Goal: Task Accomplishment & Management: Use online tool/utility

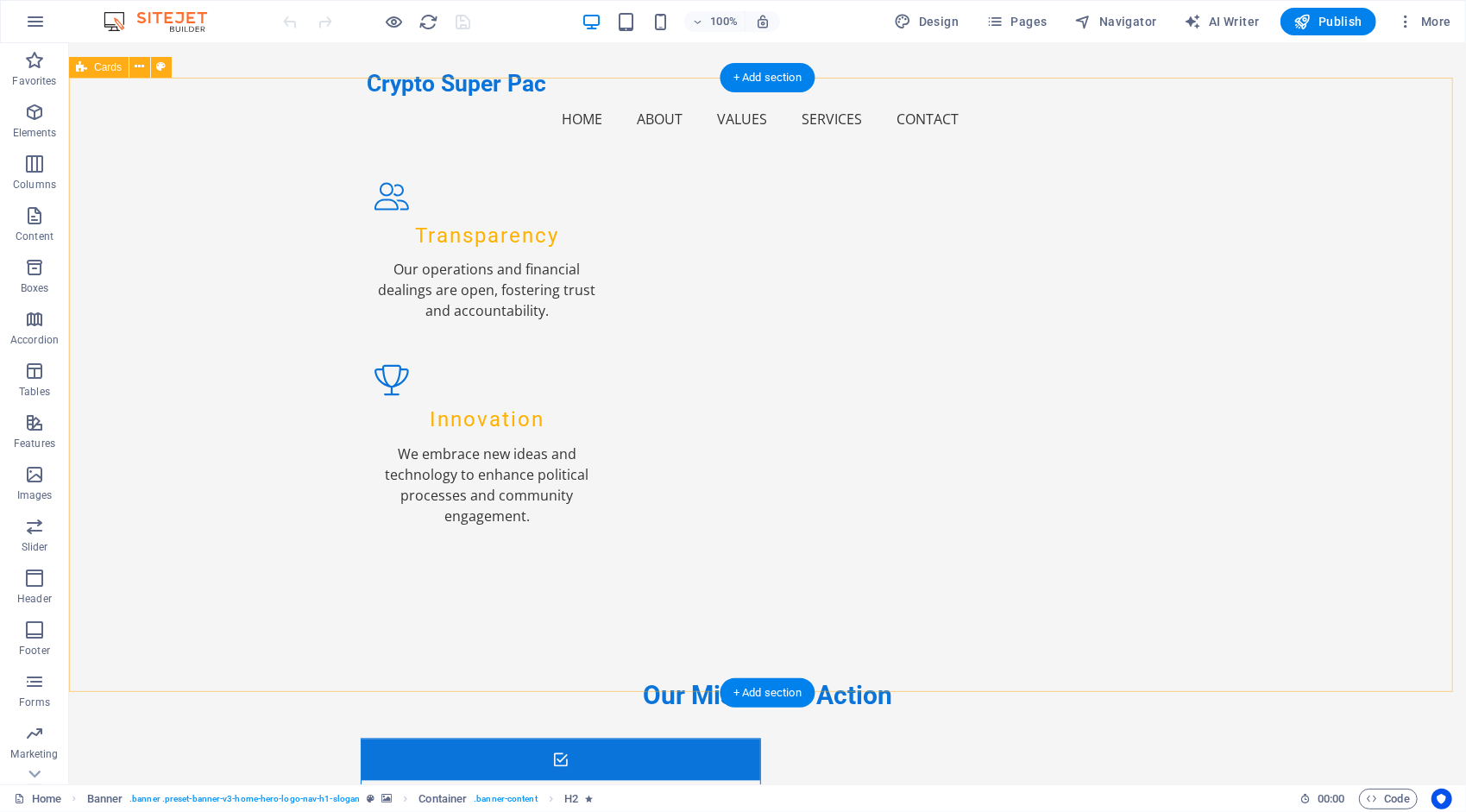
scroll to position [2116, 0]
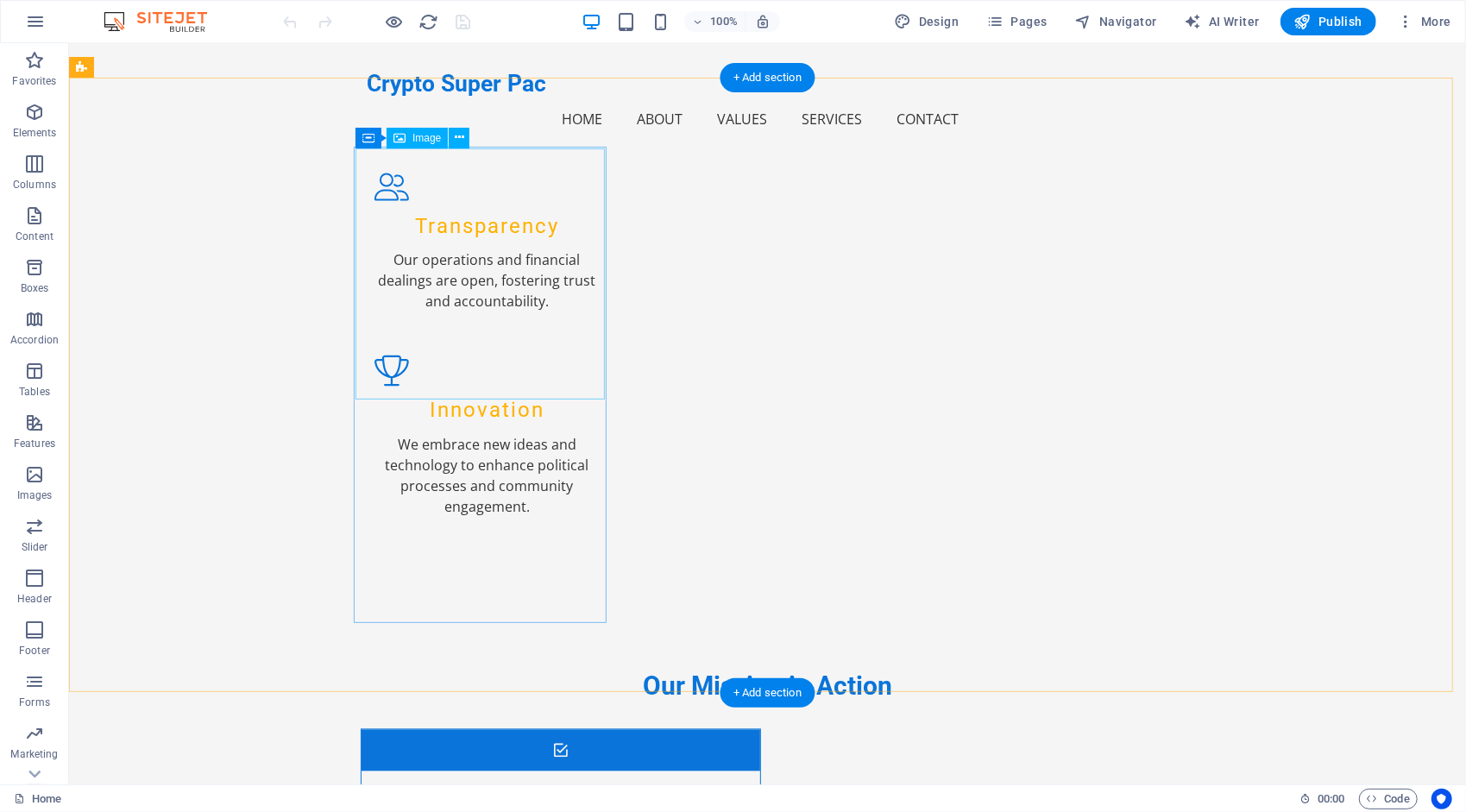
select select "%"
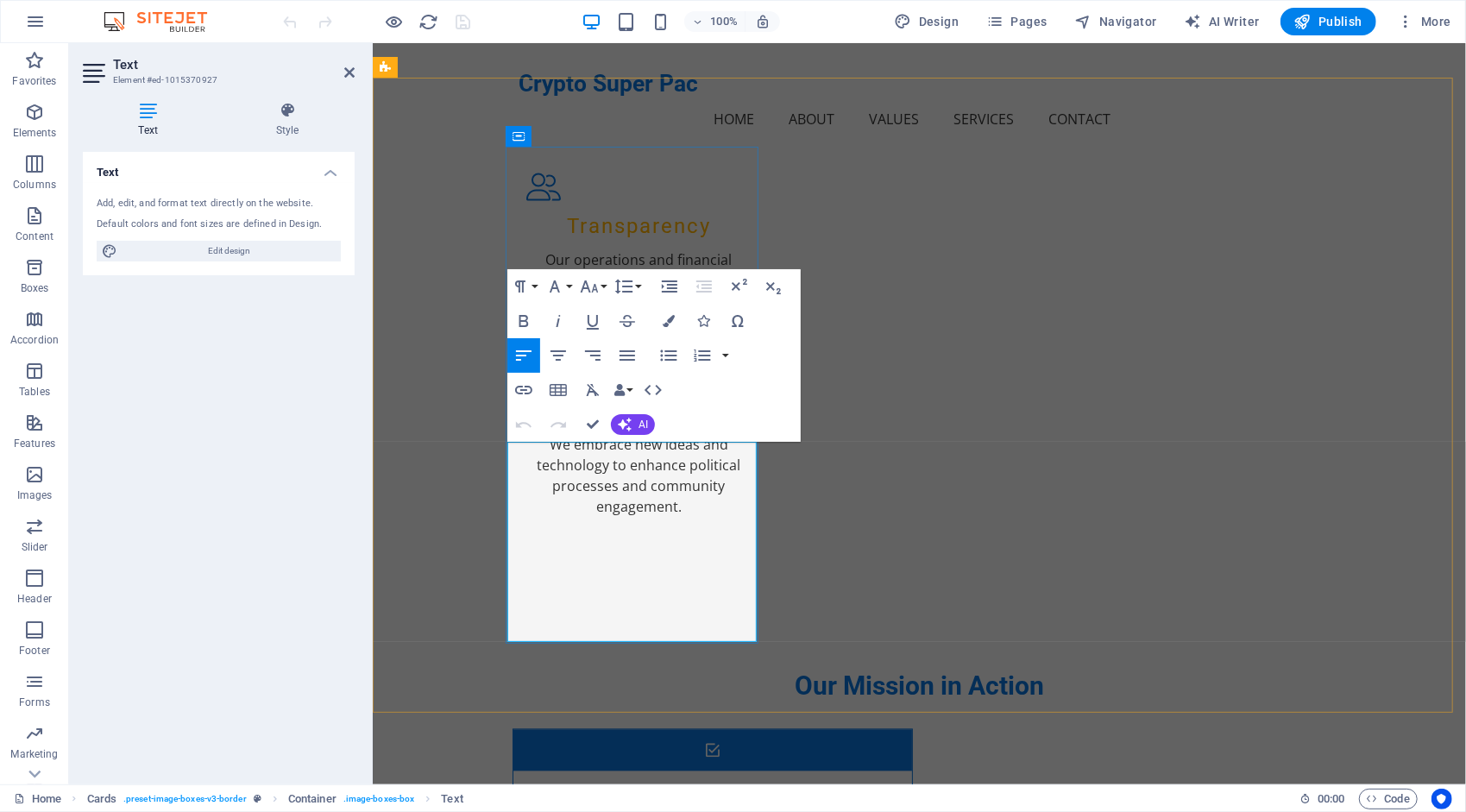
drag, startPoint x: 547, startPoint y: 614, endPoint x: 519, endPoint y: 601, distance: 30.9
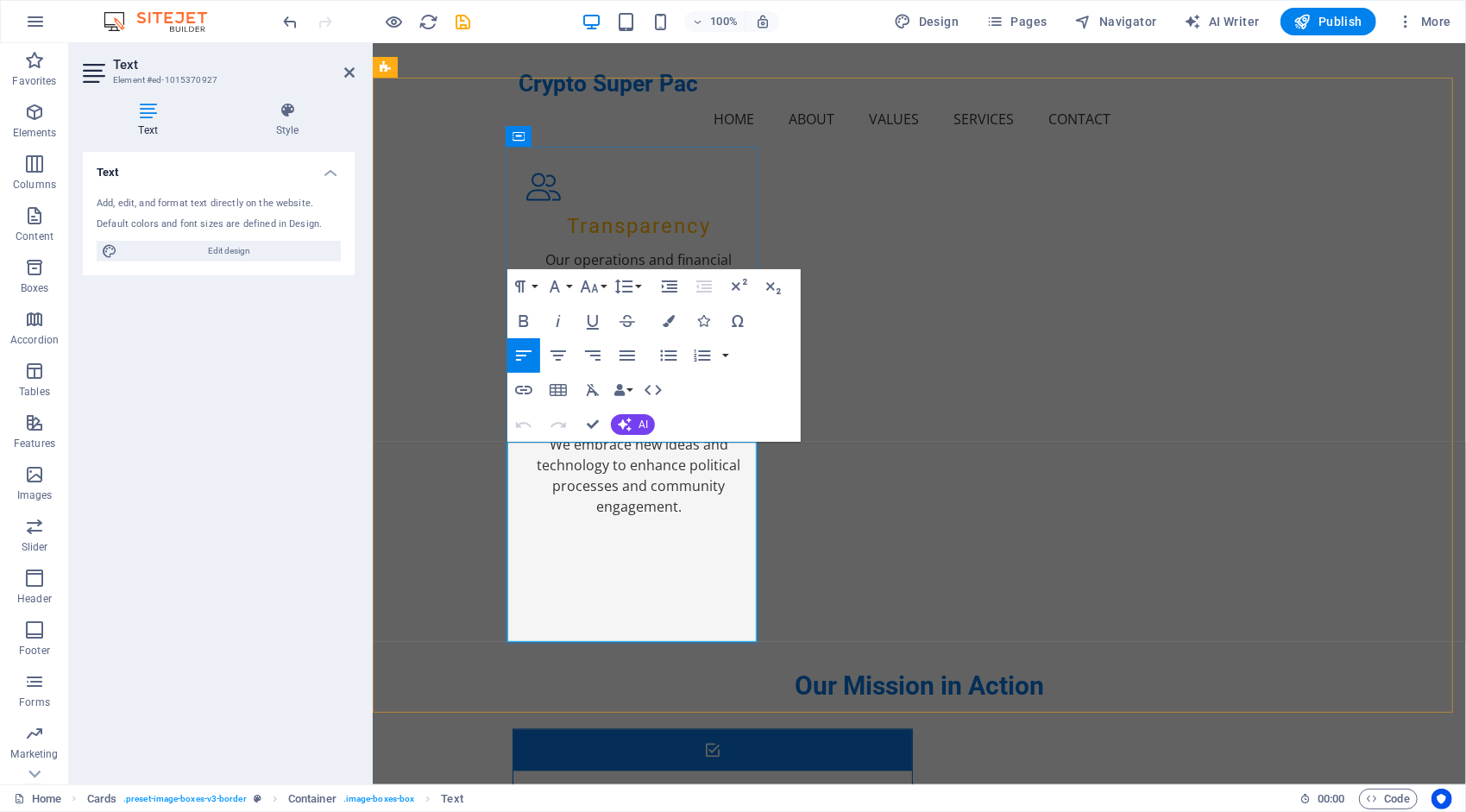
drag, startPoint x: 592, startPoint y: 615, endPoint x: 518, endPoint y: 598, distance: 75.9
click at [668, 321] on icon "button" at bounding box center [668, 320] width 12 height 12
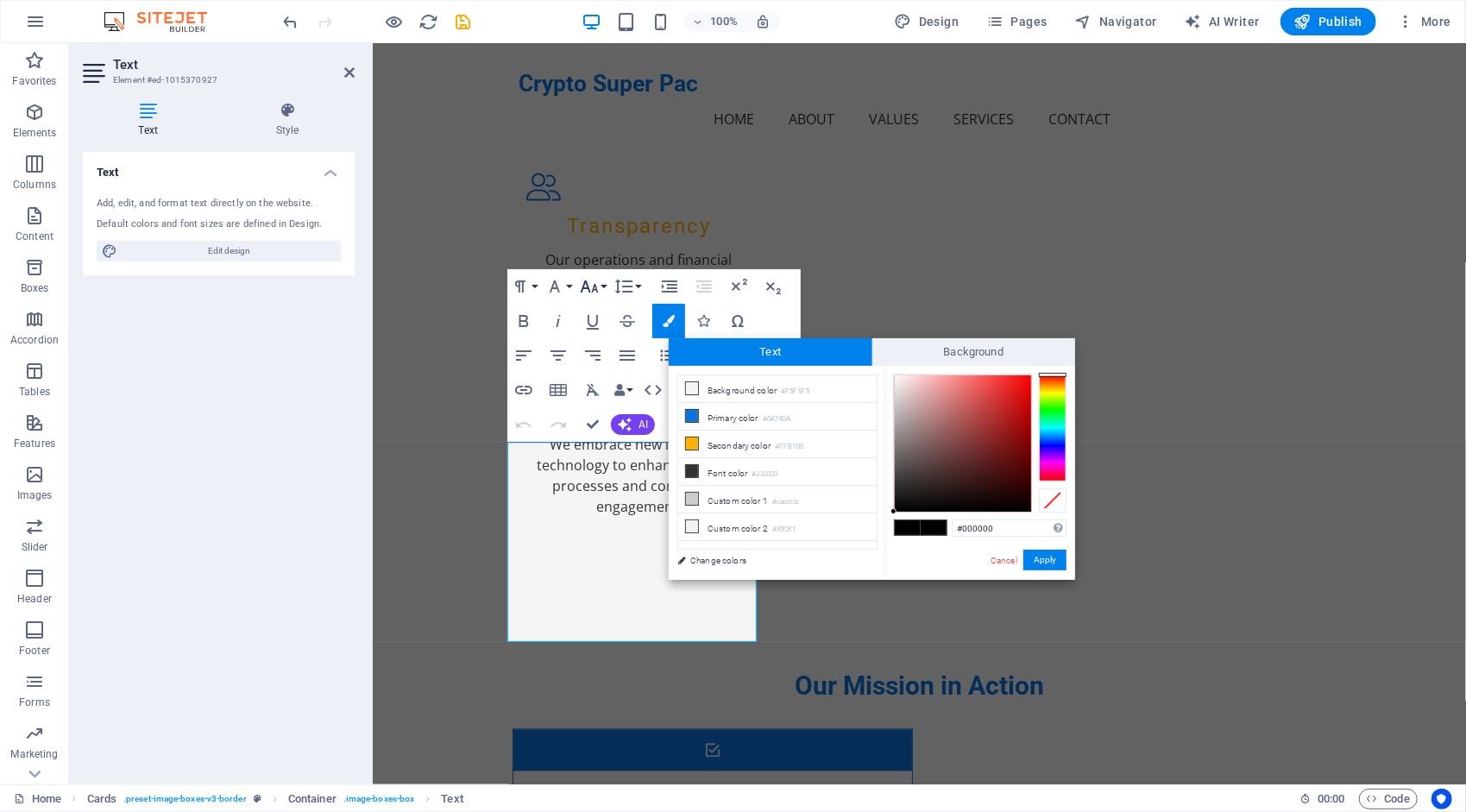
click at [600, 284] on button "Font Size" at bounding box center [593, 286] width 33 height 34
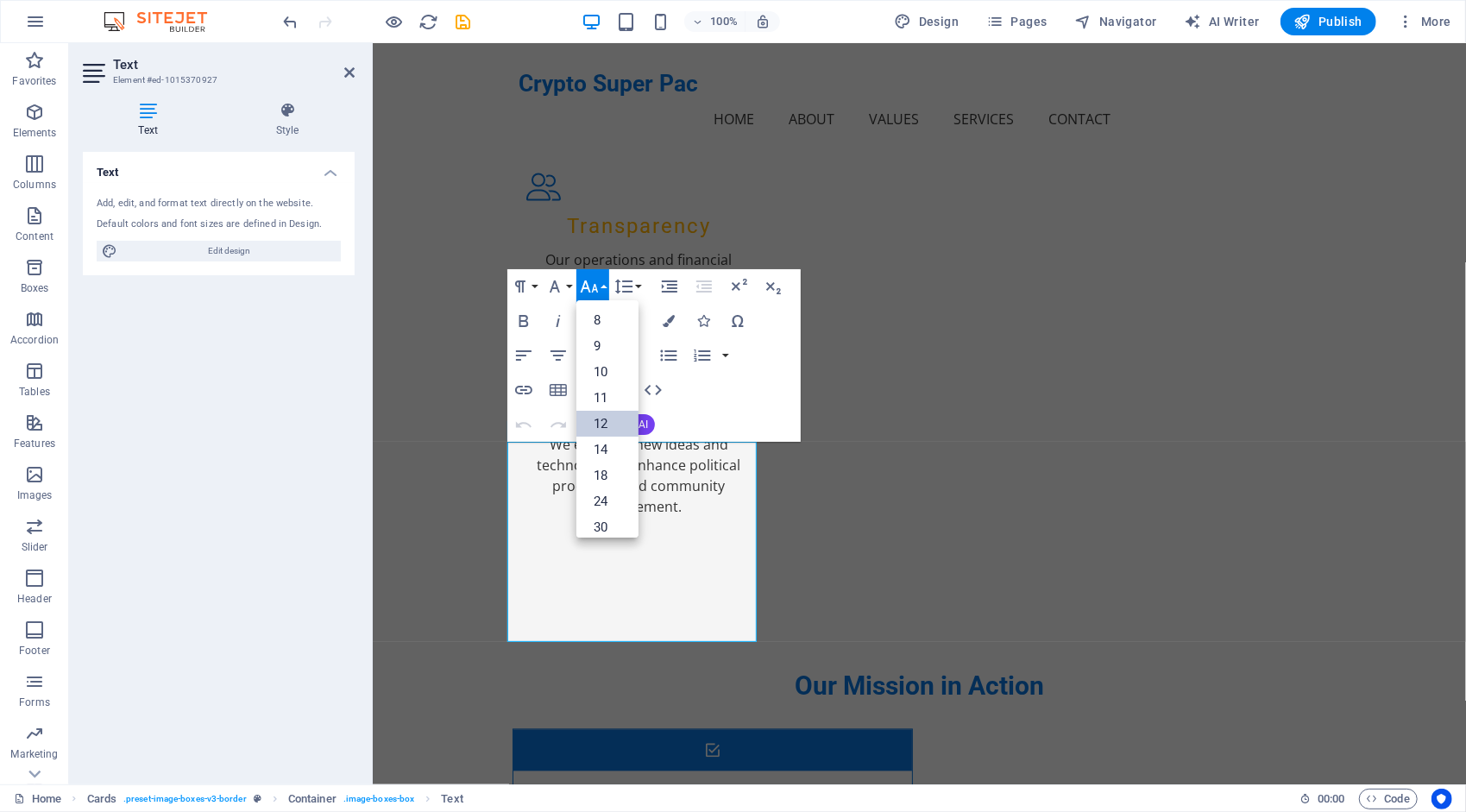
click at [606, 419] on link "12" at bounding box center [607, 423] width 62 height 26
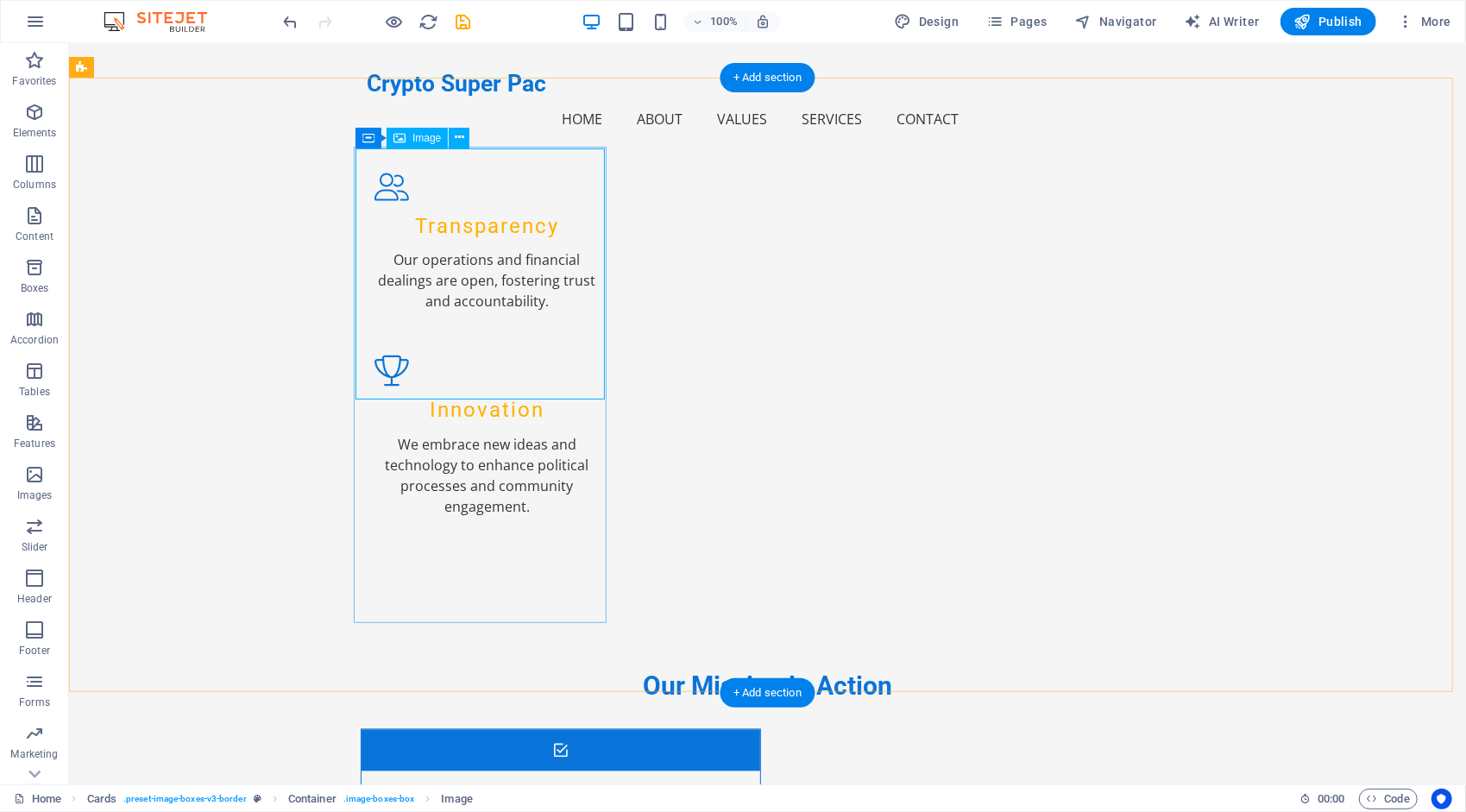
select select "%"
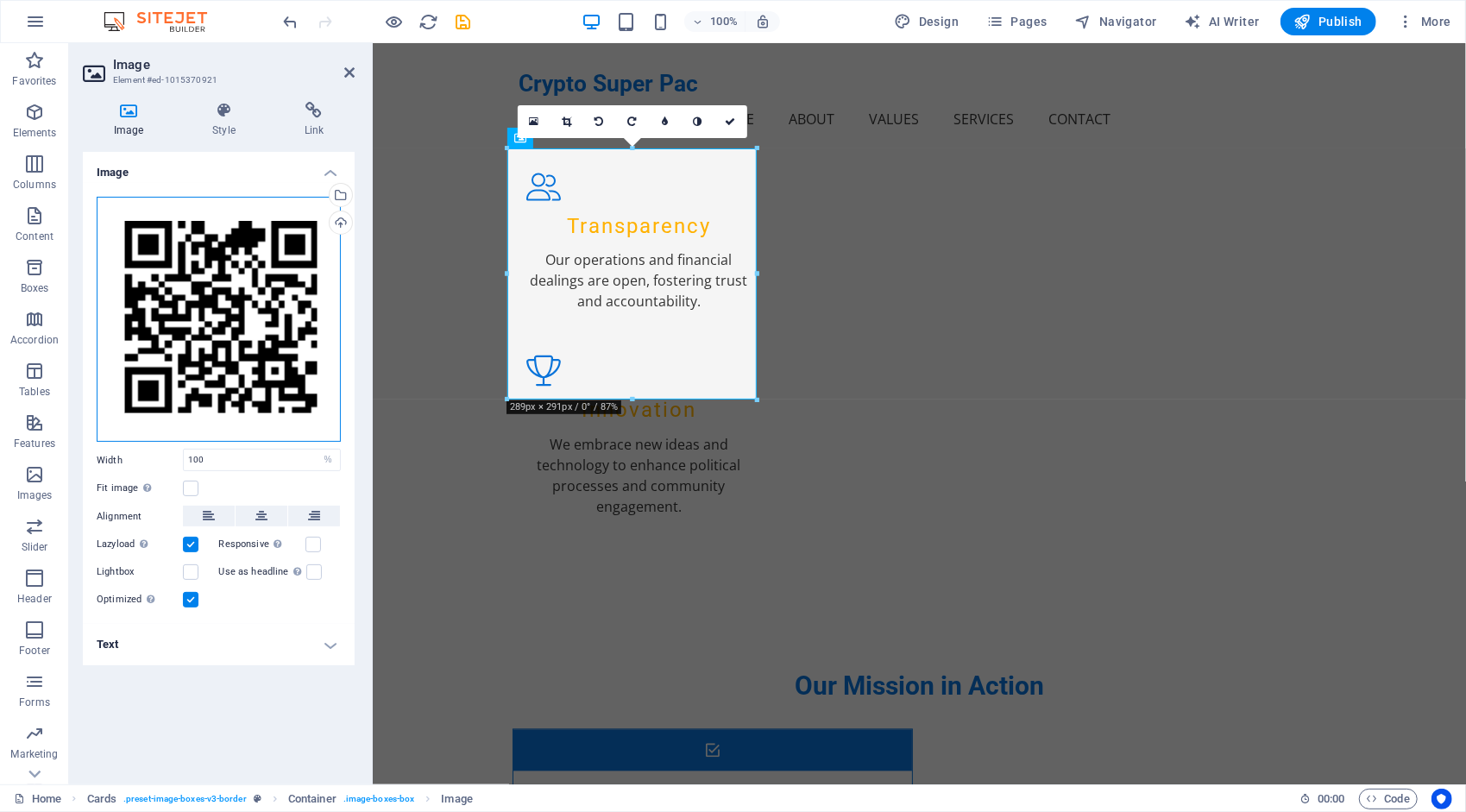
click at [233, 273] on div "Drag files here, click to choose files or select files from Files or our free s…" at bounding box center [219, 319] width 244 height 246
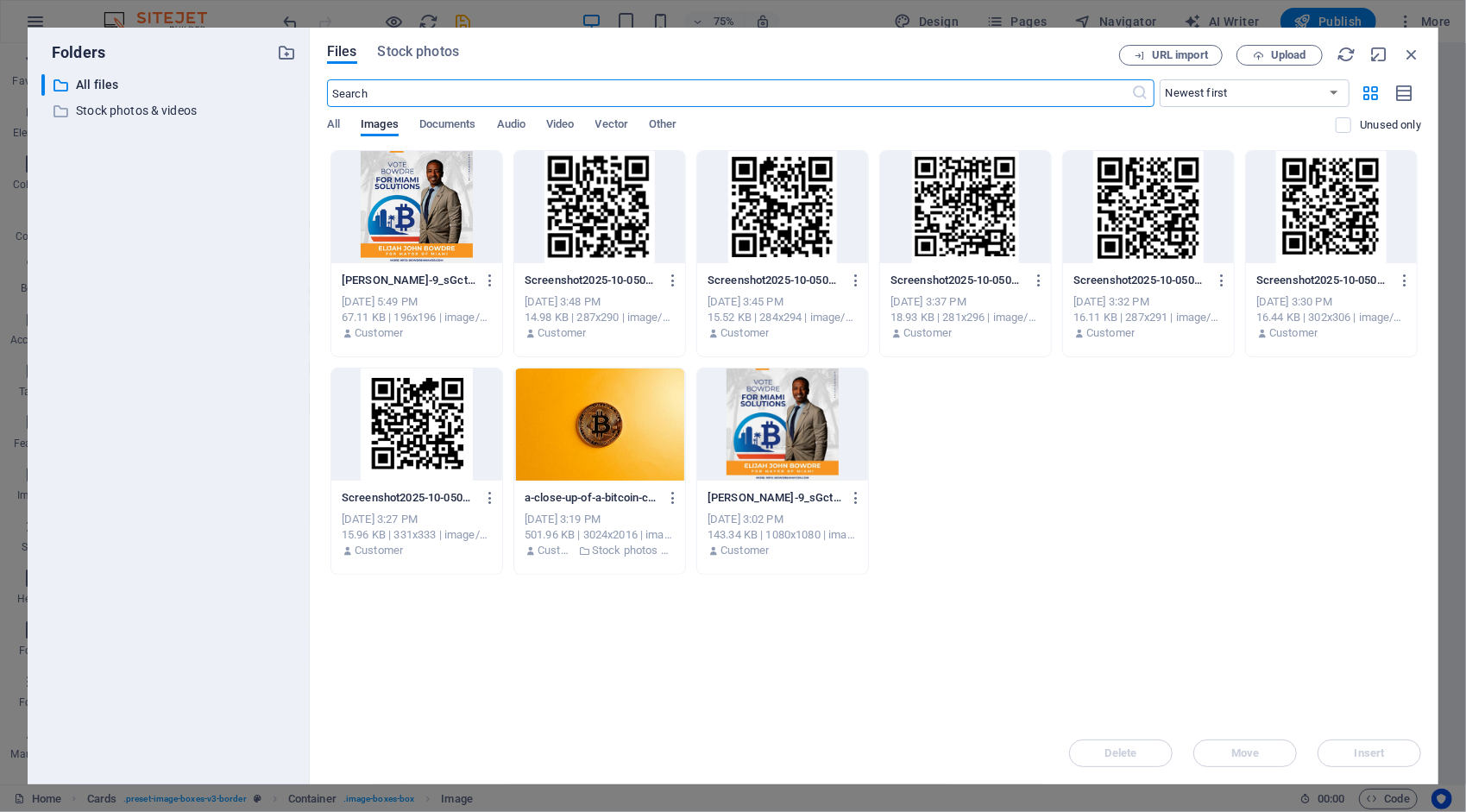
scroll to position [2338, 0]
click at [1270, 56] on span "Upload" at bounding box center [1279, 56] width 71 height 11
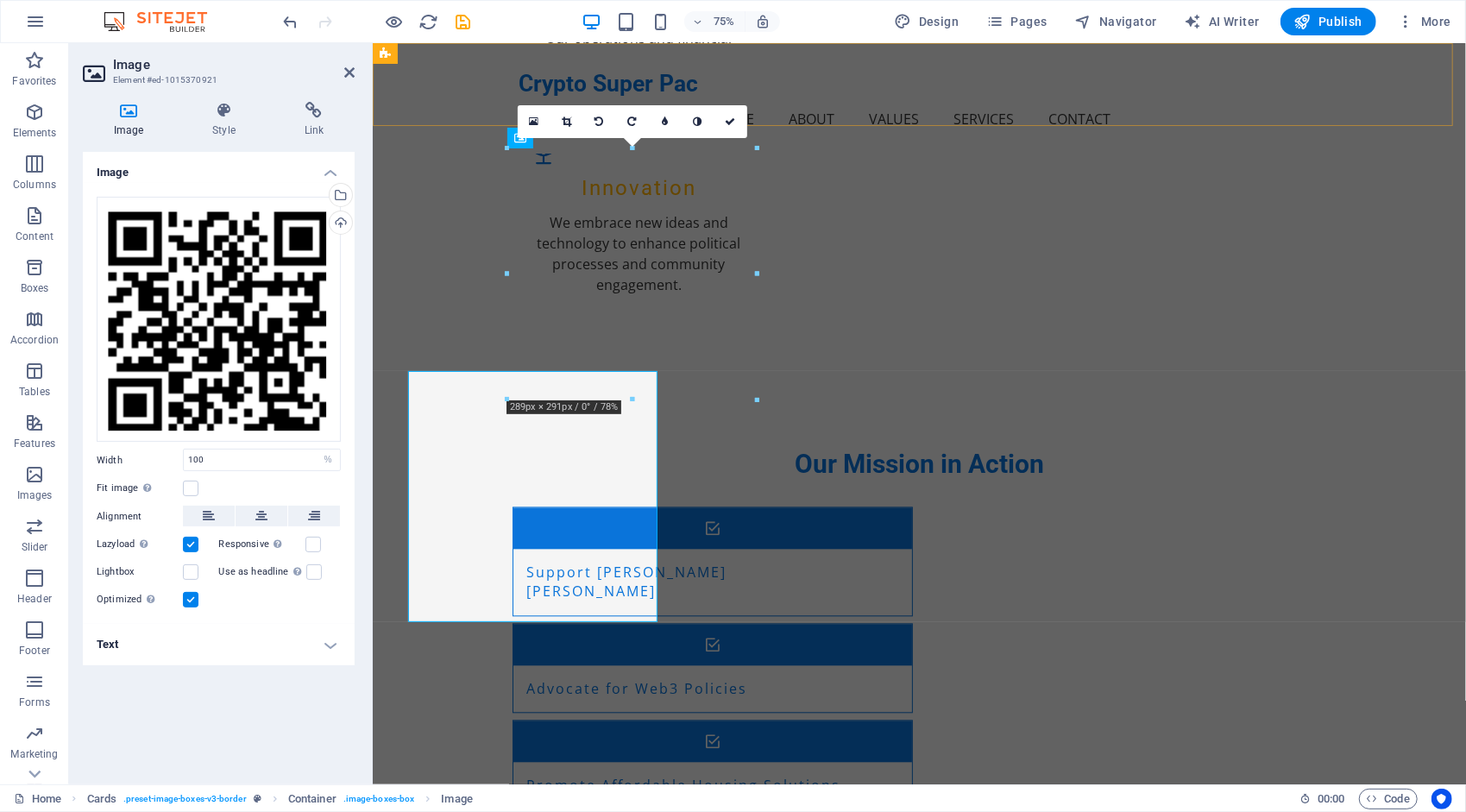
scroll to position [2116, 0]
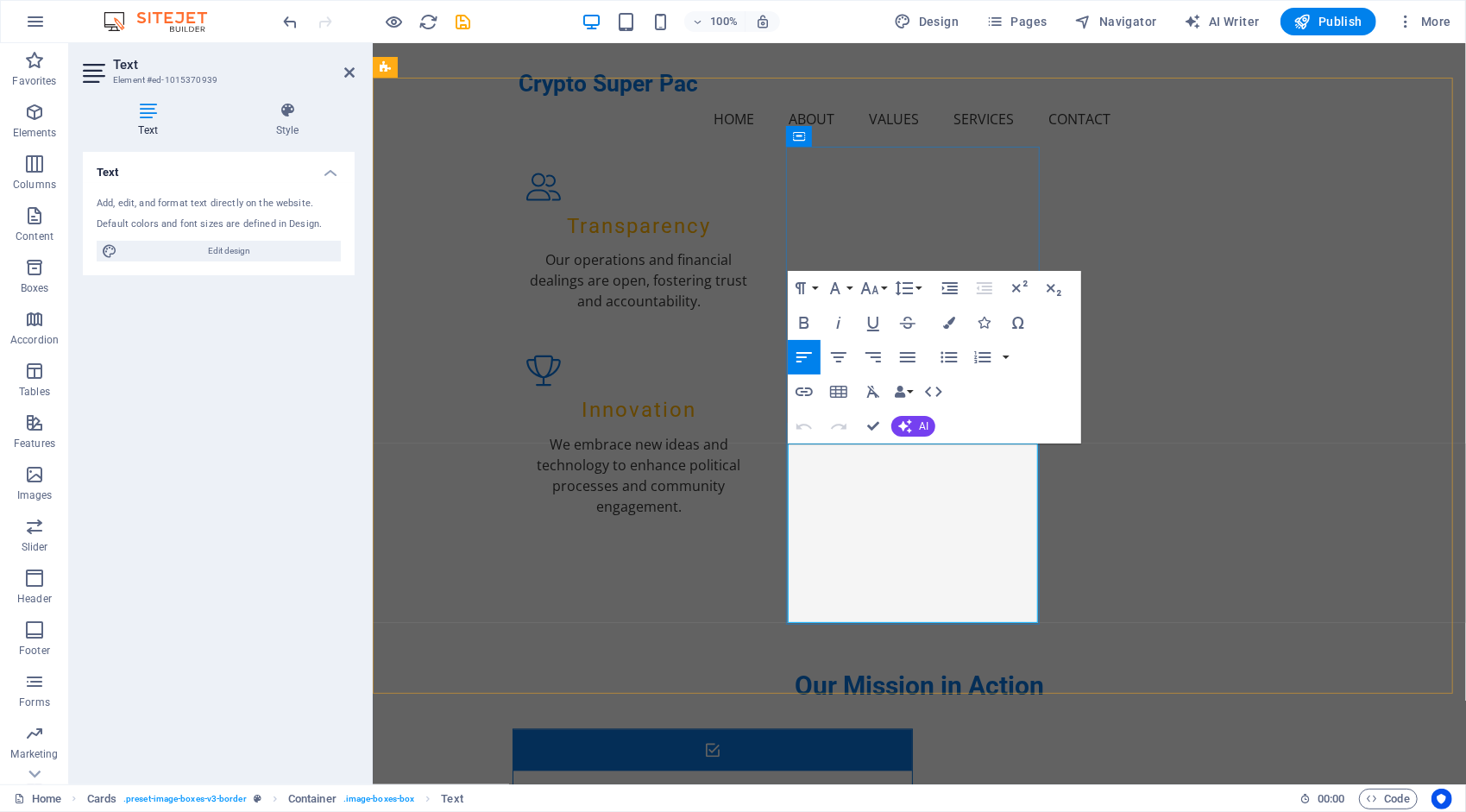
drag, startPoint x: 824, startPoint y: 600, endPoint x: 796, endPoint y: 586, distance: 31.3
drag, startPoint x: 805, startPoint y: 576, endPoint x: 805, endPoint y: 591, distance: 15.0
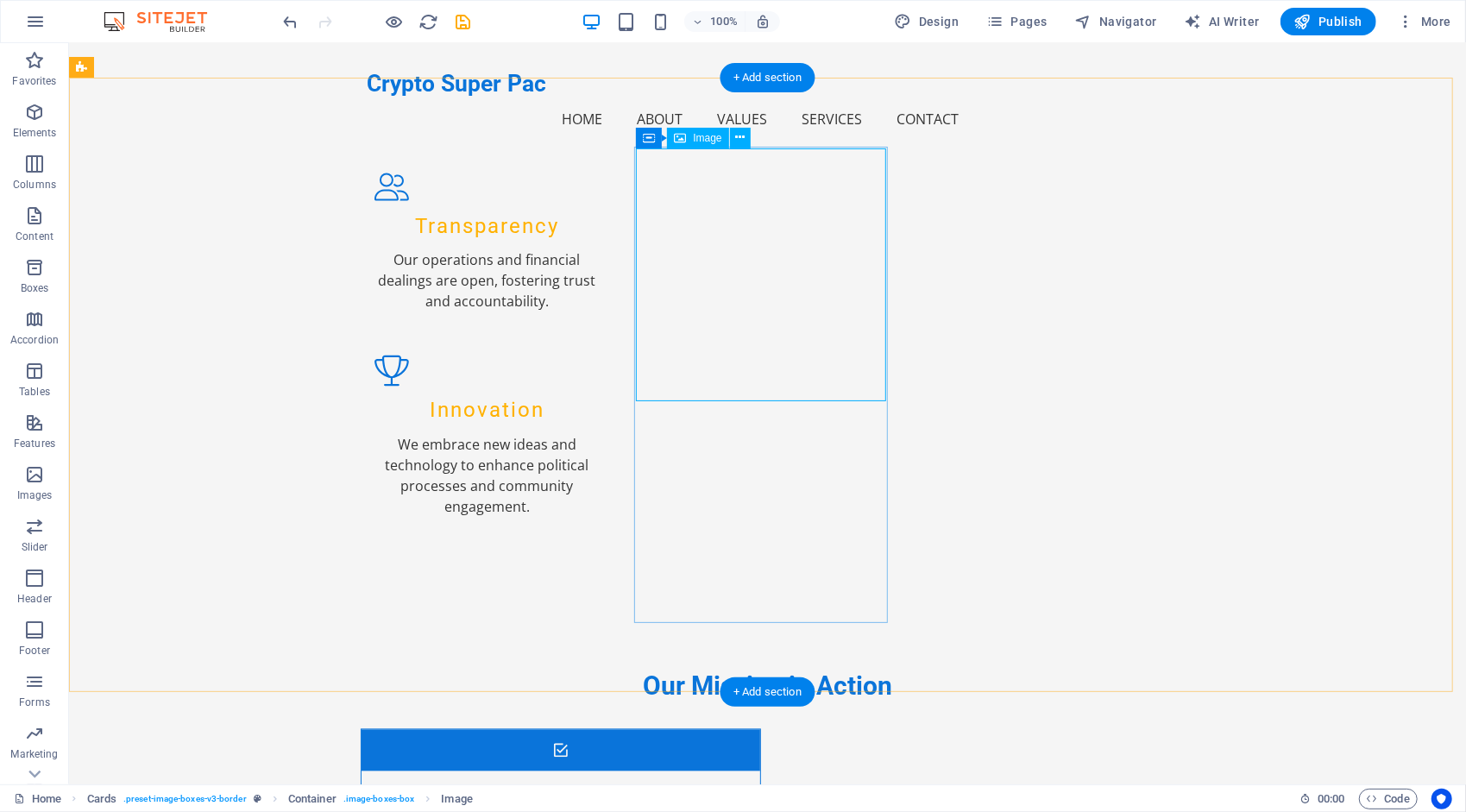
select select "%"
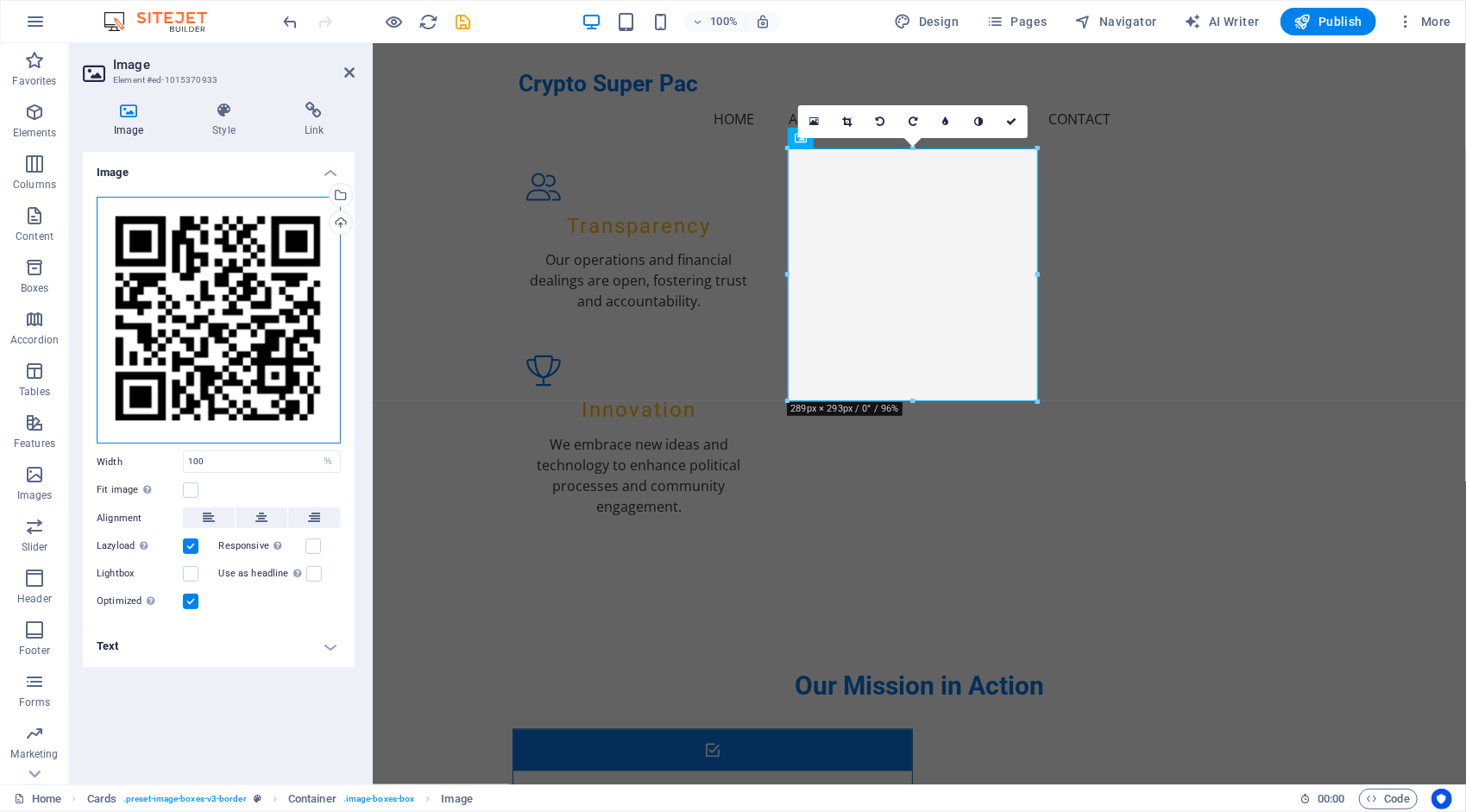
click at [223, 300] on div "Drag files here, click to choose files or select files from Files or our free s…" at bounding box center [219, 320] width 244 height 248
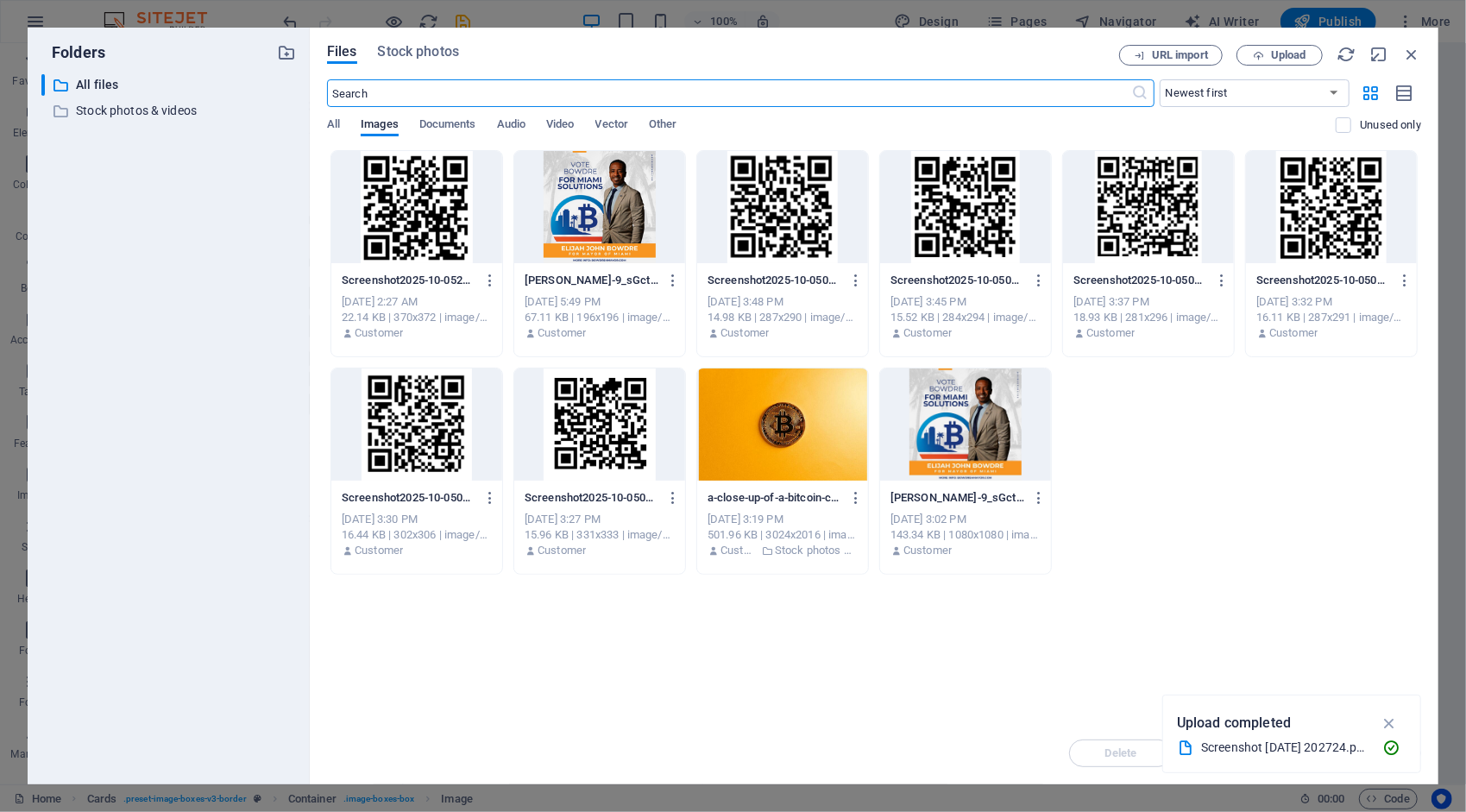
scroll to position [2338, 0]
click at [1286, 47] on button "Upload" at bounding box center [1280, 55] width 86 height 21
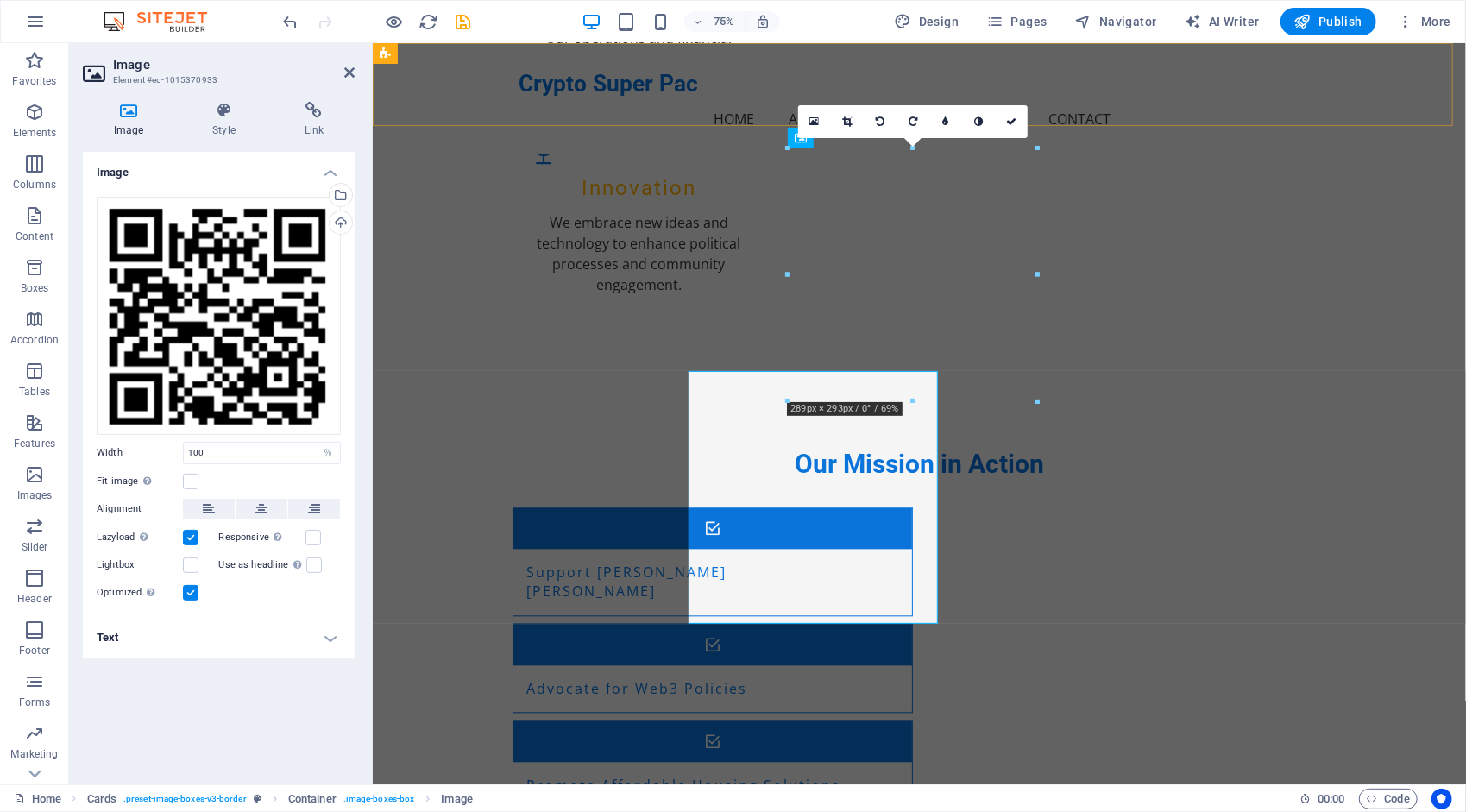
scroll to position [2116, 0]
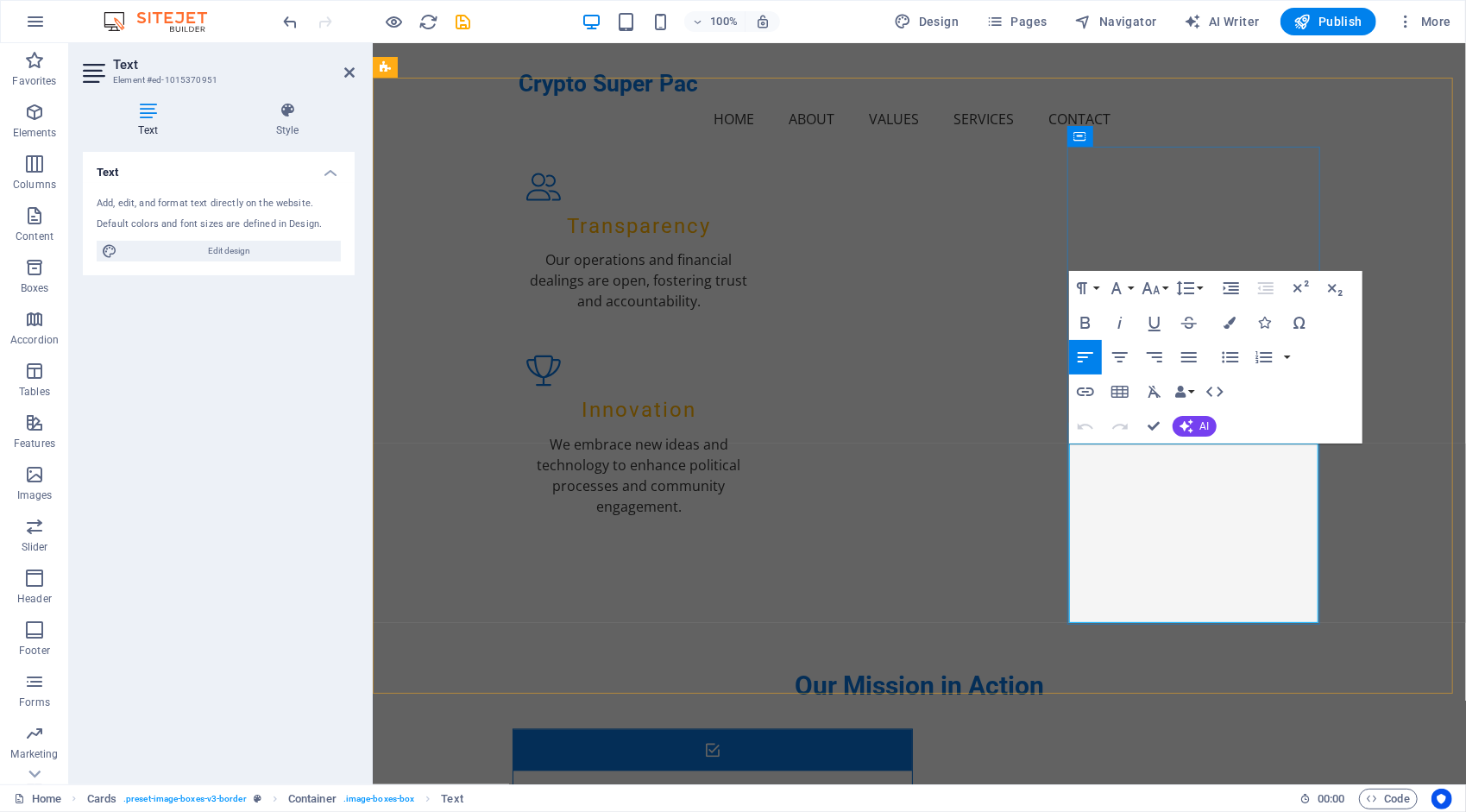
drag, startPoint x: 1086, startPoint y: 573, endPoint x: 1086, endPoint y: 591, distance: 18.0
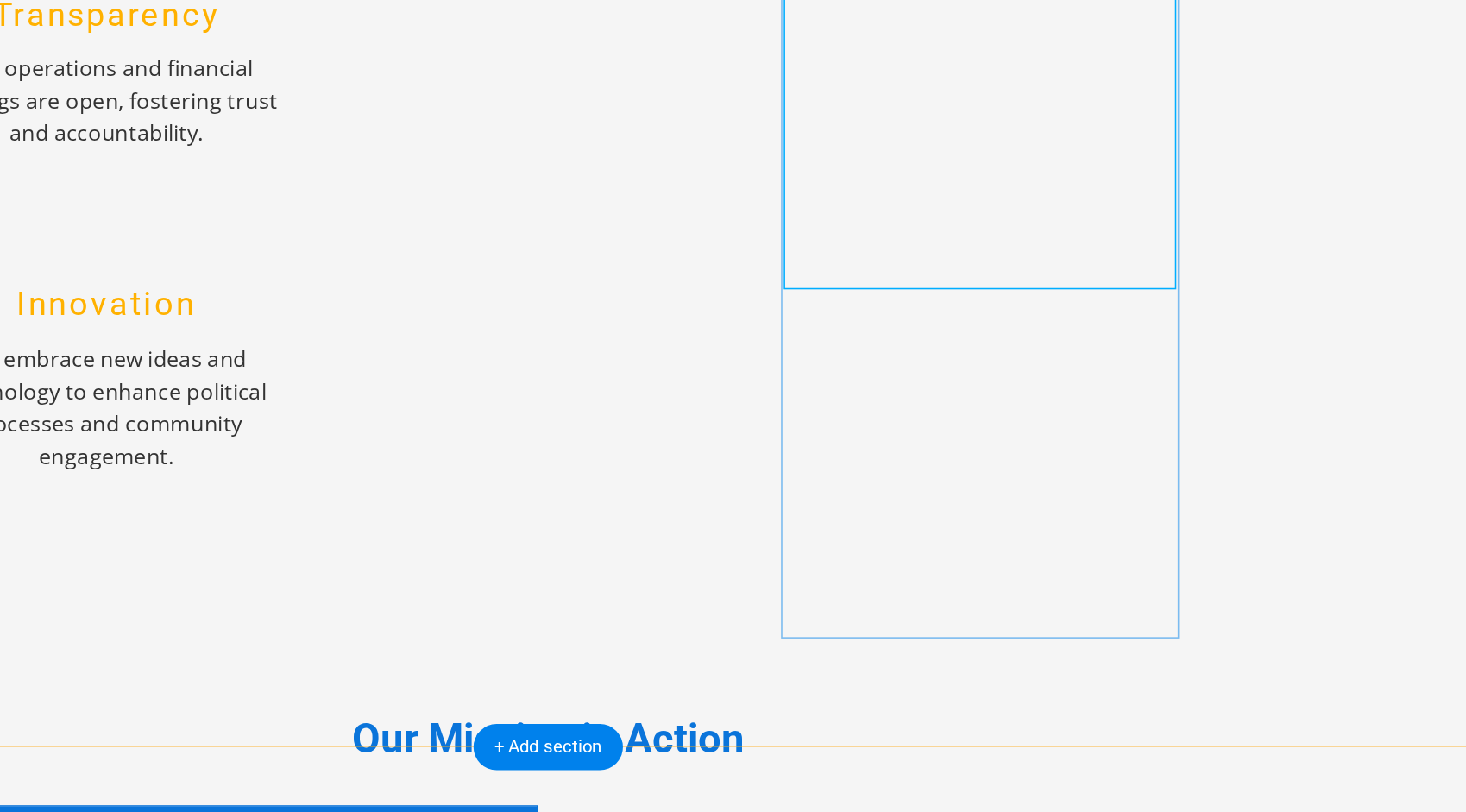
select select "%"
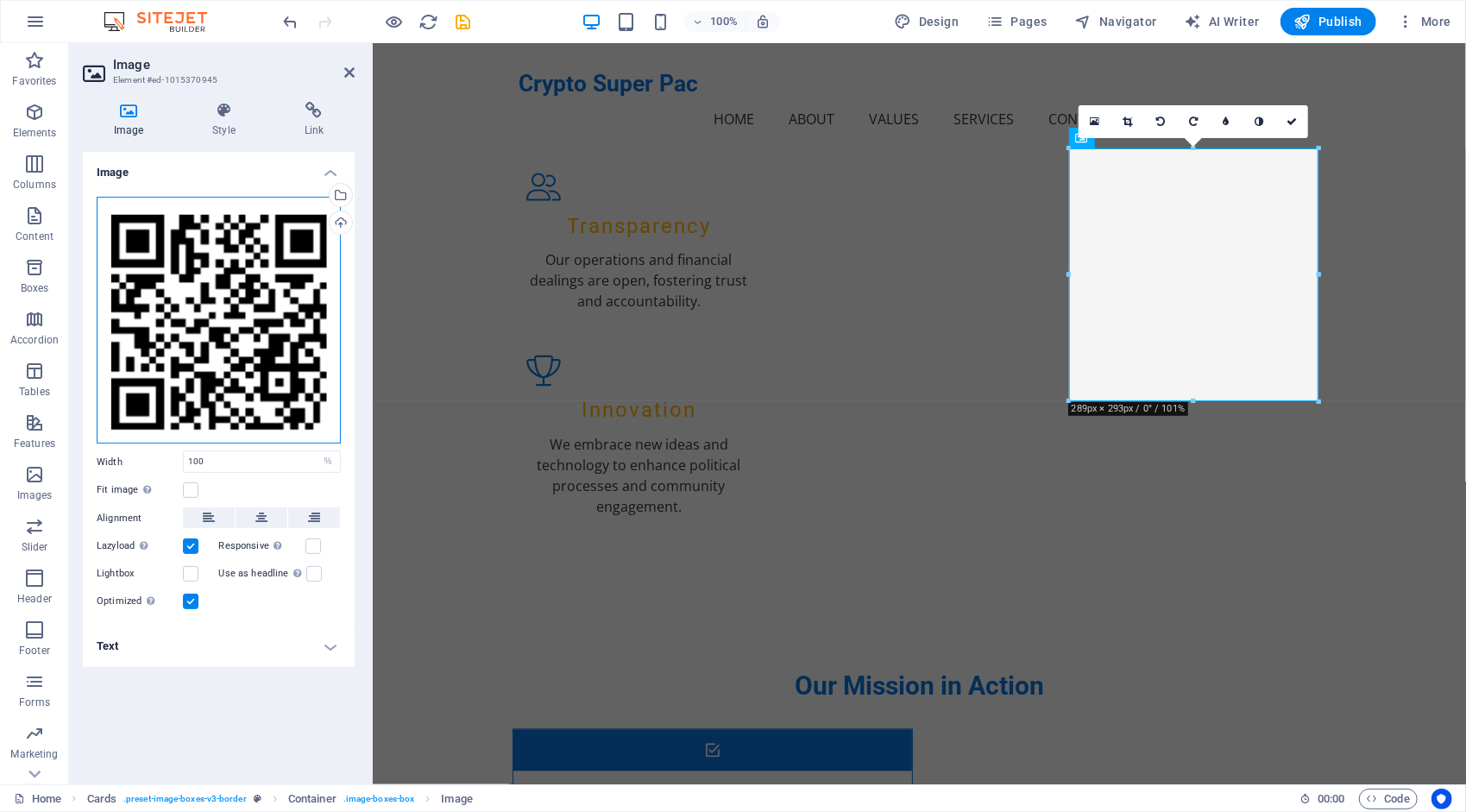
click at [226, 317] on div "Drag files here, click to choose files or select files from Files or our free s…" at bounding box center [219, 320] width 244 height 248
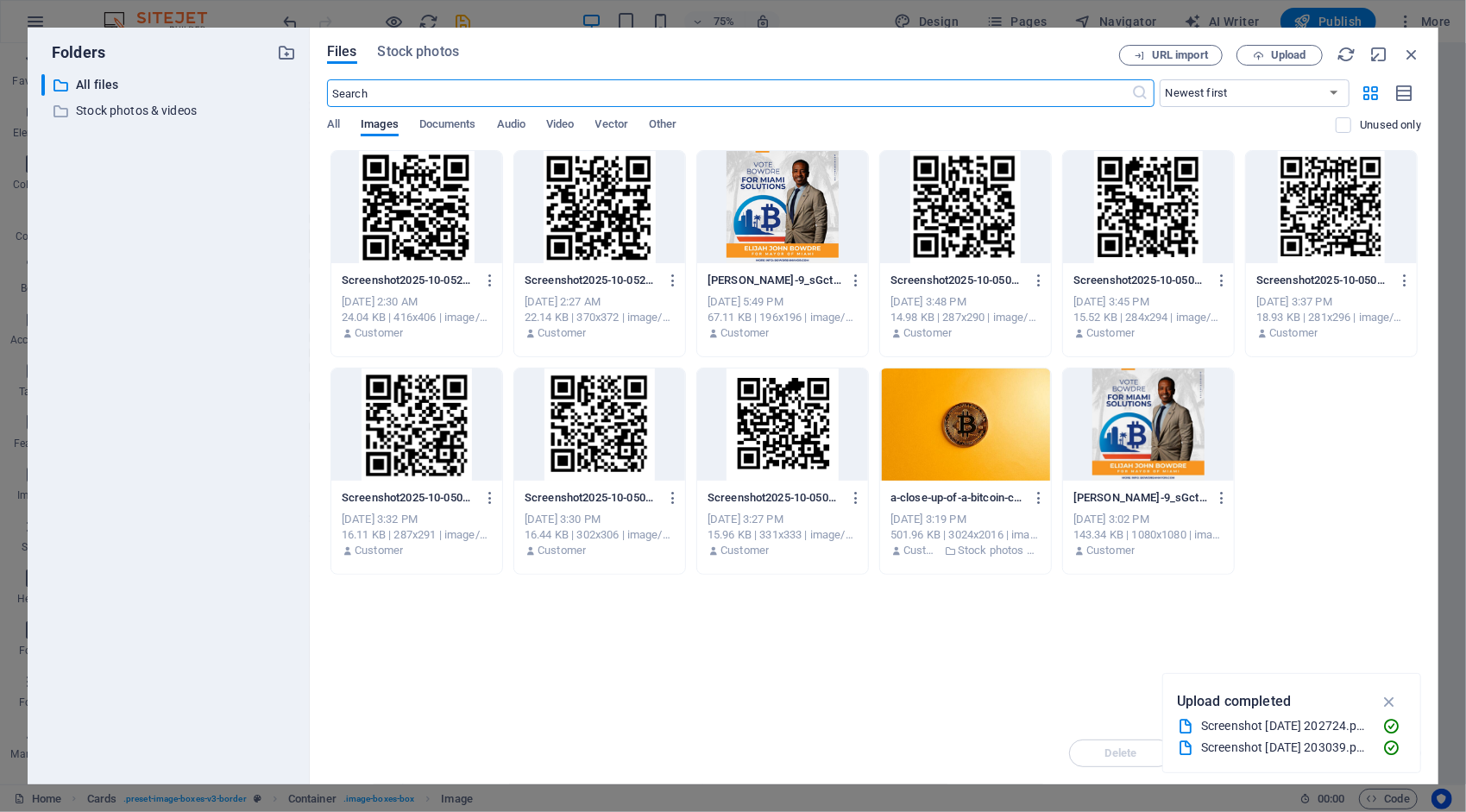
scroll to position [2338, 0]
click at [1295, 60] on span "Upload" at bounding box center [1288, 56] width 35 height 11
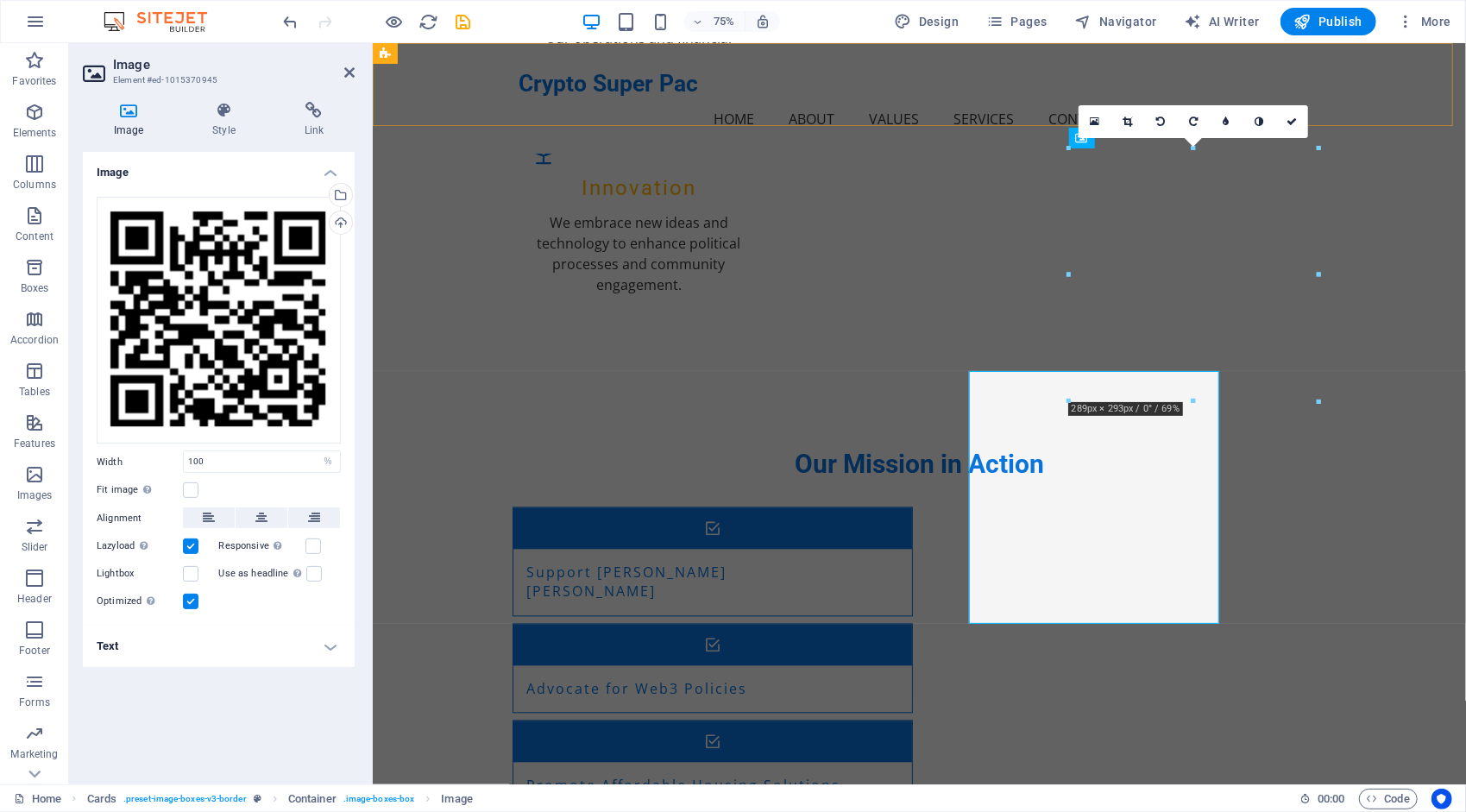
scroll to position [2116, 0]
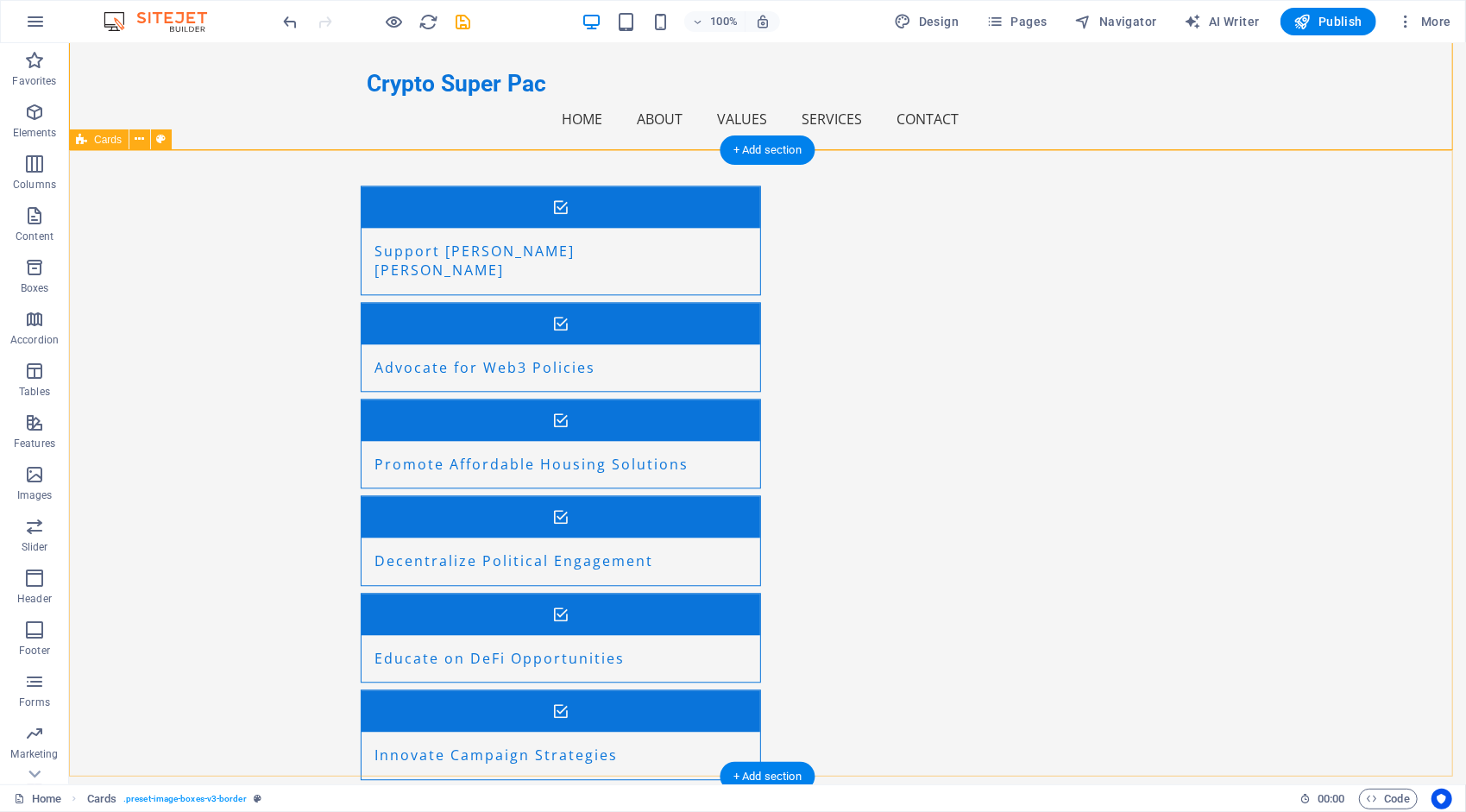
scroll to position [2660, 0]
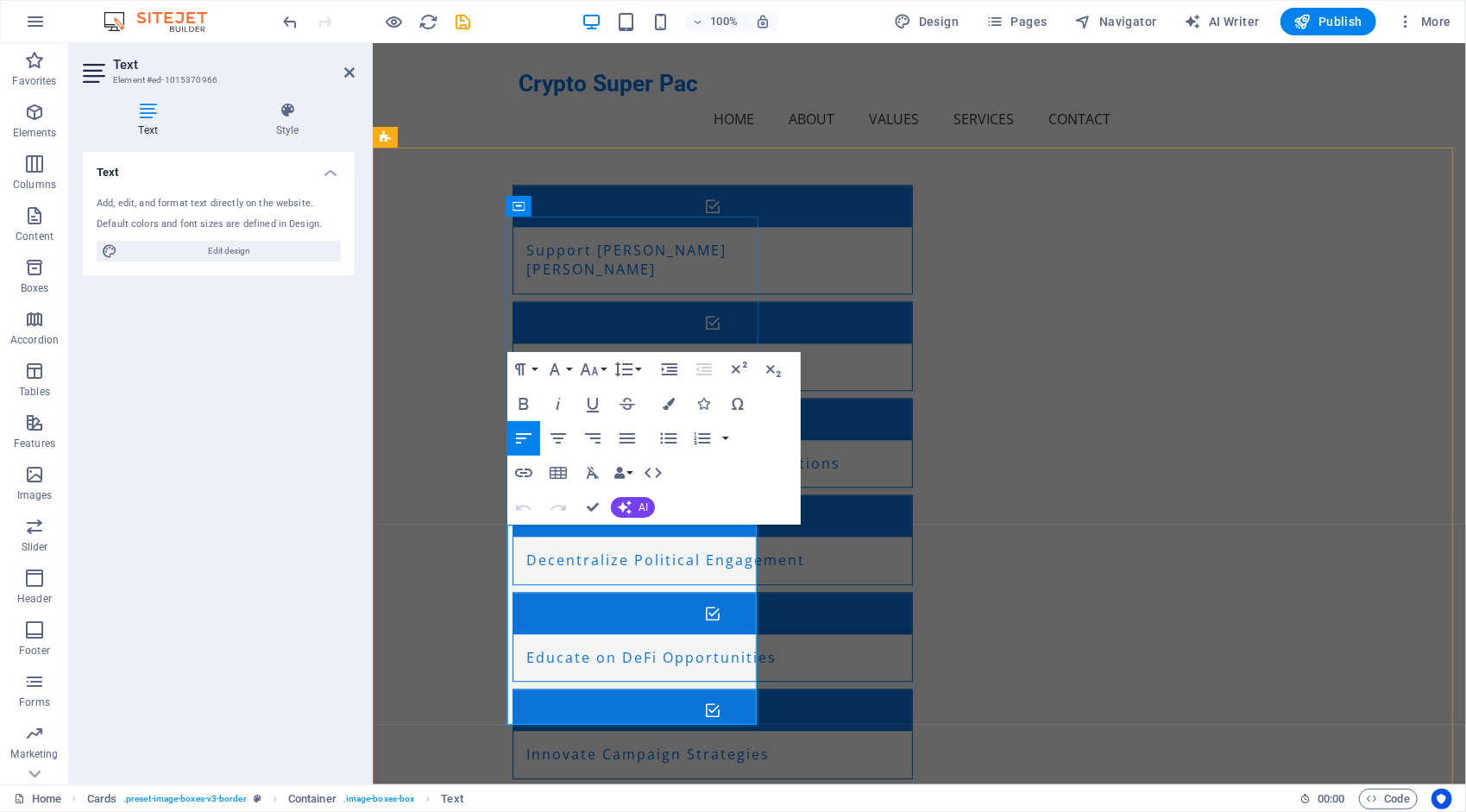
drag, startPoint x: 680, startPoint y: 699, endPoint x: 512, endPoint y: 672, distance: 170.2
click at [598, 364] on icon "button" at bounding box center [589, 369] width 21 height 21
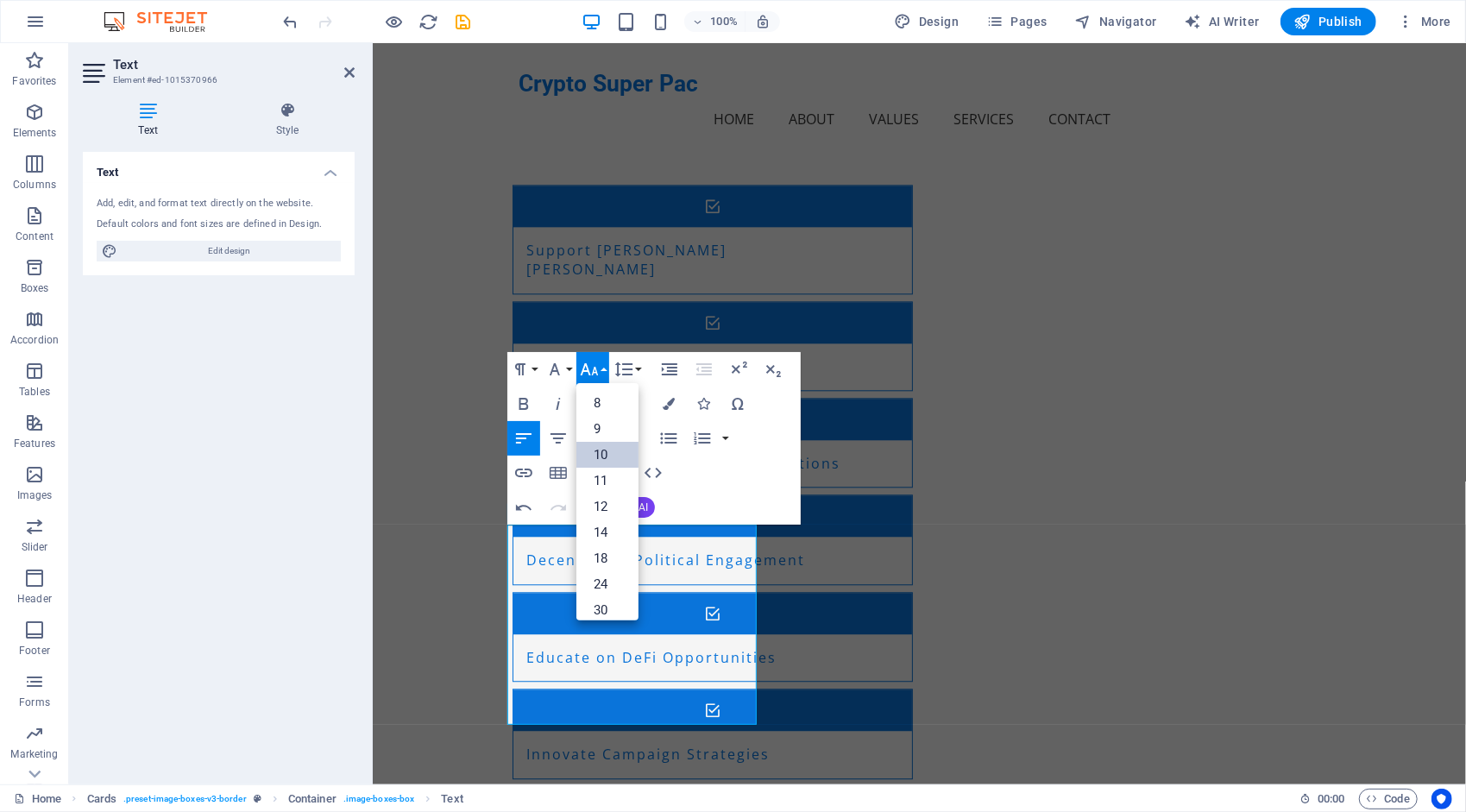
click at [606, 452] on link "10" at bounding box center [607, 454] width 62 height 26
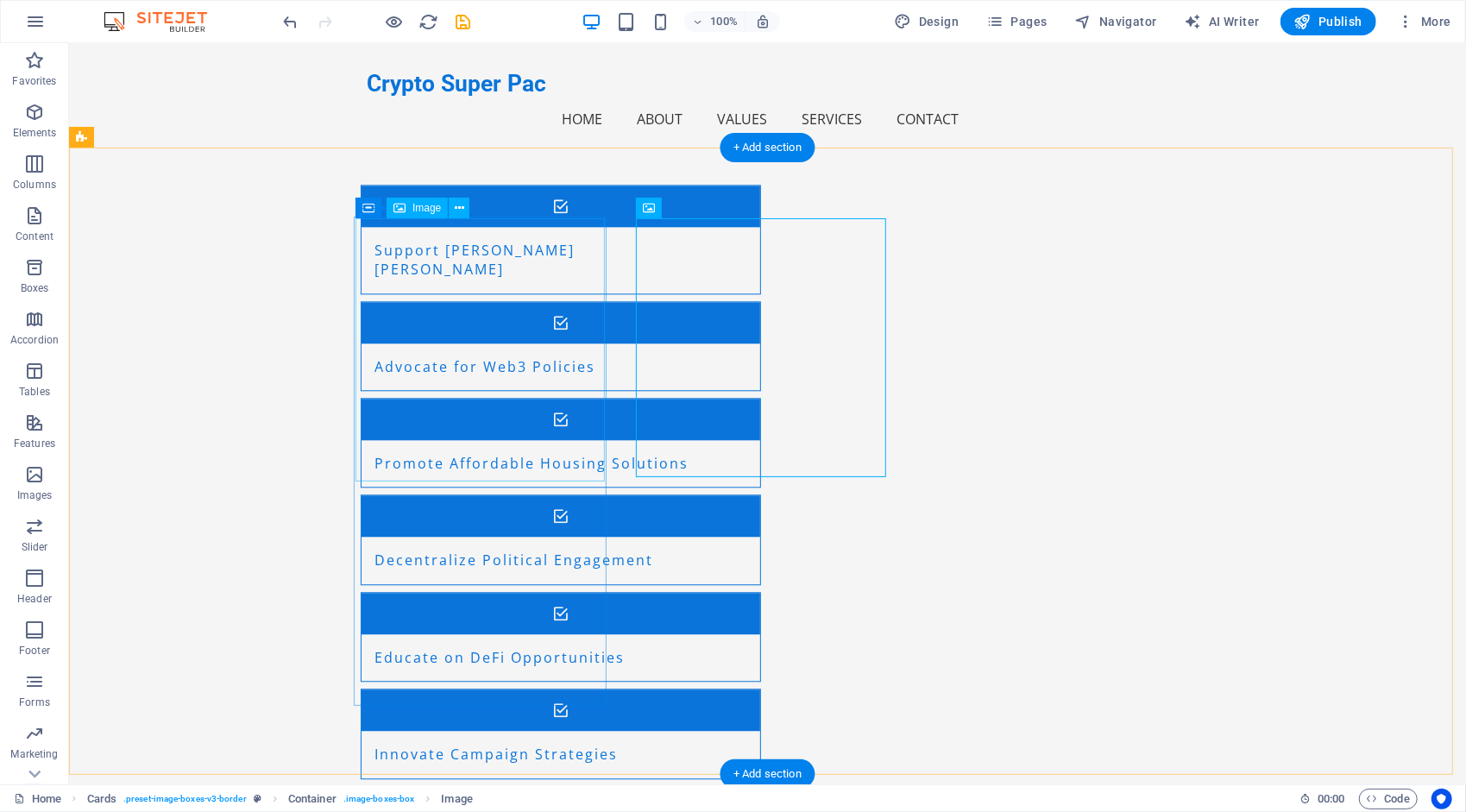
select select "%"
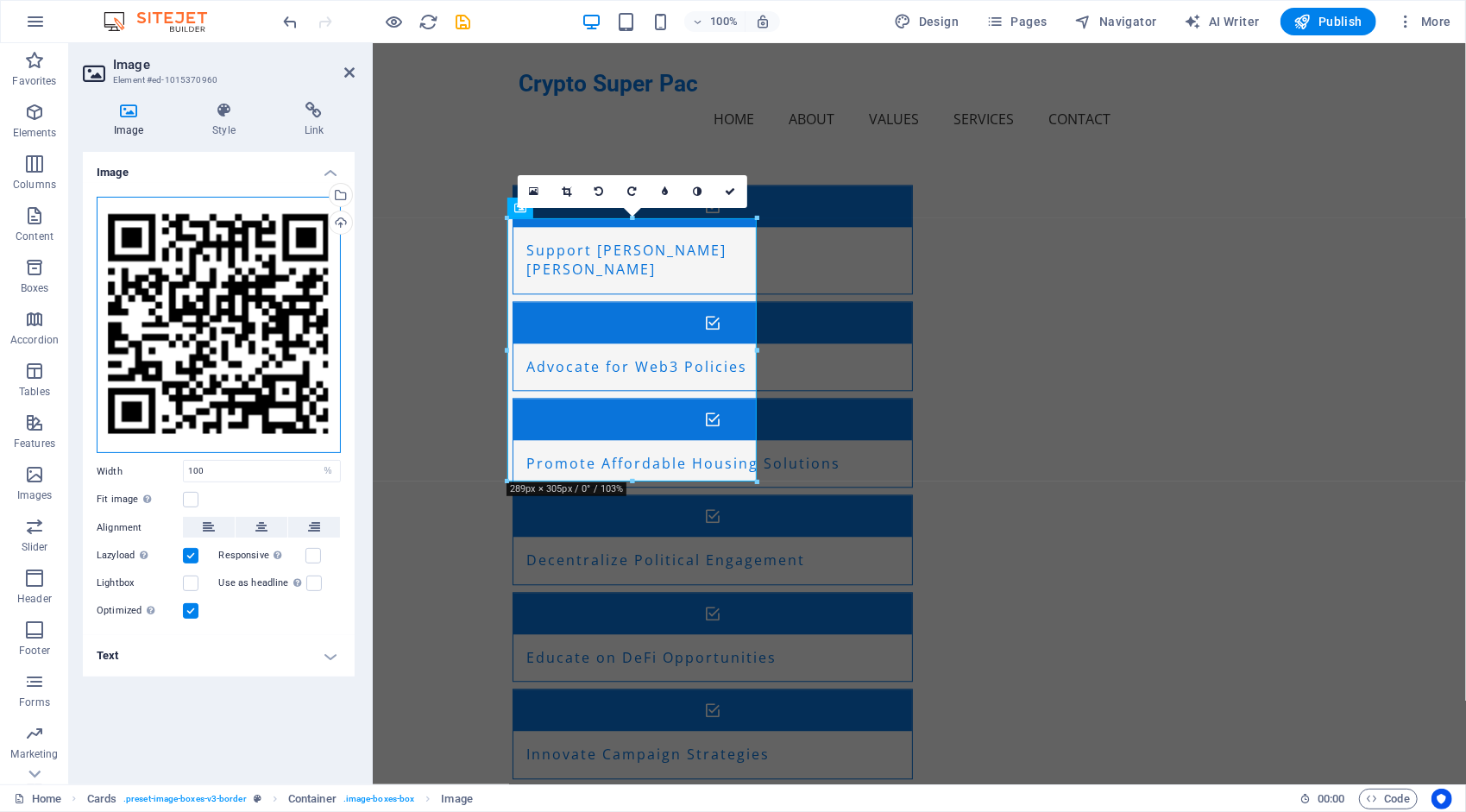
click at [256, 292] on div "Drag files here, click to choose files or select files from Files or our free s…" at bounding box center [219, 325] width 244 height 257
click at [256, 292] on body "Crypto Super Pac Home Favorites Elements Columns Content Boxes Accordion Tables…" at bounding box center [733, 406] width 1466 height 812
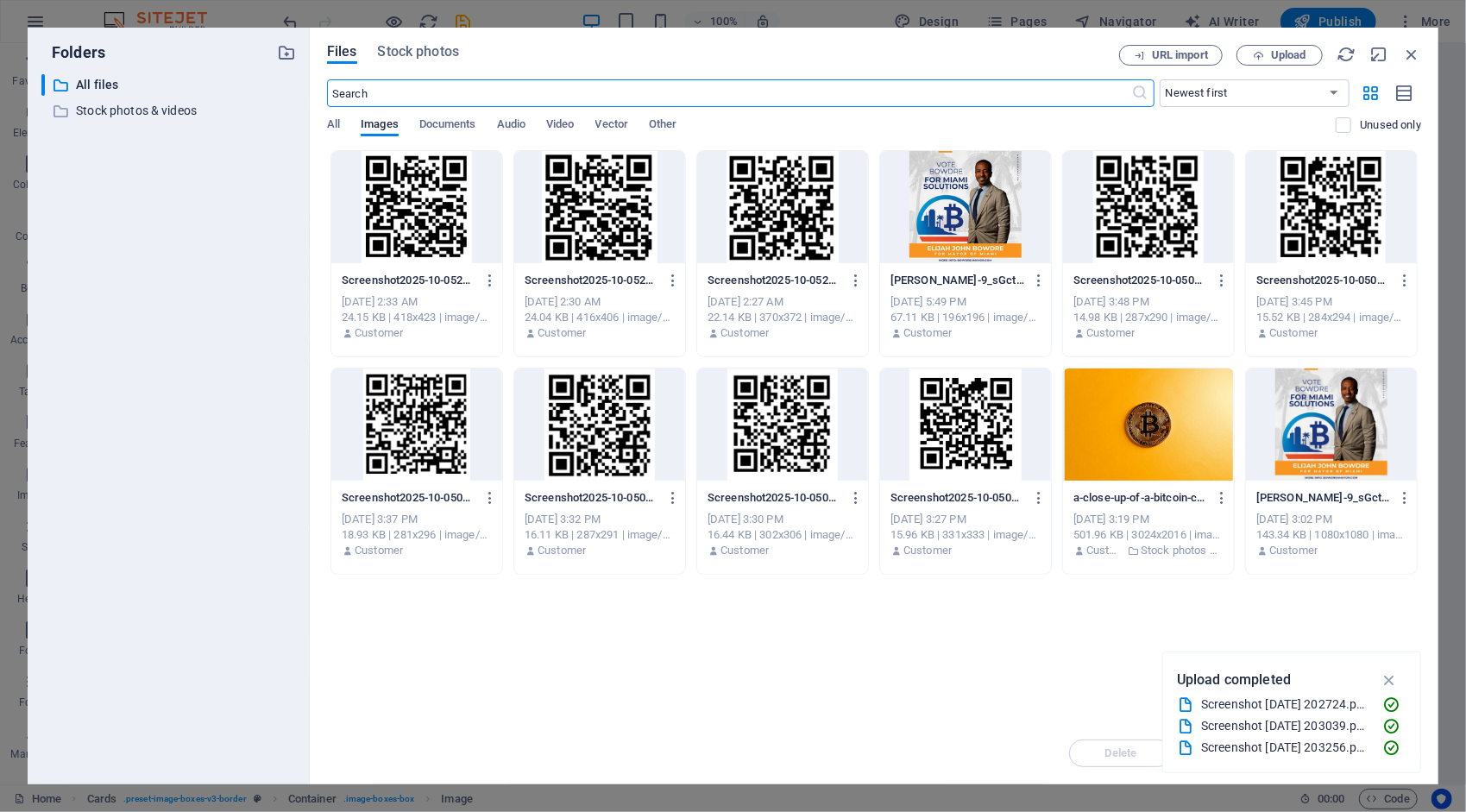
scroll to position [2883, 0]
click at [1280, 62] on button "Upload" at bounding box center [1280, 55] width 86 height 21
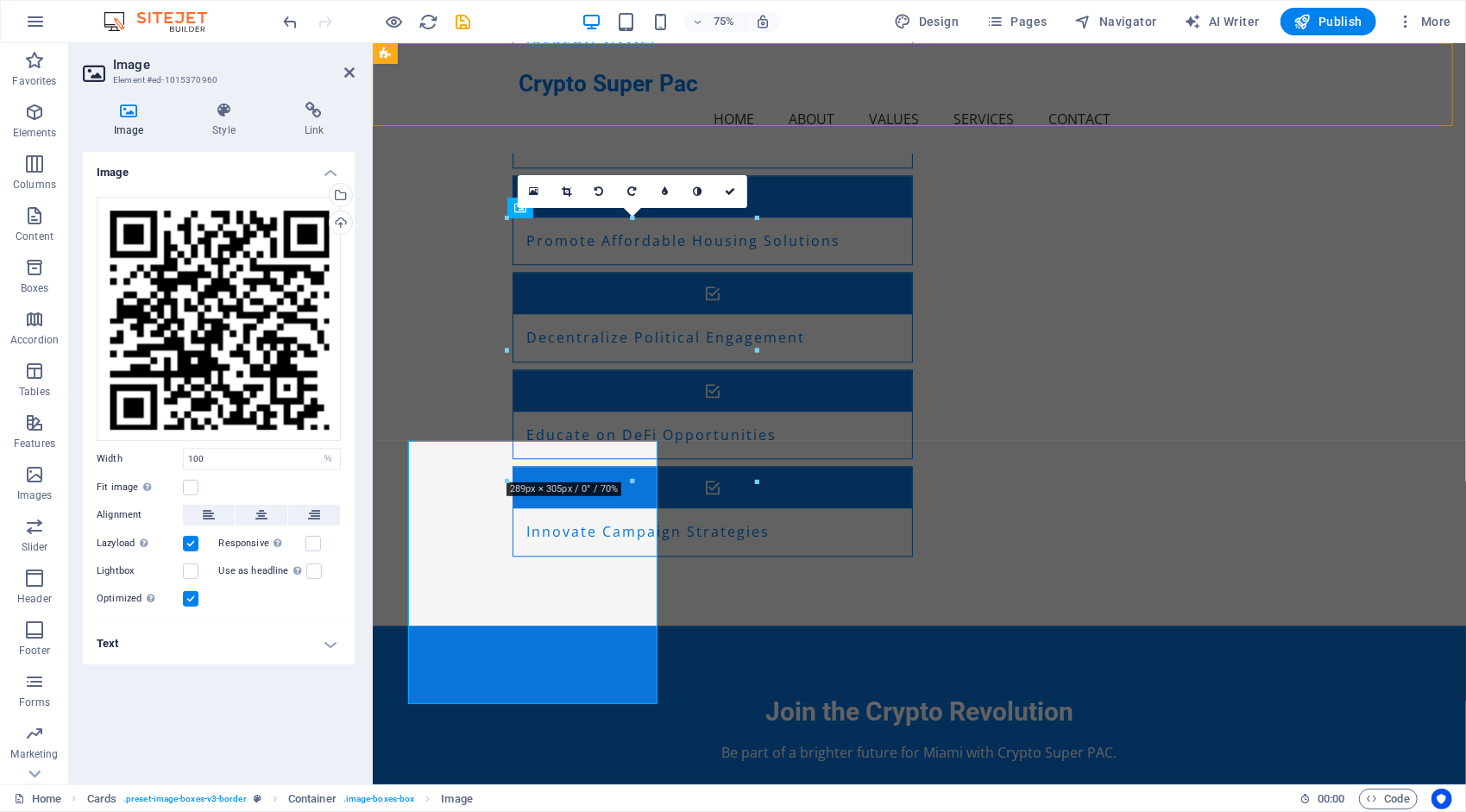
scroll to position [2660, 0]
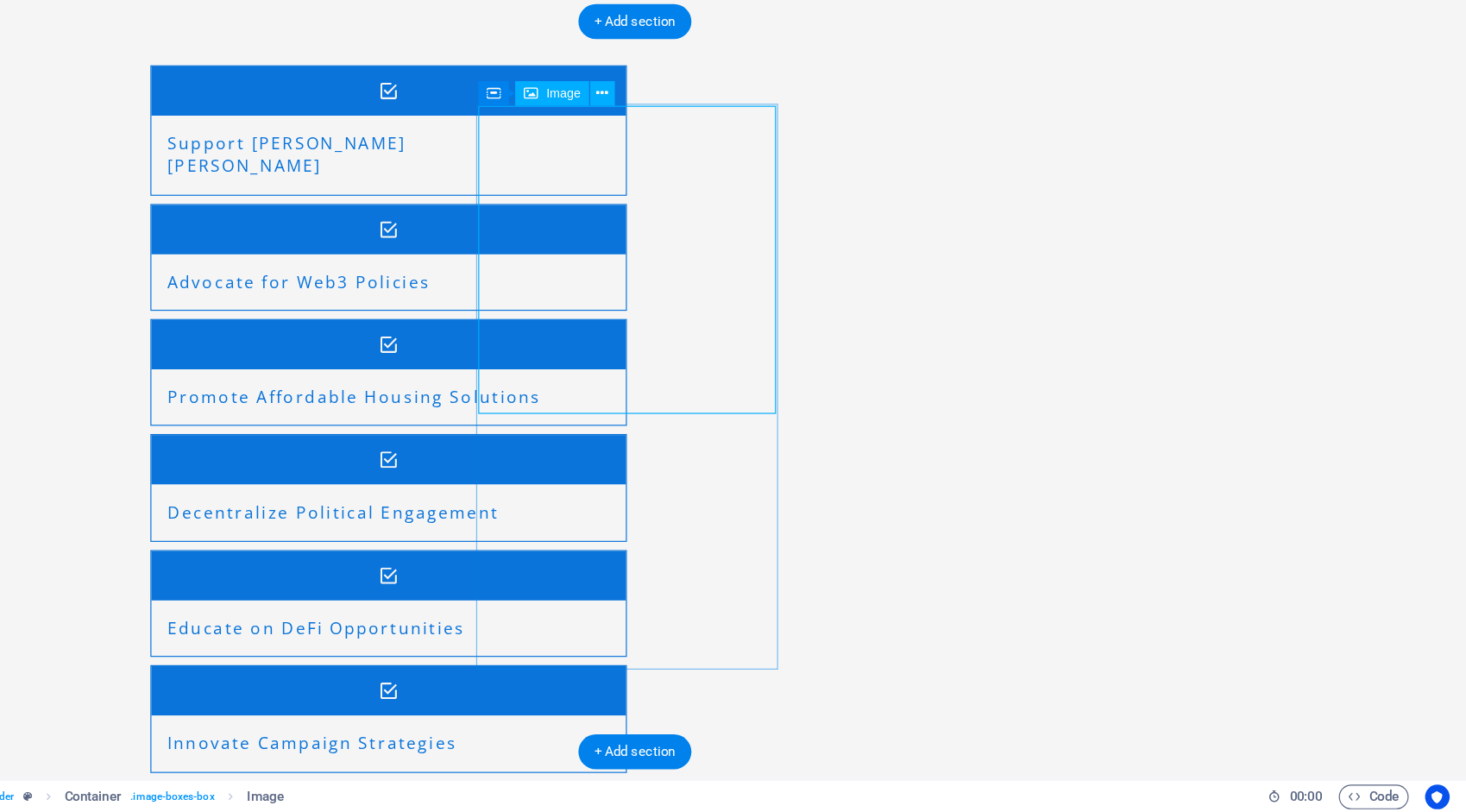
select select "%"
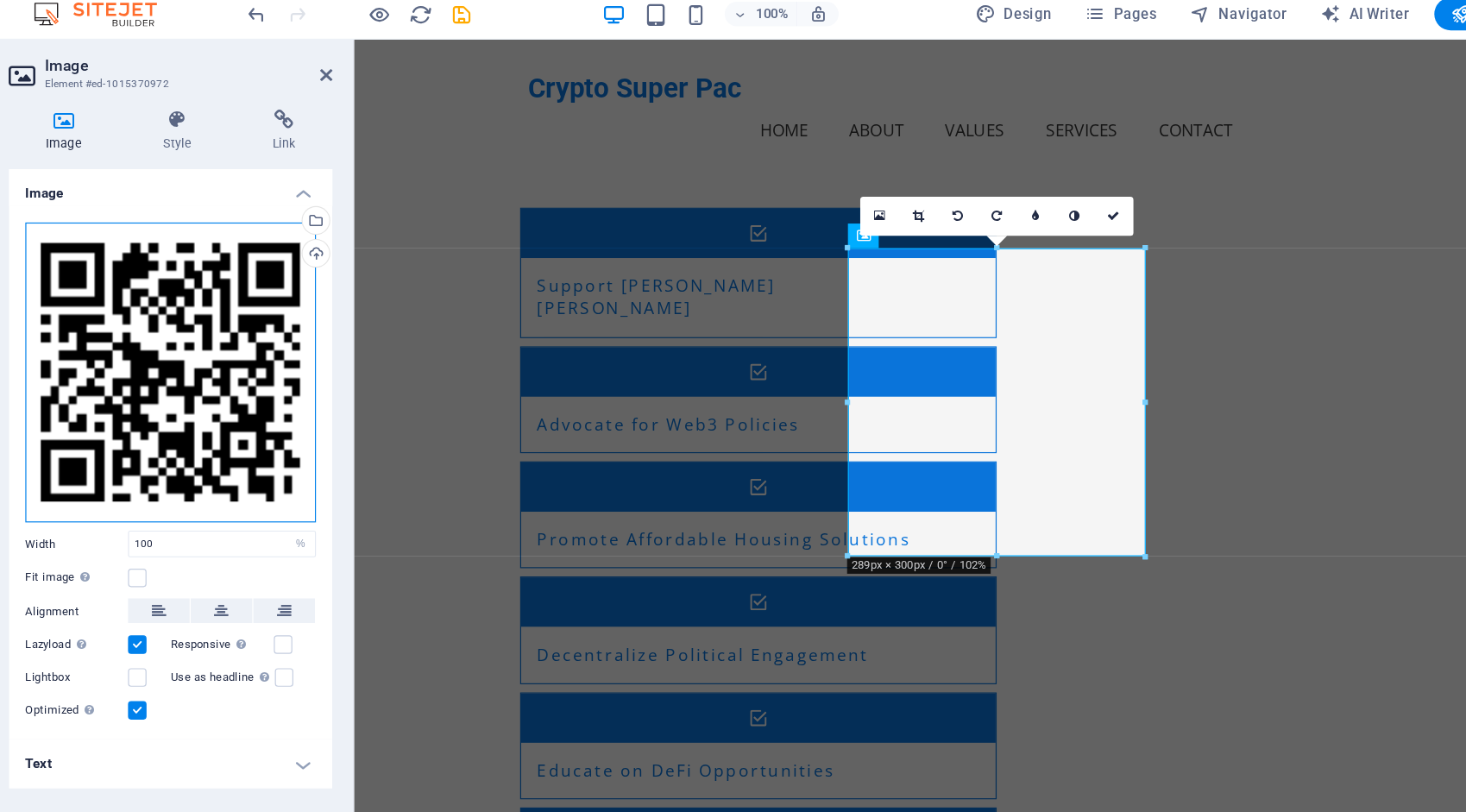
click at [184, 277] on div "Drag files here, click to choose files or select files from Files or our free s…" at bounding box center [219, 323] width 244 height 253
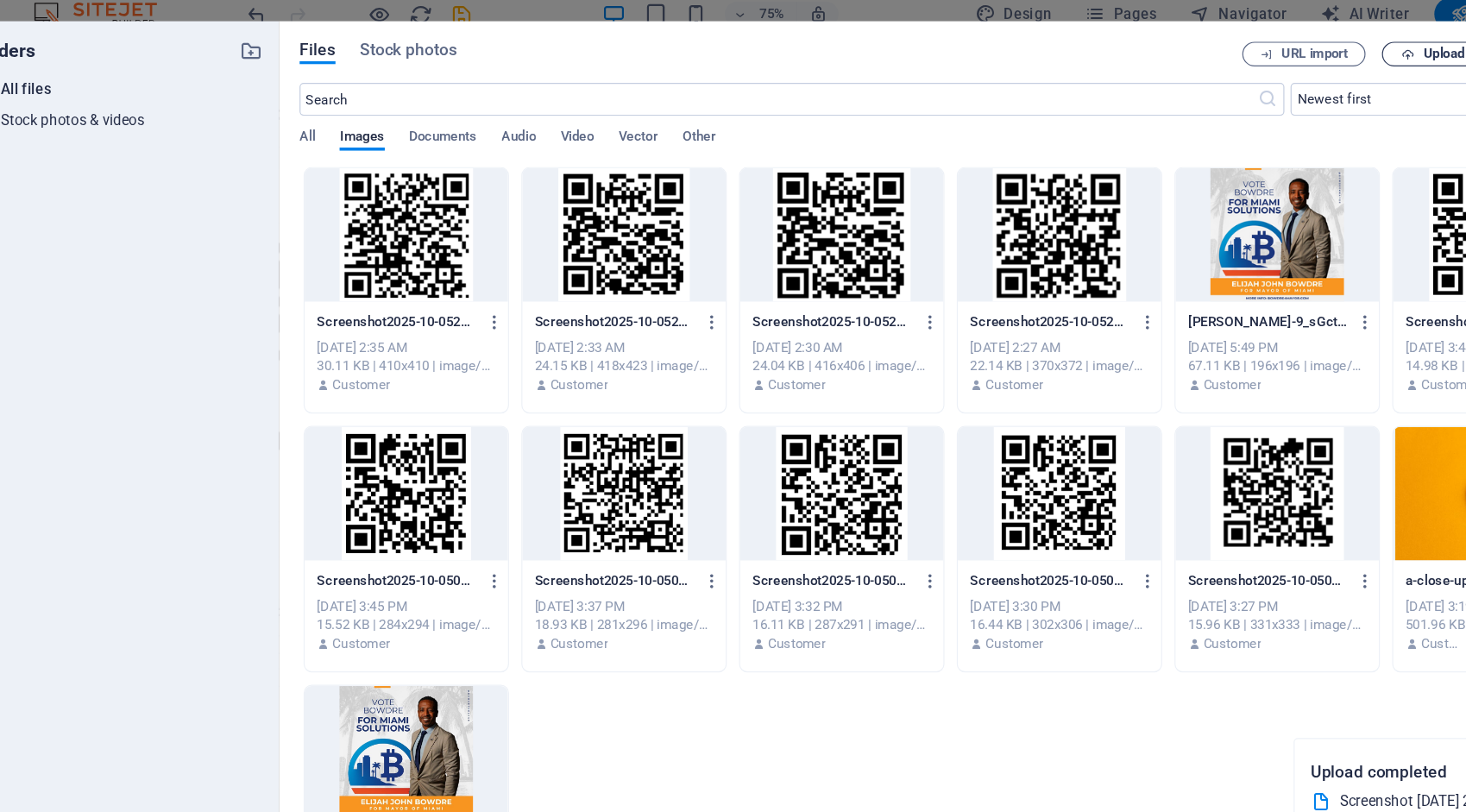
click at [1281, 62] on button "Upload" at bounding box center [1280, 55] width 86 height 21
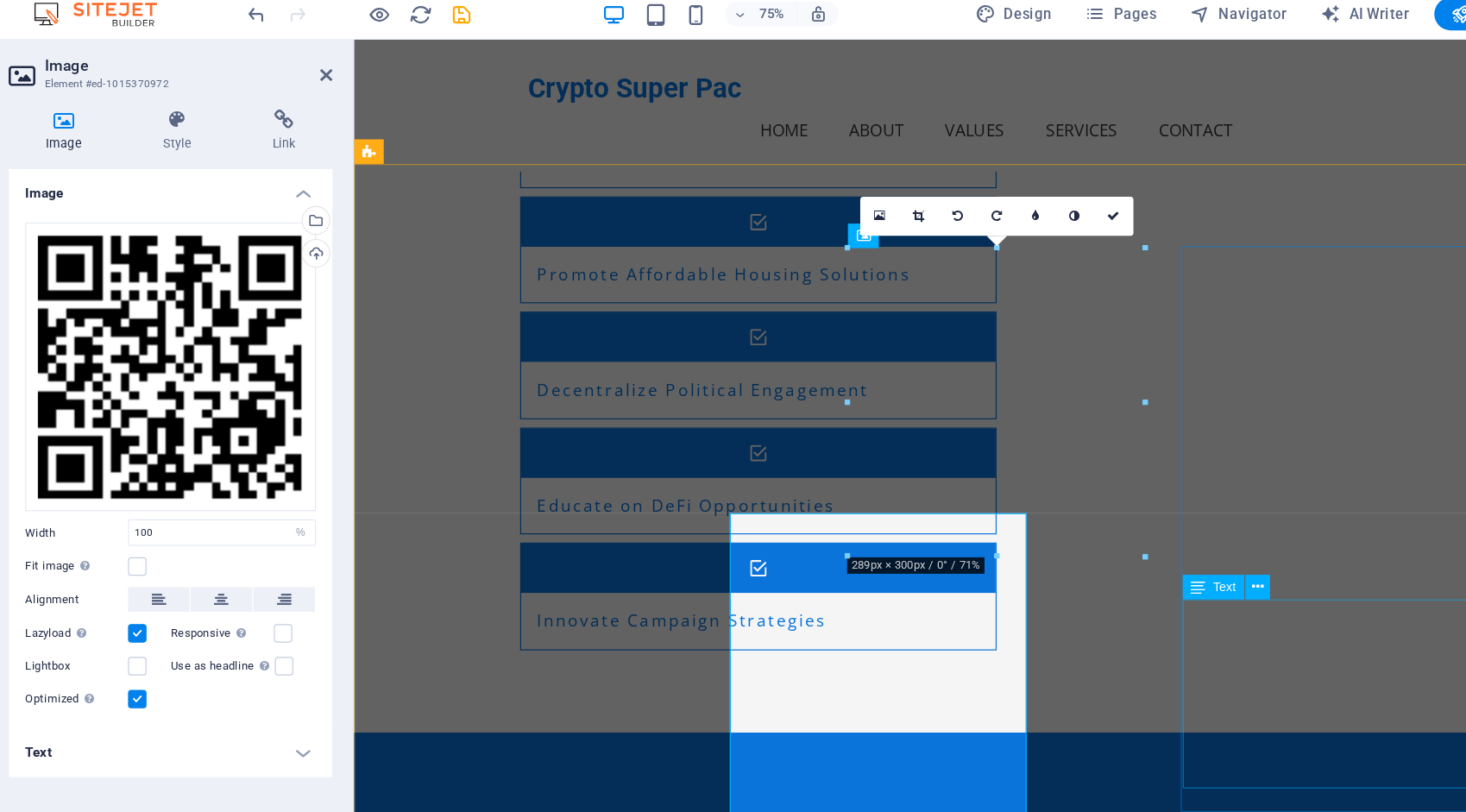
scroll to position [2660, 0]
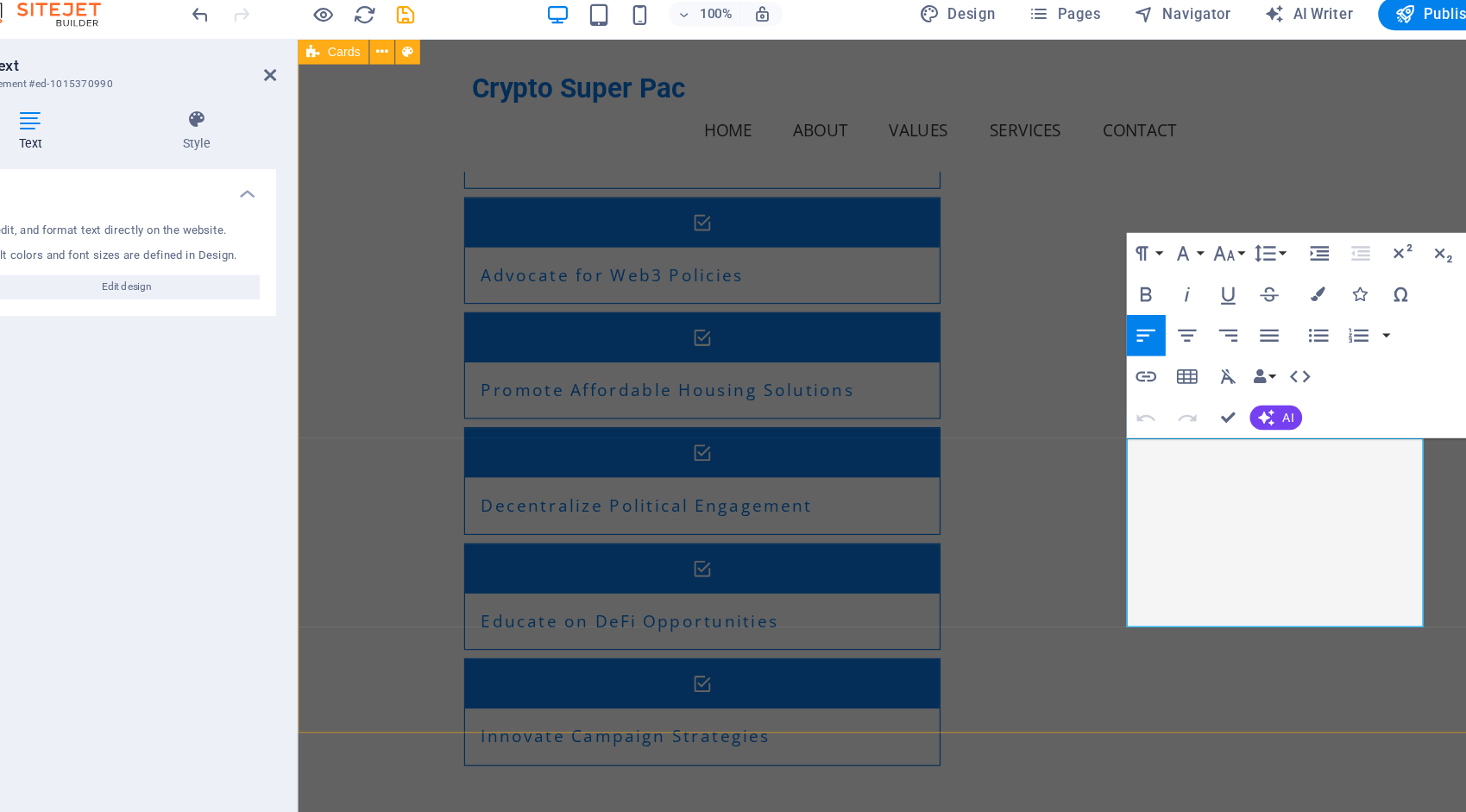
scroll to position [2797, 0]
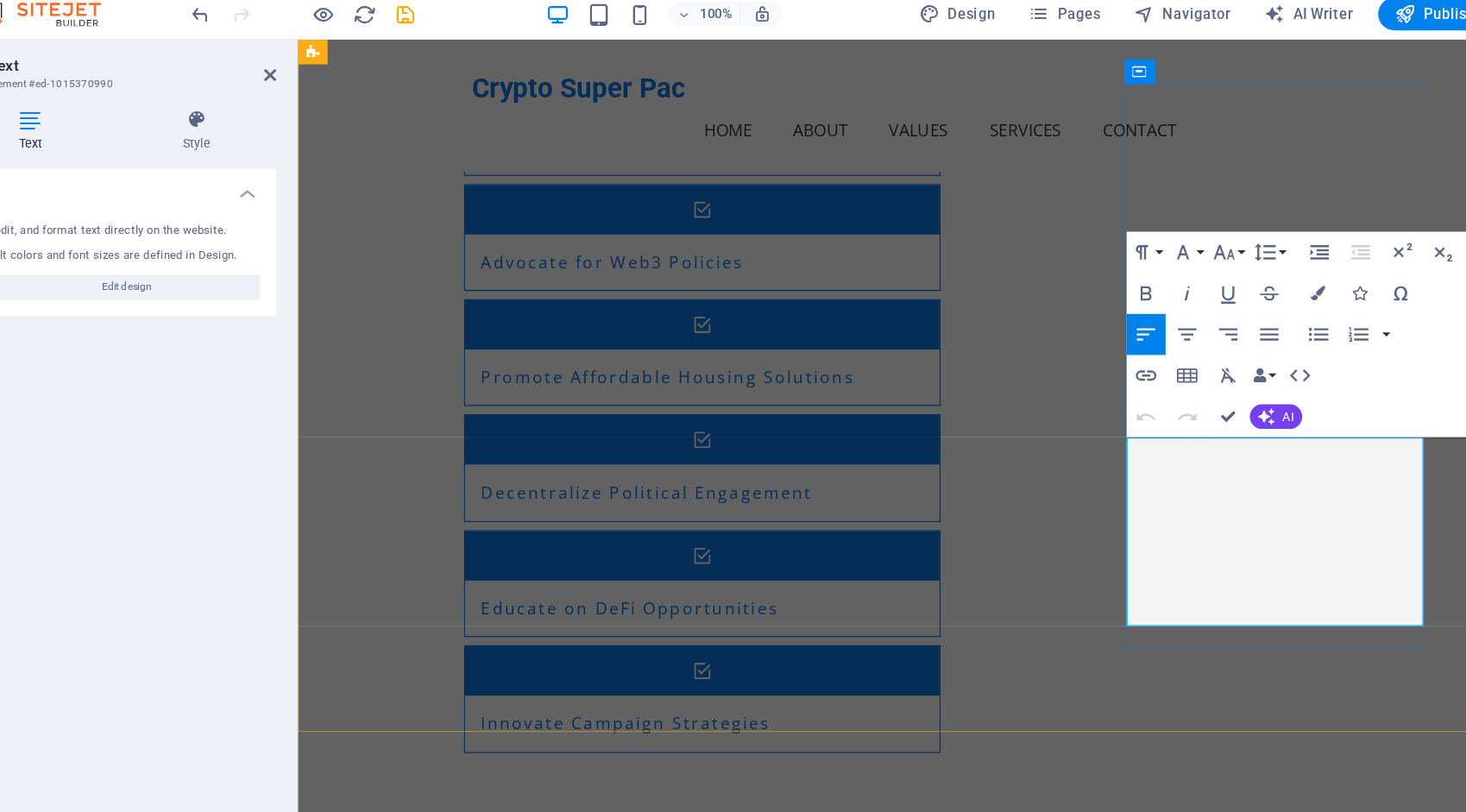
drag, startPoint x: 1210, startPoint y: 509, endPoint x: 1009, endPoint y: 516, distance: 201.1
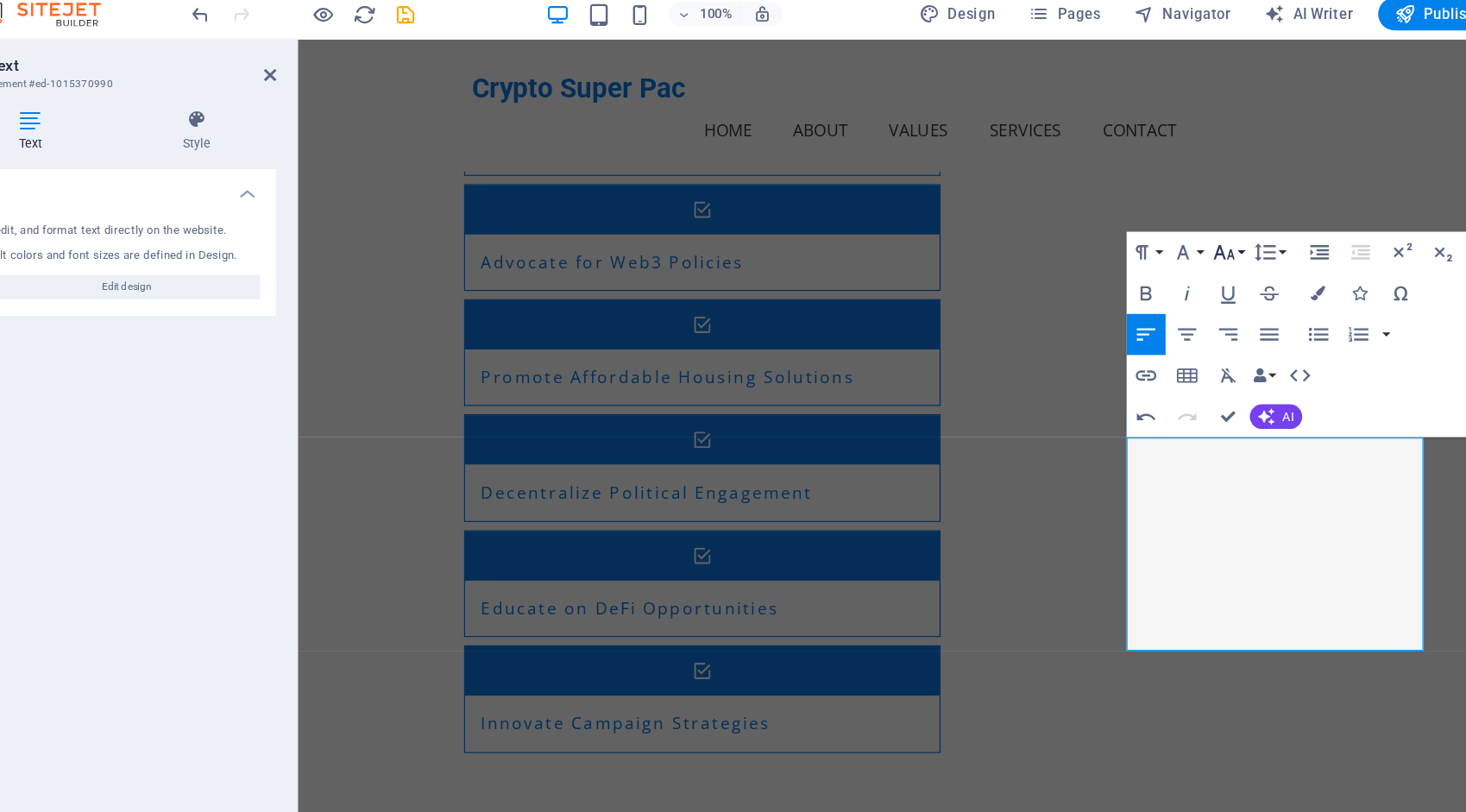
click at [1167, 217] on button "Font Size" at bounding box center [1154, 222] width 33 height 34
click at [1162, 349] on link "12" at bounding box center [1169, 358] width 62 height 26
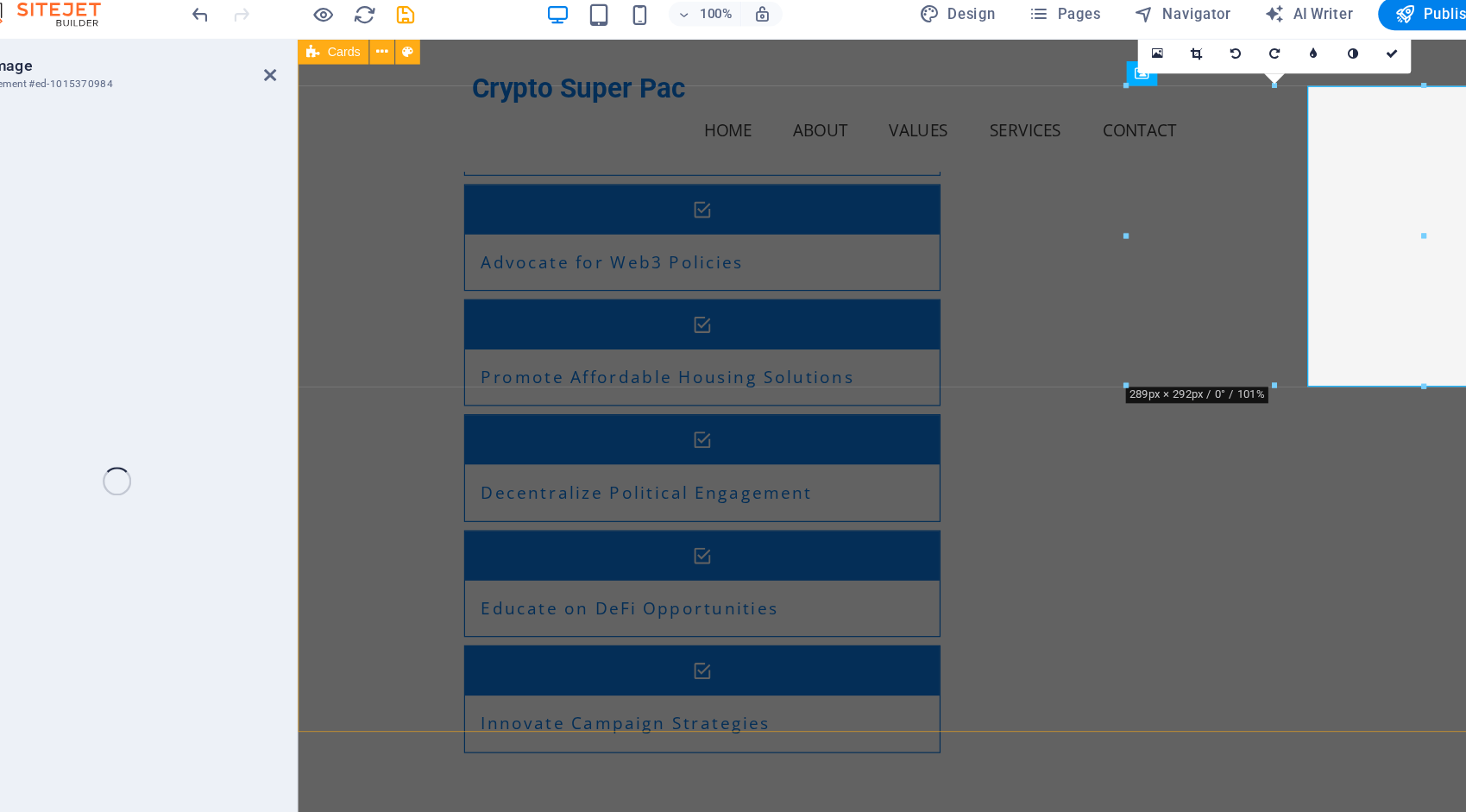
select select "%"
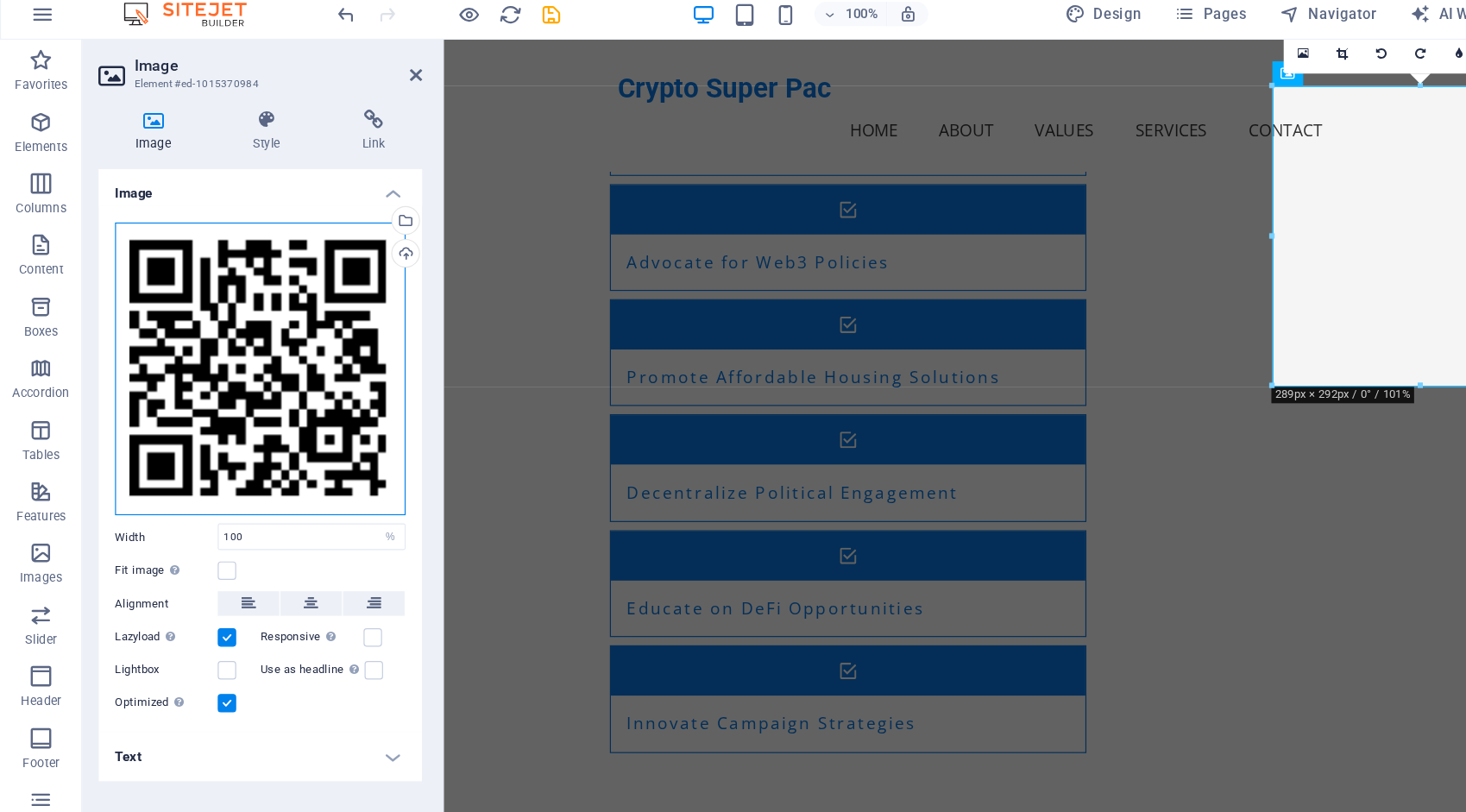
click at [110, 296] on div "Drag files here, click to choose files or select files from Files or our free s…" at bounding box center [219, 319] width 244 height 247
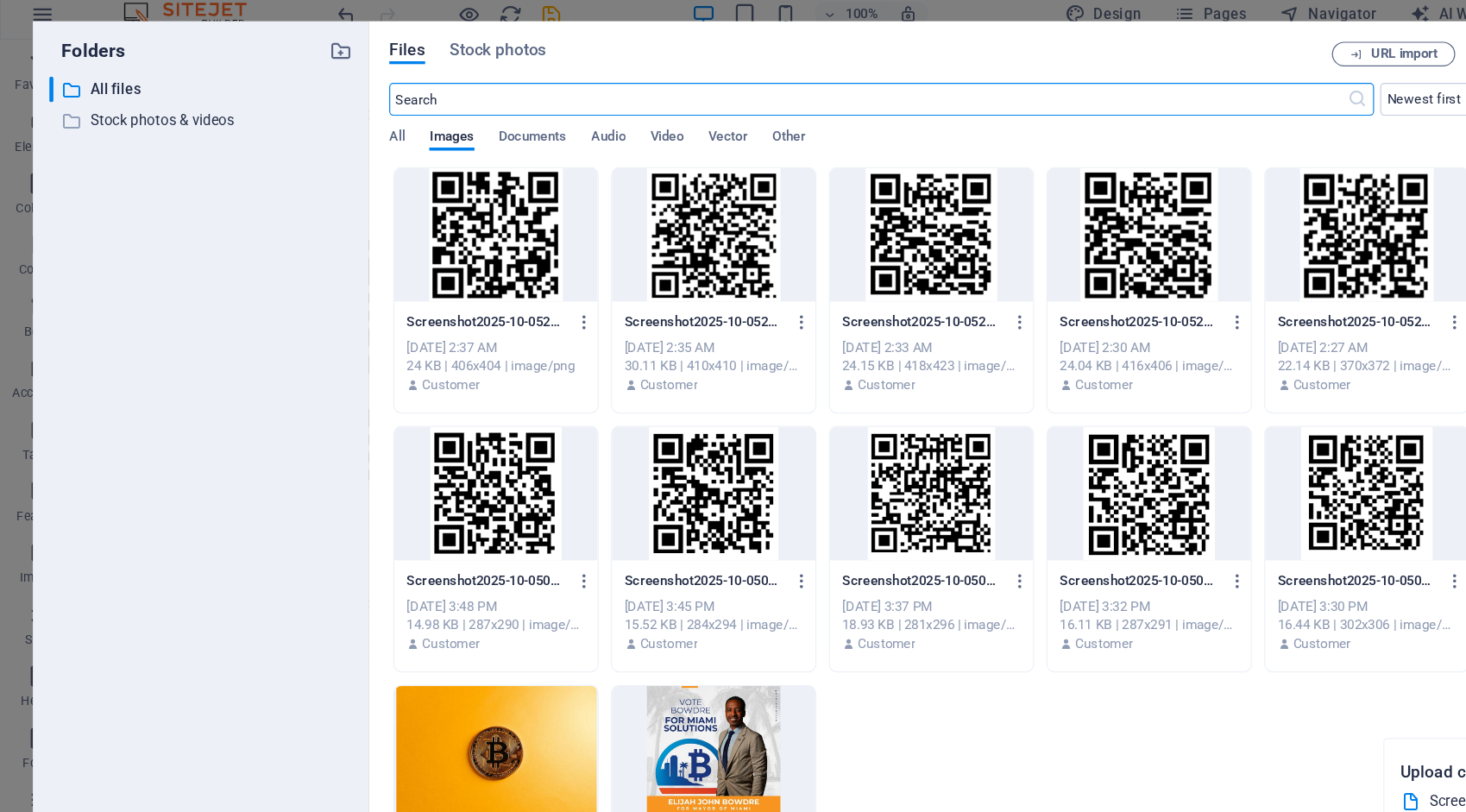
scroll to position [3019, 0]
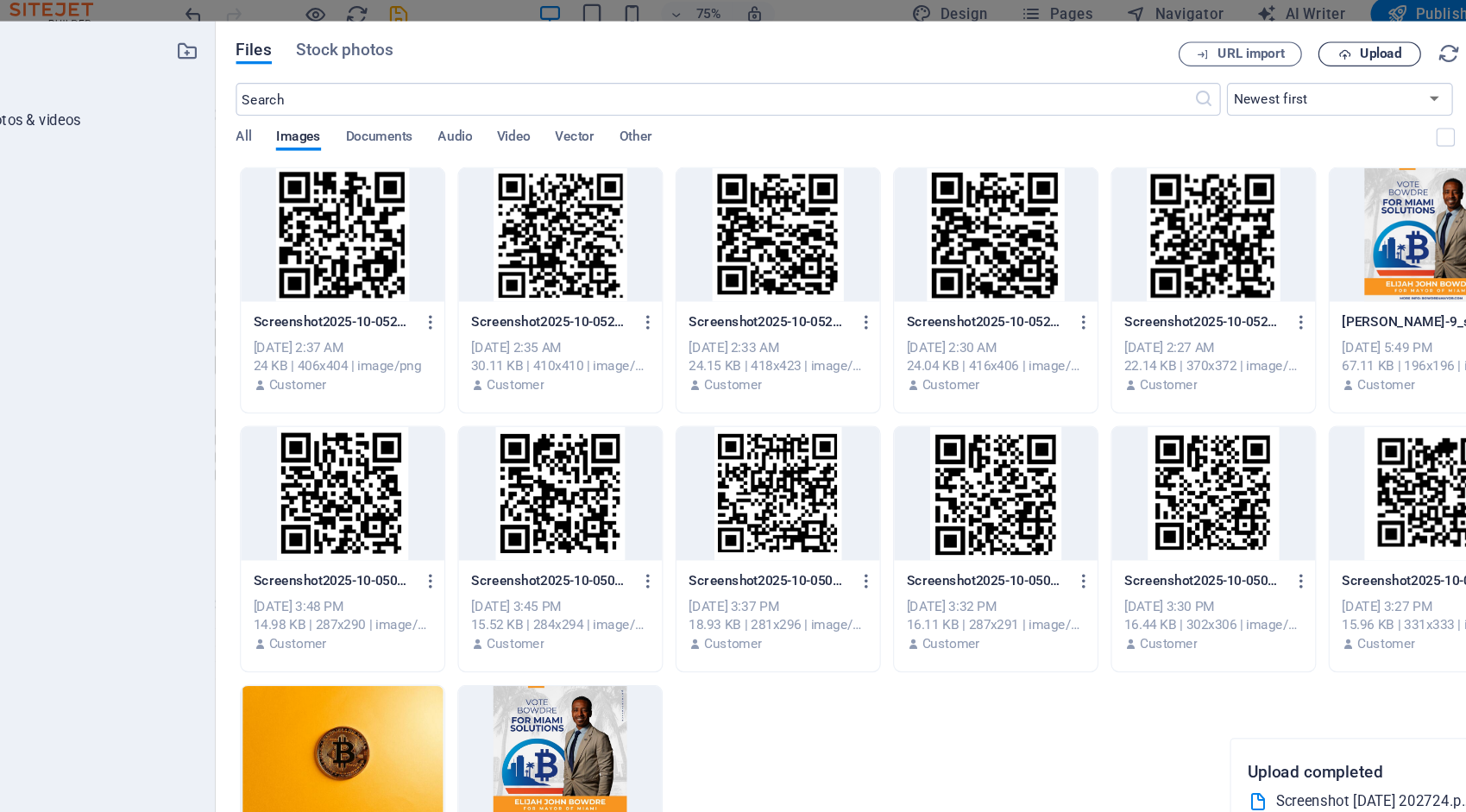
click at [1291, 58] on span "Upload" at bounding box center [1288, 56] width 35 height 11
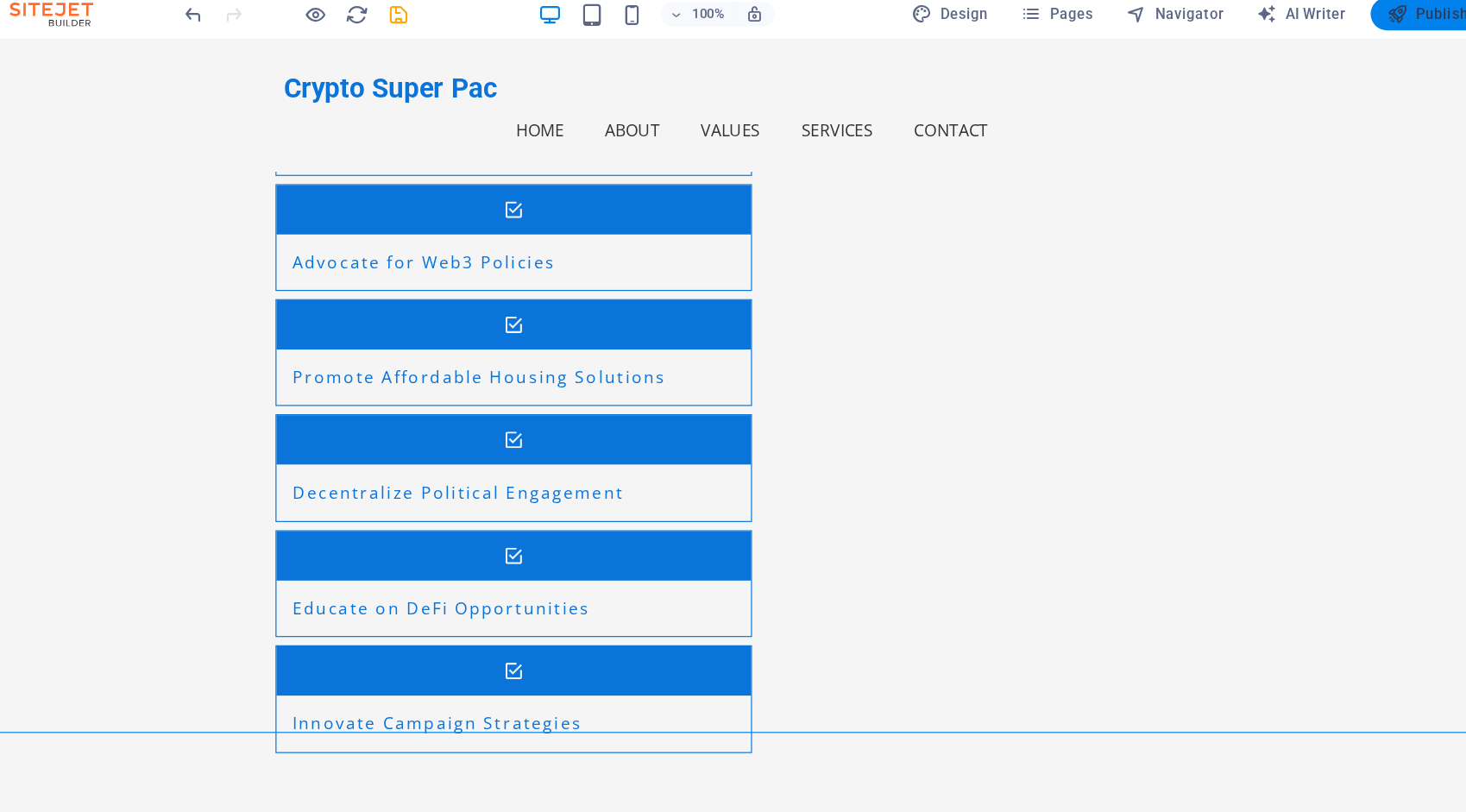
click at [1325, 22] on span "Publish" at bounding box center [1329, 21] width 68 height 17
checkbox input "false"
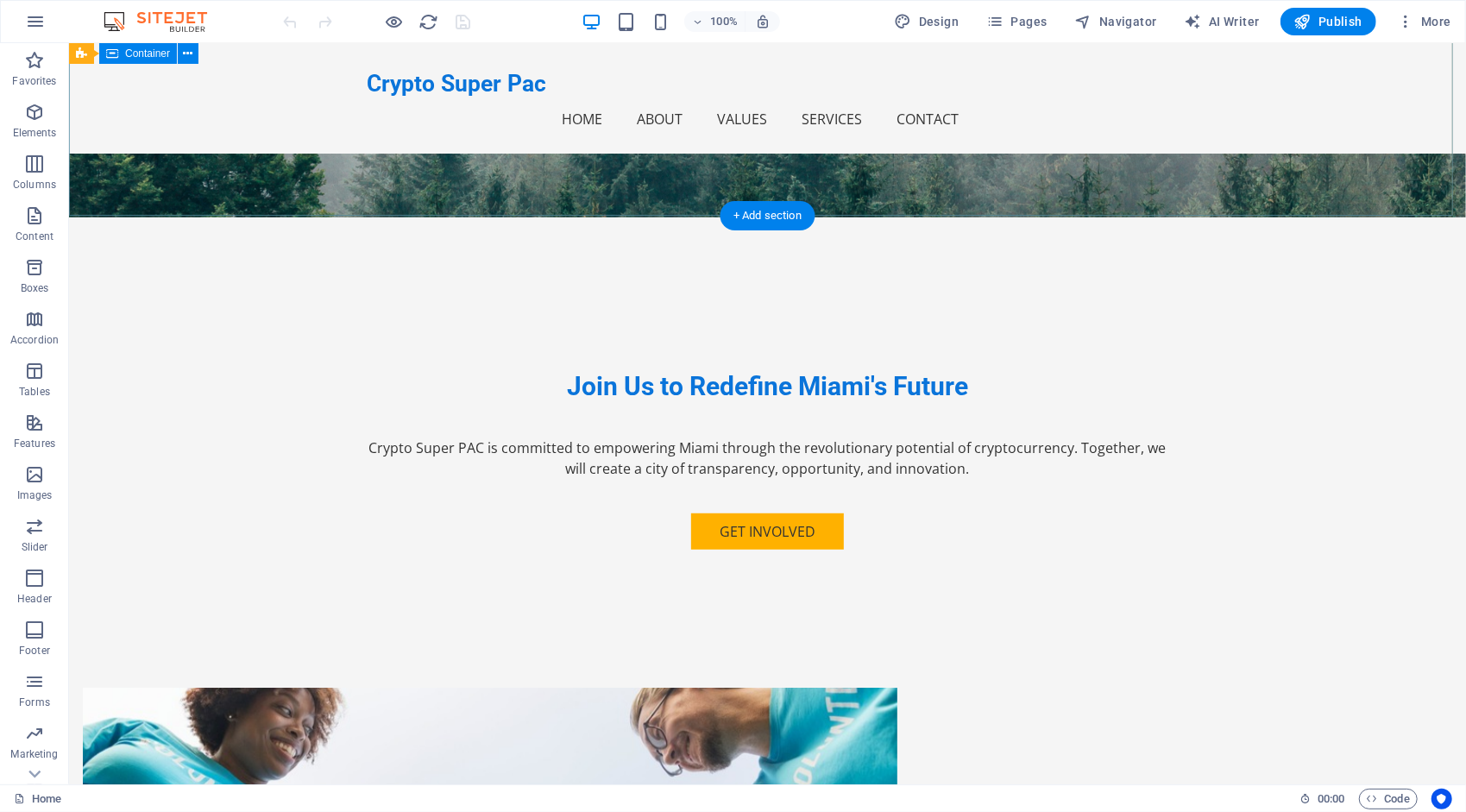
scroll to position [495, 0]
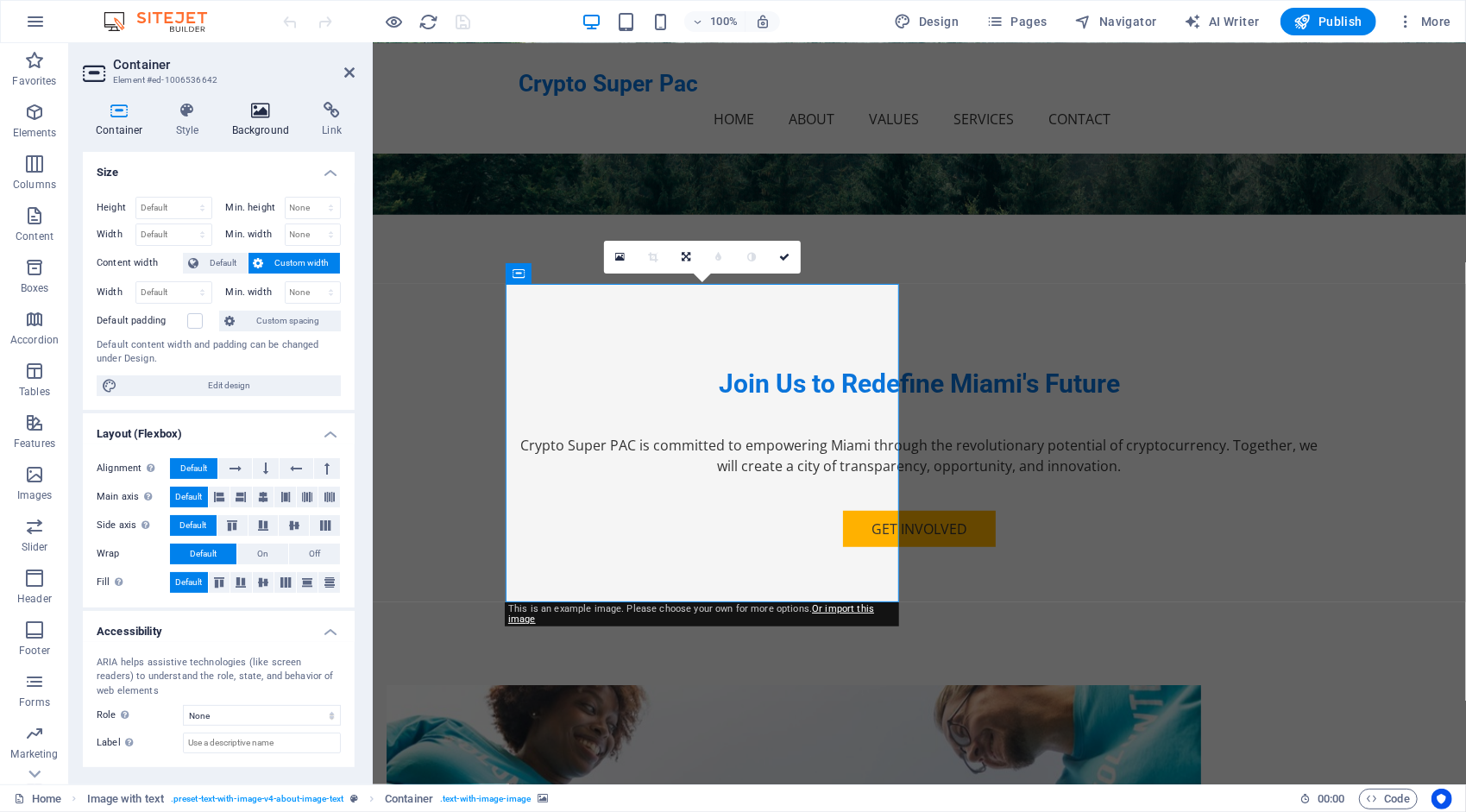
click at [269, 119] on h4 "Background" at bounding box center [264, 119] width 91 height 36
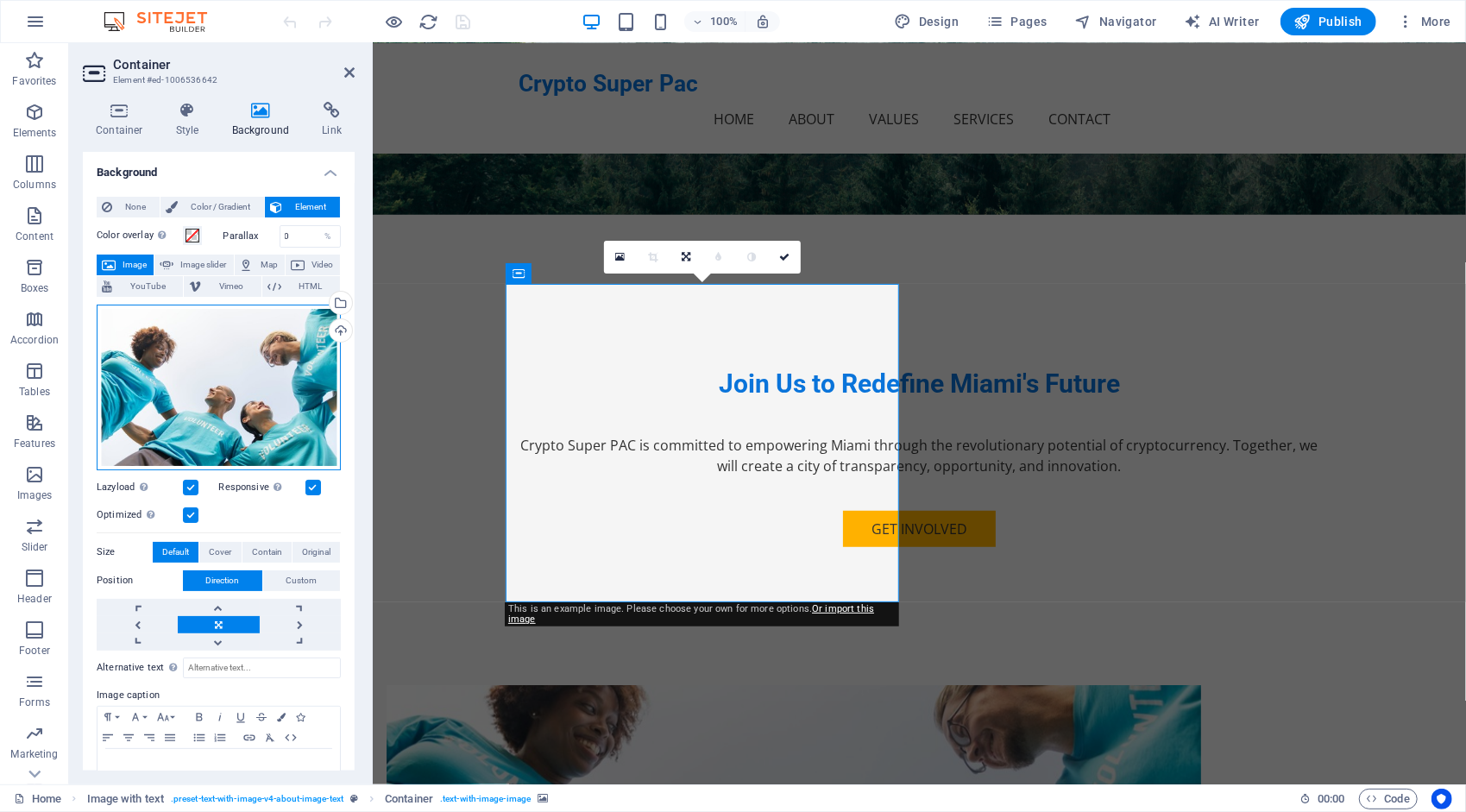
click at [206, 397] on div "Drag files here, click to choose files or select files from Files or our free s…" at bounding box center [219, 387] width 244 height 166
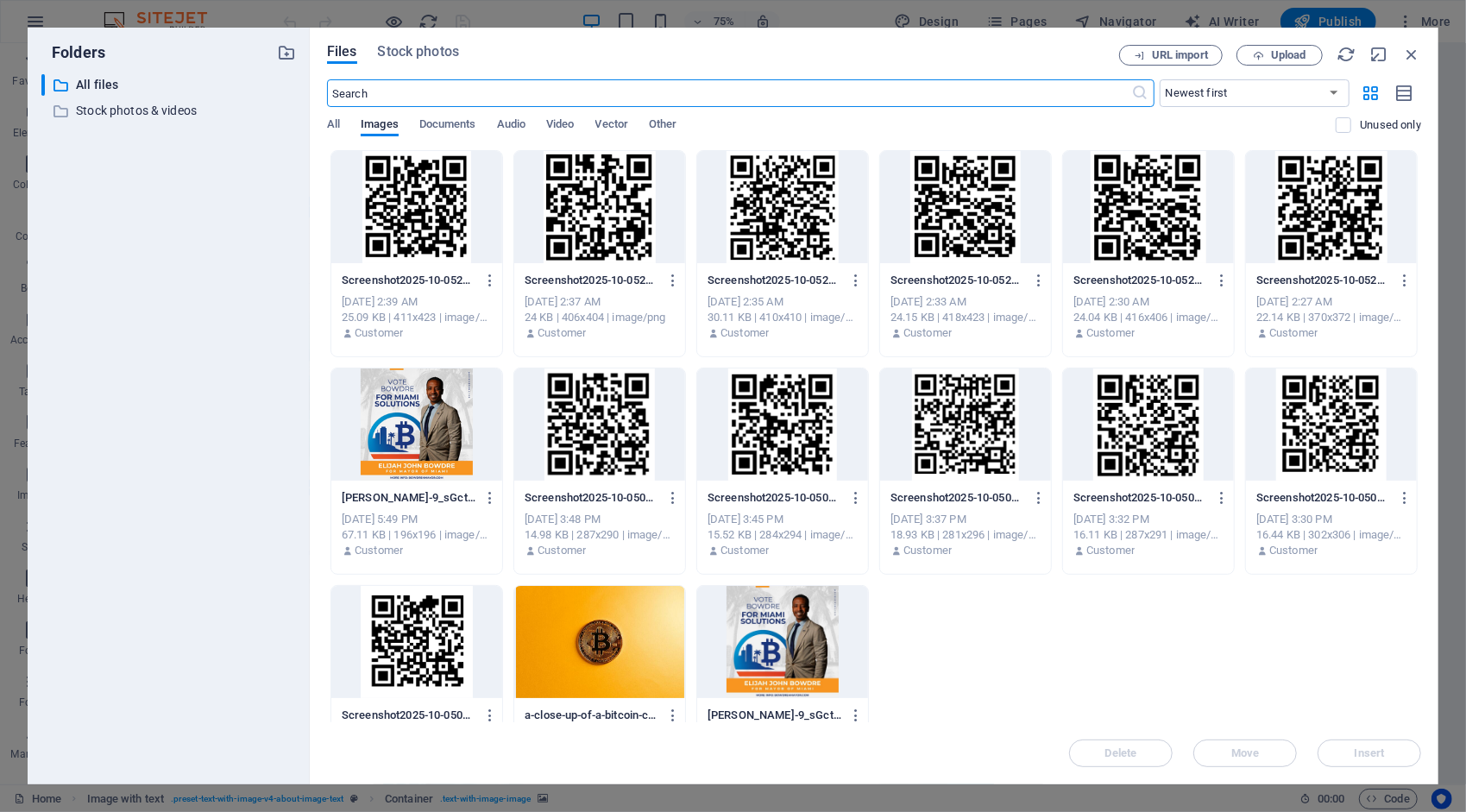
scroll to position [69, 0]
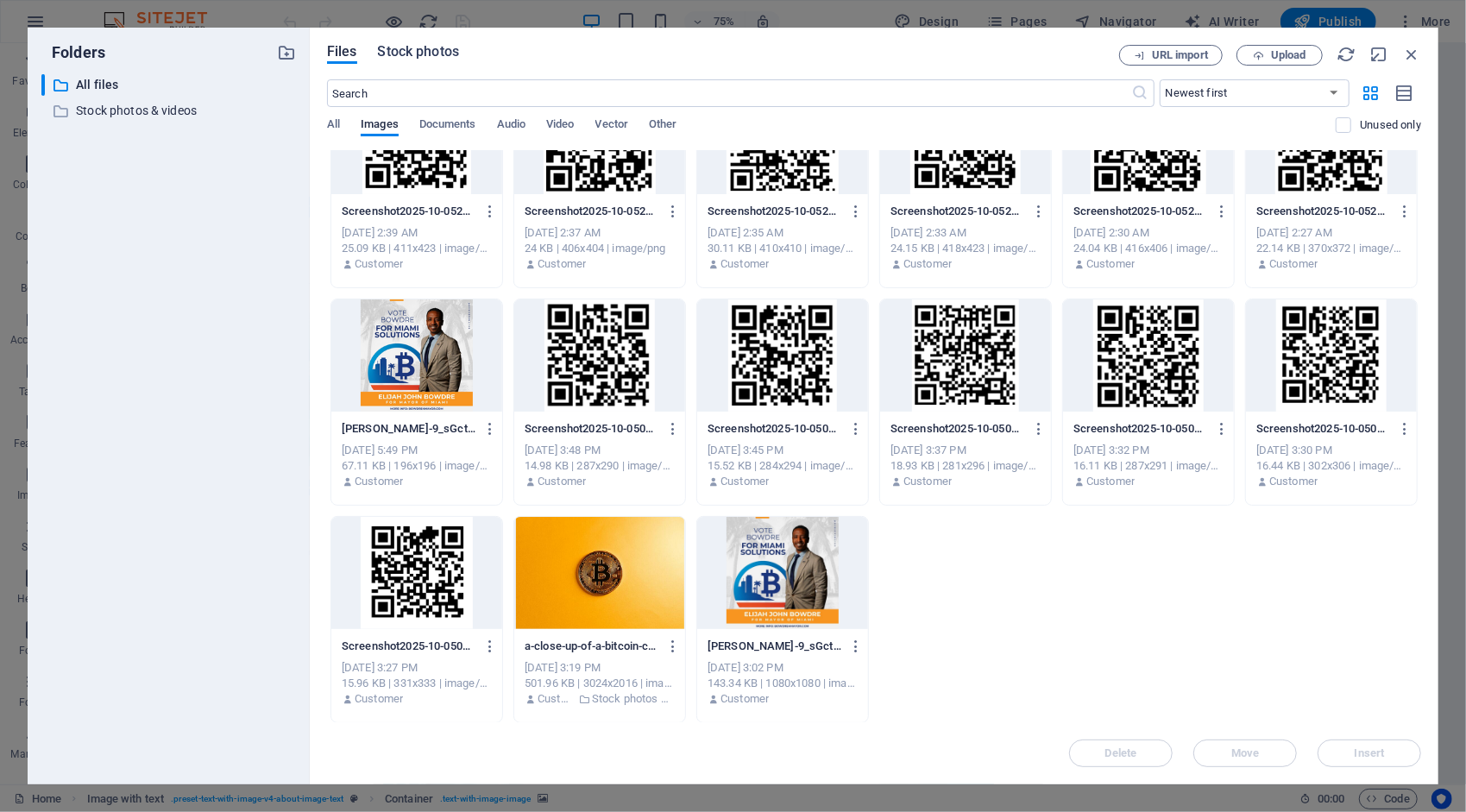
click at [433, 49] on span "Stock photos" at bounding box center [418, 51] width 81 height 21
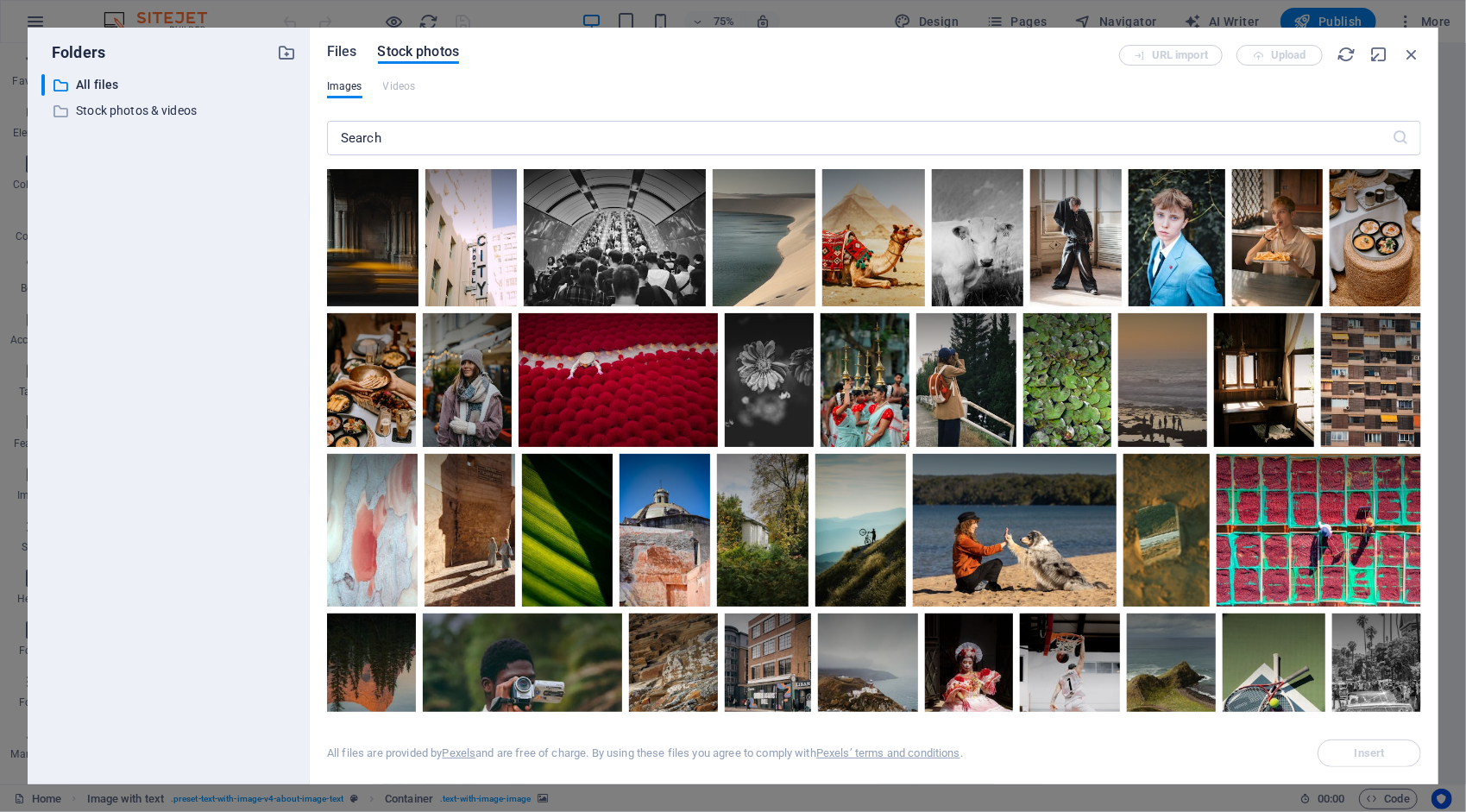
click at [341, 48] on span "Files" at bounding box center [342, 51] width 31 height 21
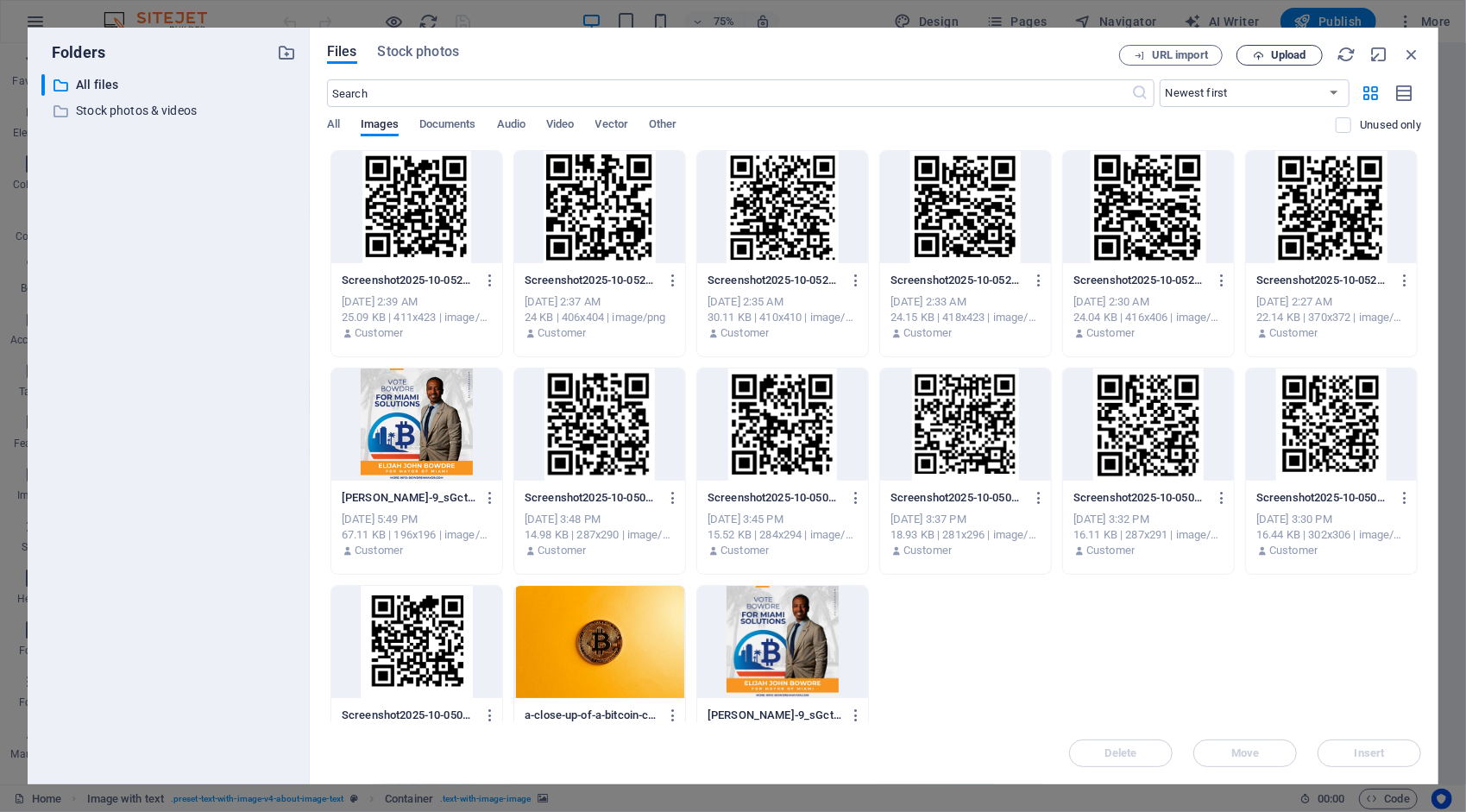
click at [1303, 57] on span "Upload" at bounding box center [1288, 56] width 35 height 11
click at [1411, 57] on icon "button" at bounding box center [1411, 54] width 19 height 19
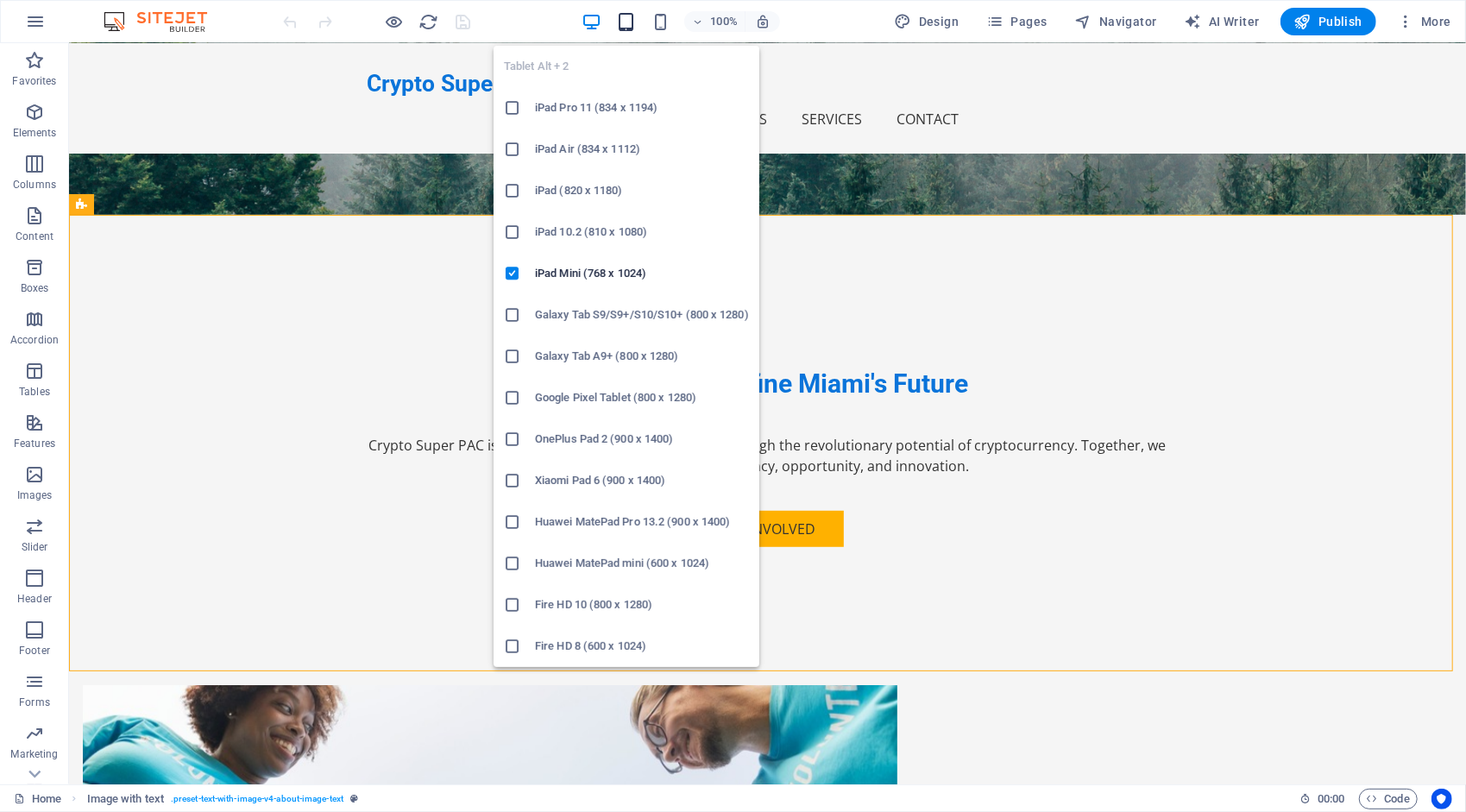
click at [625, 17] on icon "button" at bounding box center [626, 22] width 20 height 20
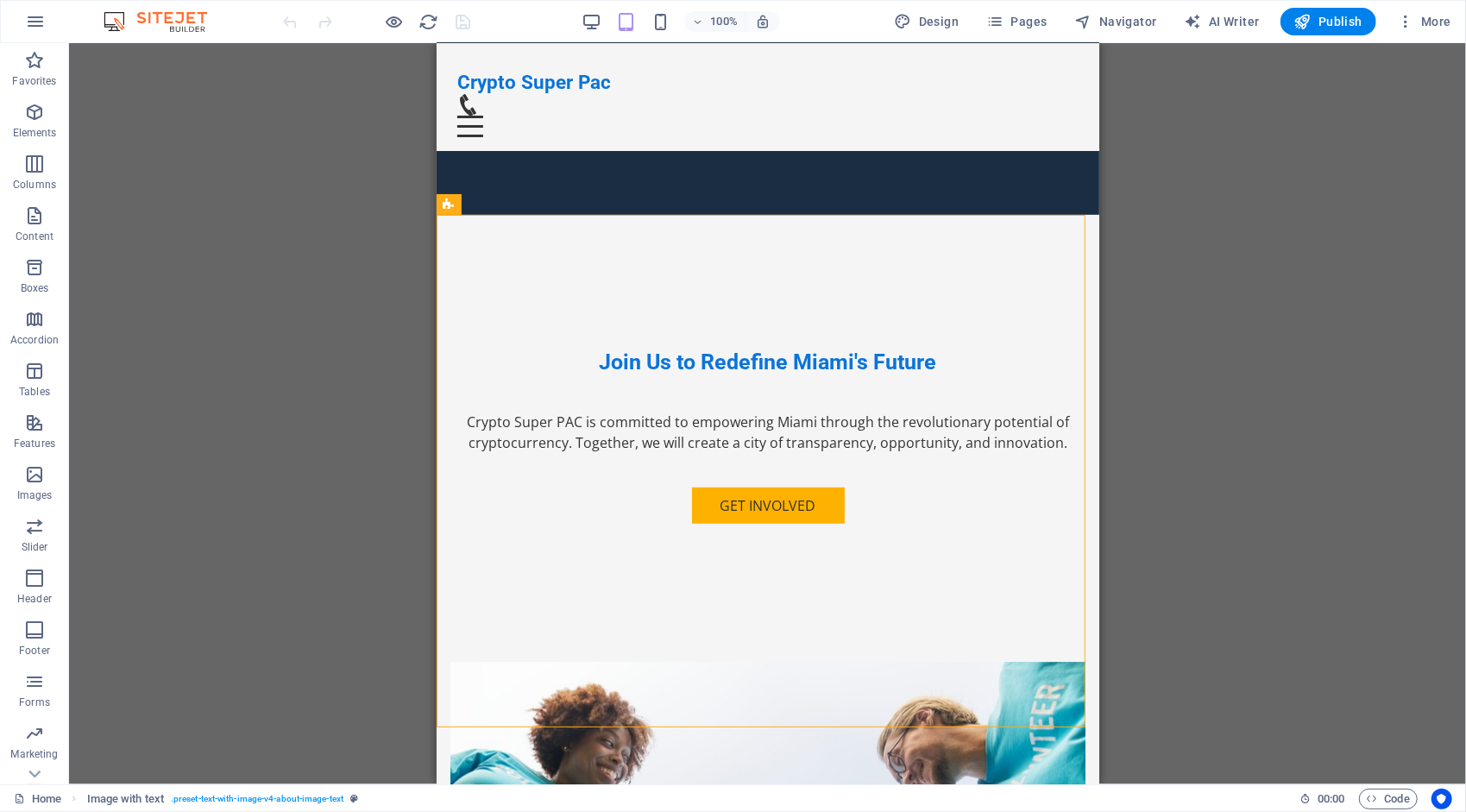
click at [1156, 579] on div "Drag here to replace the existing content. Press “Ctrl” if you want to create a…" at bounding box center [768, 414] width 1397 height 741
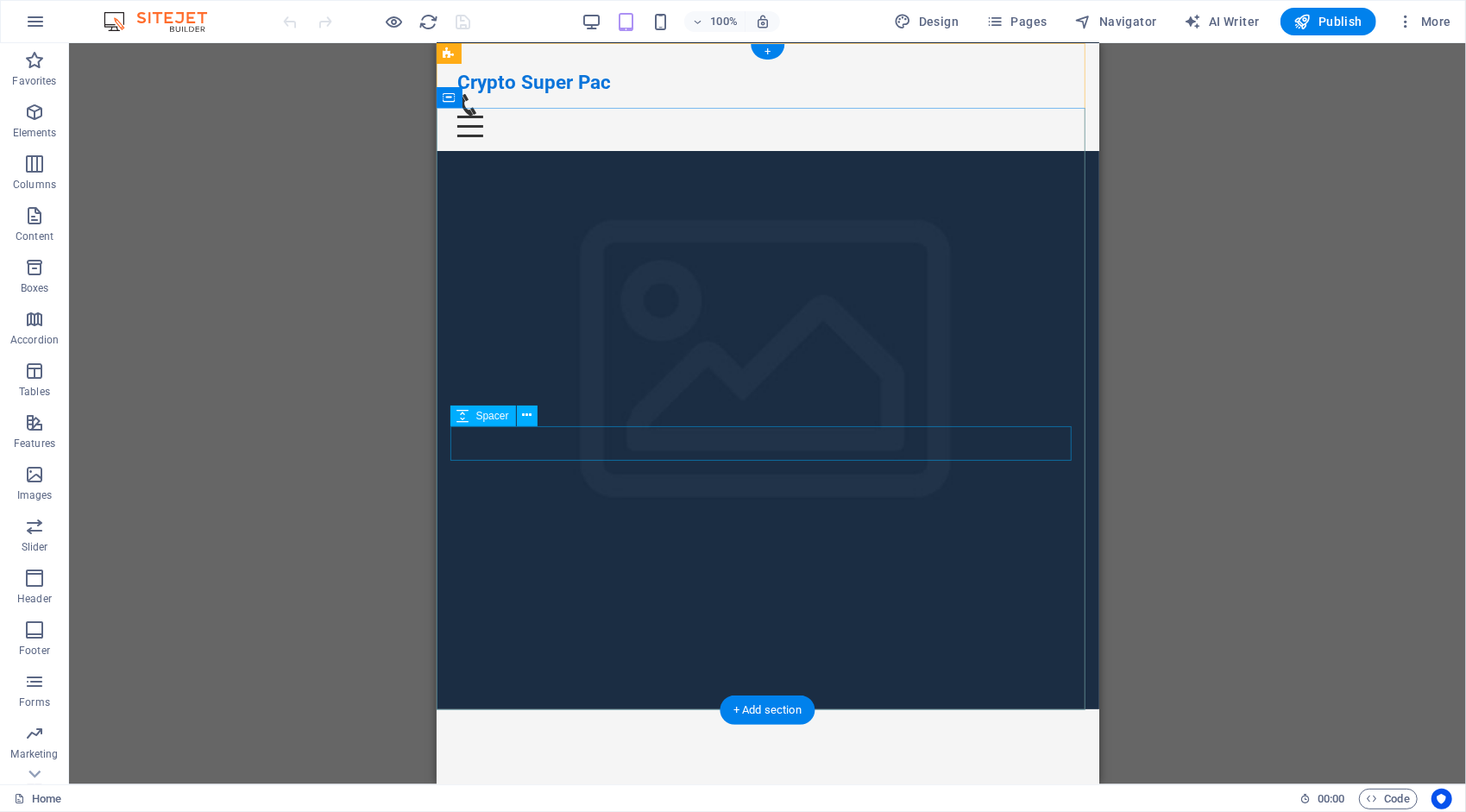
scroll to position [0, 0]
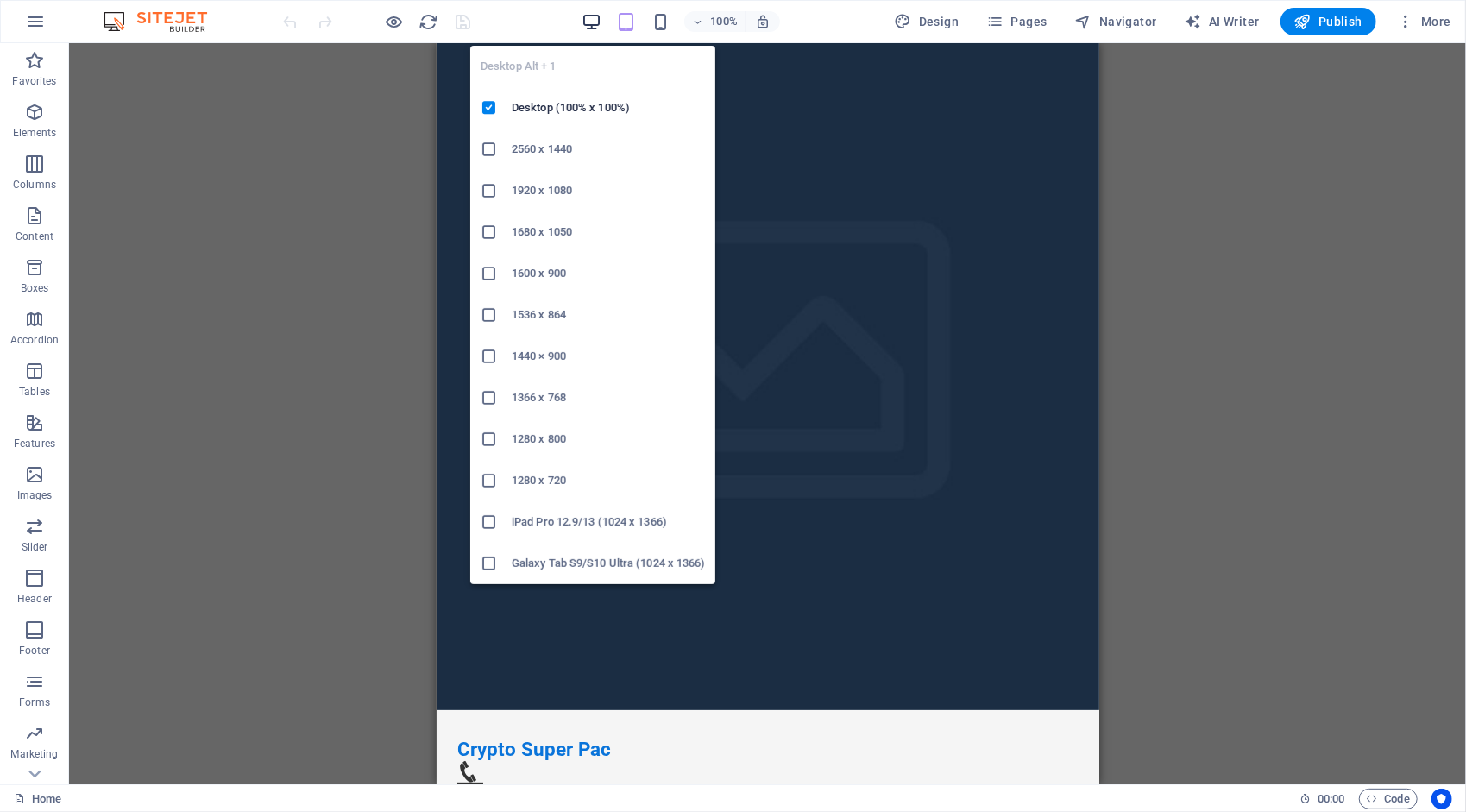
click at [593, 13] on icon "button" at bounding box center [592, 22] width 20 height 20
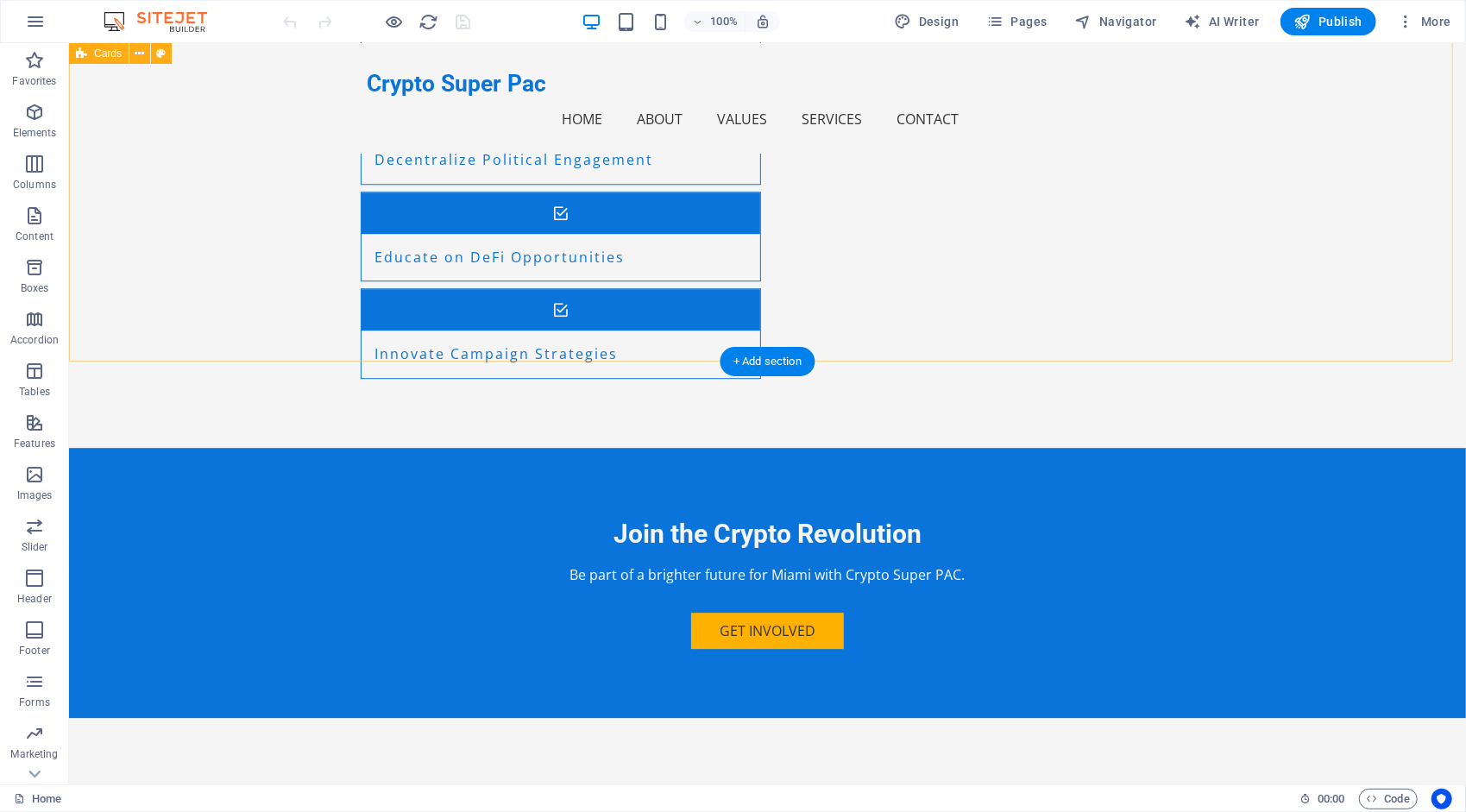
scroll to position [3060, 0]
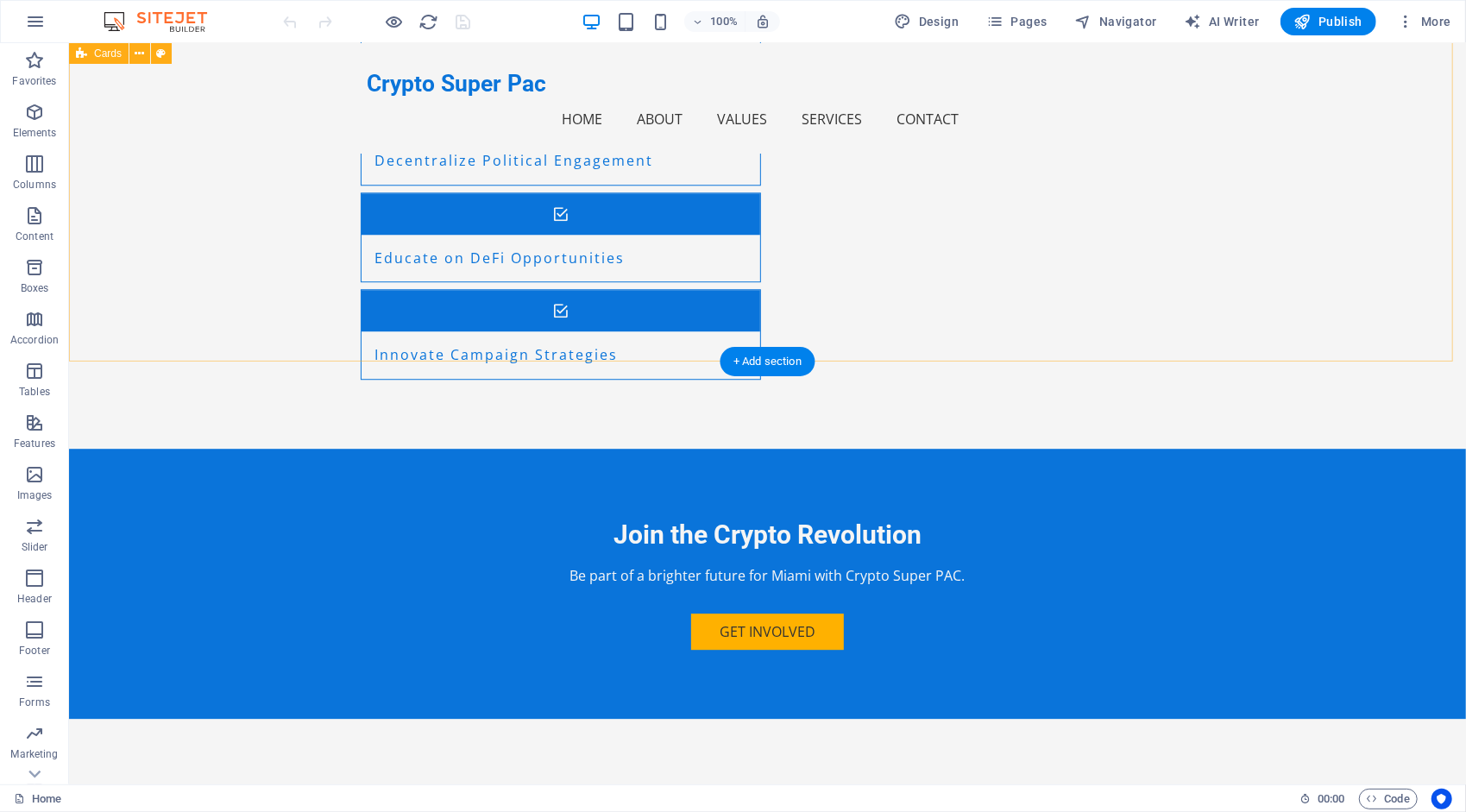
select select "px"
select select "200"
select select "px"
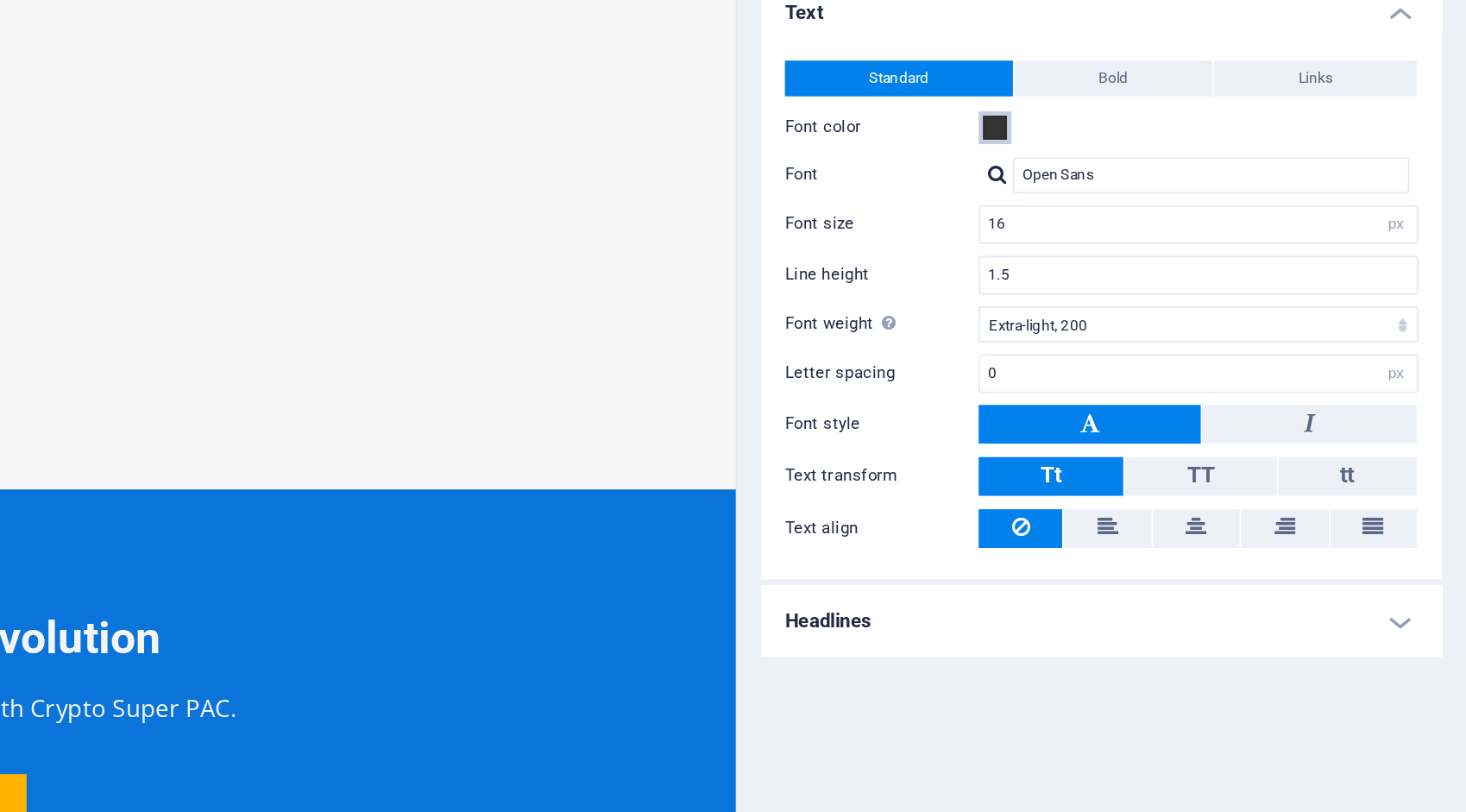
click at [1193, 239] on span at bounding box center [1193, 239] width 13 height 13
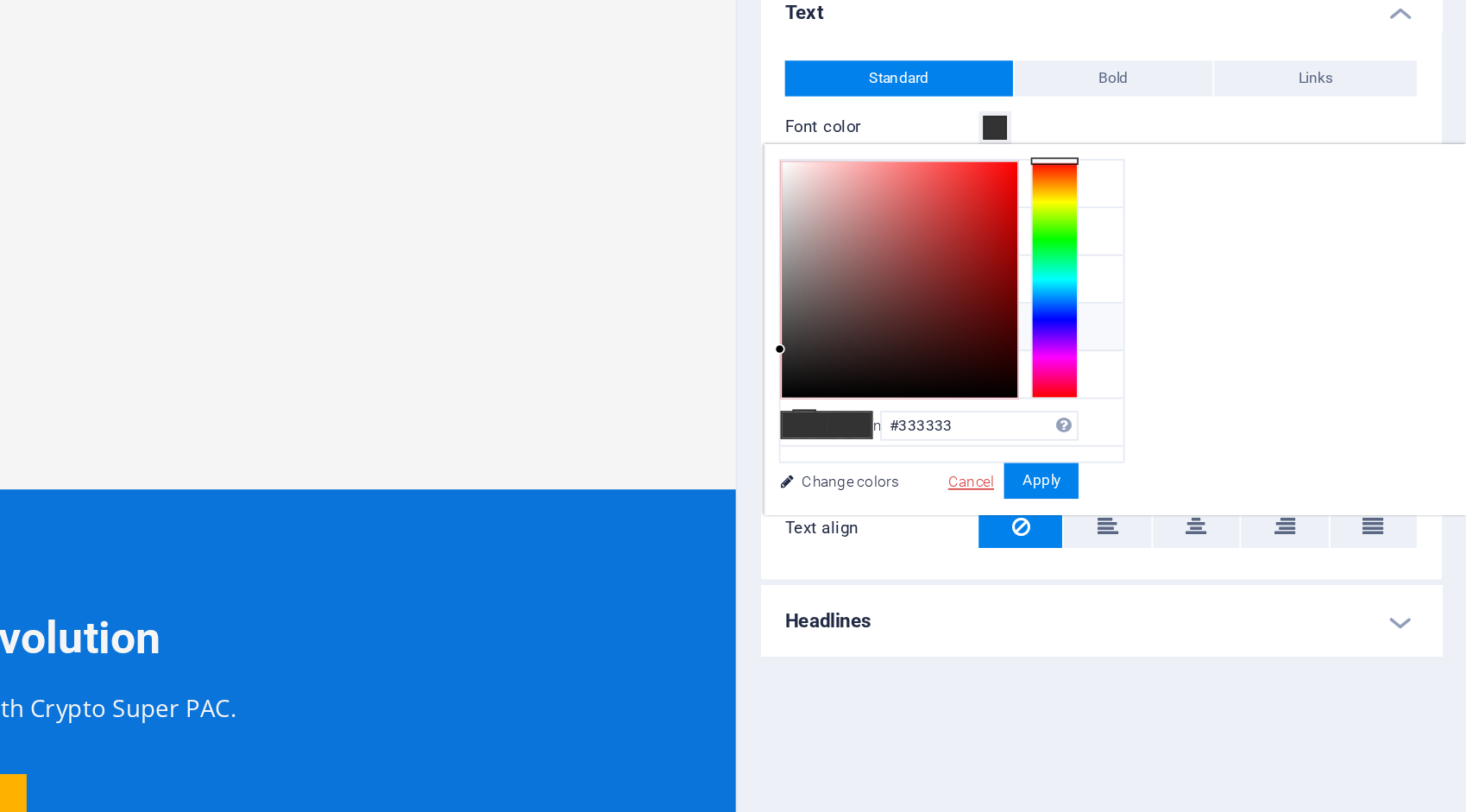
click at [1194, 446] on link "Cancel" at bounding box center [1180, 443] width 31 height 13
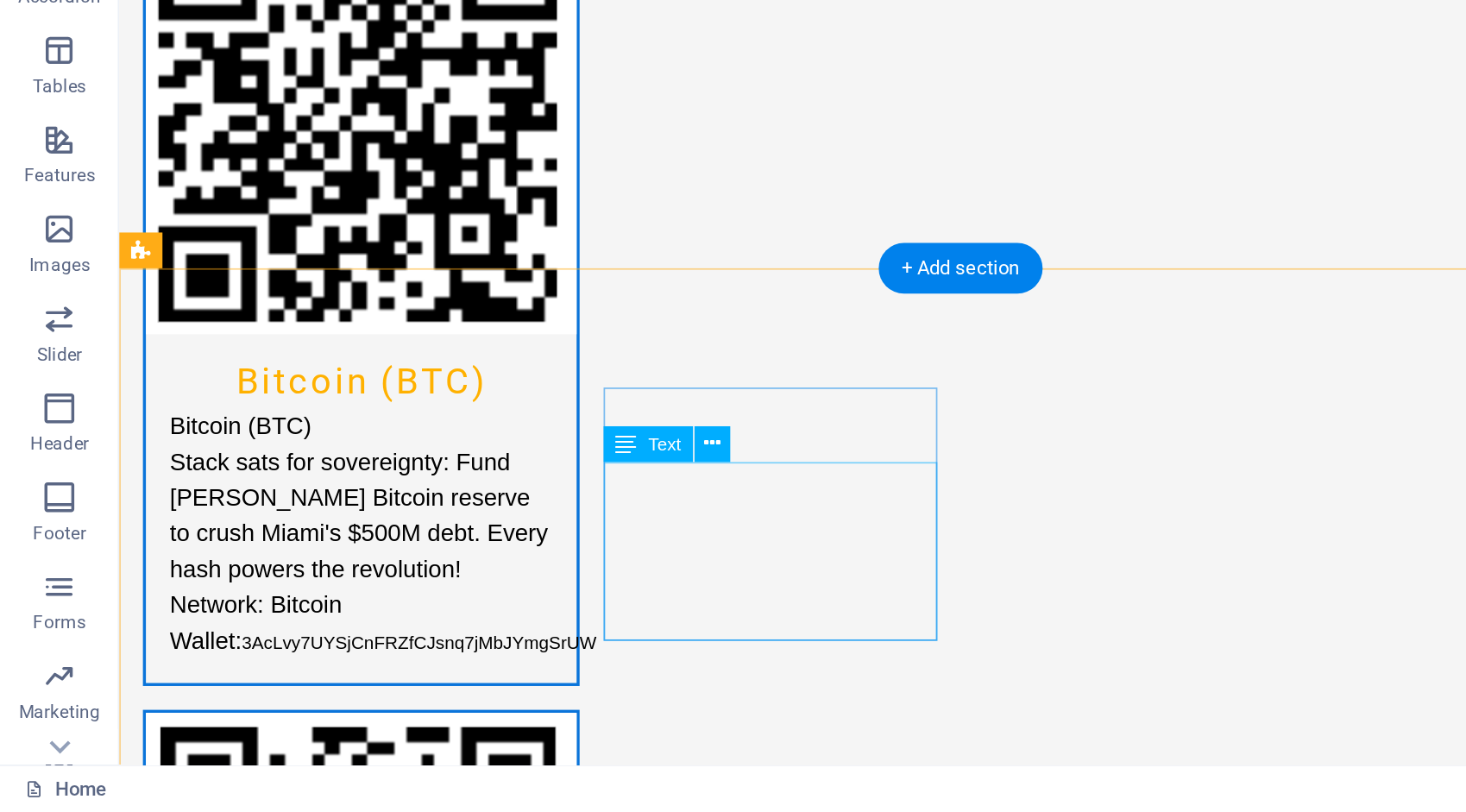
scroll to position [3692, 0]
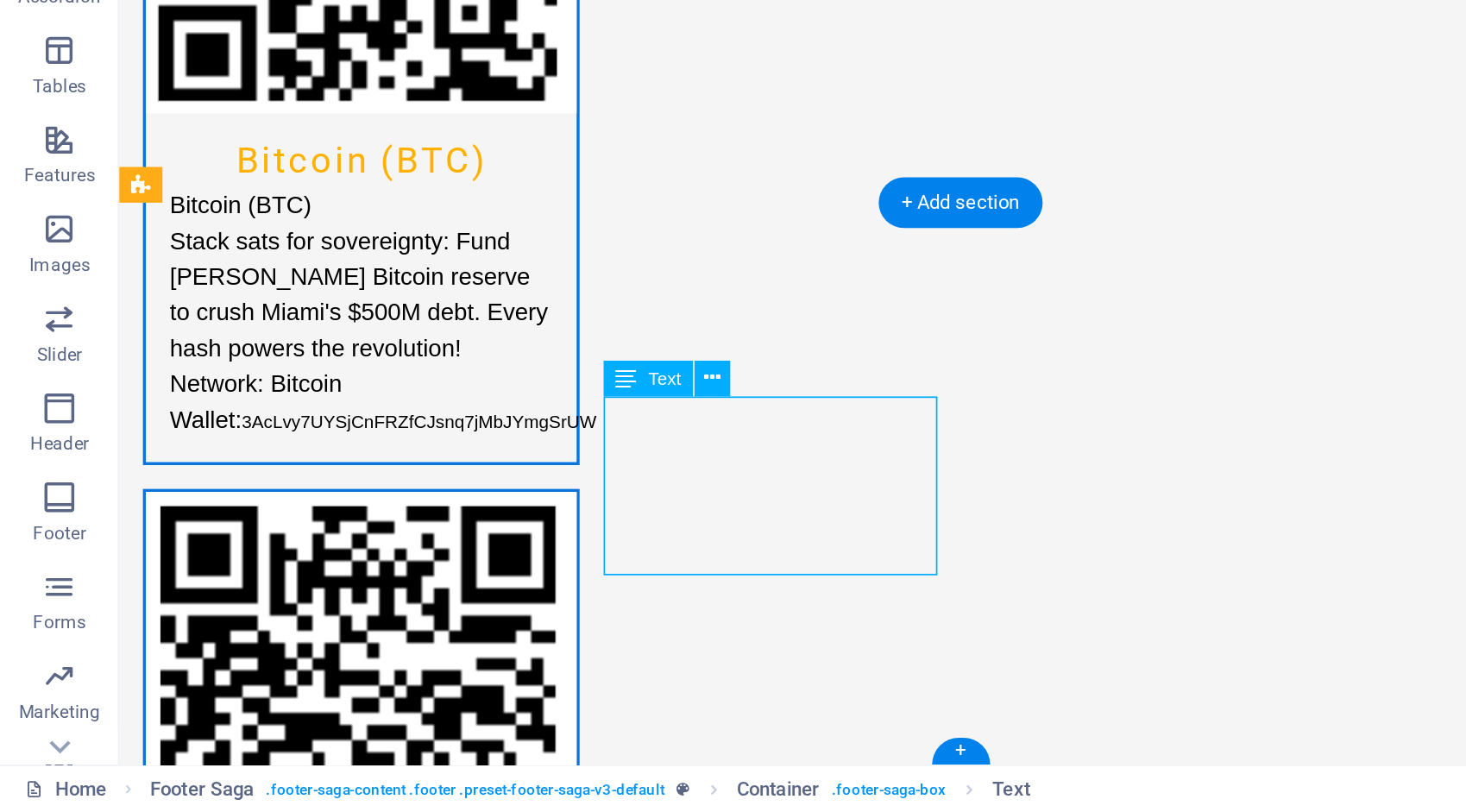
drag, startPoint x: 452, startPoint y: 61, endPoint x: 552, endPoint y: 59, distance: 100.0
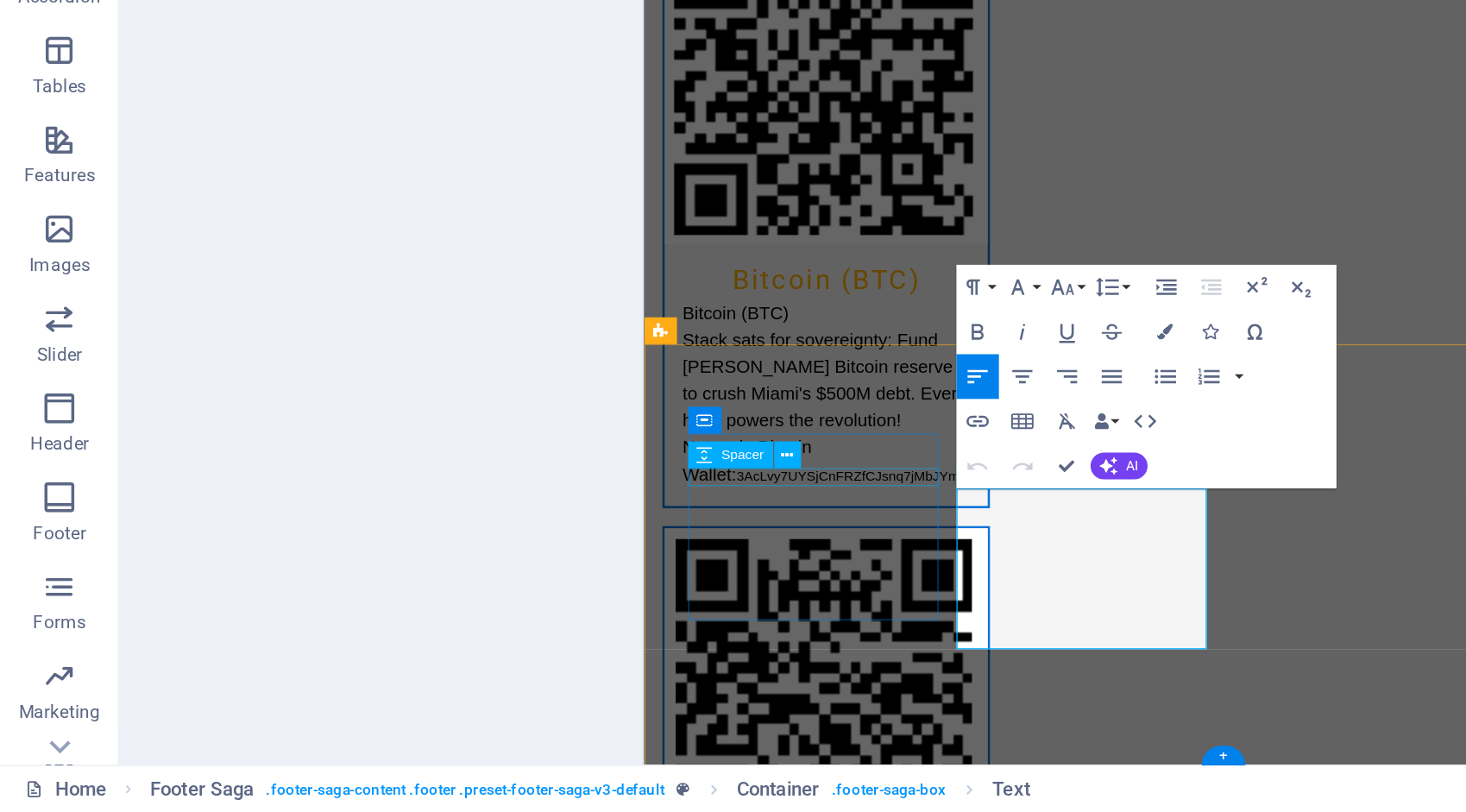
scroll to position [3667, 0]
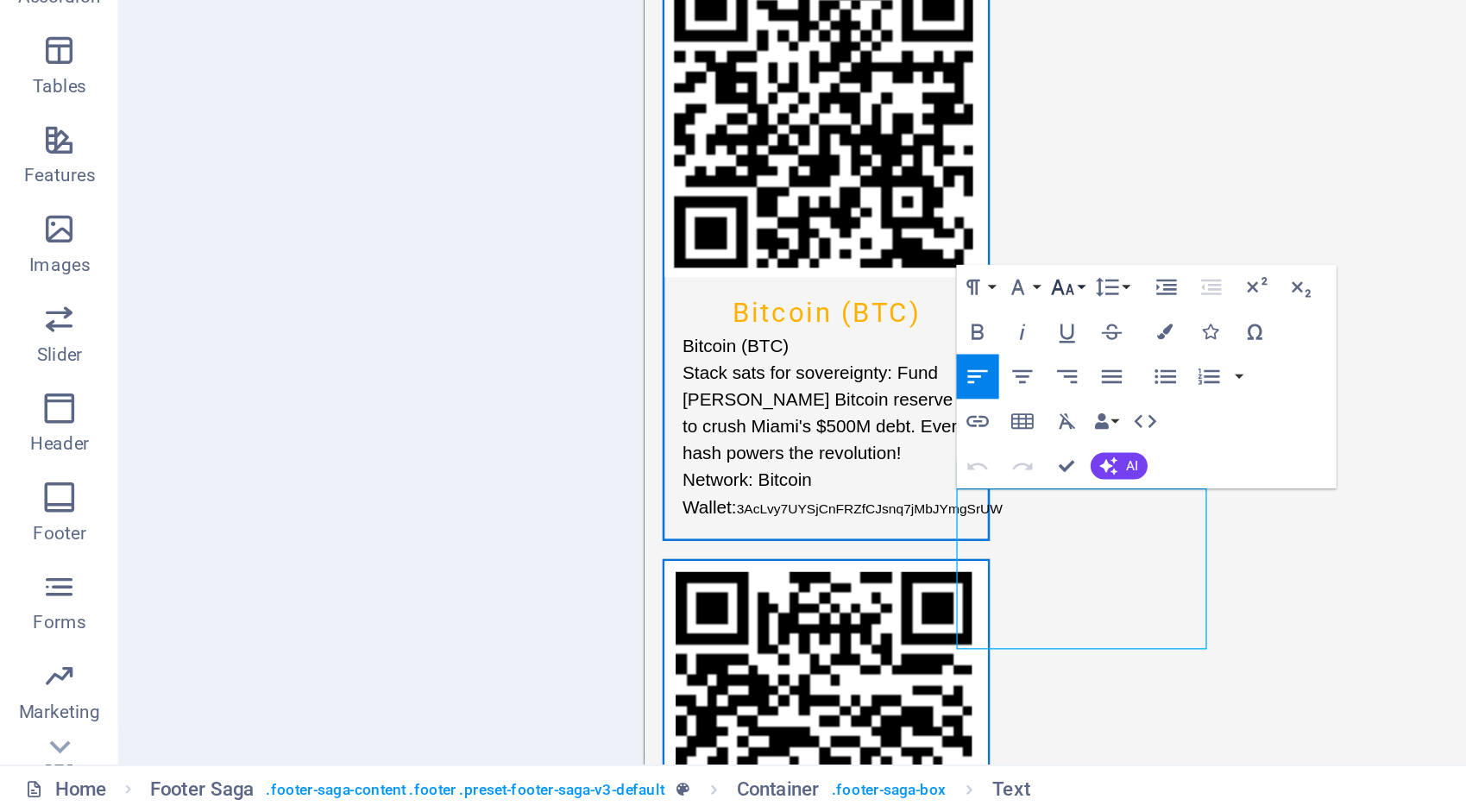
click at [623, 505] on button "Font Size" at bounding box center [618, 508] width 25 height 26
click at [677, 534] on icon "button" at bounding box center [674, 533] width 10 height 10
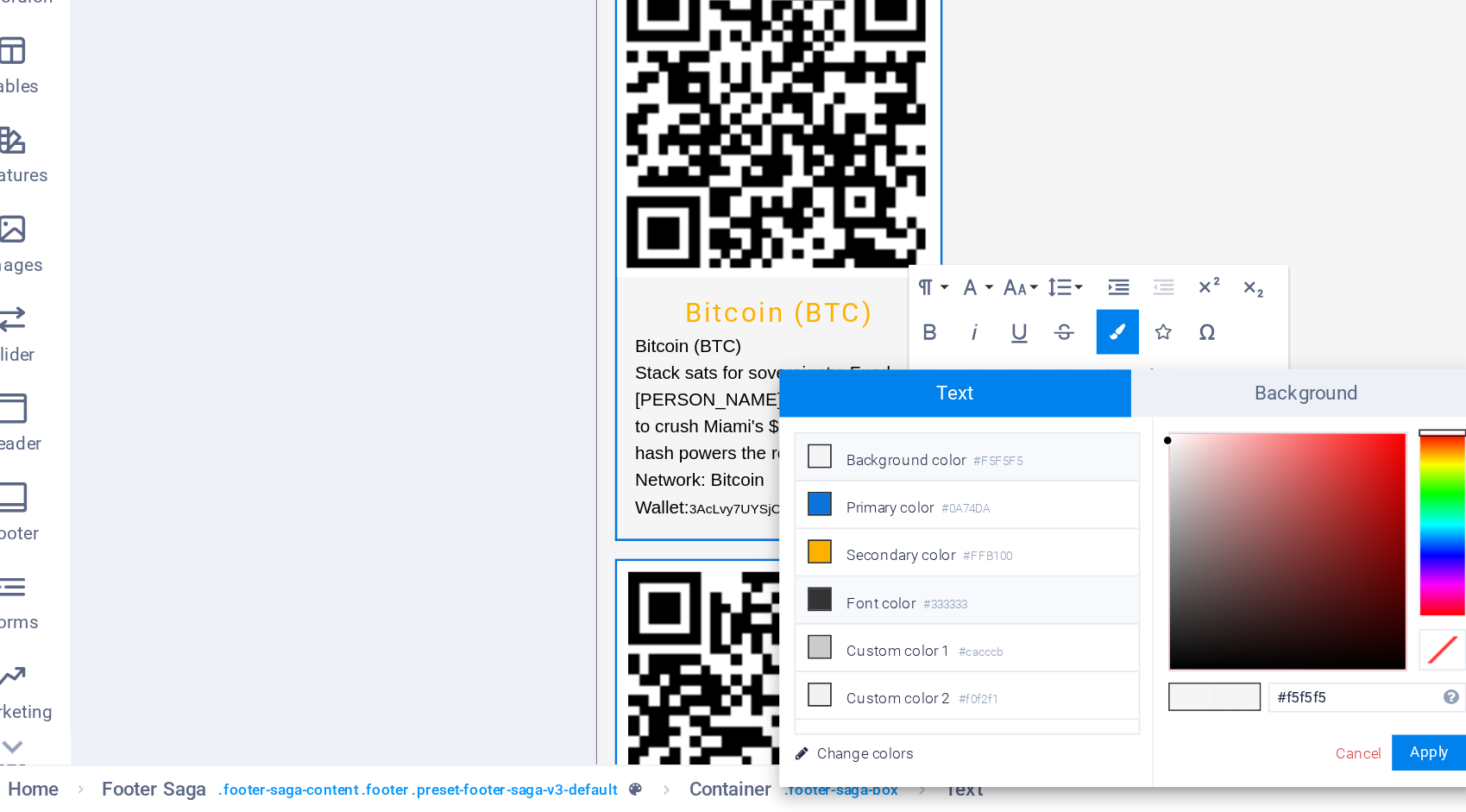
click at [510, 681] on li "Font color #333333" at bounding box center [587, 689] width 198 height 28
click at [864, 769] on button "Apply" at bounding box center [856, 777] width 43 height 21
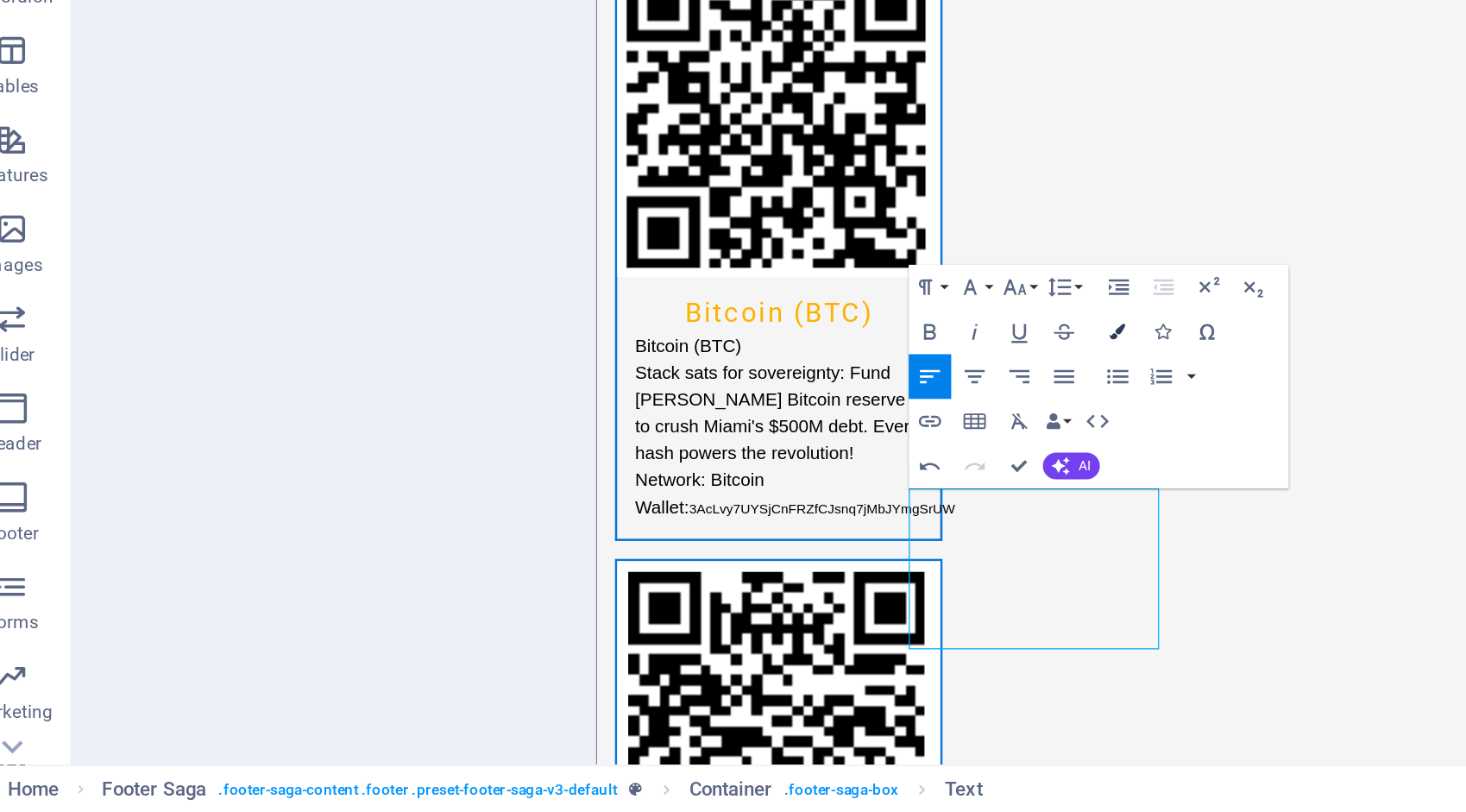
click at [677, 528] on icon "button" at bounding box center [674, 533] width 10 height 10
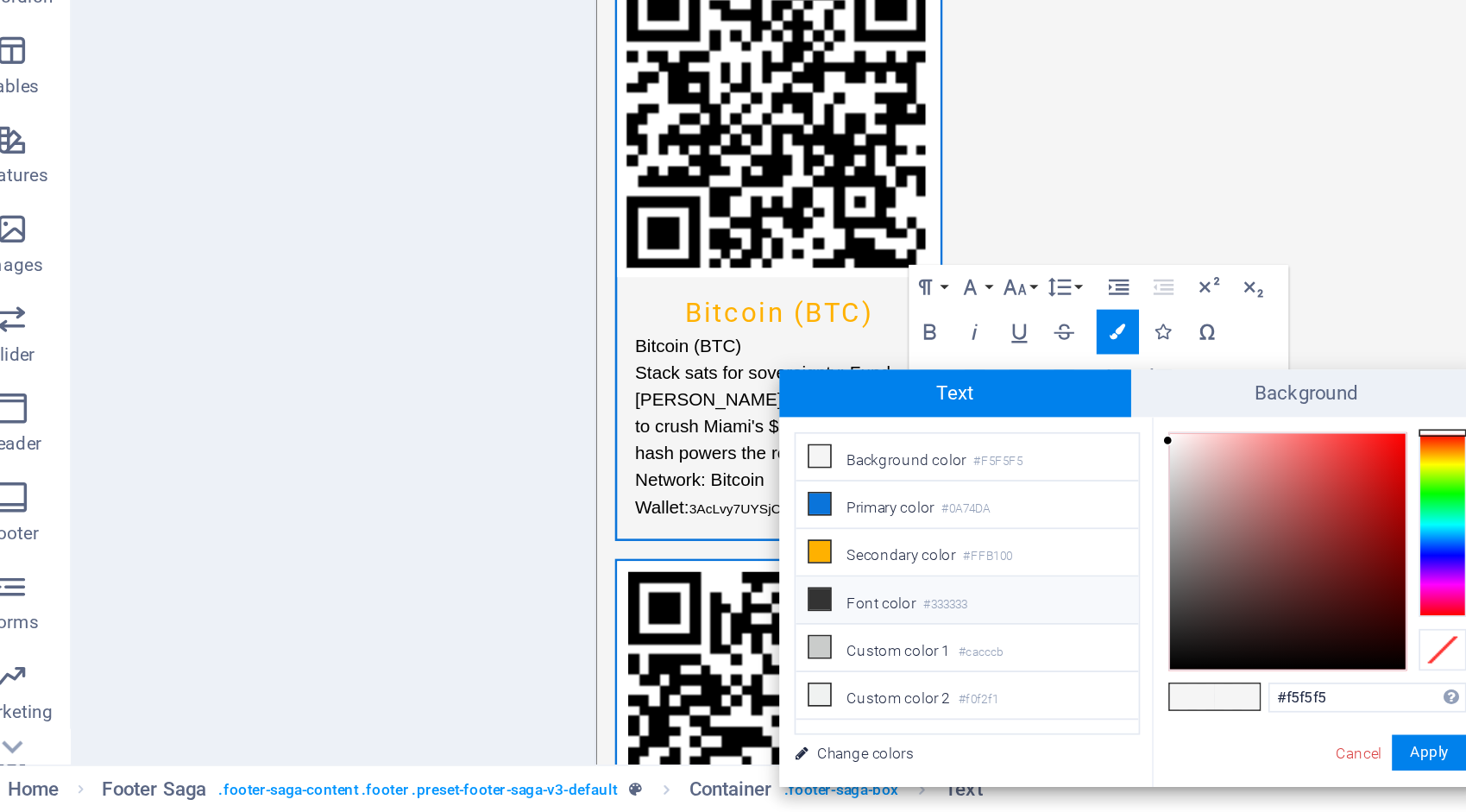
click at [539, 680] on li "Font color #333333" at bounding box center [587, 689] width 198 height 28
type input "#333333"
click at [866, 773] on button "Apply" at bounding box center [856, 777] width 43 height 21
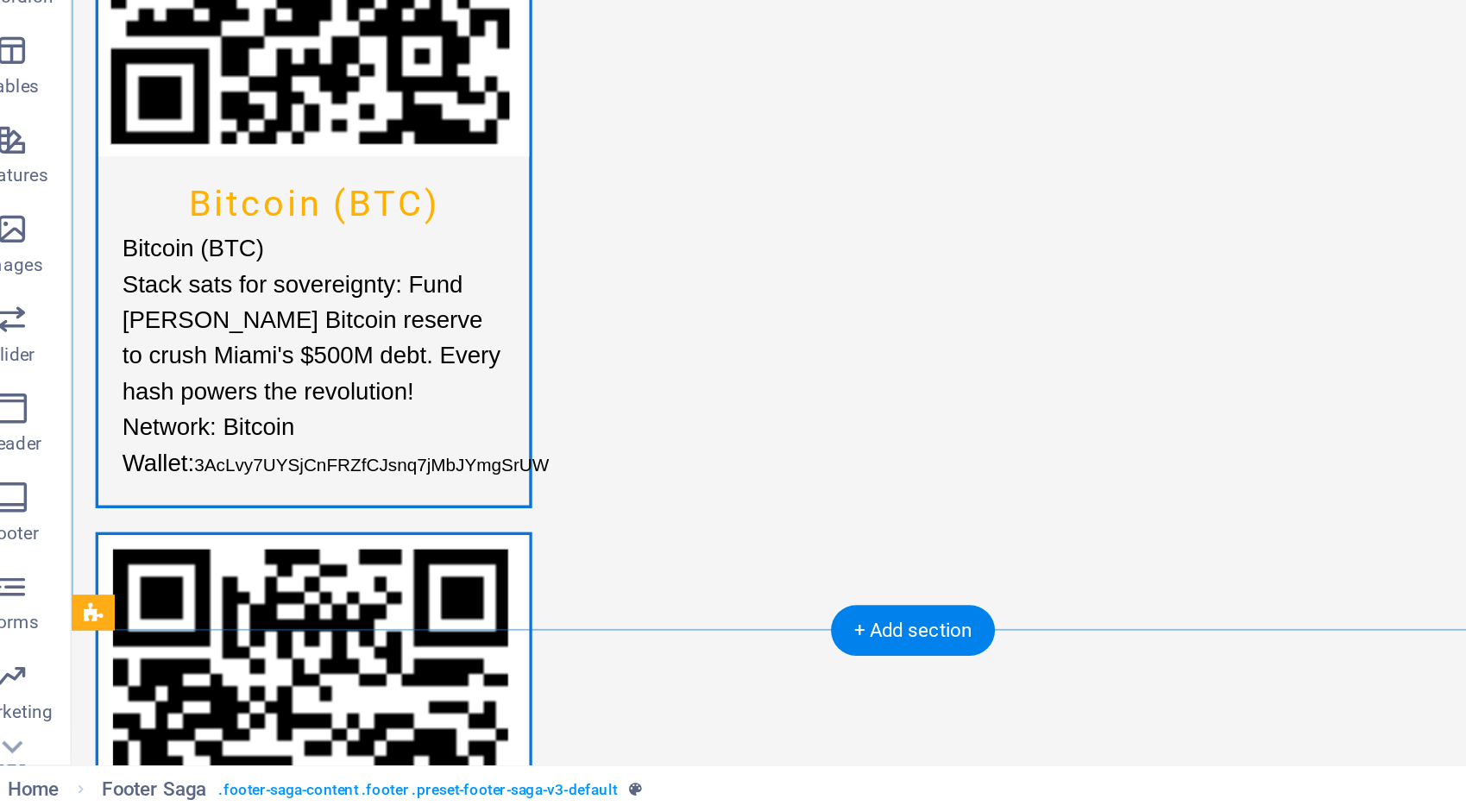
scroll to position [3692, 0]
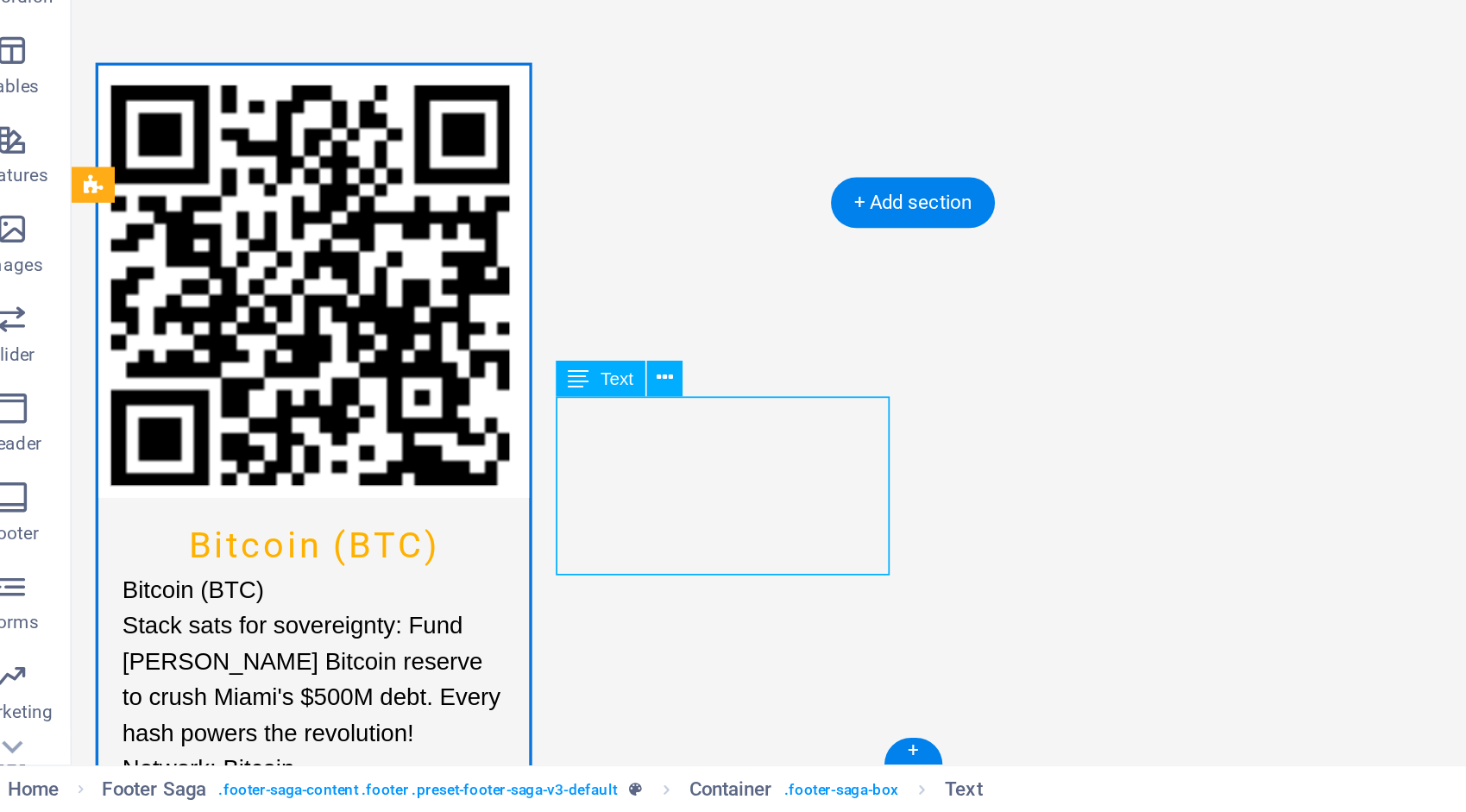
scroll to position [3667, 0]
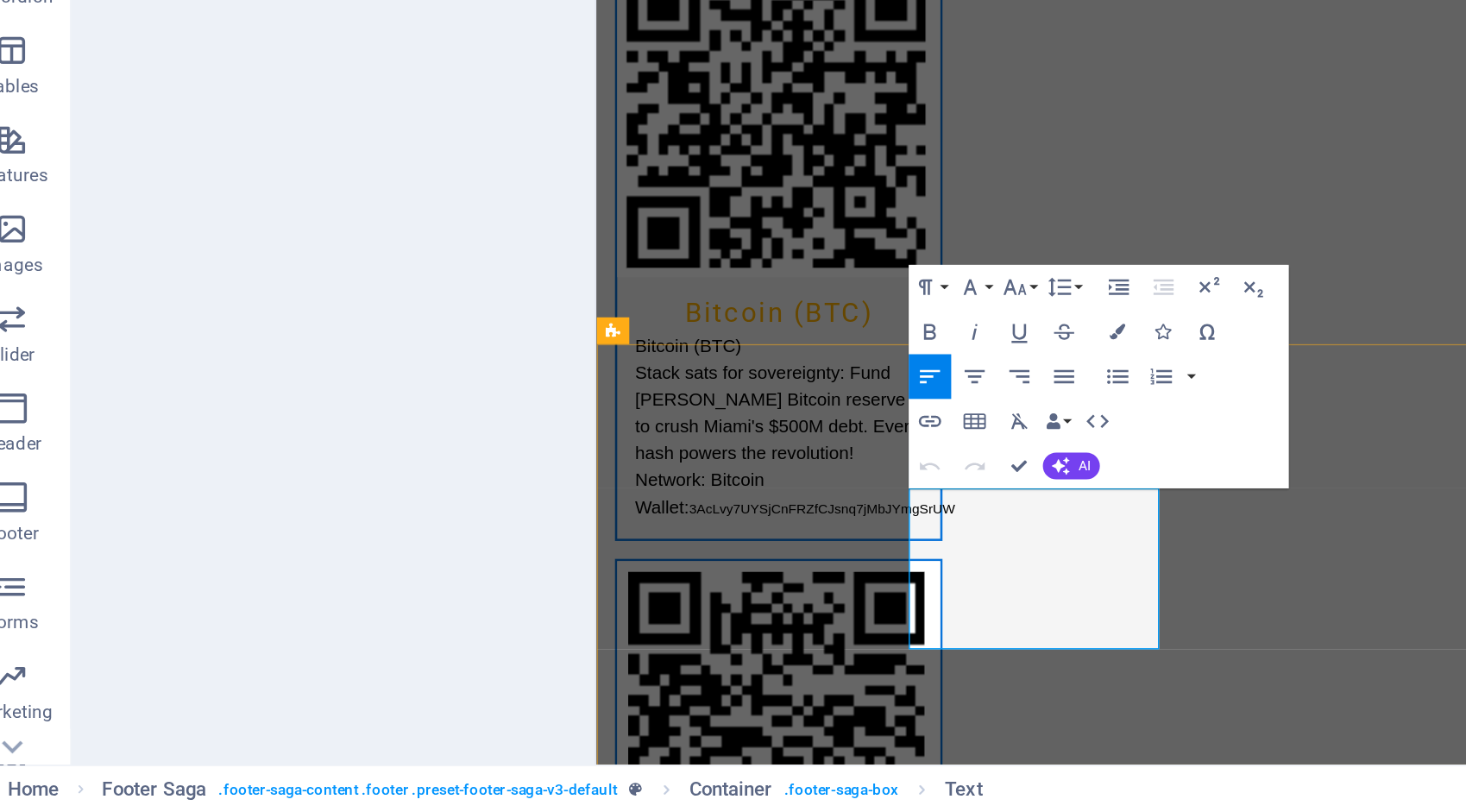
click at [678, 531] on icon "button" at bounding box center [674, 533] width 10 height 10
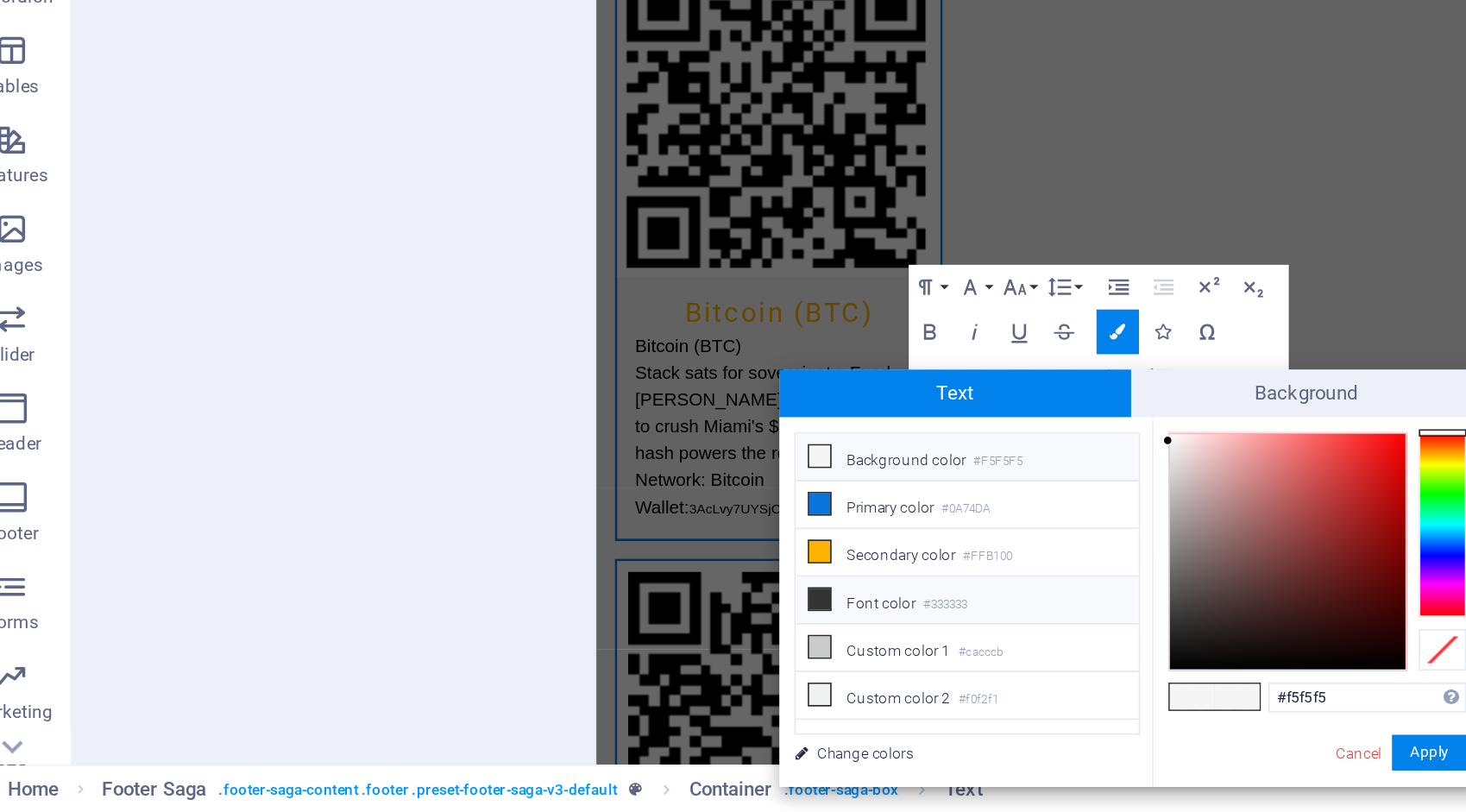
click at [554, 683] on li "Font color #333333" at bounding box center [587, 689] width 198 height 28
click at [857, 781] on button "Apply" at bounding box center [856, 777] width 43 height 21
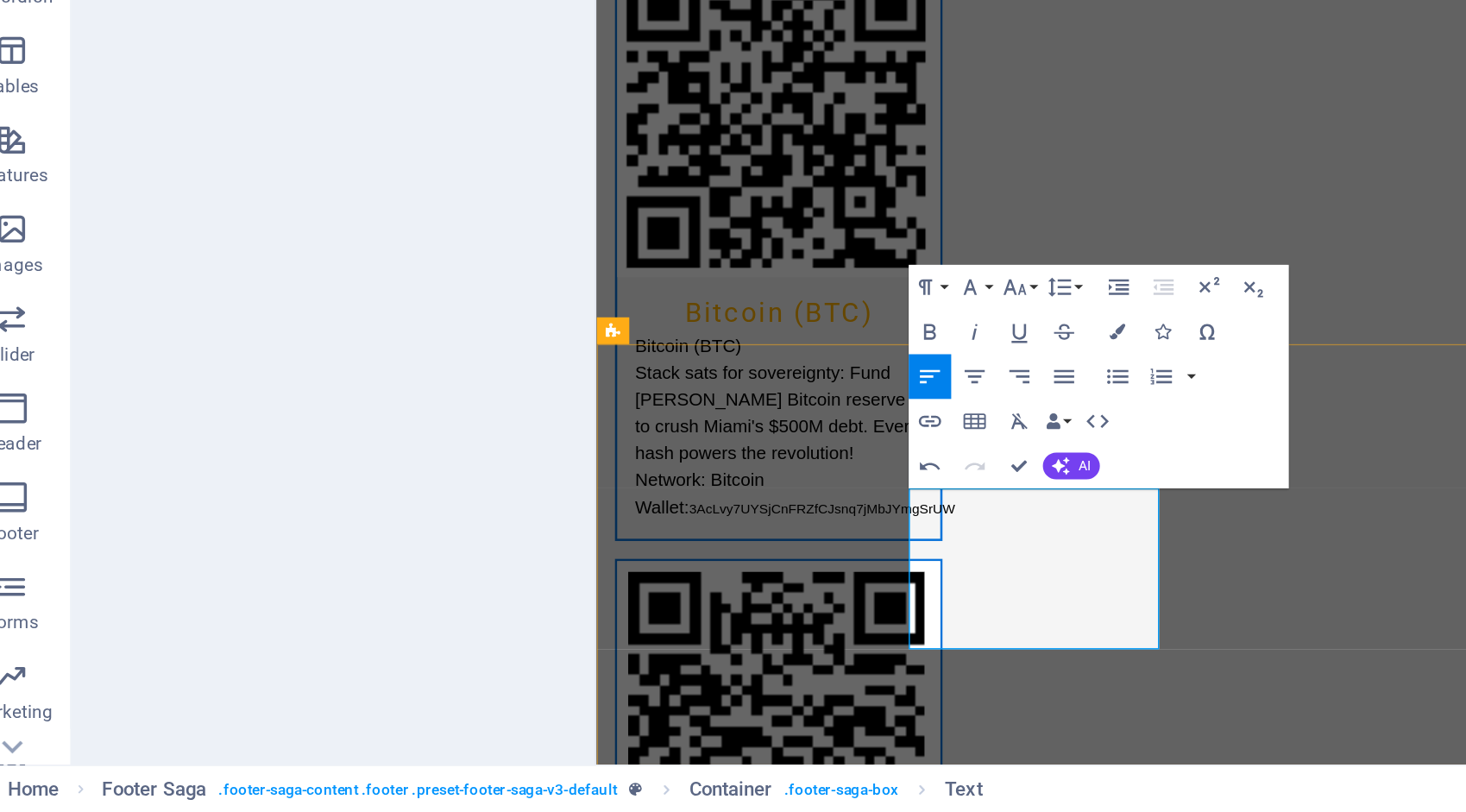
drag, startPoint x: 975, startPoint y: 307, endPoint x: 884, endPoint y: 312, distance: 91.1
click at [677, 535] on icon "button" at bounding box center [674, 533] width 10 height 10
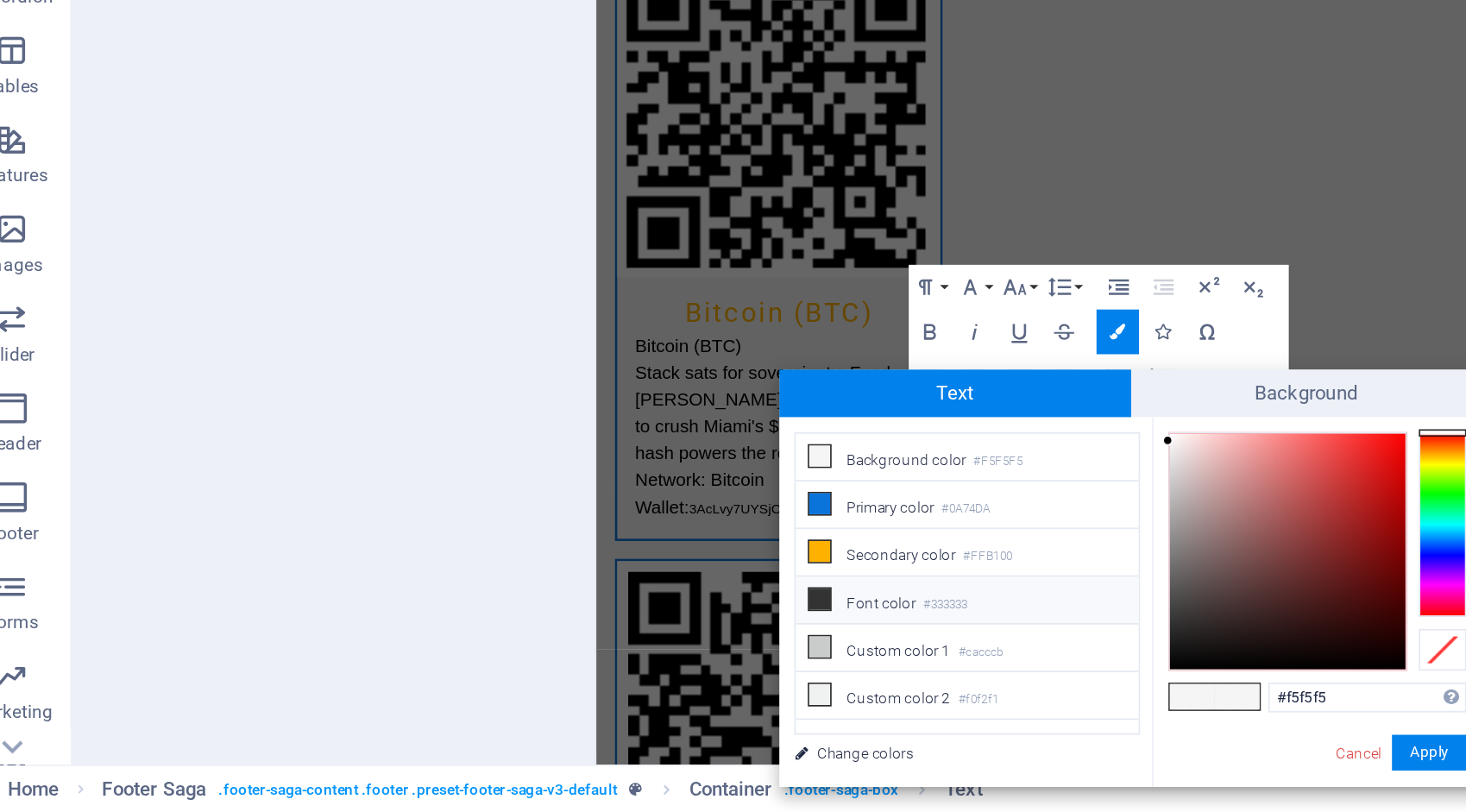
click at [607, 687] on li "Font color #333333" at bounding box center [587, 689] width 198 height 28
type input "#333333"
click at [860, 779] on button "Apply" at bounding box center [856, 777] width 43 height 21
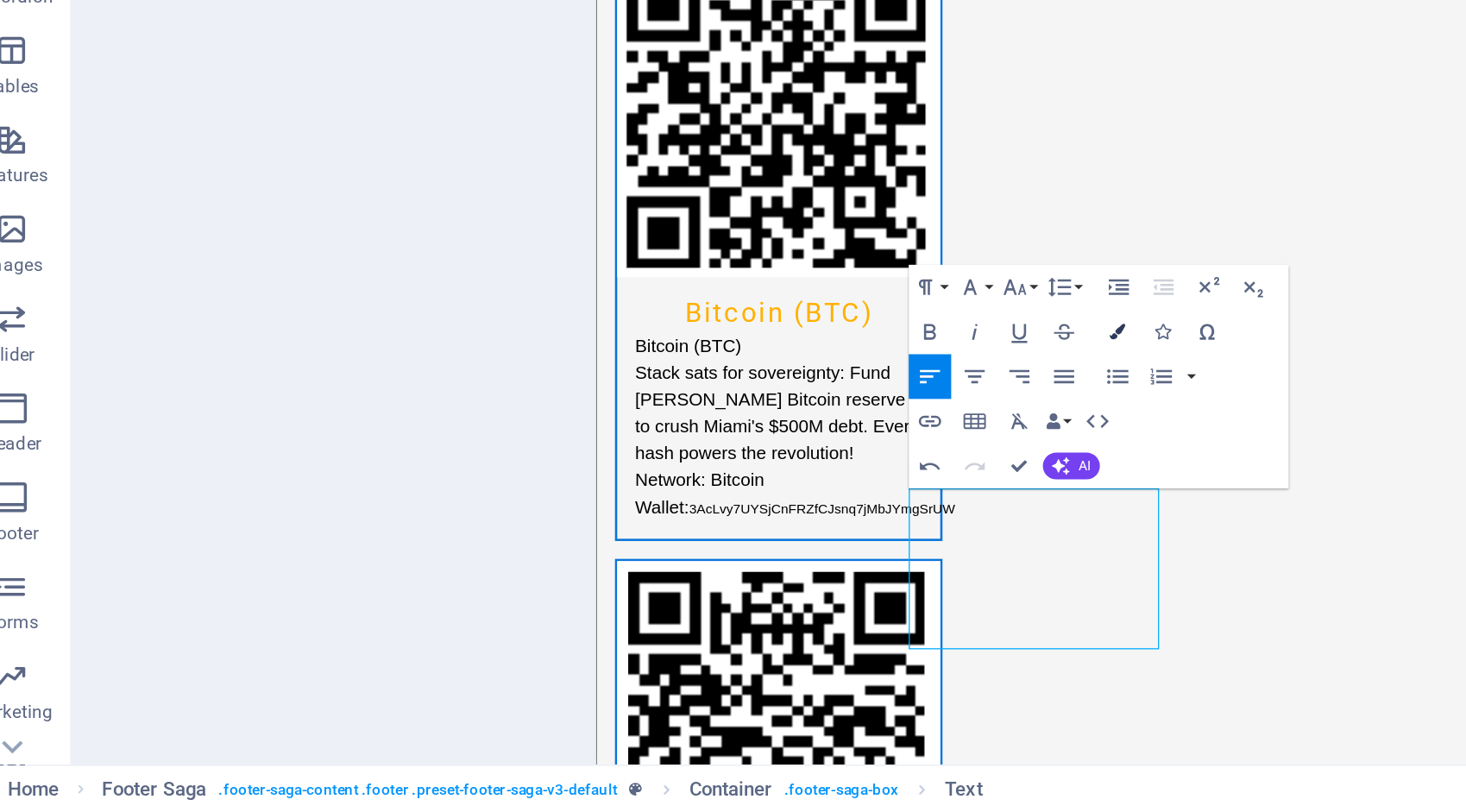
click at [675, 530] on icon "button" at bounding box center [674, 533] width 10 height 10
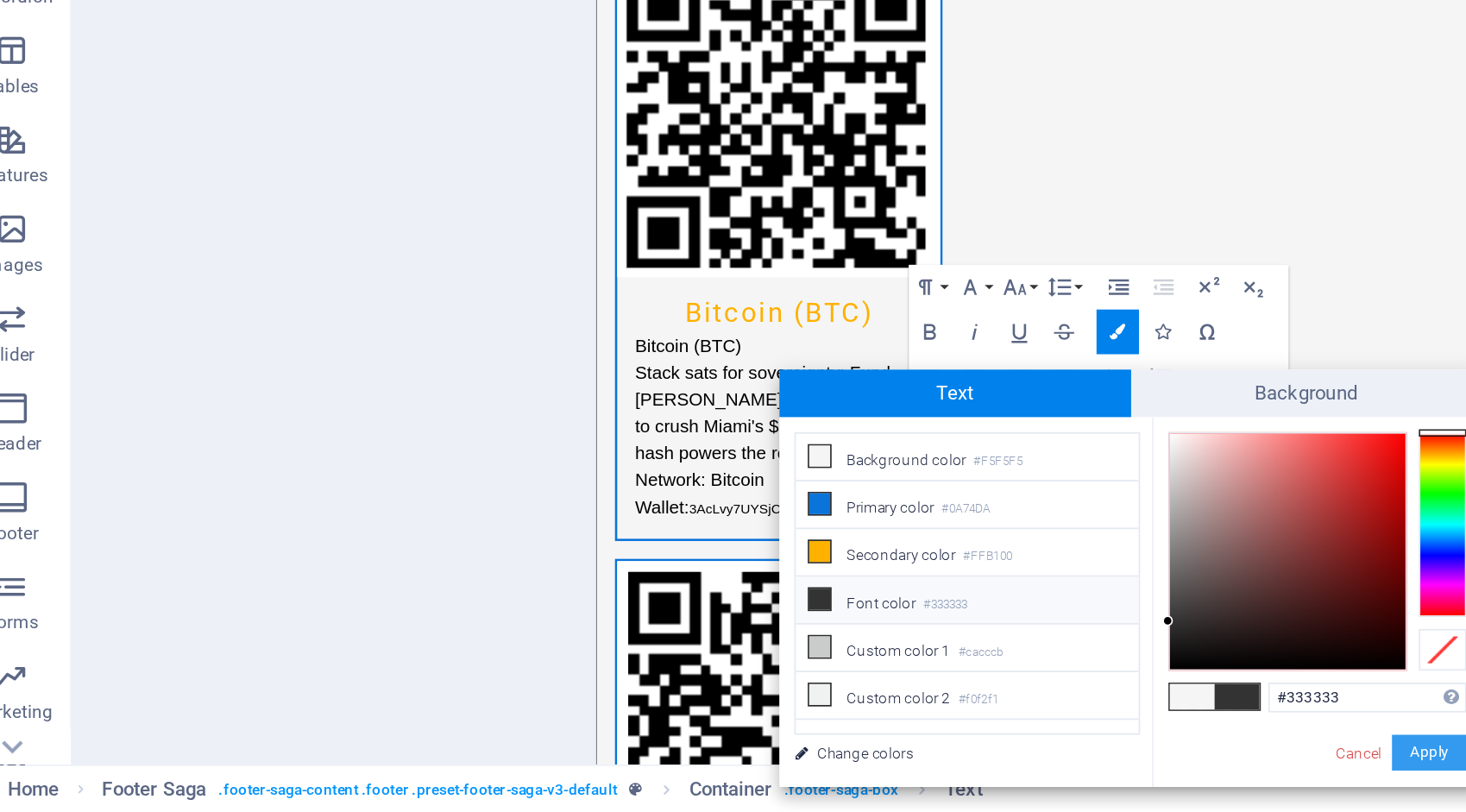
click at [855, 775] on button "Apply" at bounding box center [856, 777] width 43 height 21
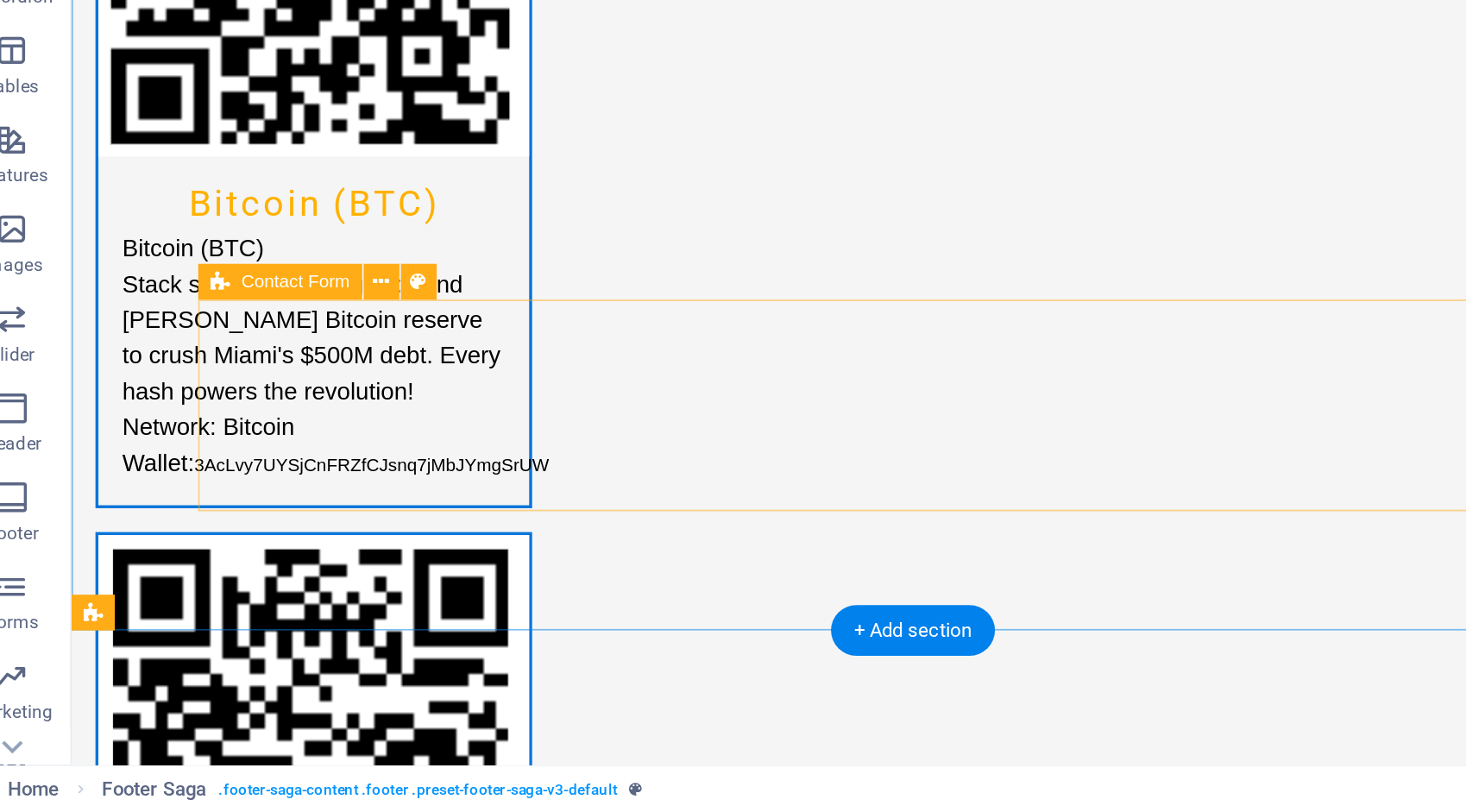
scroll to position [3692, 0]
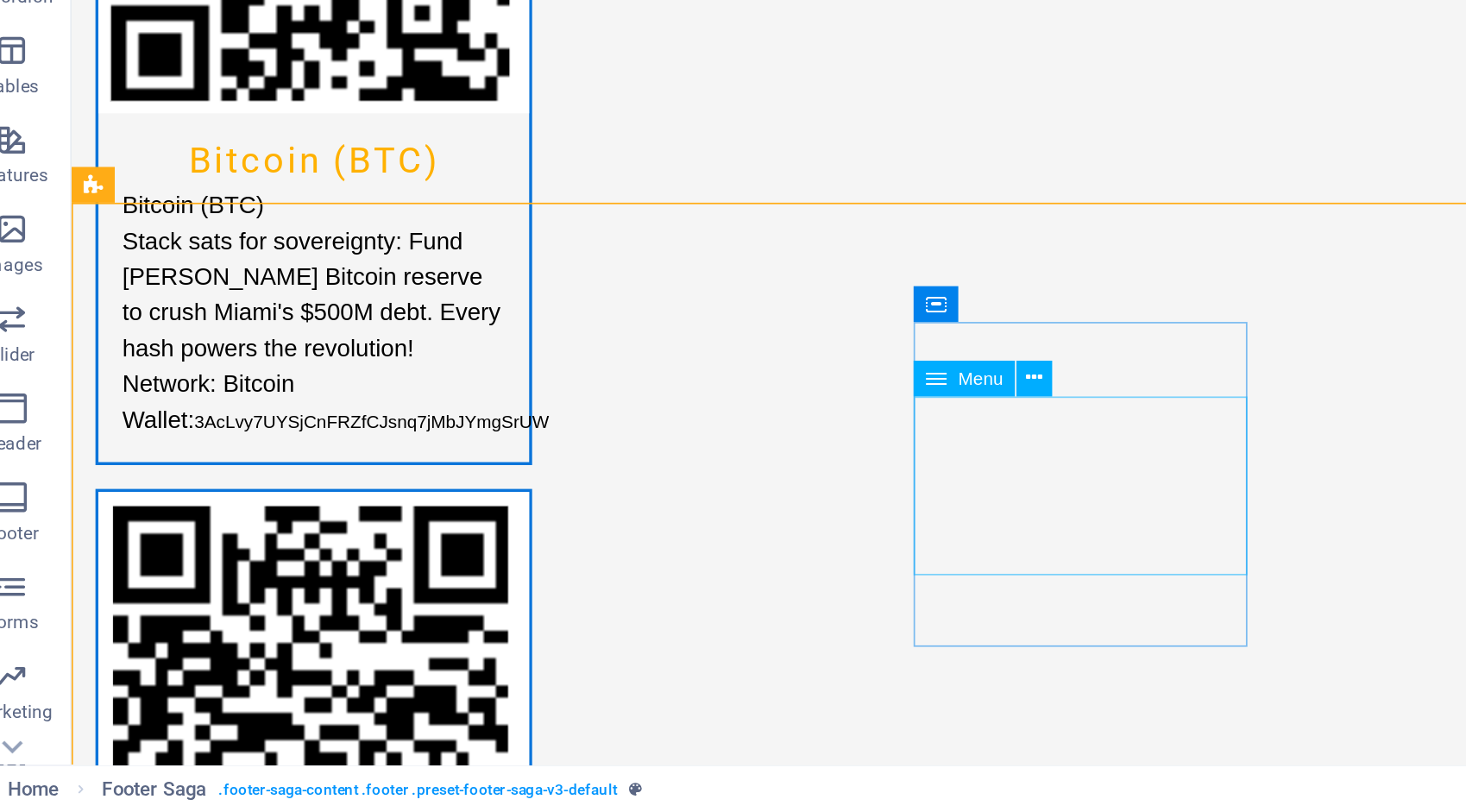
click at [591, 565] on span "Menu" at bounding box center [595, 561] width 26 height 11
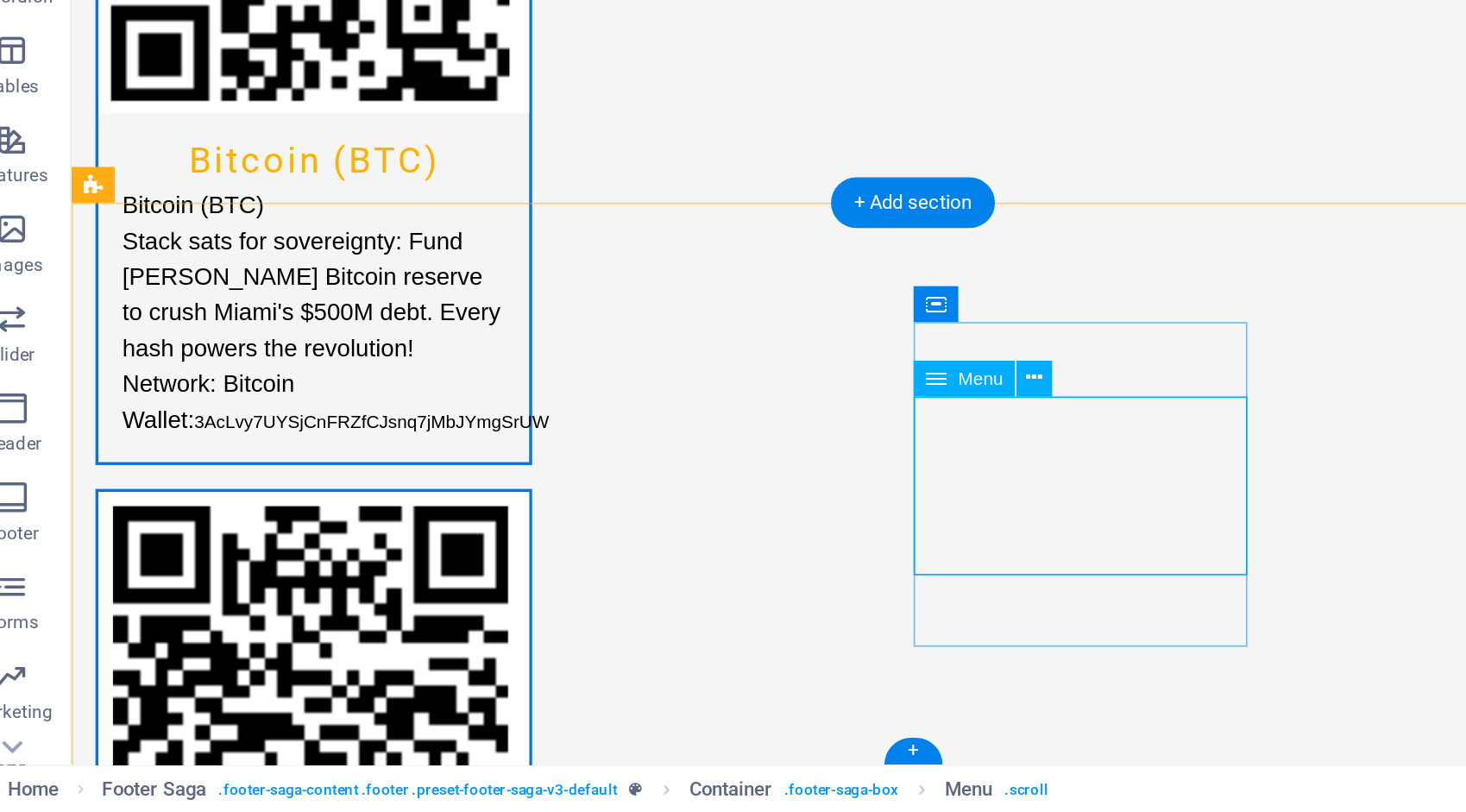
select select
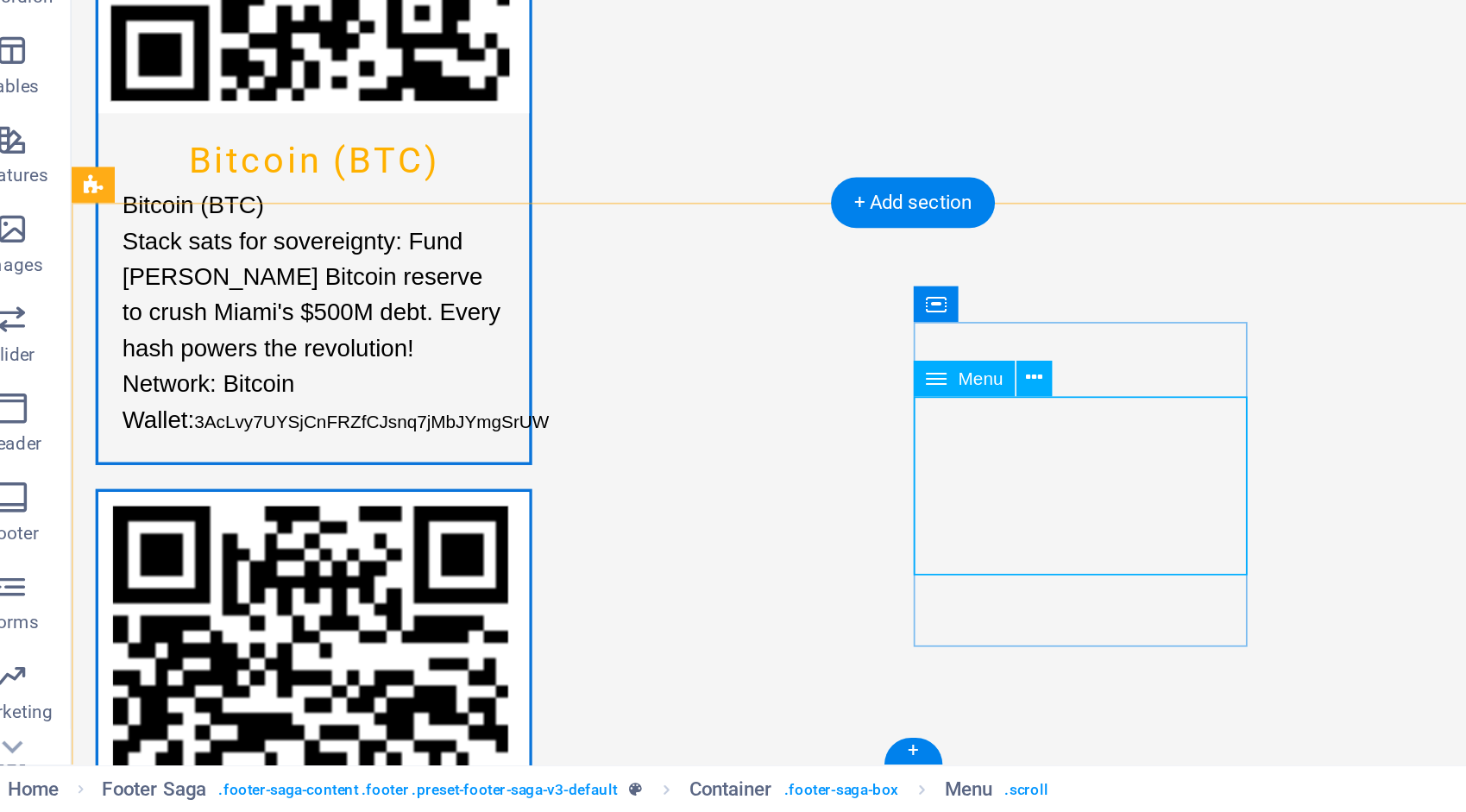
select select
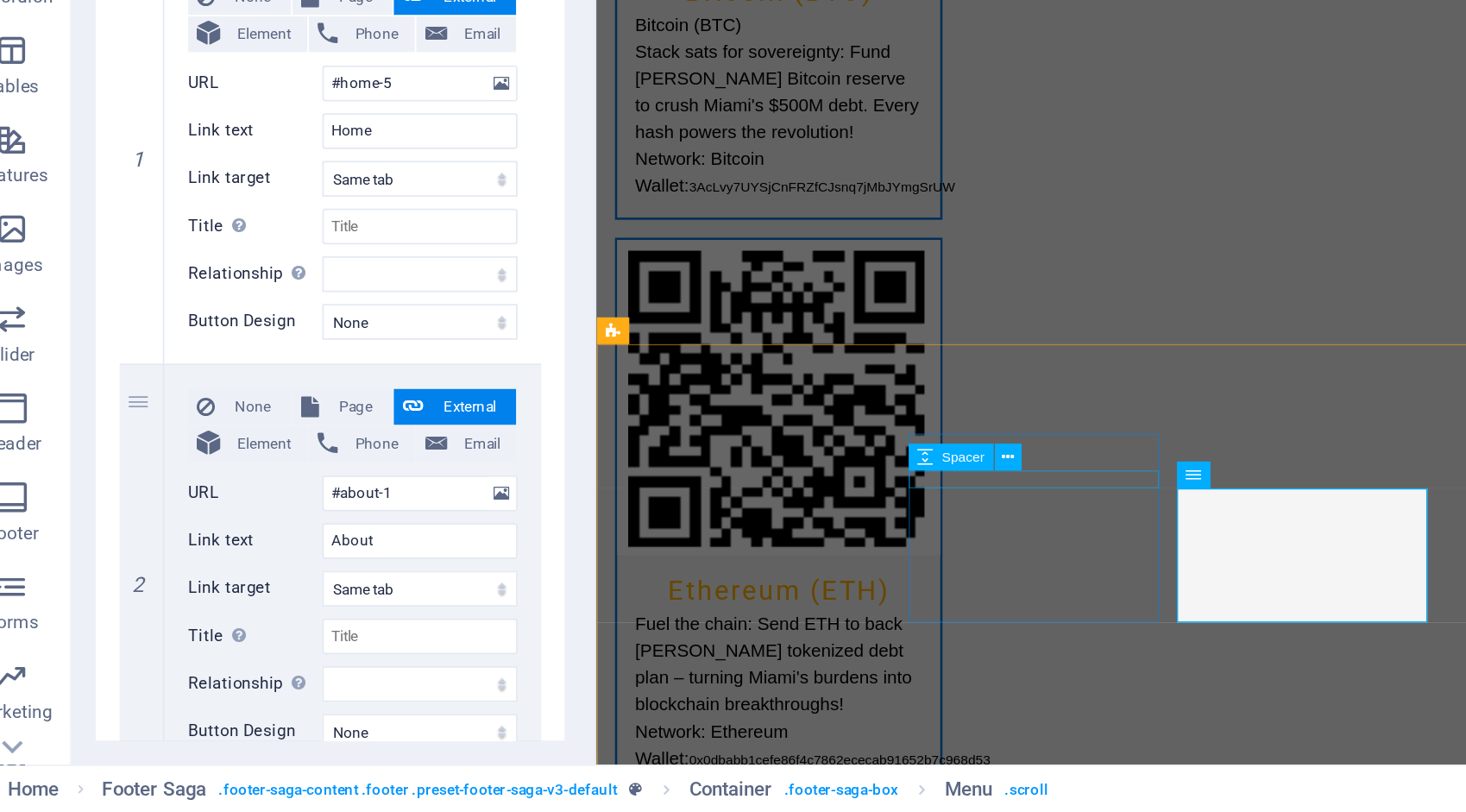
scroll to position [3667, 0]
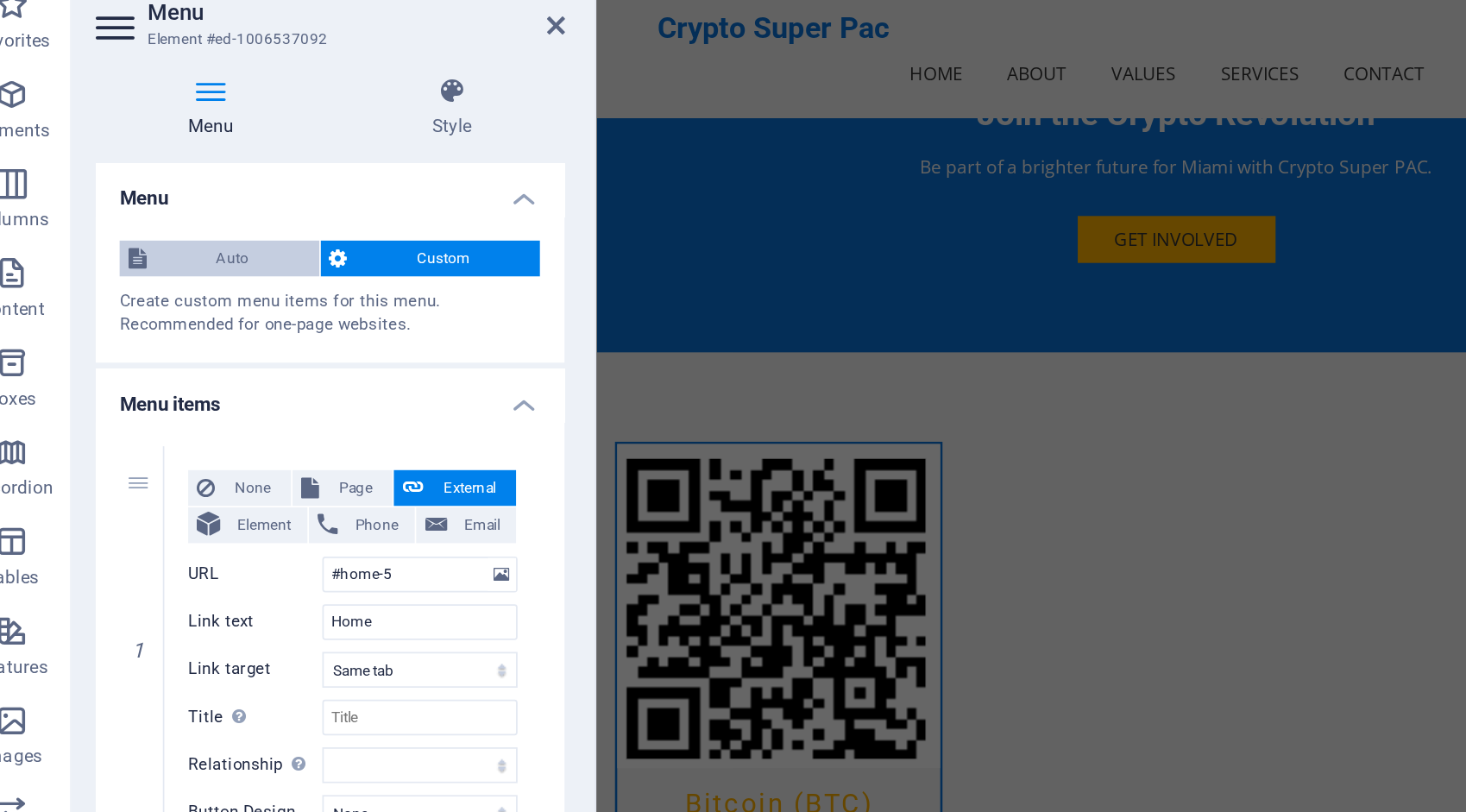
click at [173, 199] on span "Auto" at bounding box center [162, 206] width 90 height 21
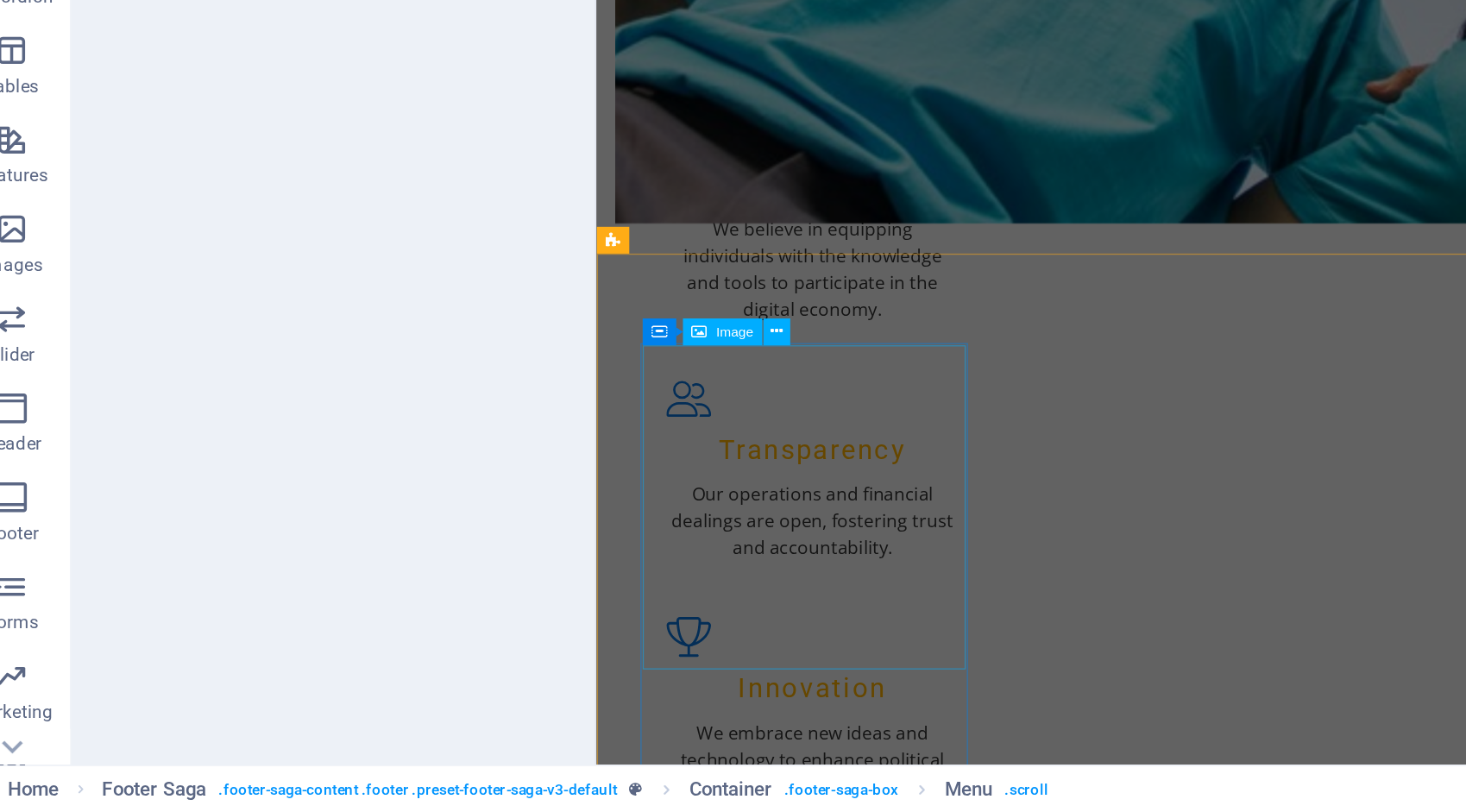
scroll to position [1775, 0]
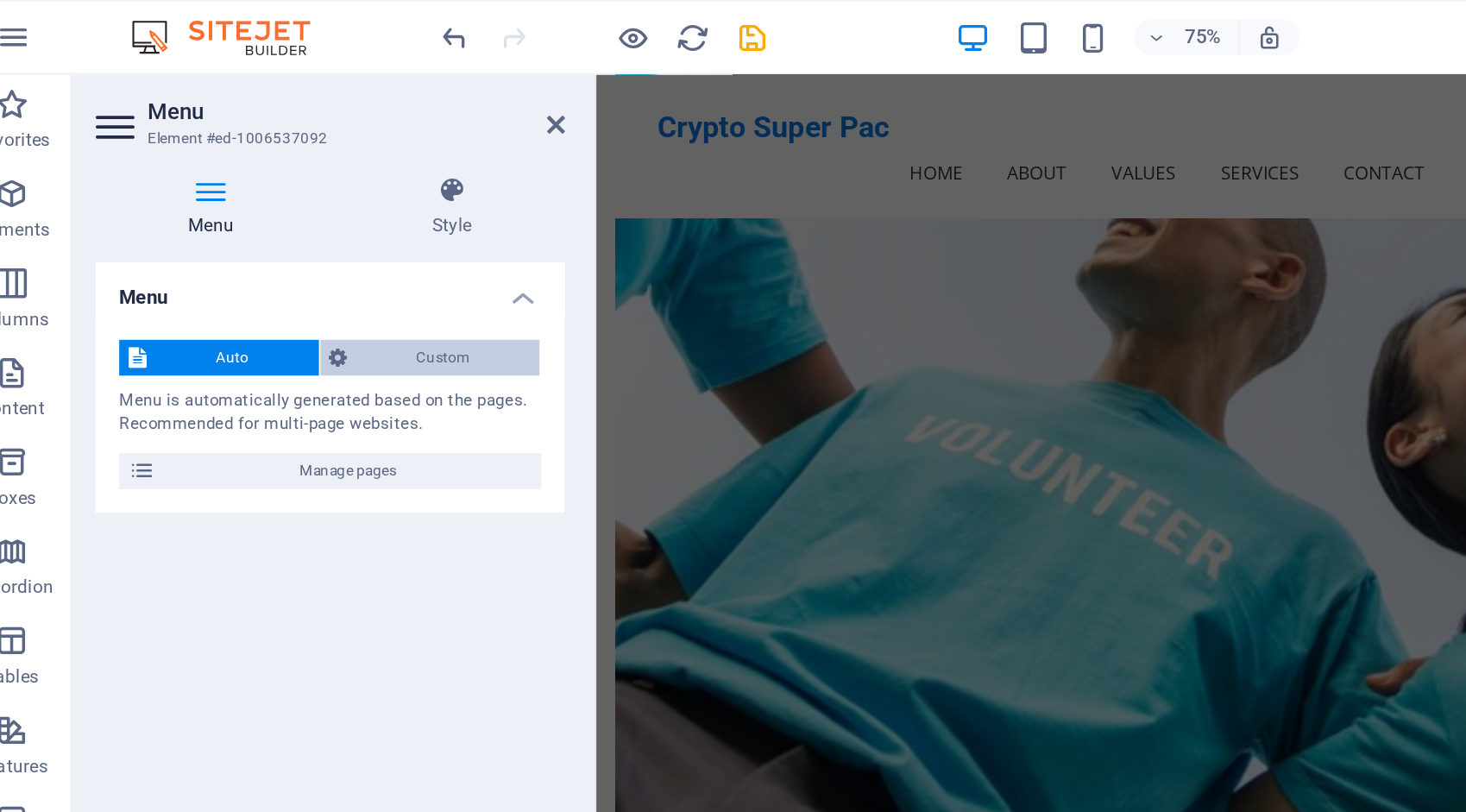
click at [287, 205] on span "Custom" at bounding box center [285, 206] width 101 height 21
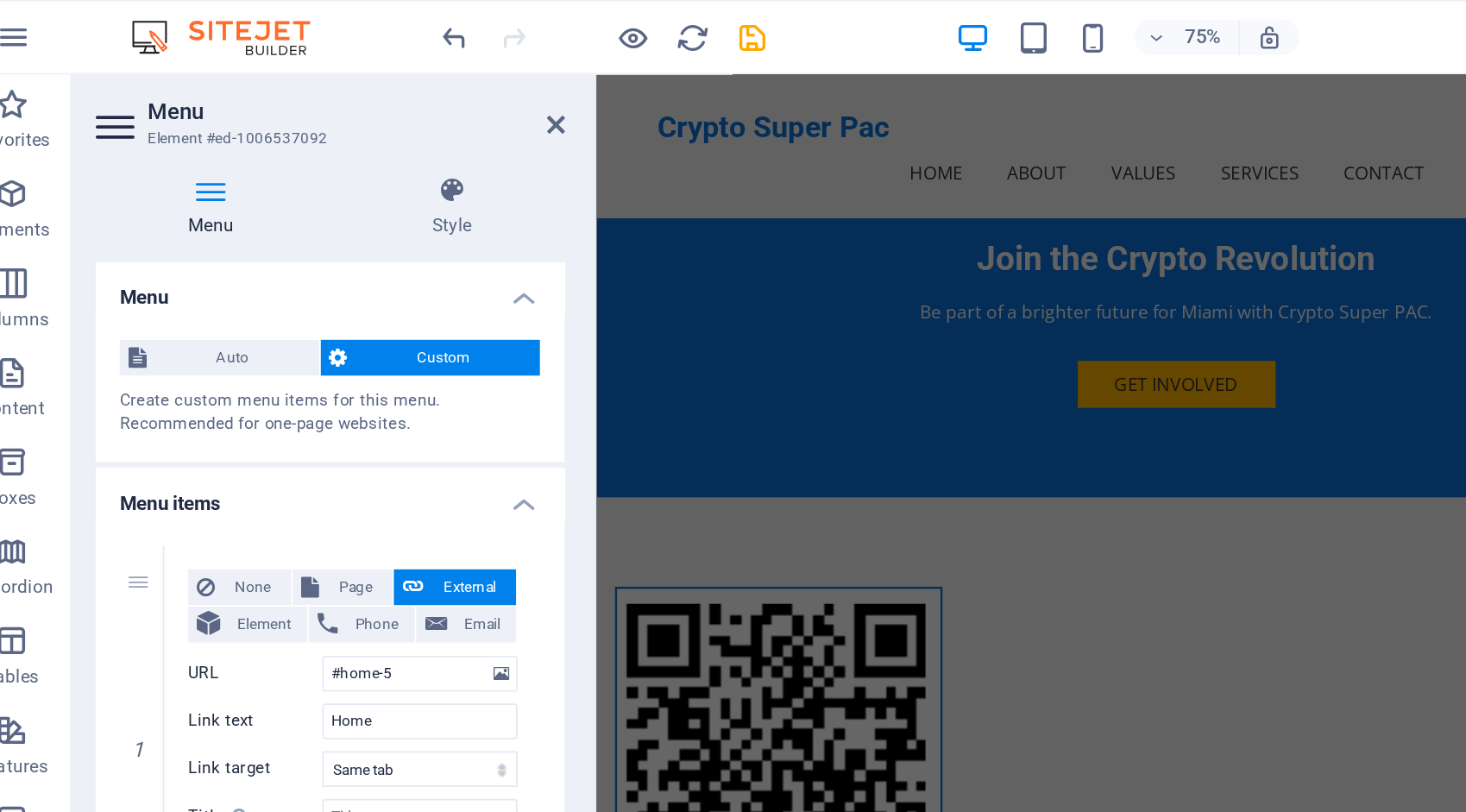
scroll to position [3667, 0]
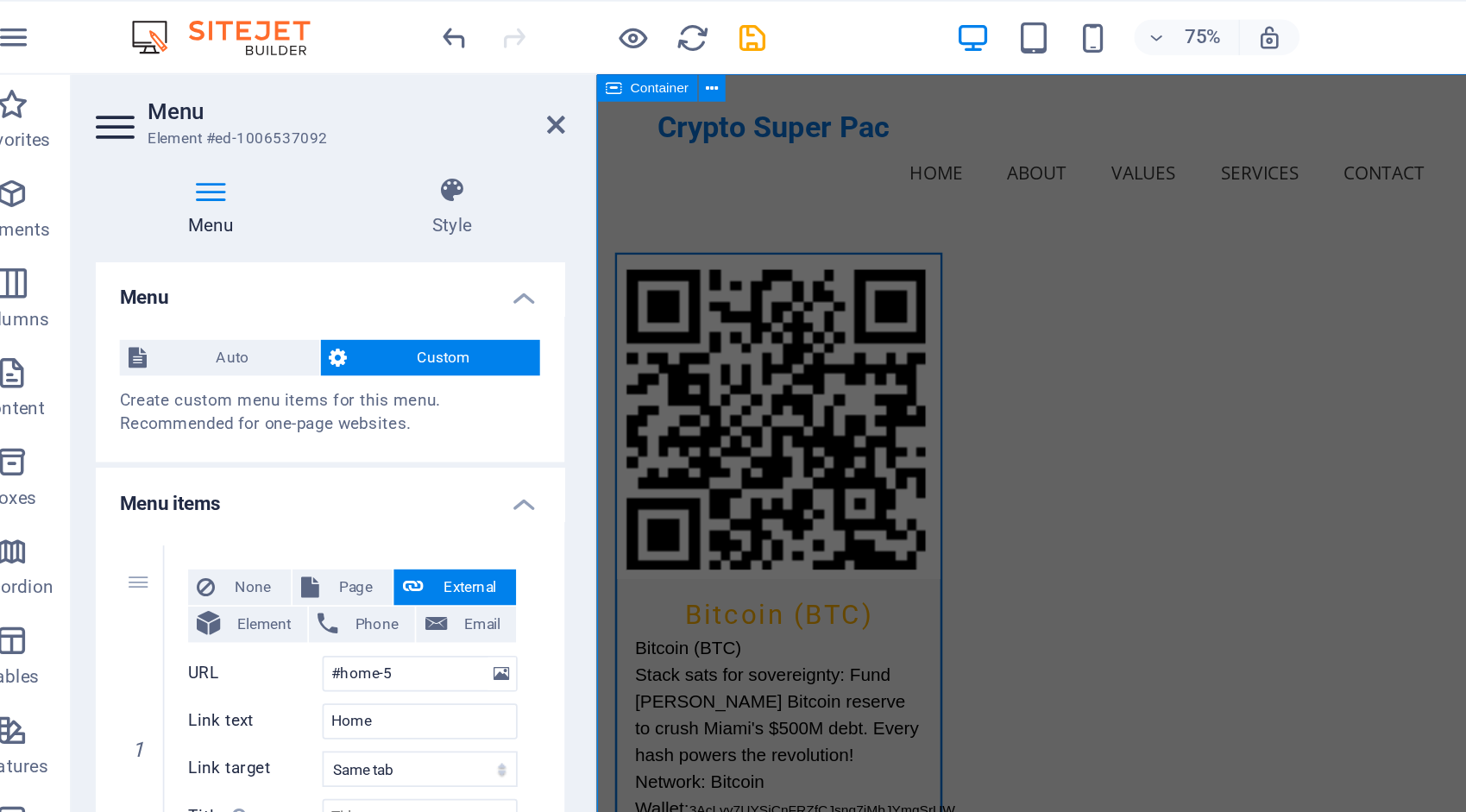
scroll to position [3444, 0]
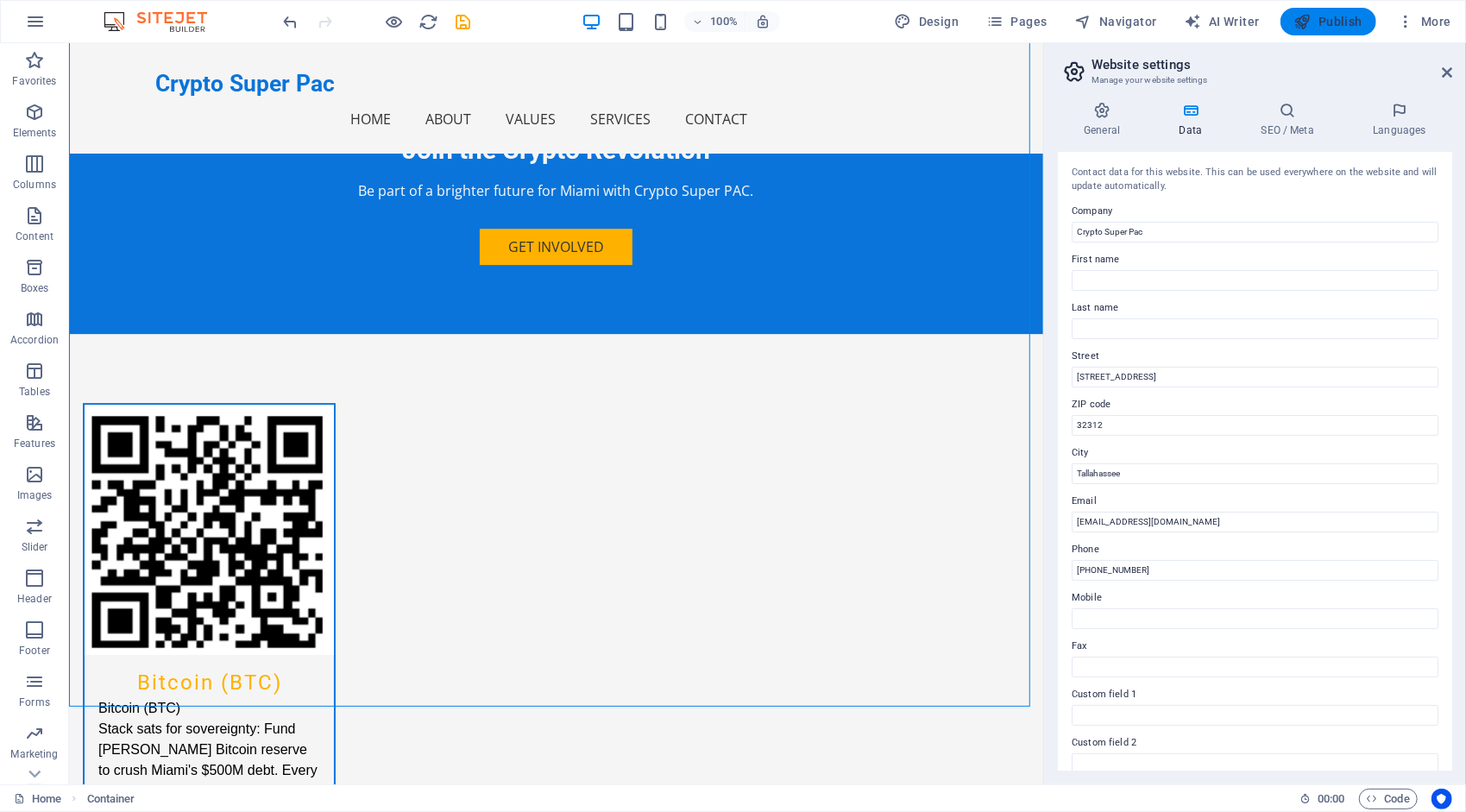
click at [1348, 20] on span "Publish" at bounding box center [1329, 21] width 68 height 17
checkbox input "false"
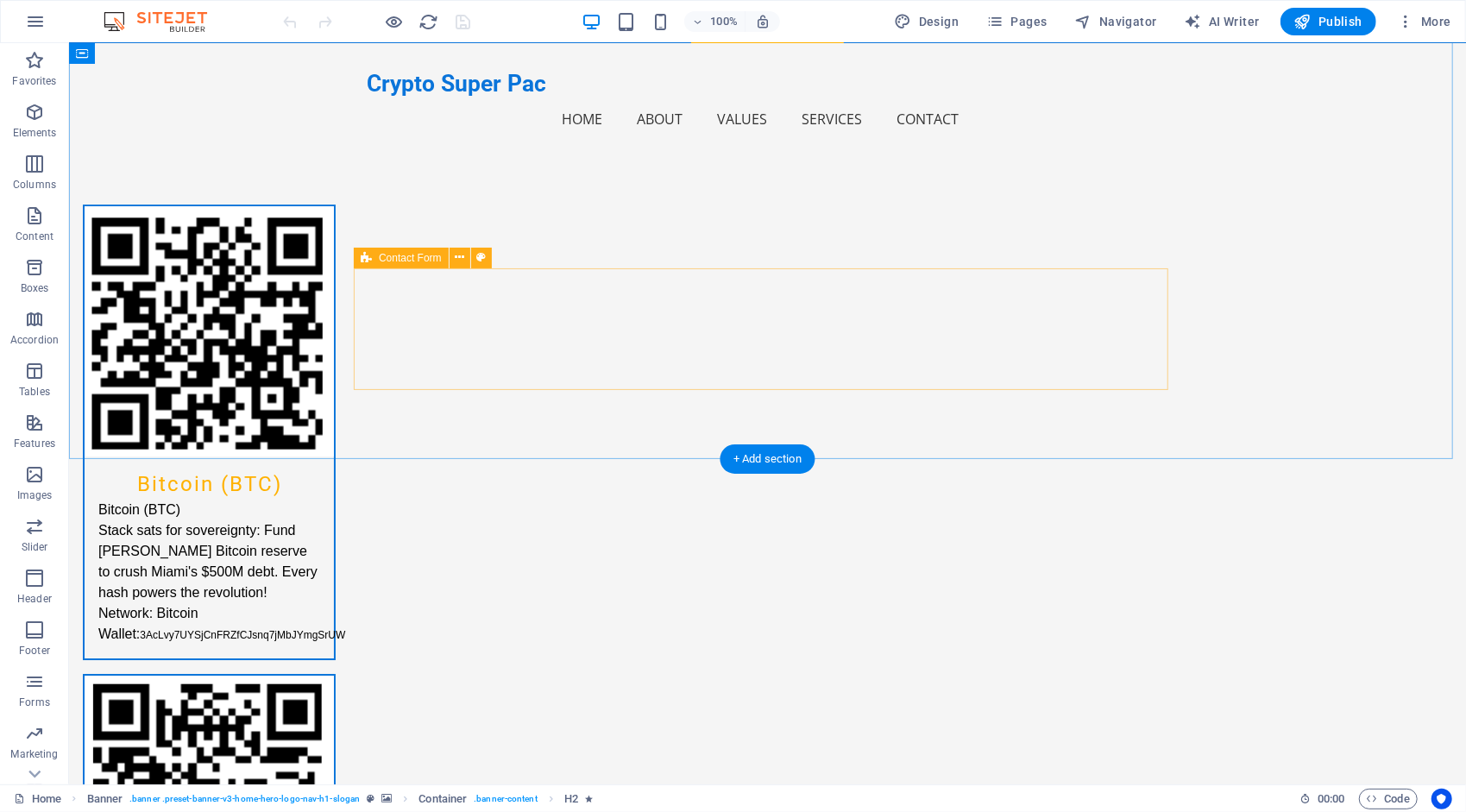
scroll to position [3692, 0]
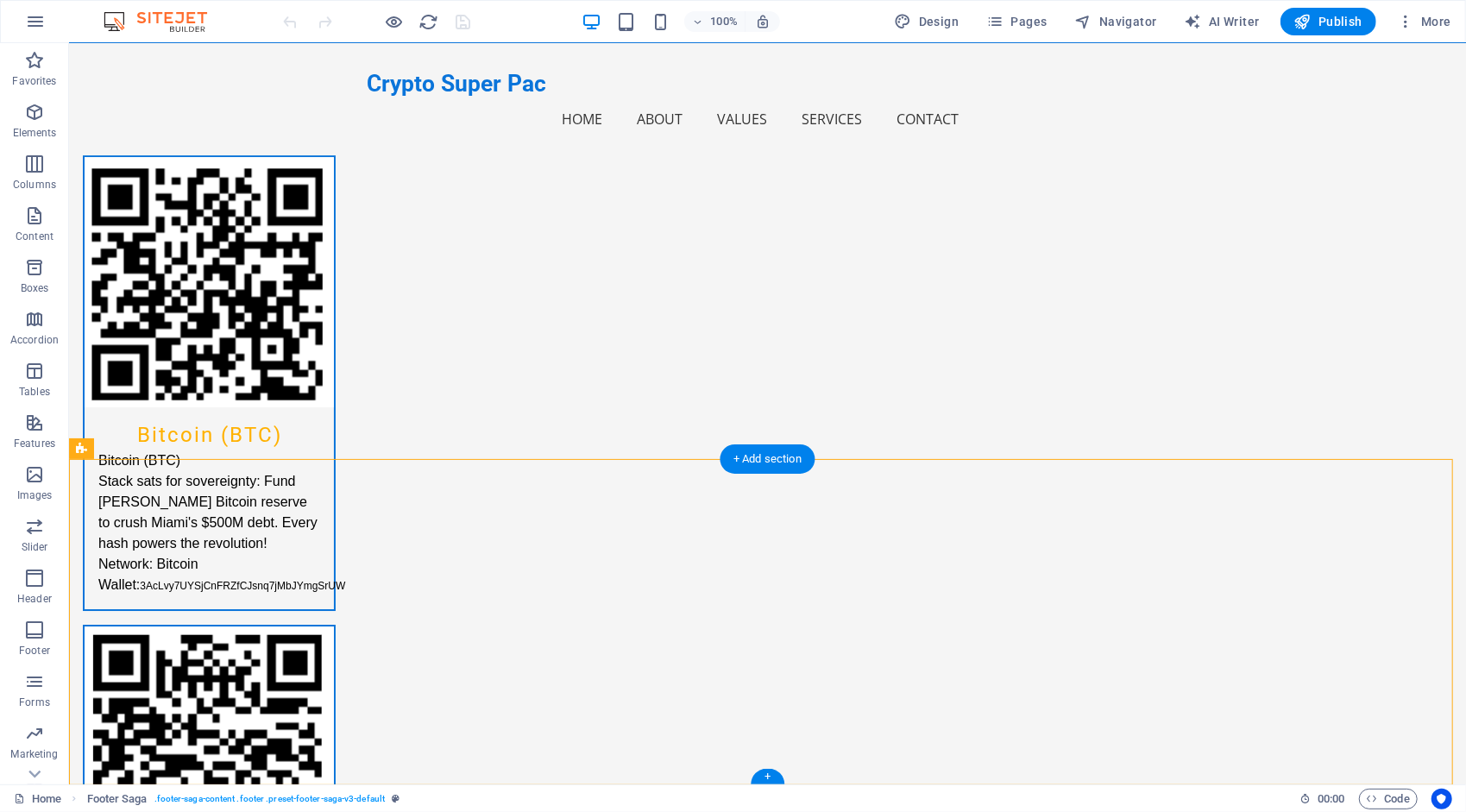
drag, startPoint x: 857, startPoint y: 704, endPoint x: 807, endPoint y: 565, distance: 147.7
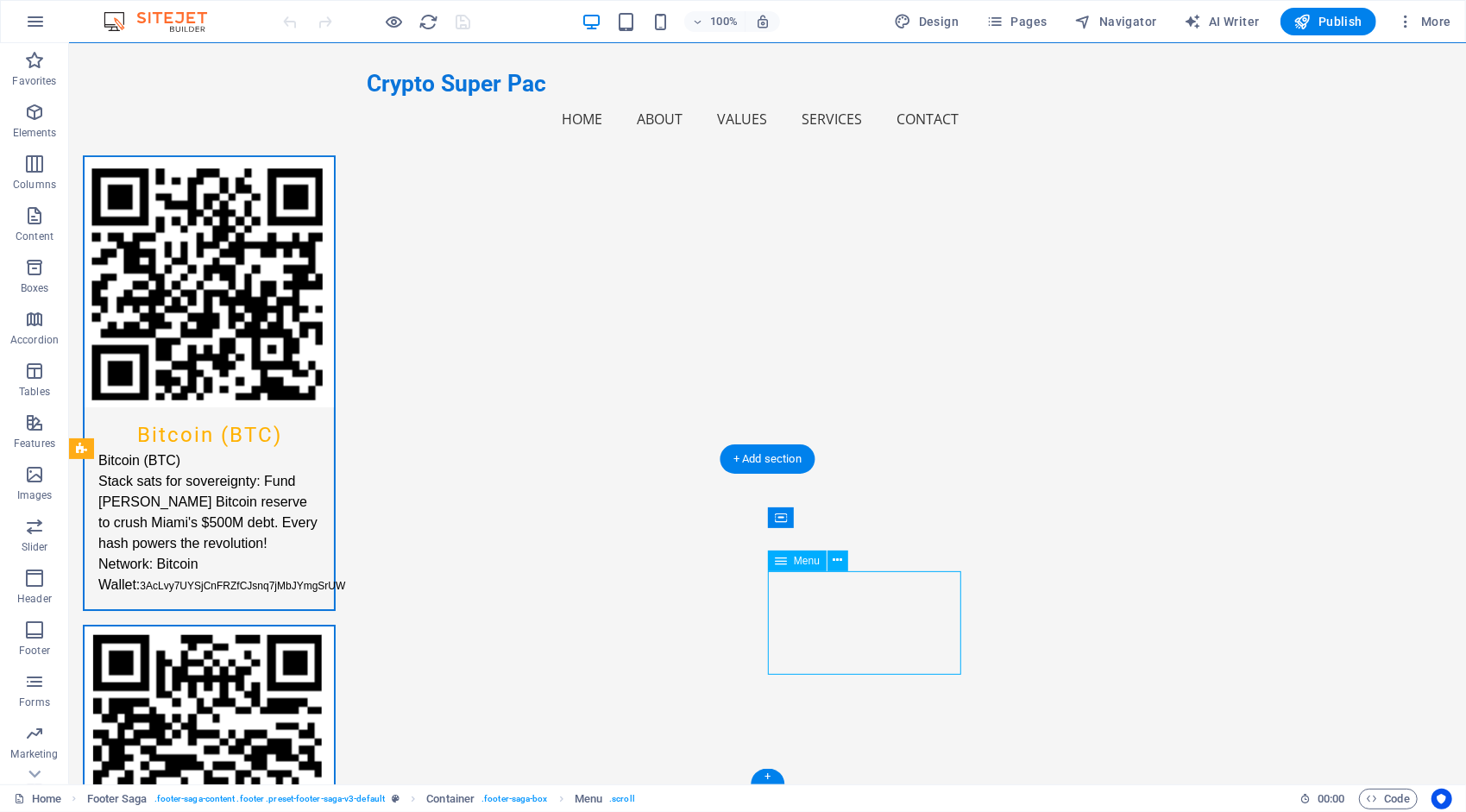
select select
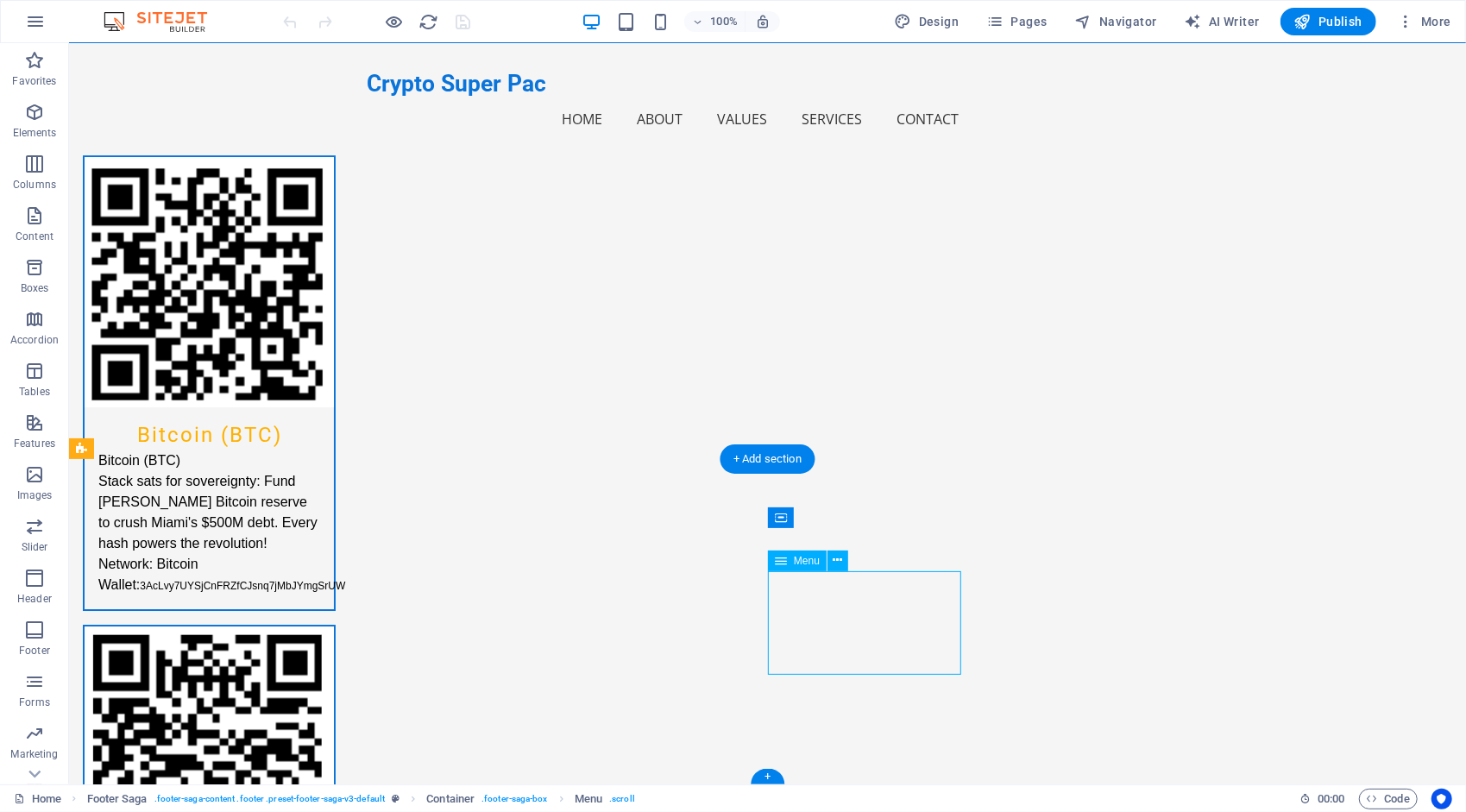
select select
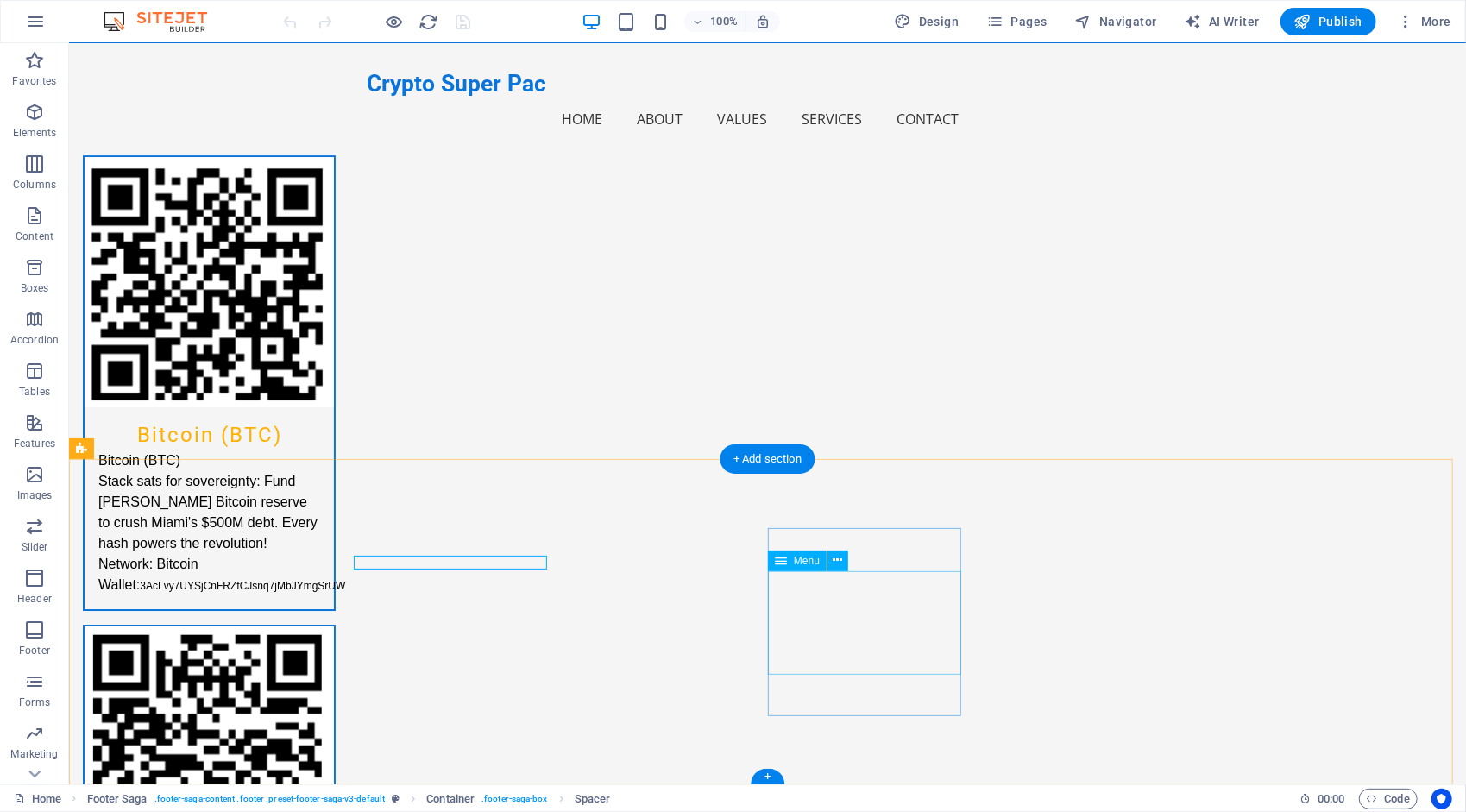
select select
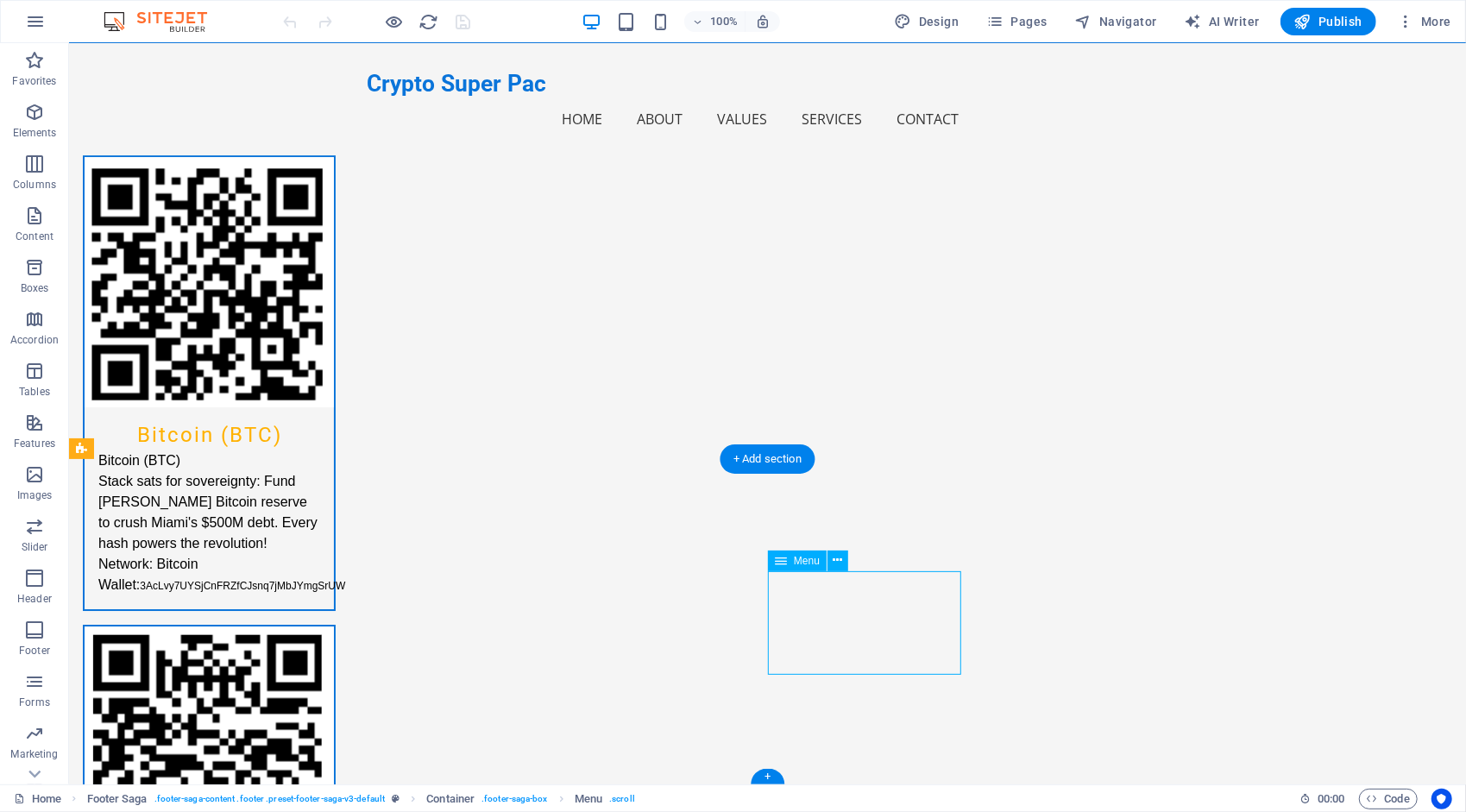
select select
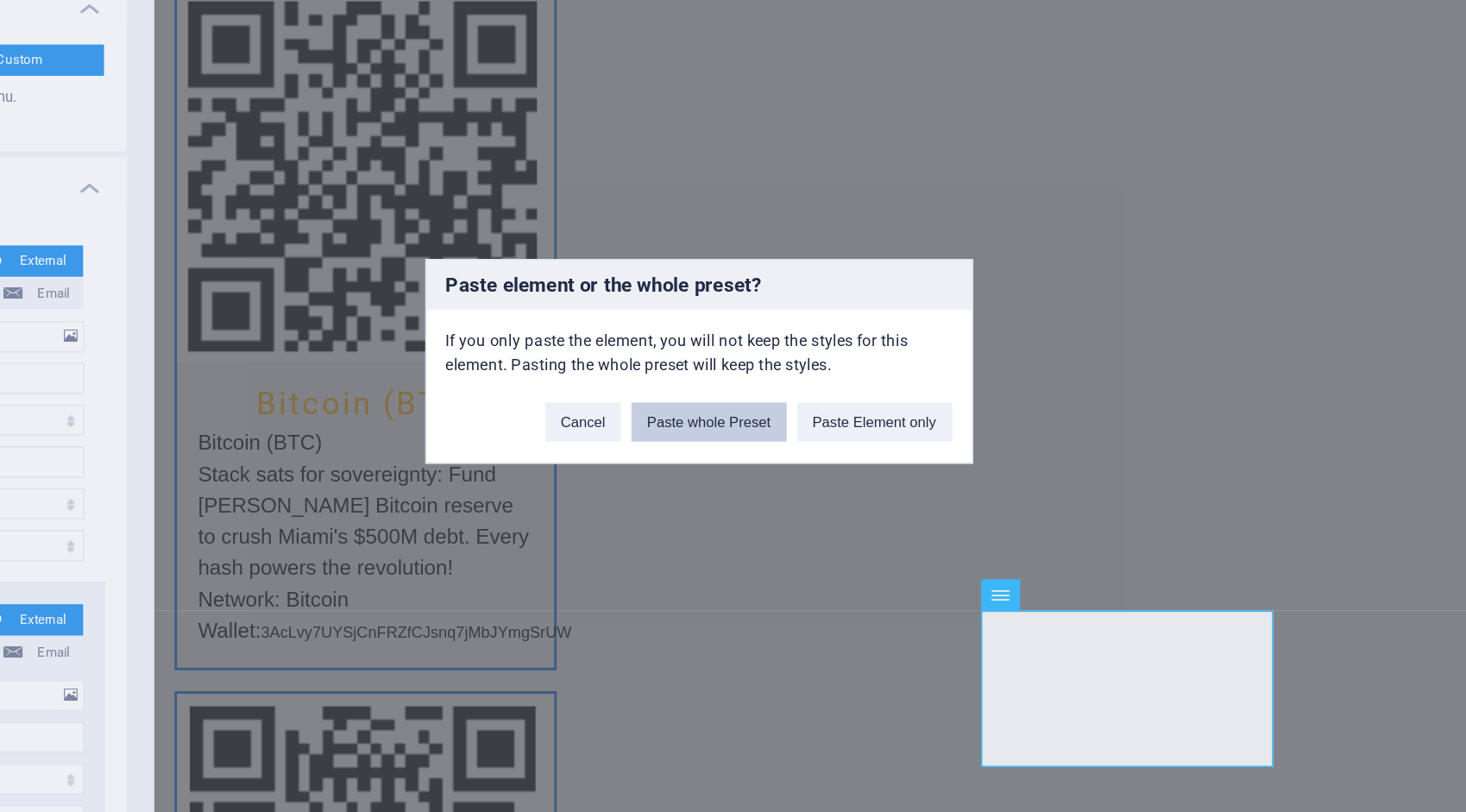
click at [747, 443] on button "Paste whole Preset" at bounding box center [740, 446] width 102 height 26
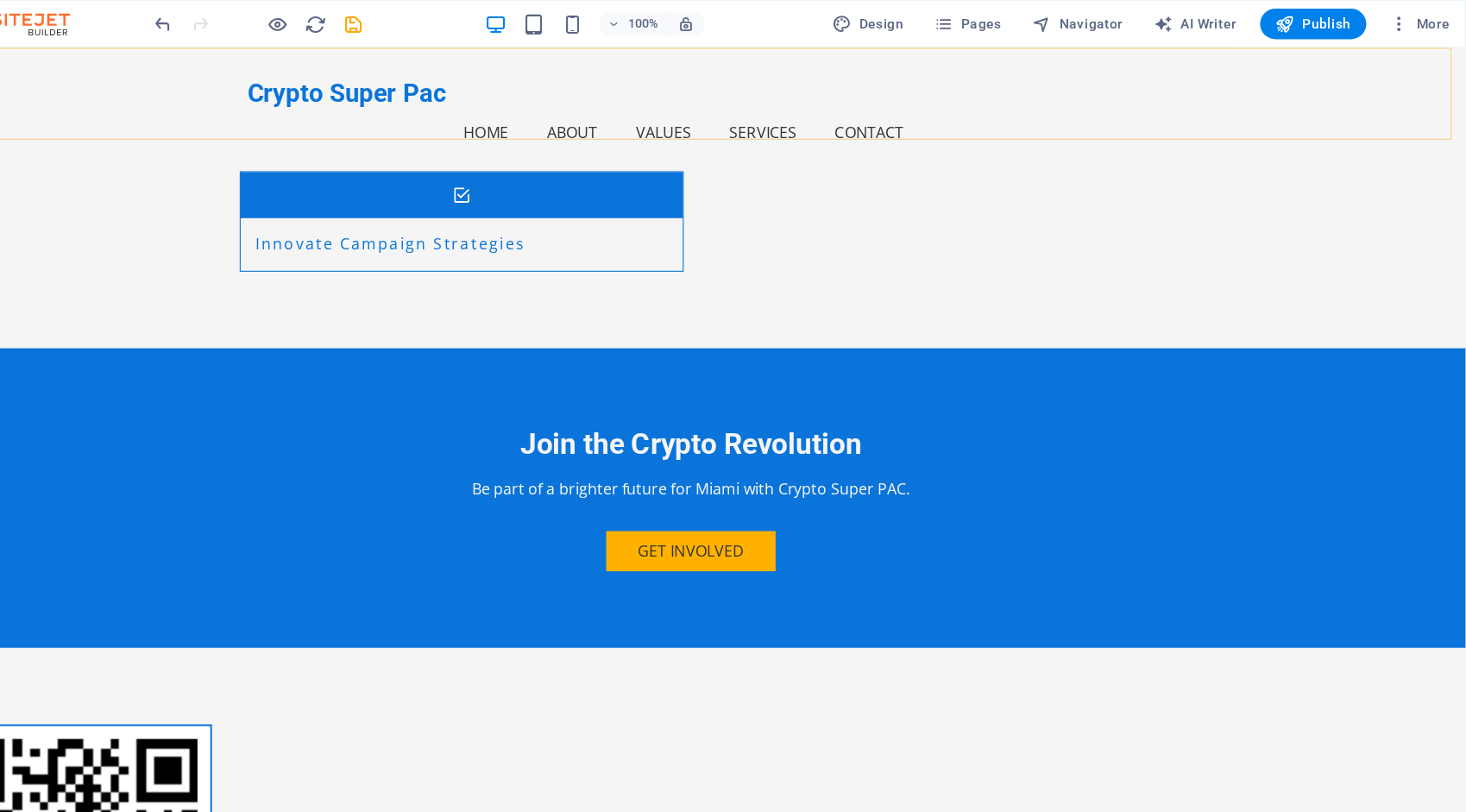
scroll to position [0, 0]
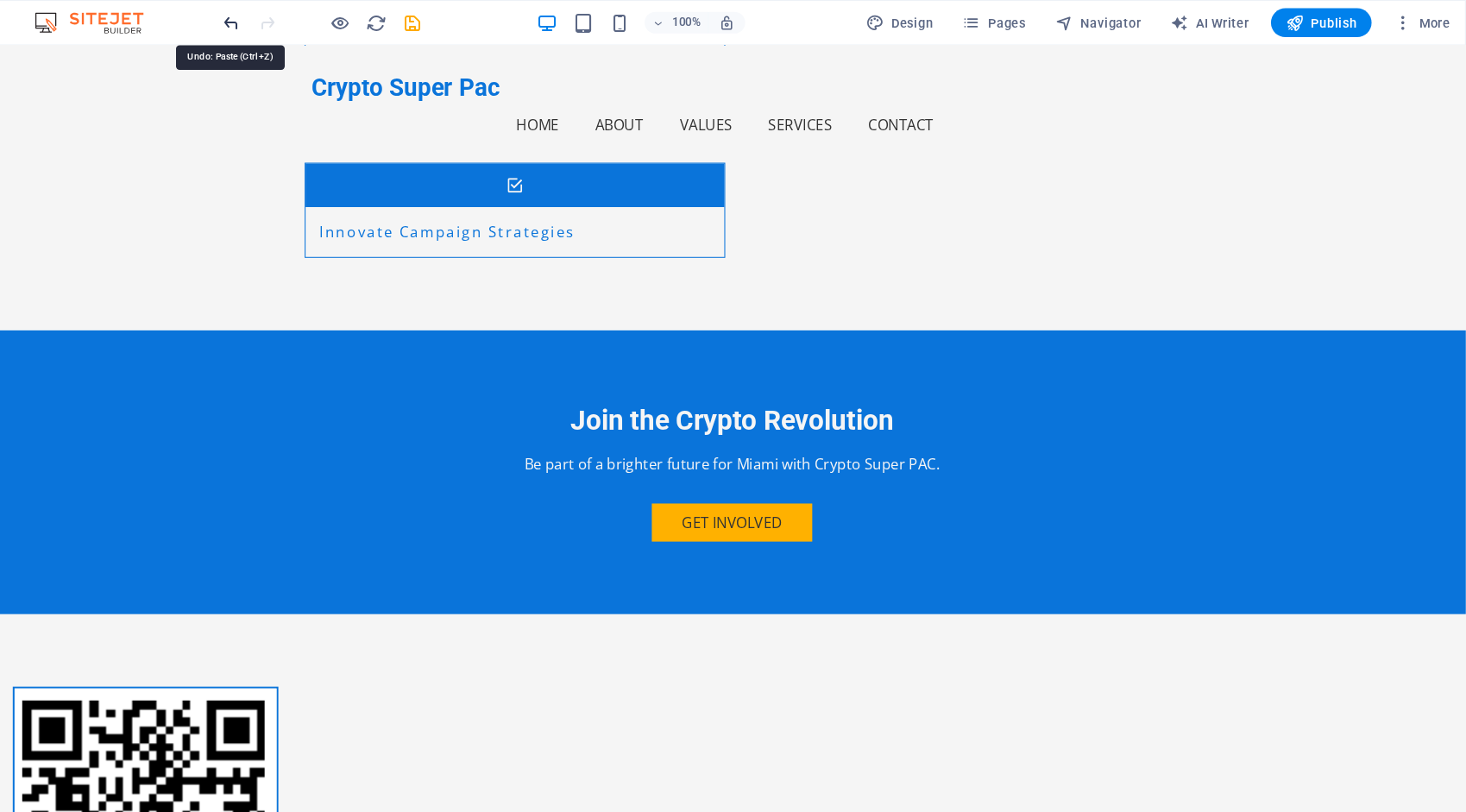
click at [286, 21] on icon "undo" at bounding box center [291, 22] width 20 height 20
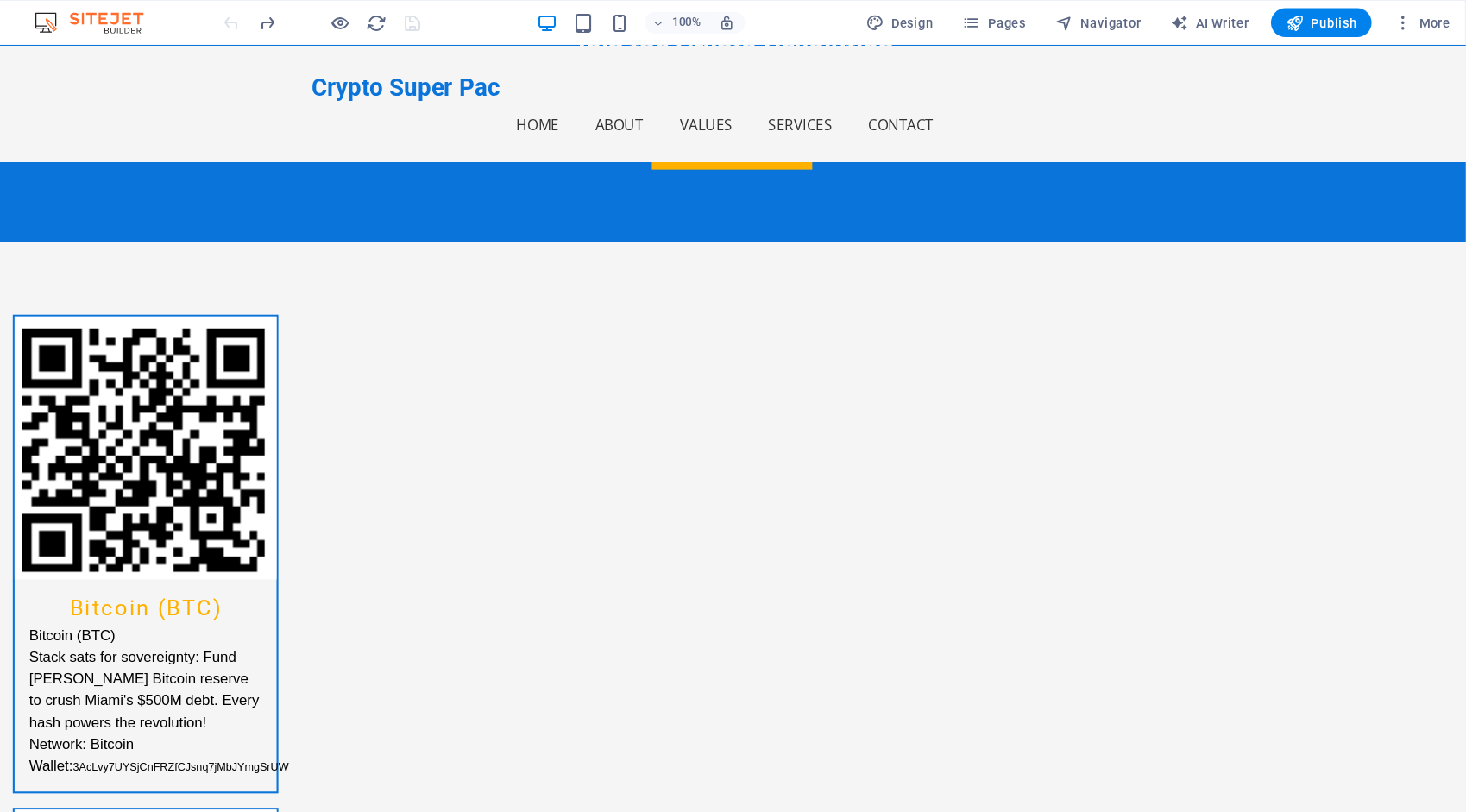
scroll to position [3692, 0]
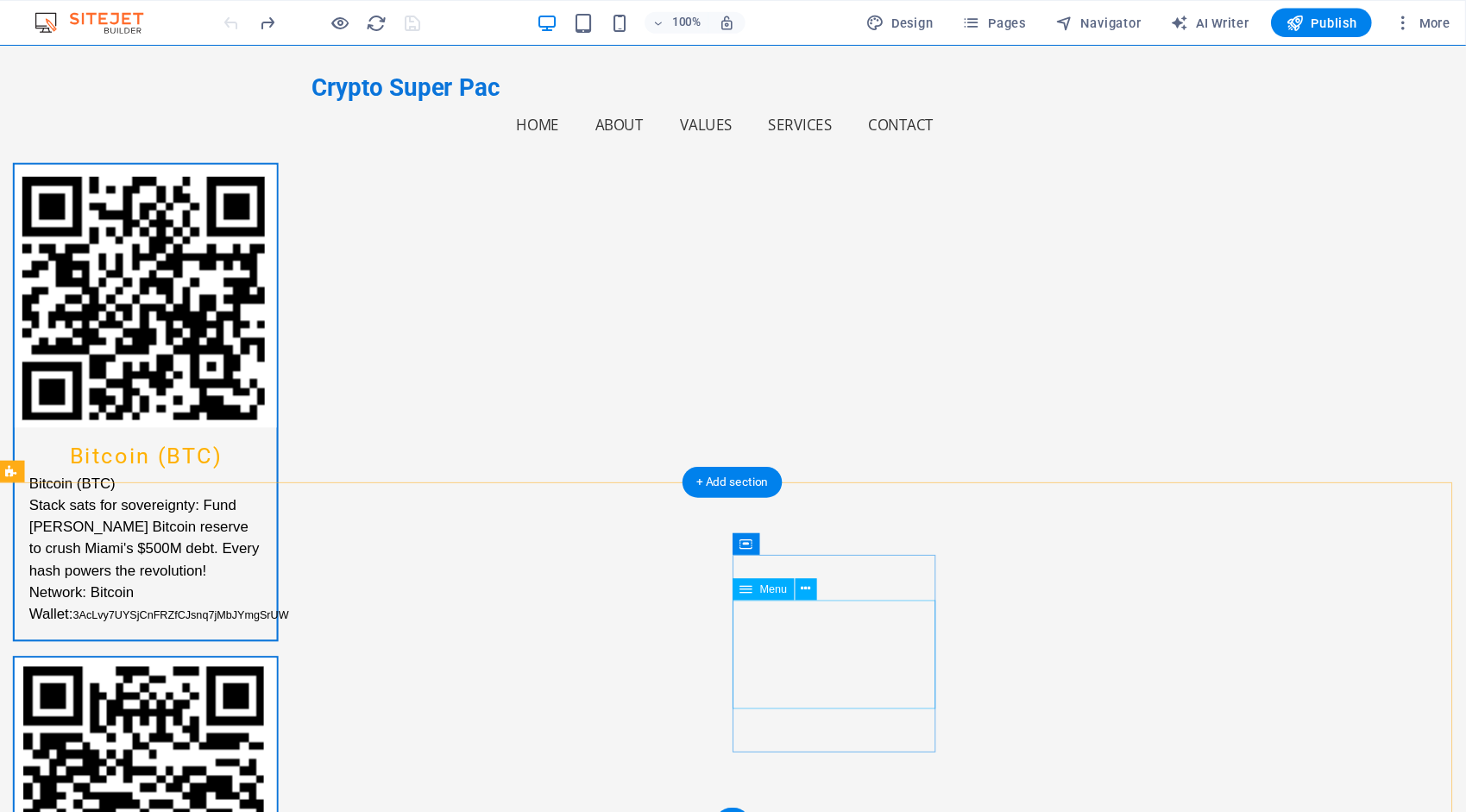
select select
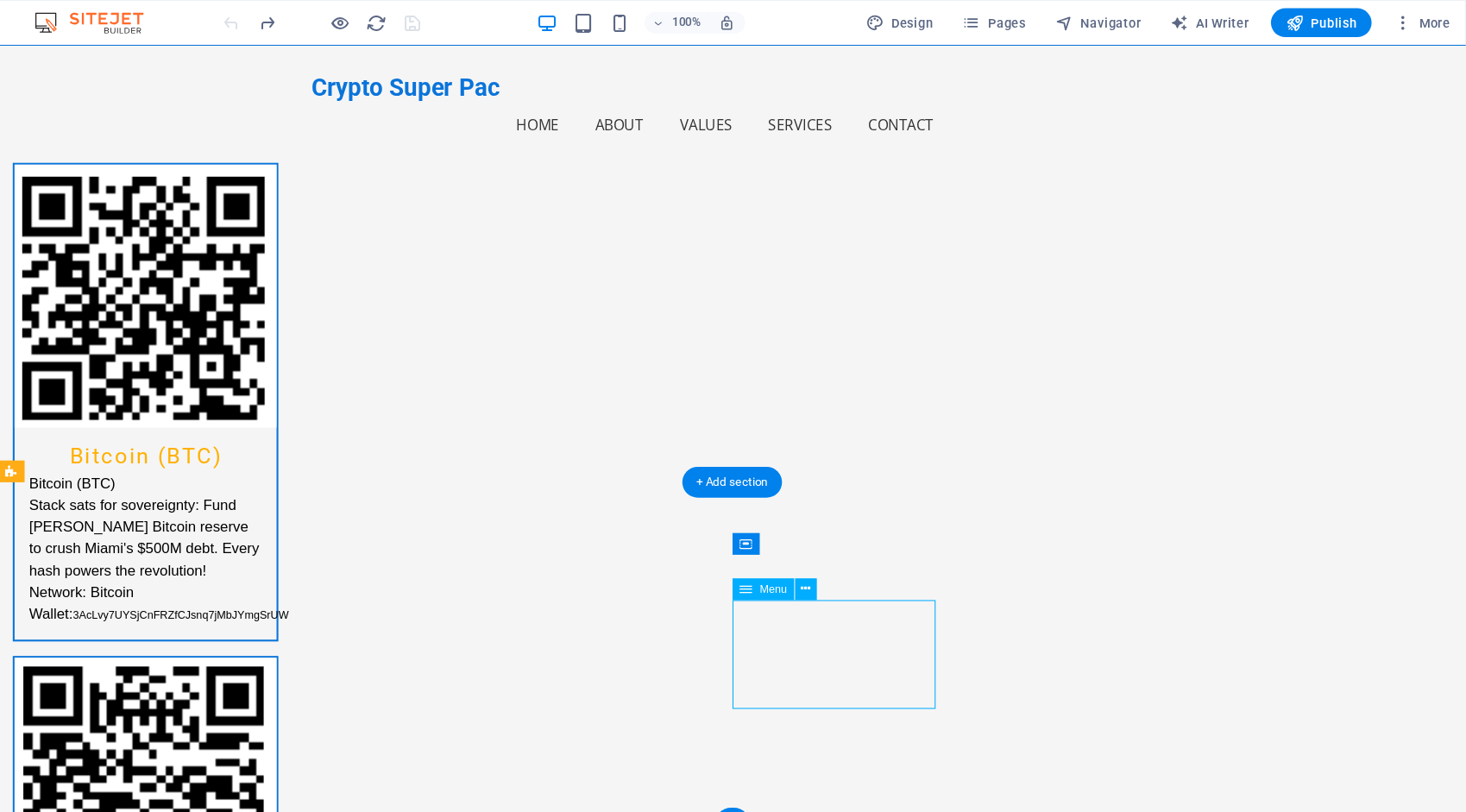
select select
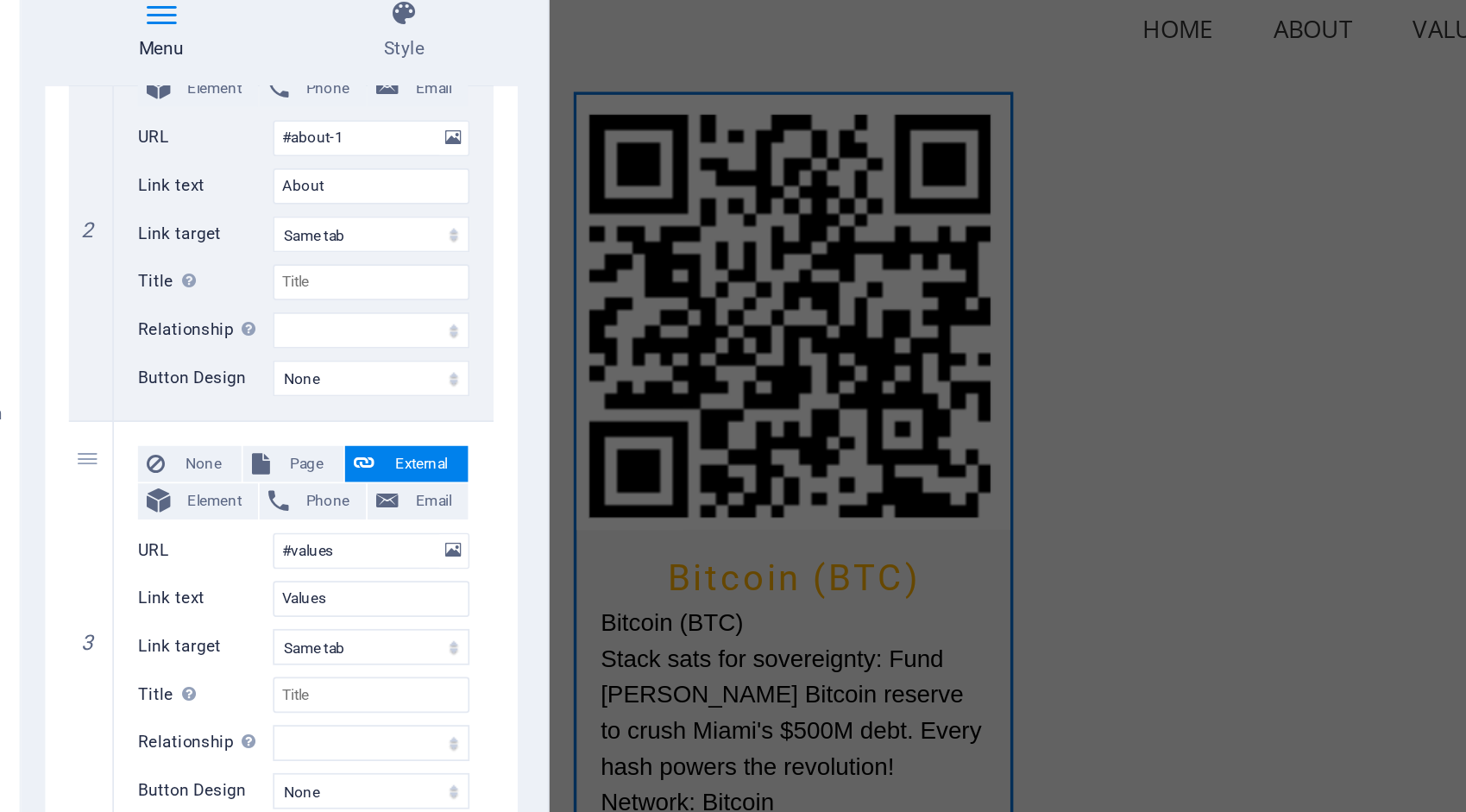
scroll to position [456, 0]
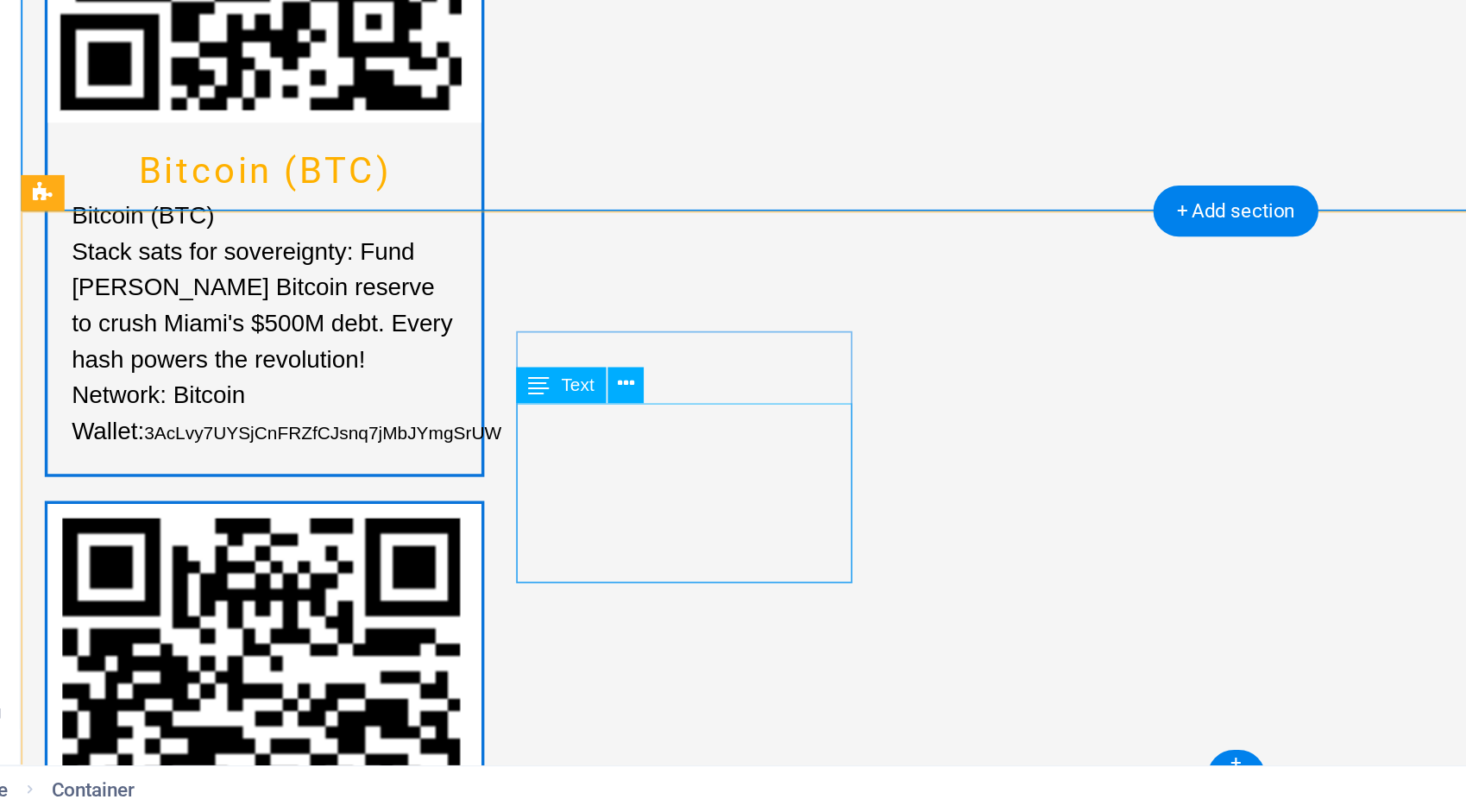
scroll to position [3686, 0]
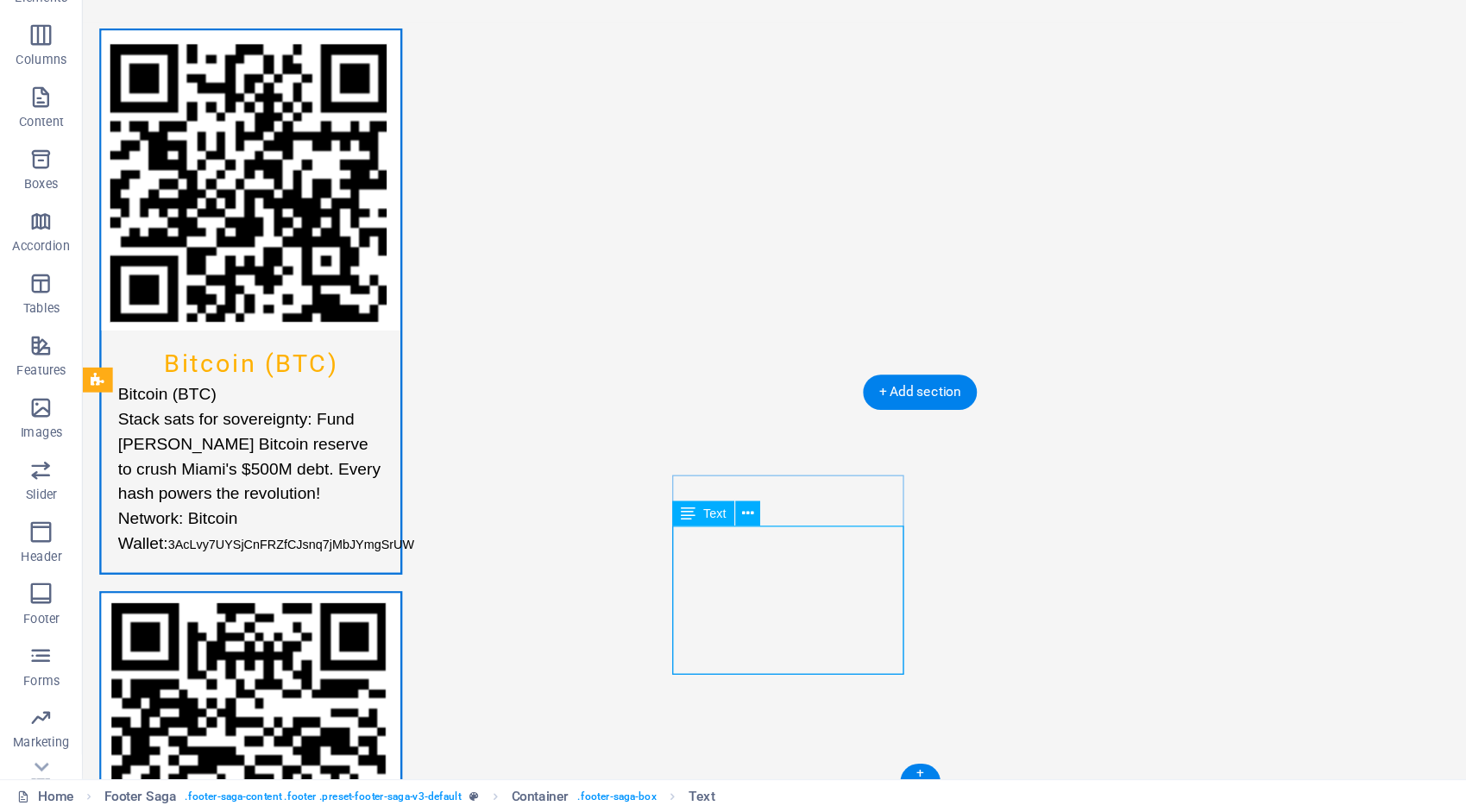
scroll to position [0, 0]
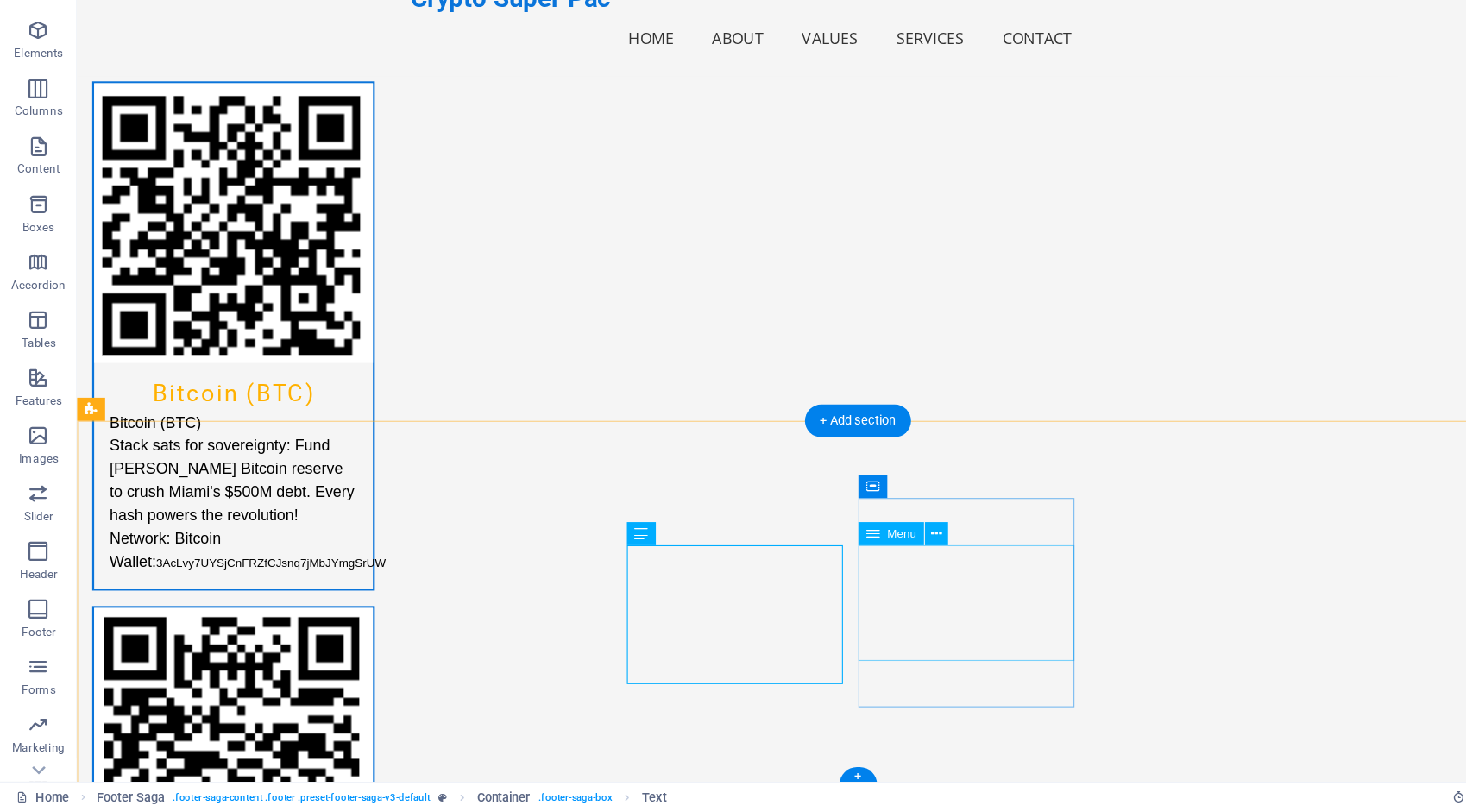
select select
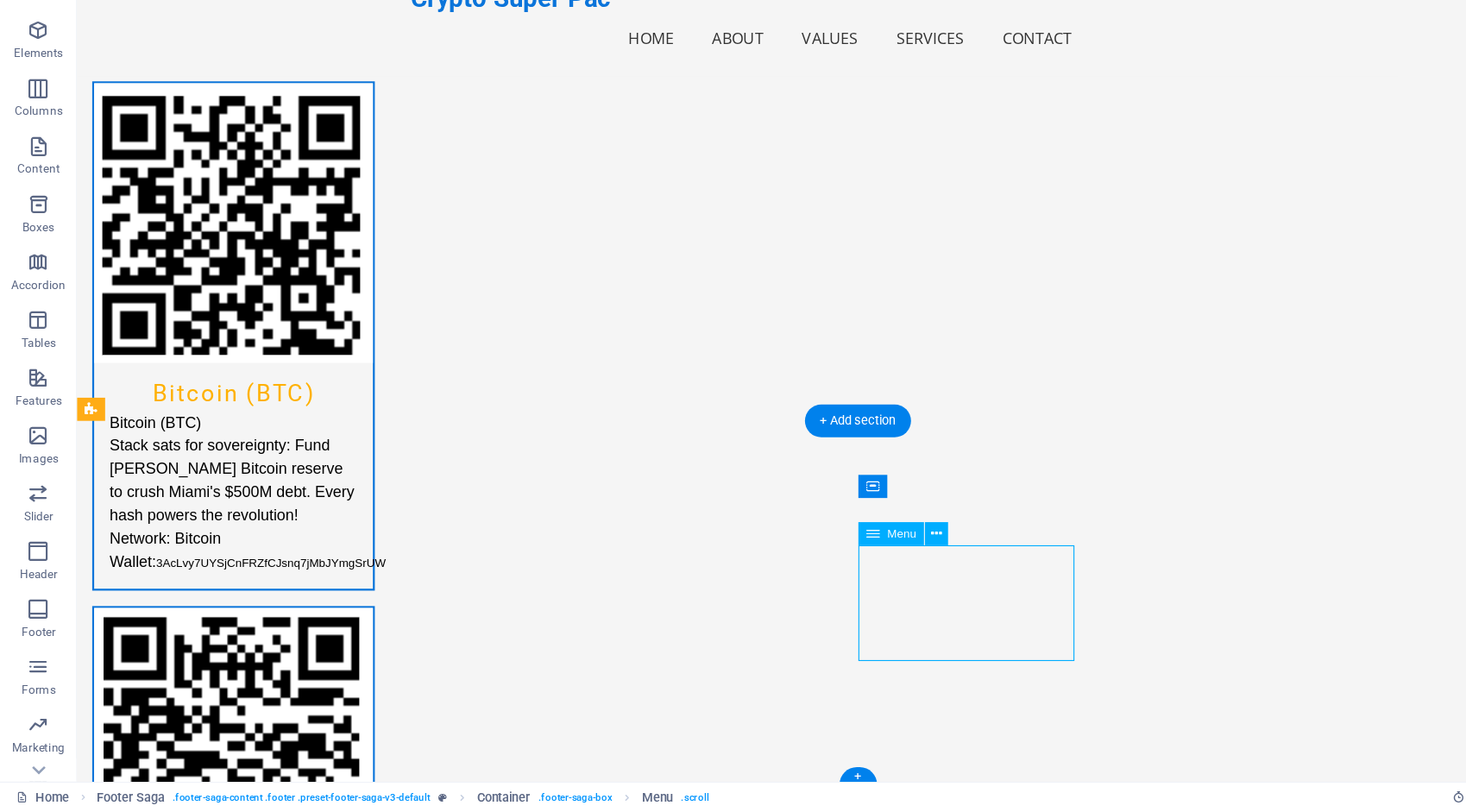
select select
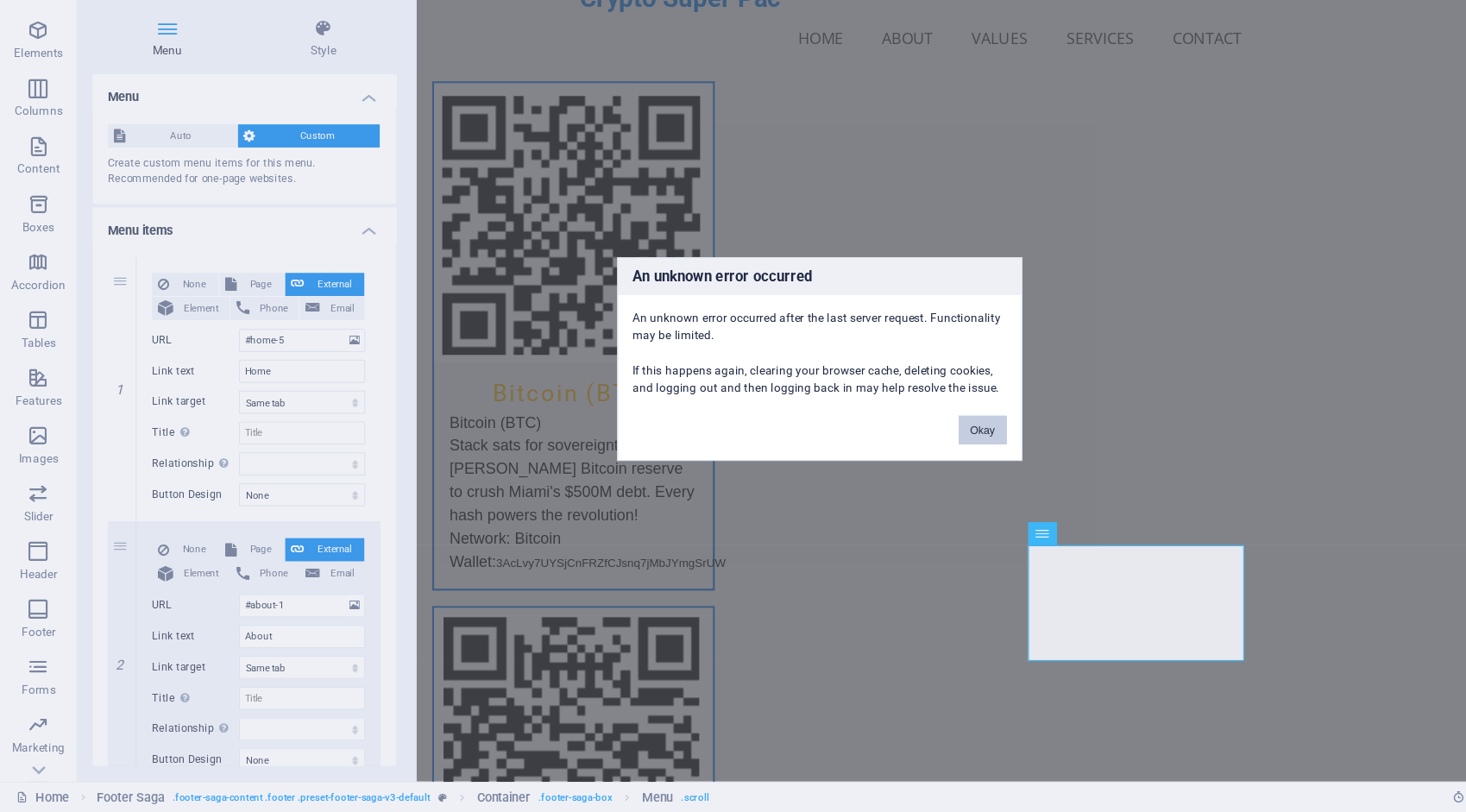
click at [880, 470] on button "Okay" at bounding box center [880, 469] width 43 height 26
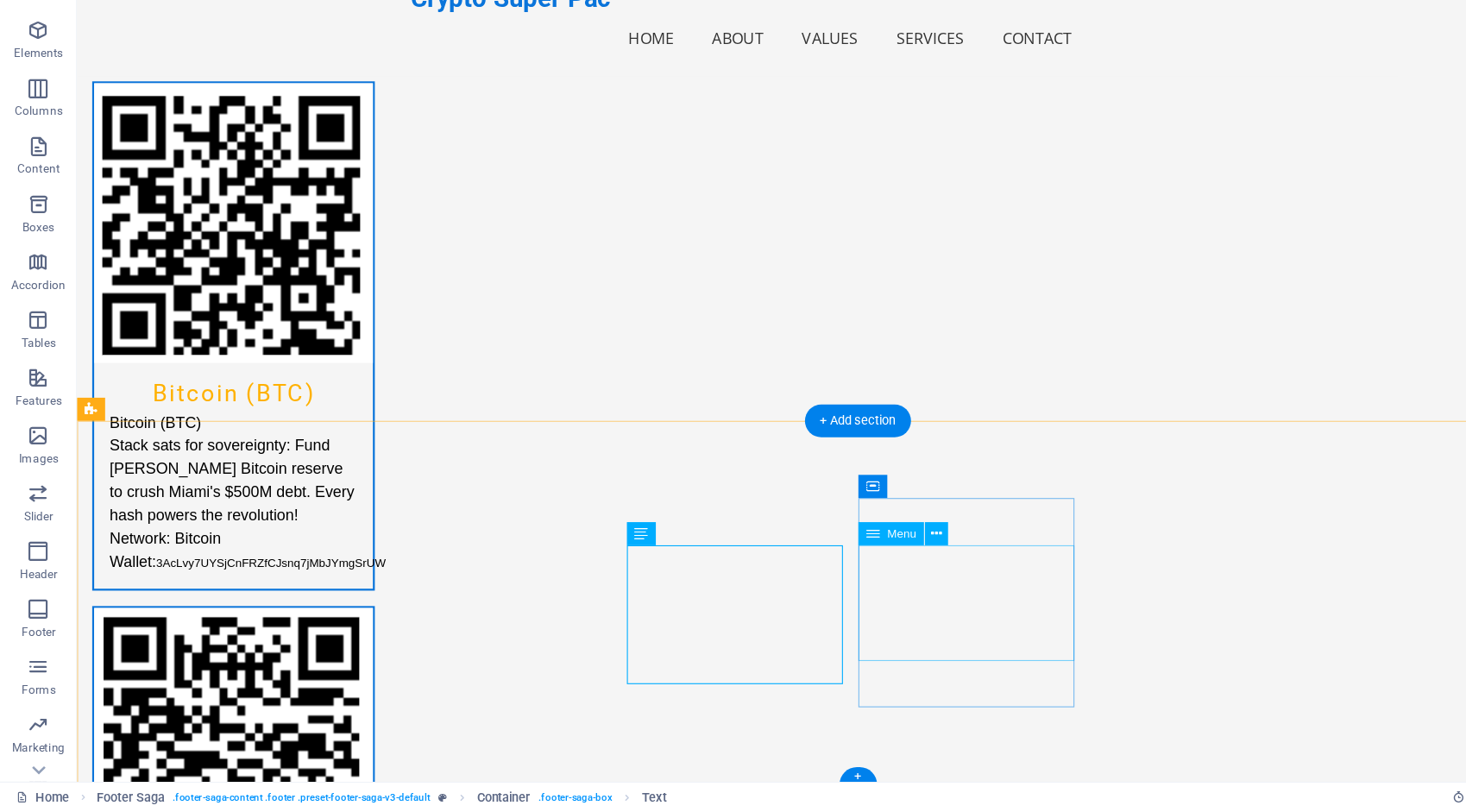
select select
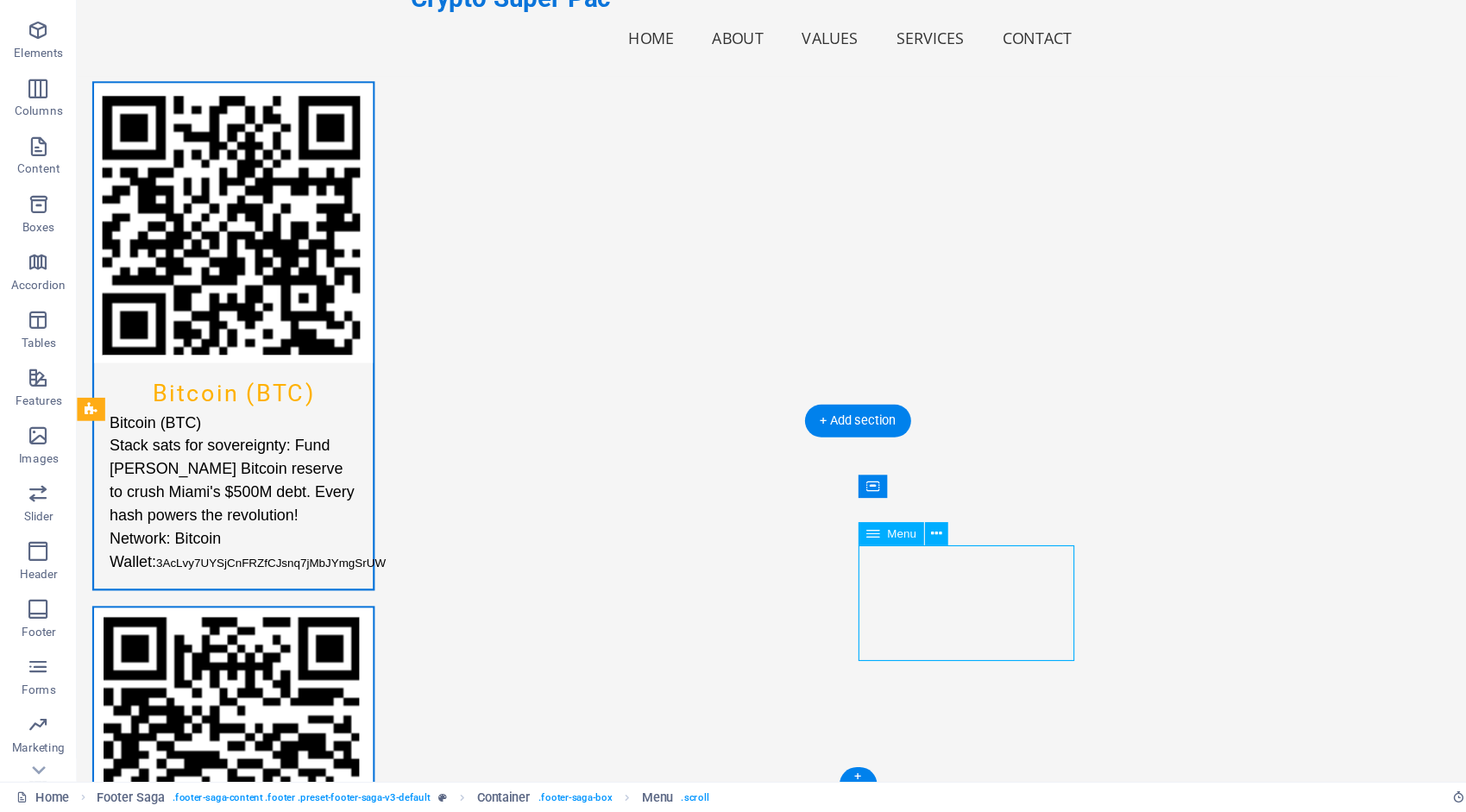
select select
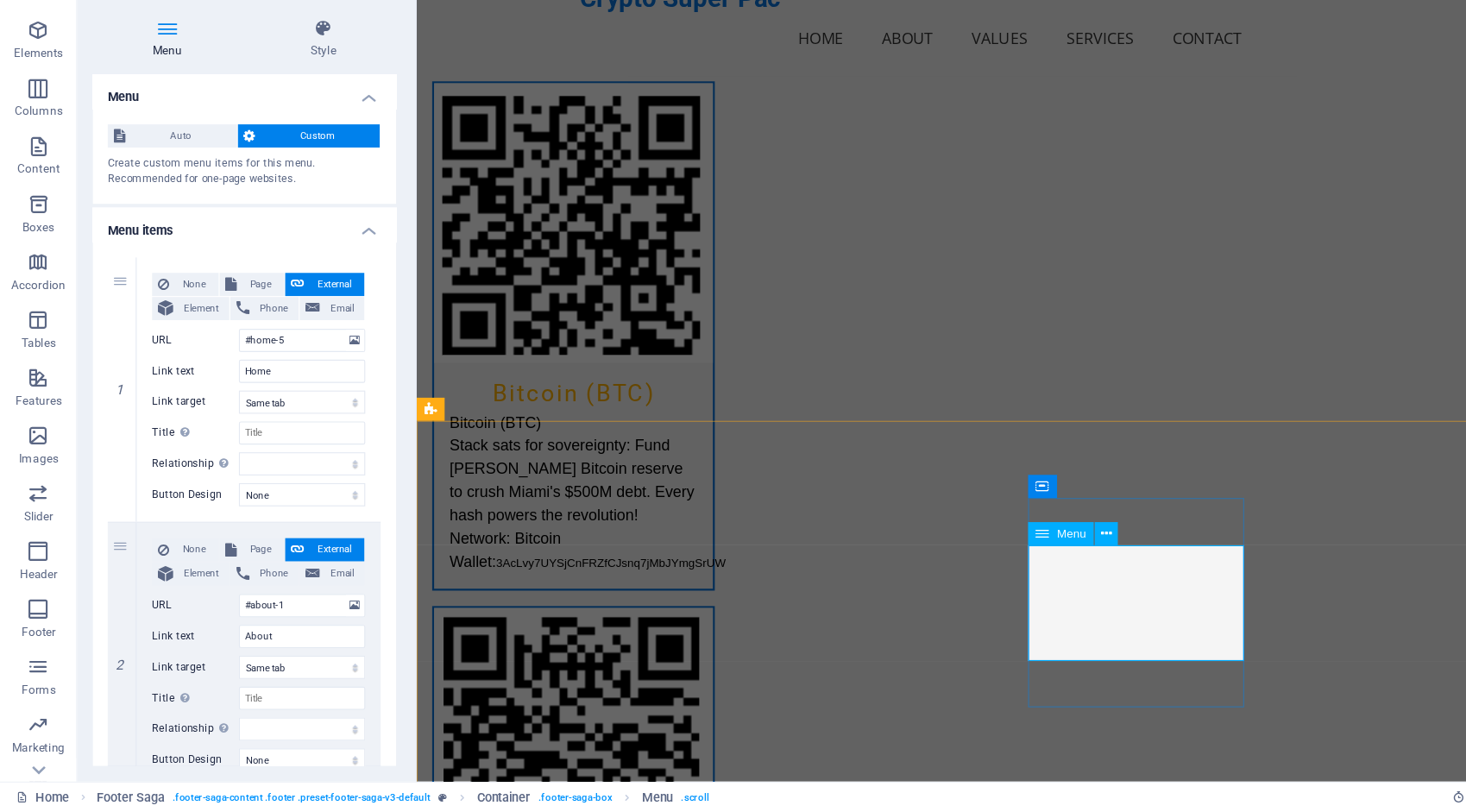
click at [986, 561] on icon at bounding box center [990, 563] width 10 height 18
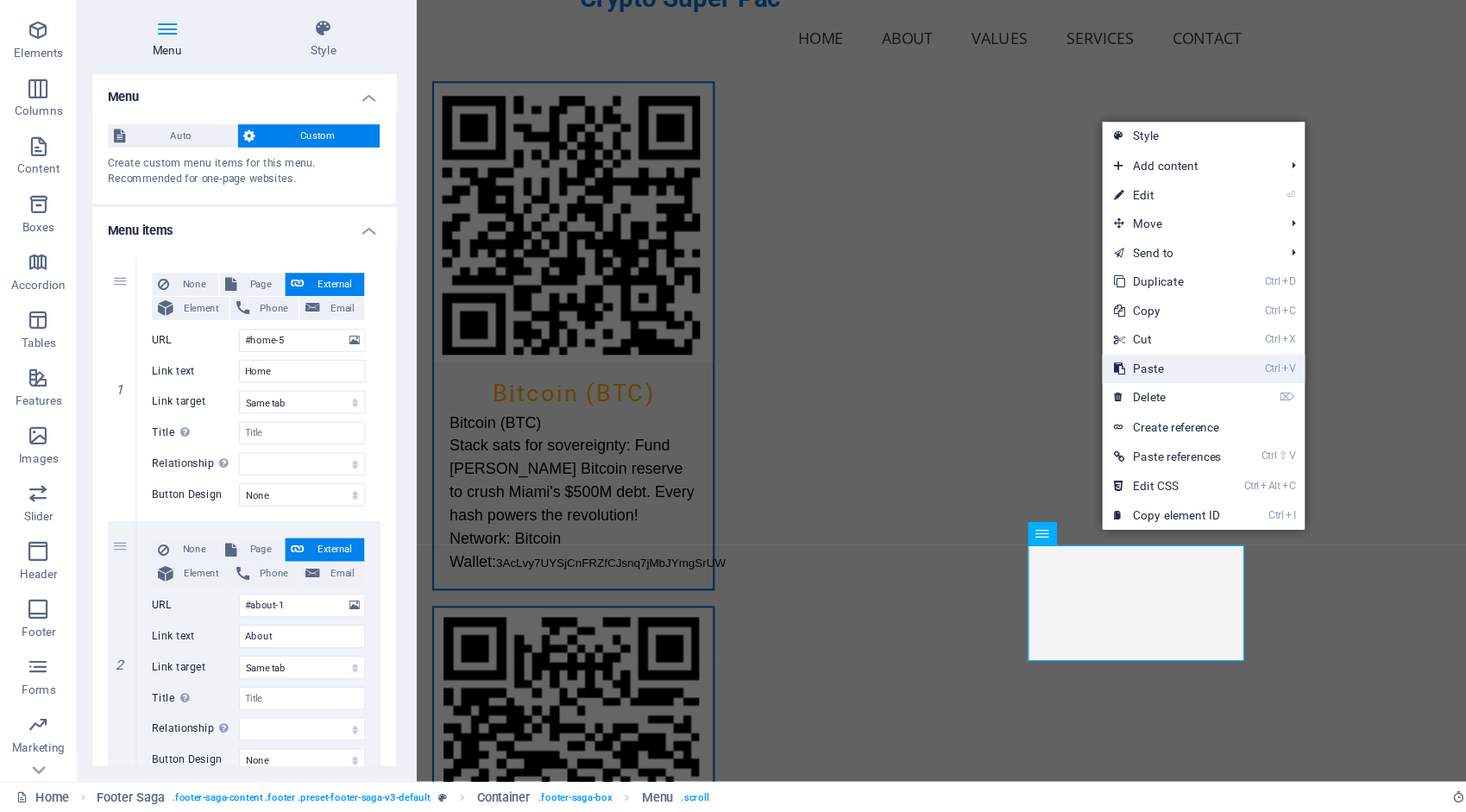
click at [1064, 421] on link "Ctrl V Paste" at bounding box center [1045, 415] width 117 height 26
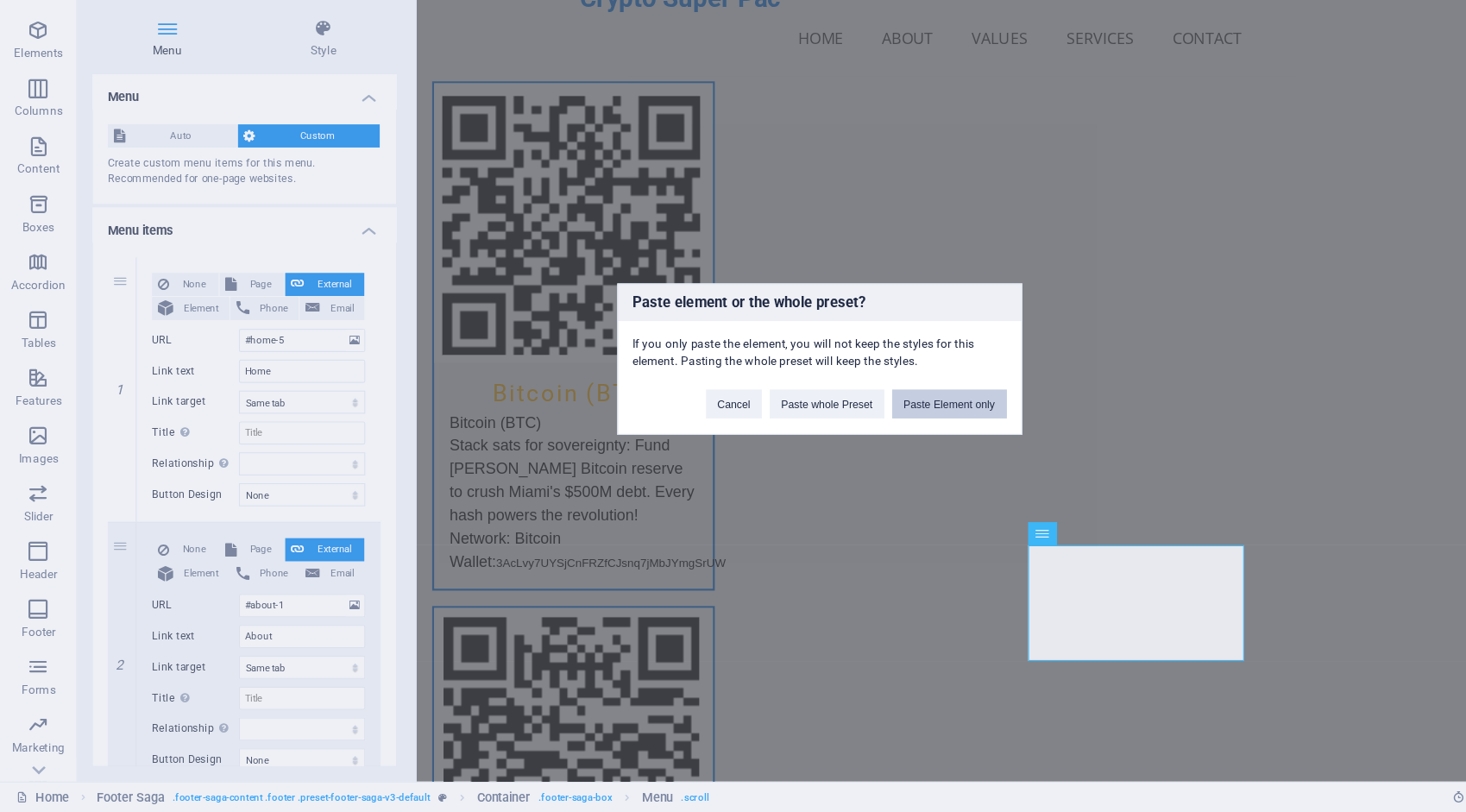
click at [866, 442] on button "Paste Element only" at bounding box center [849, 446] width 102 height 26
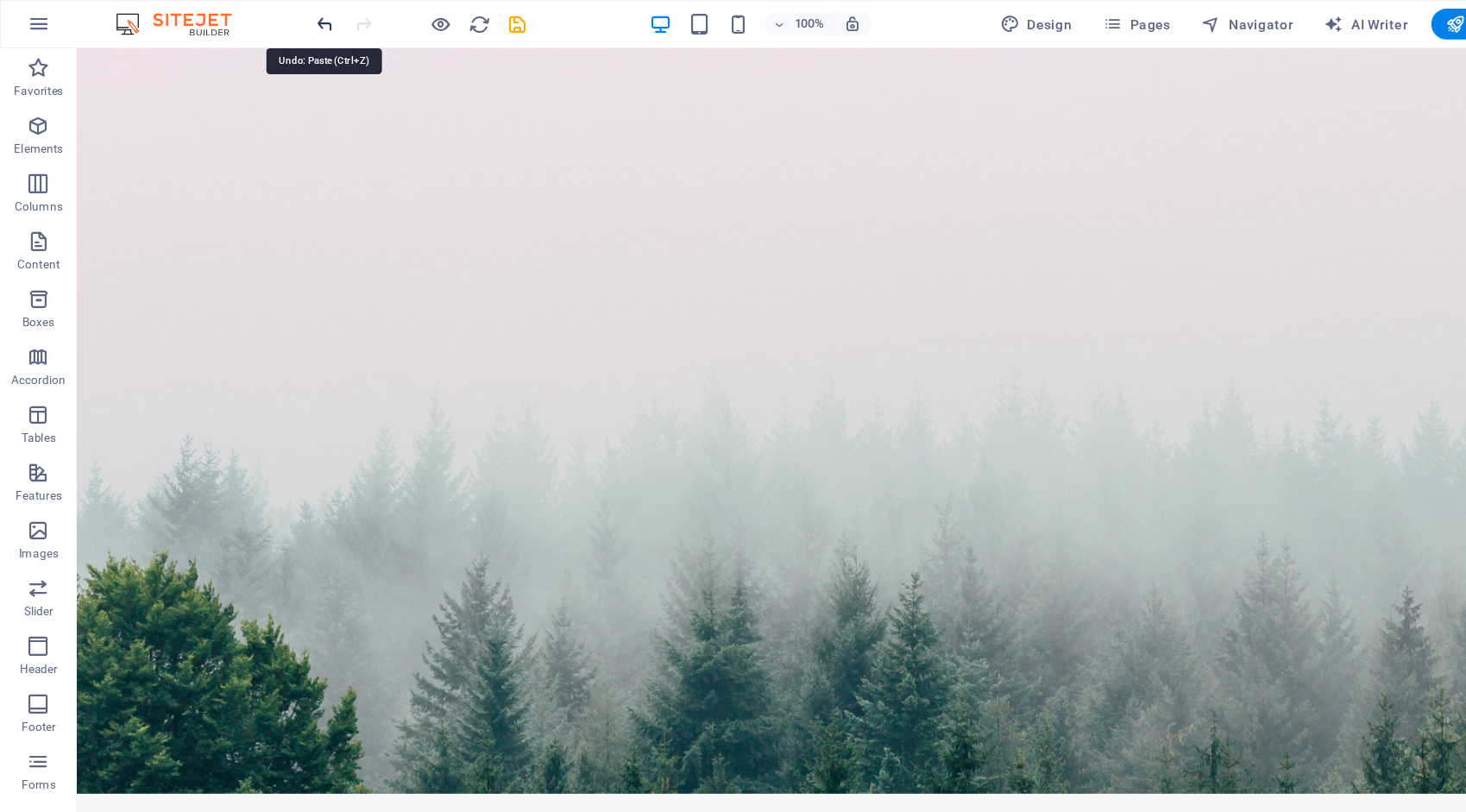
click at [292, 16] on icon "undo" at bounding box center [291, 22] width 20 height 20
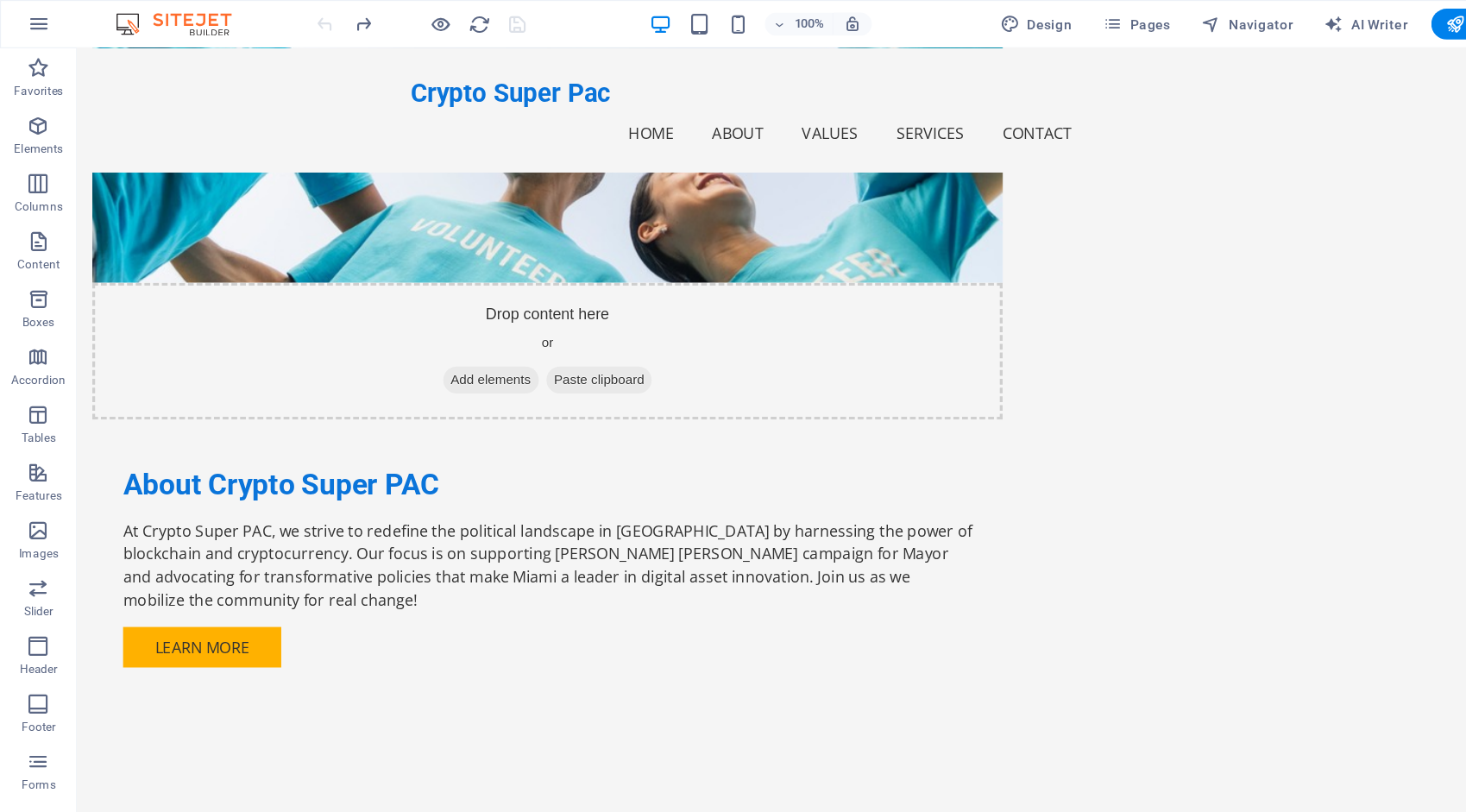
scroll to position [3692, 0]
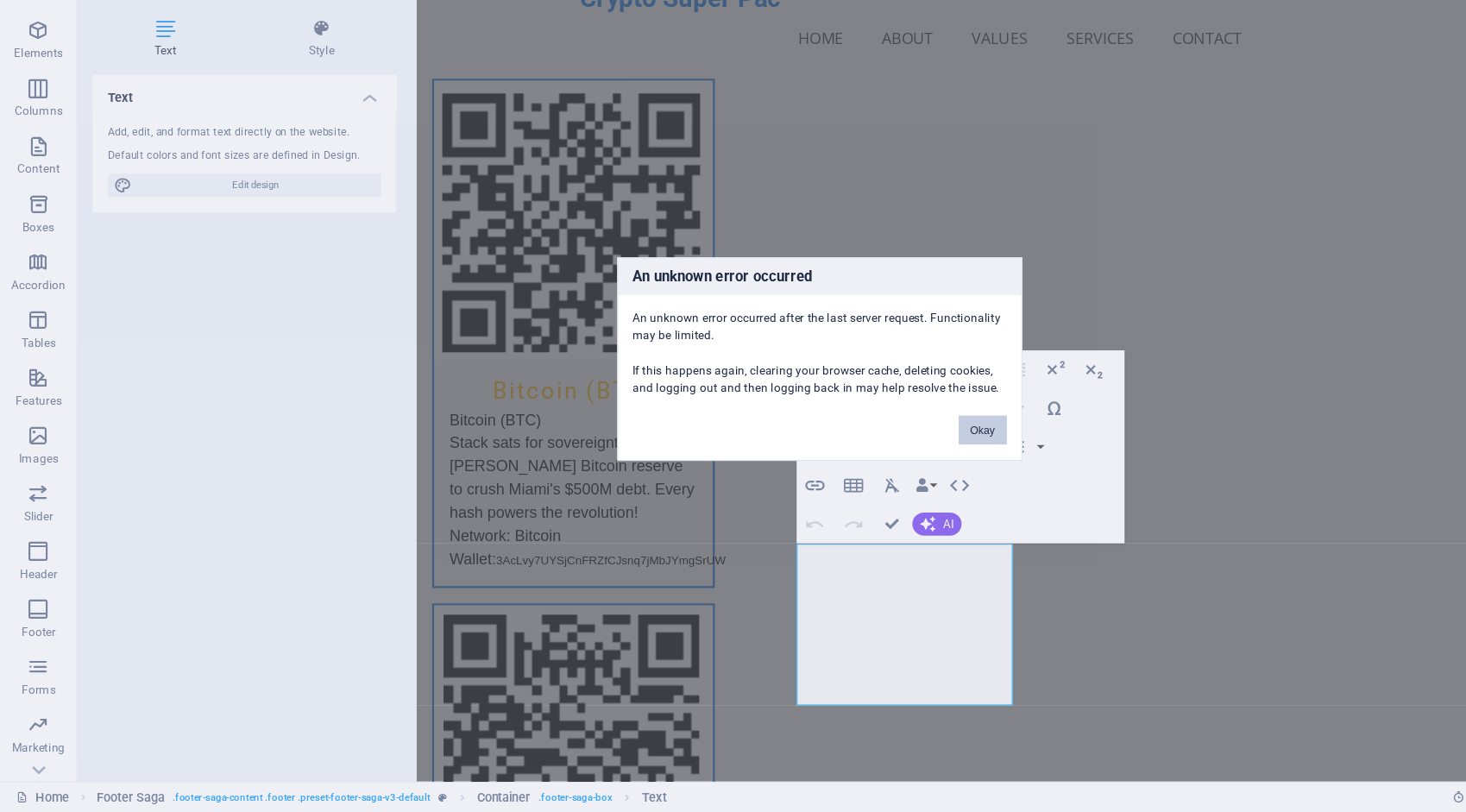
click at [885, 458] on button "Okay" at bounding box center [880, 469] width 43 height 26
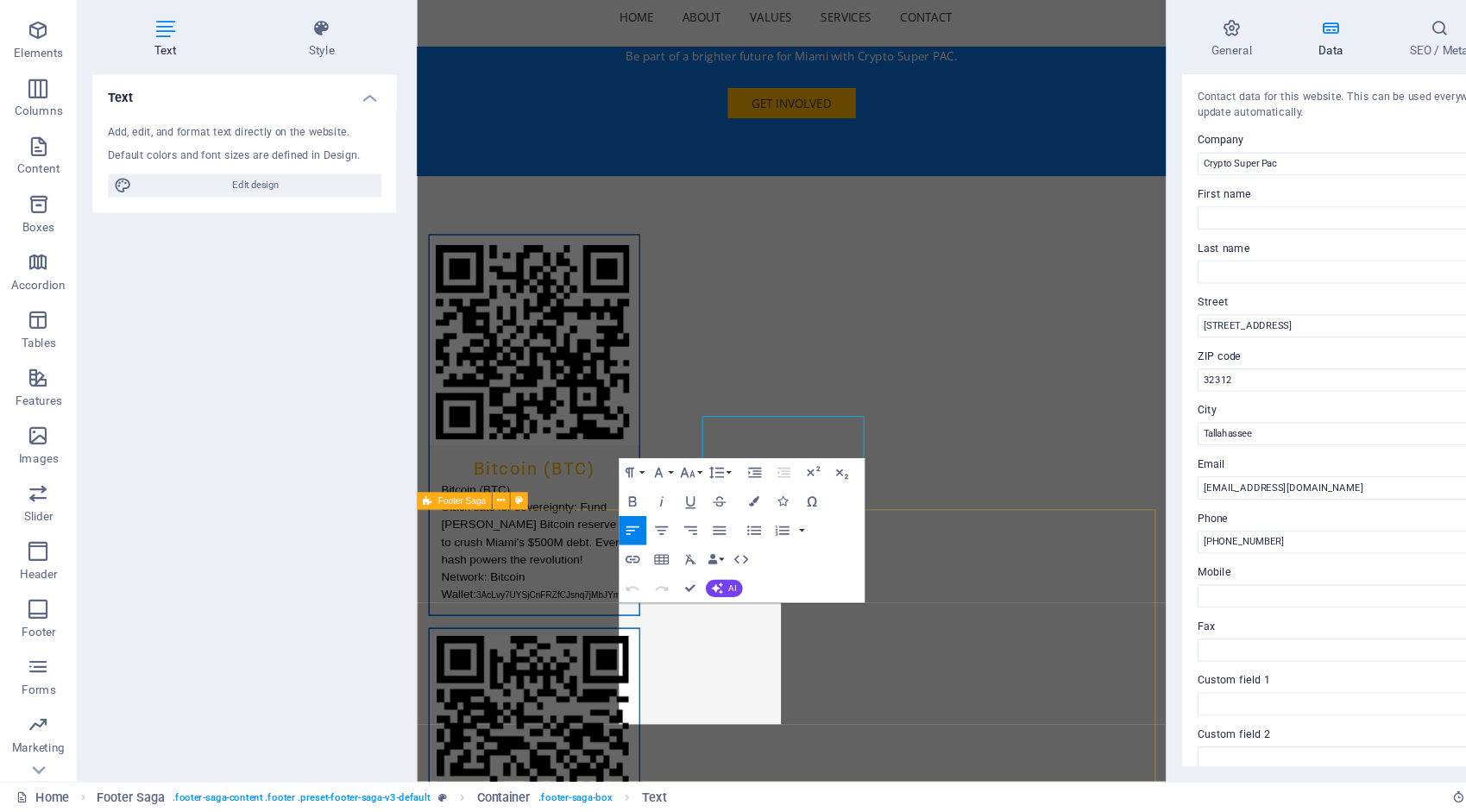
scroll to position [3667, 0]
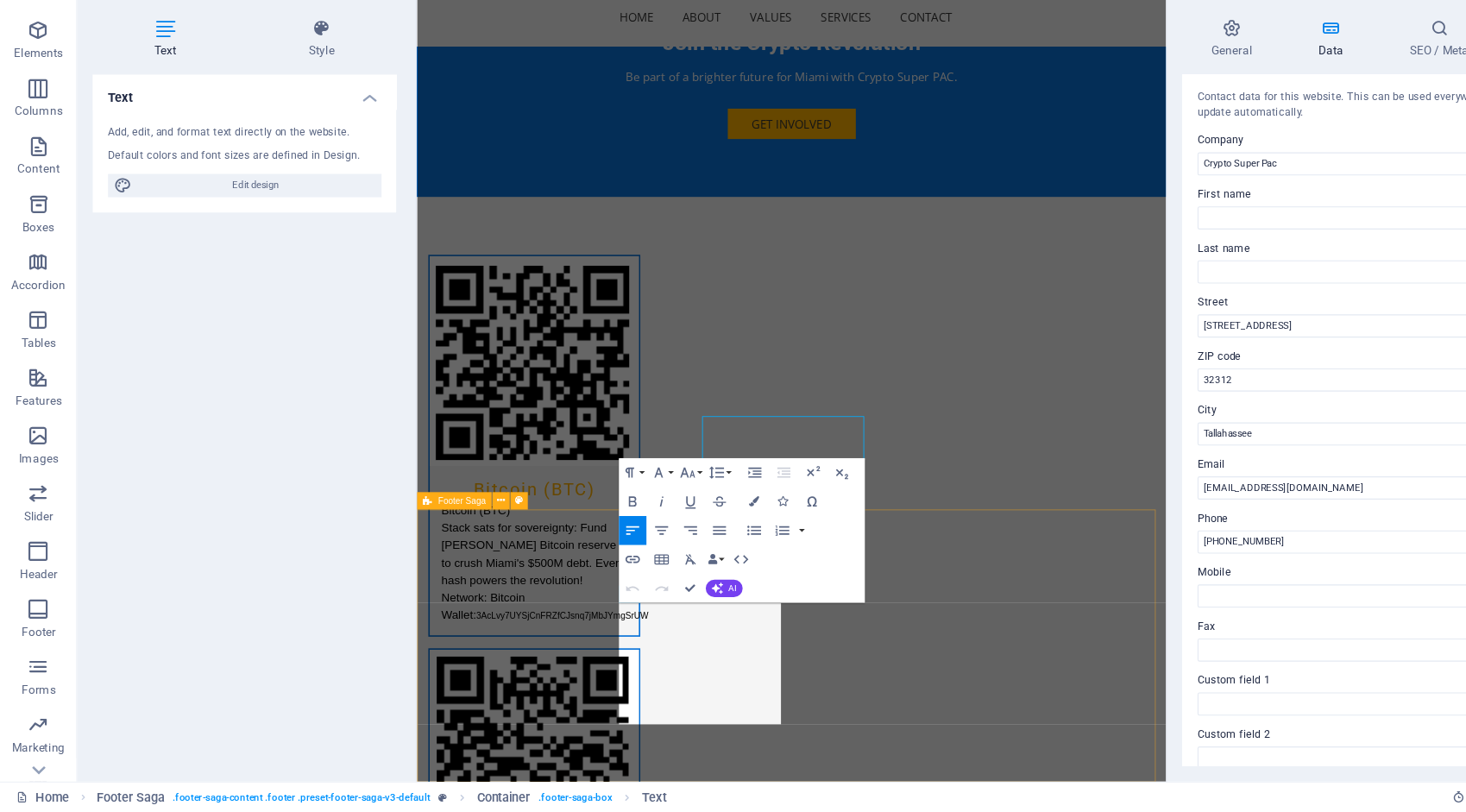
select select "footer"
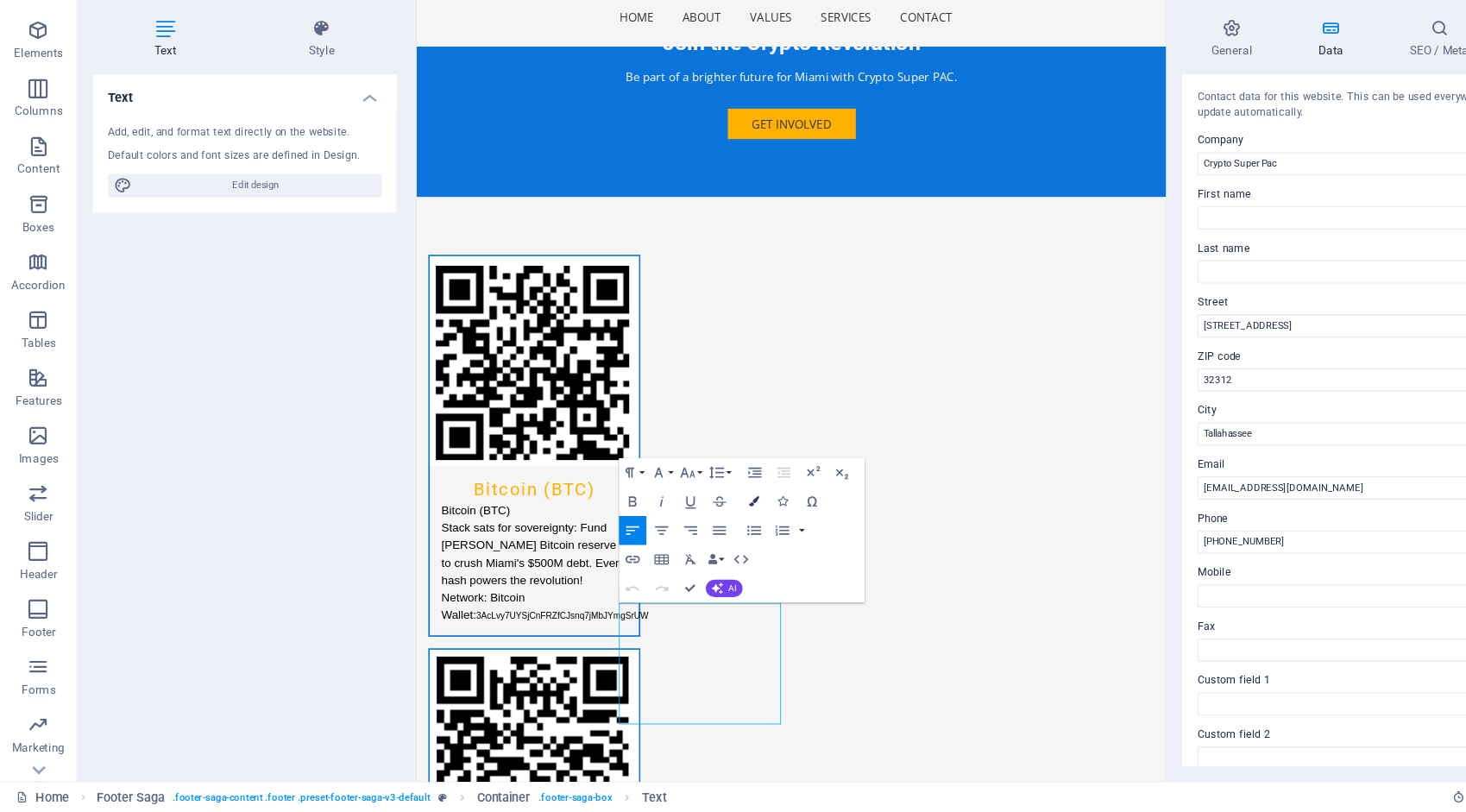
click at [680, 536] on button "Colors" at bounding box center [674, 534] width 25 height 26
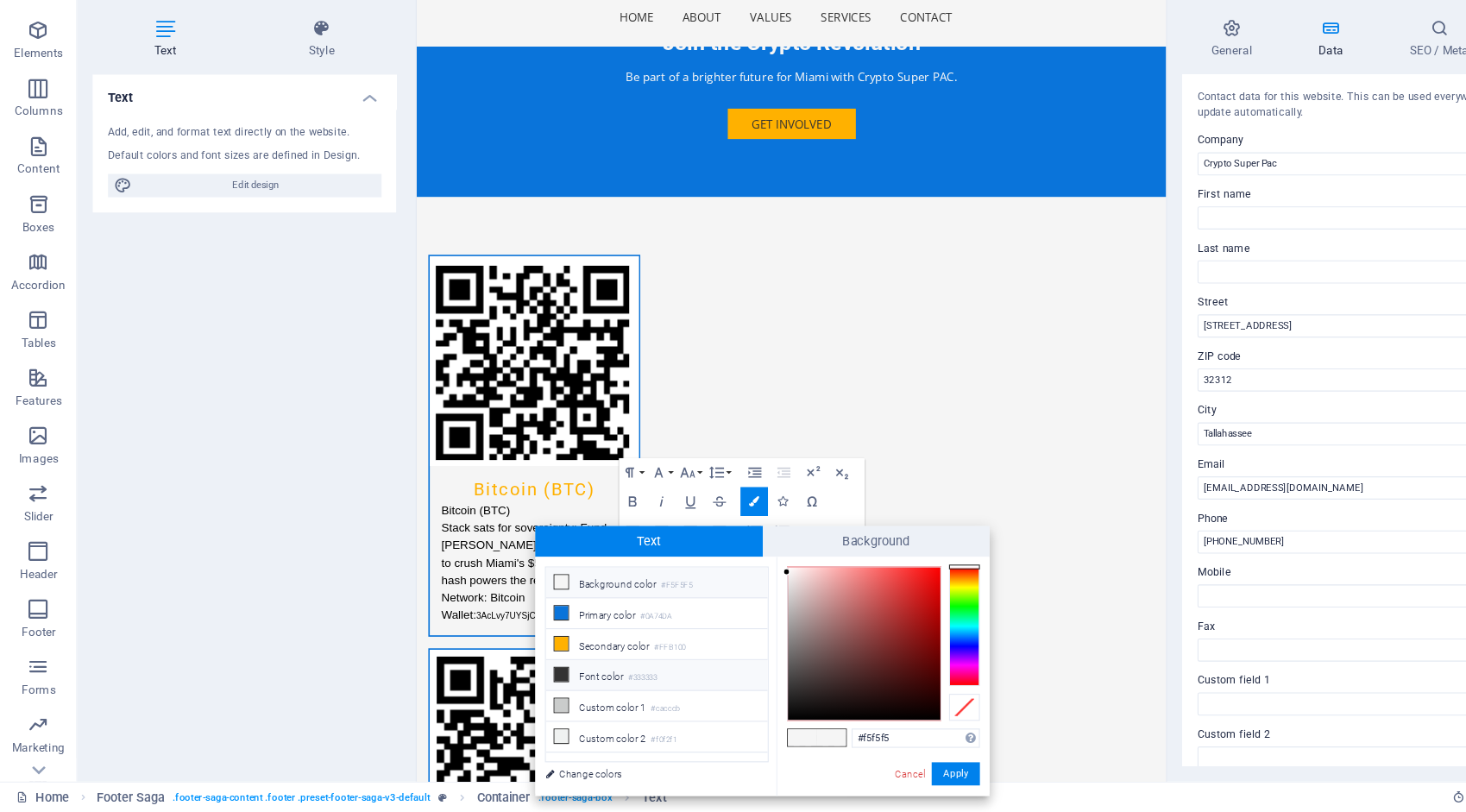
click at [544, 680] on li "Font color #333333" at bounding box center [587, 689] width 198 height 28
type input "#333333"
click at [867, 774] on button "Apply" at bounding box center [856, 777] width 43 height 21
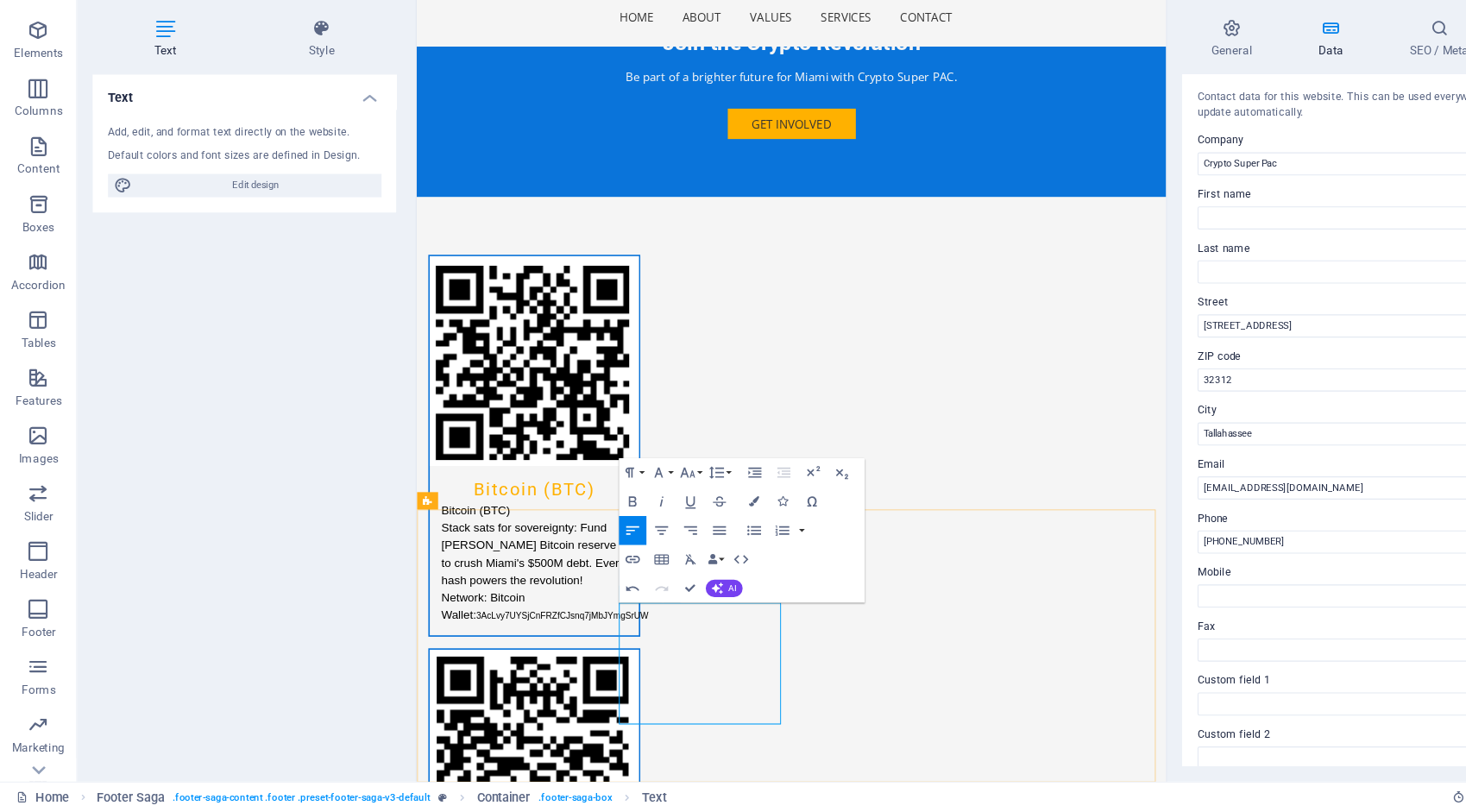
select select "footer"
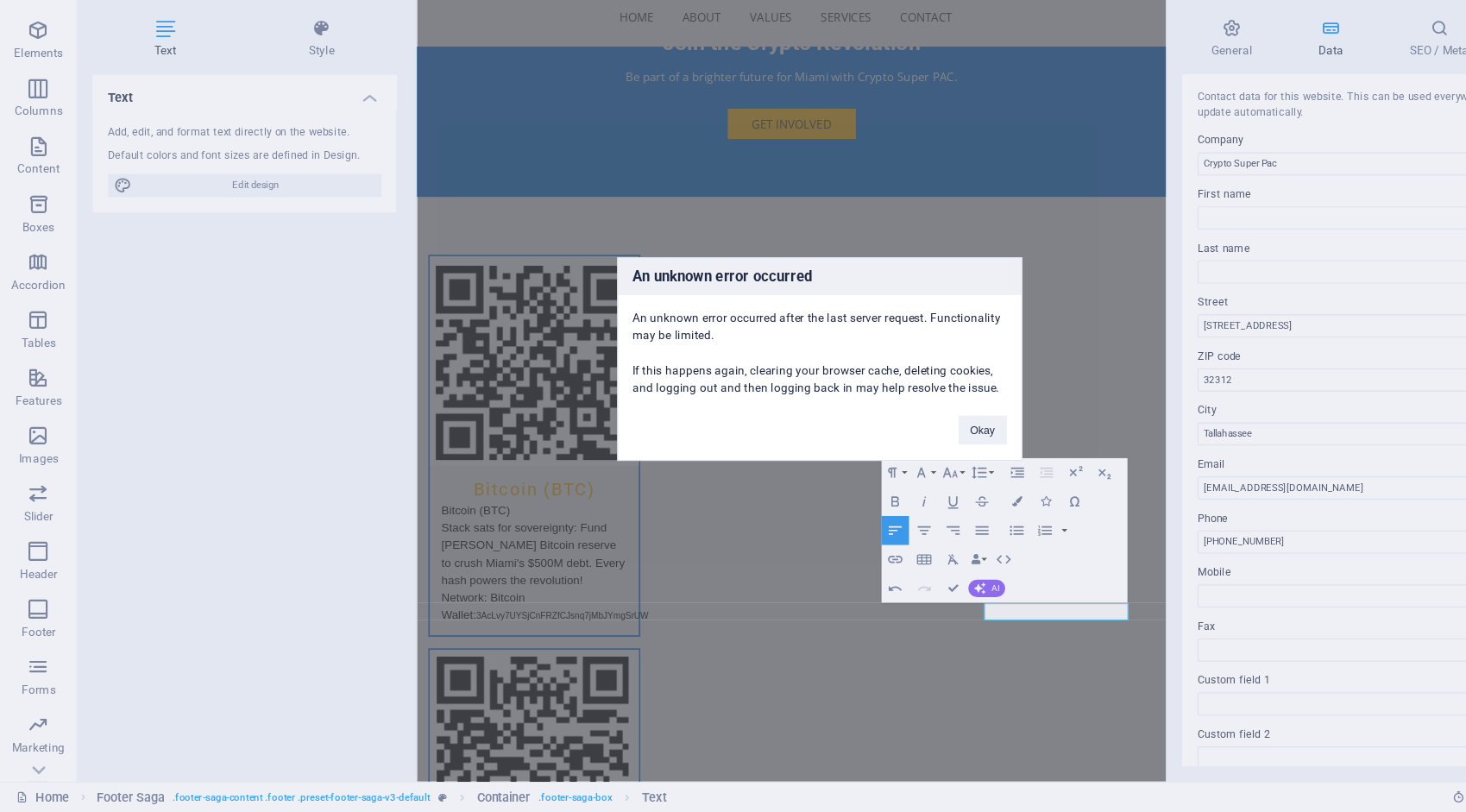
click at [960, 742] on div "An unknown error occurred An unknown error occurred after the last server reque…" at bounding box center [733, 406] width 1466 height 812
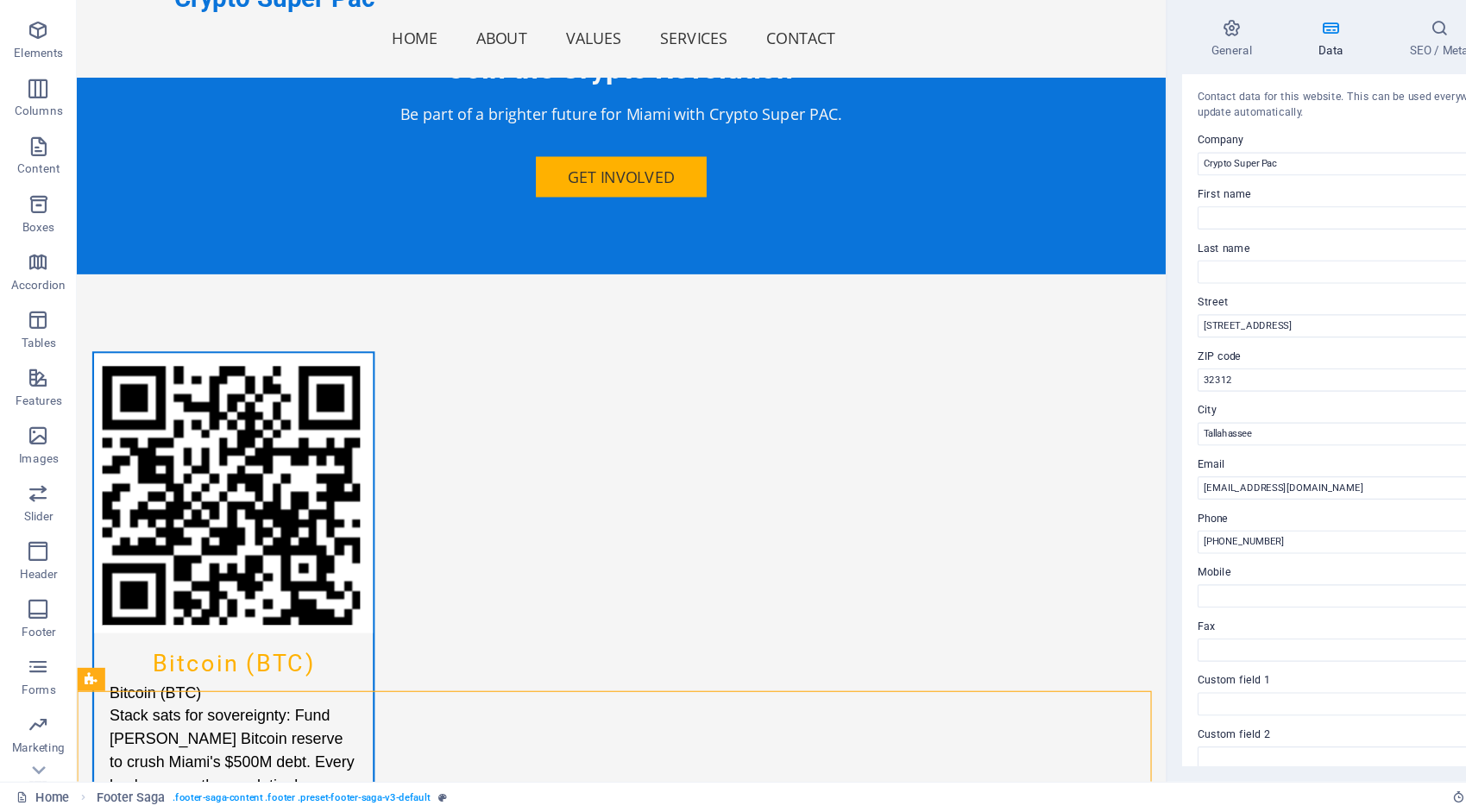
scroll to position [3692, 0]
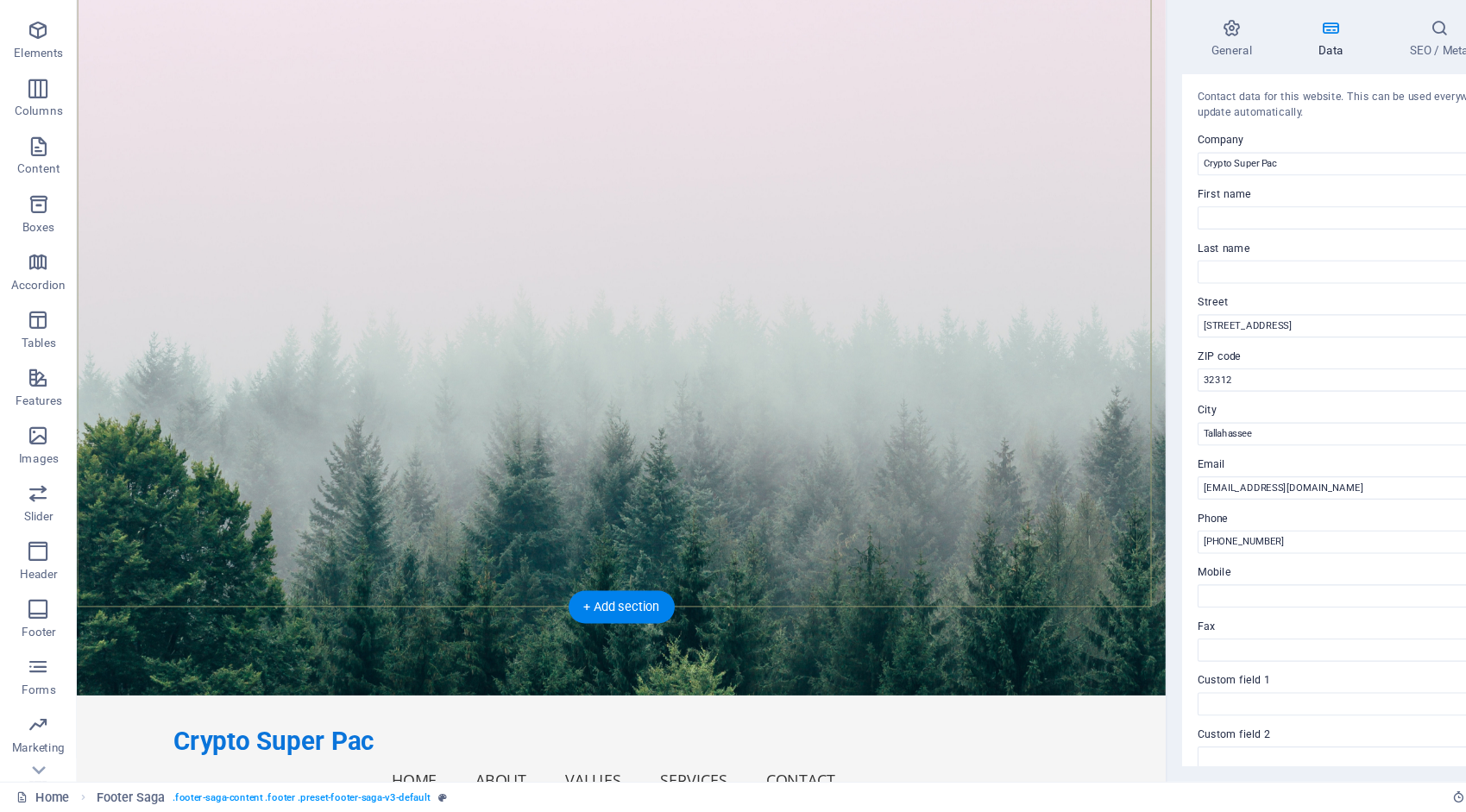
scroll to position [0, 0]
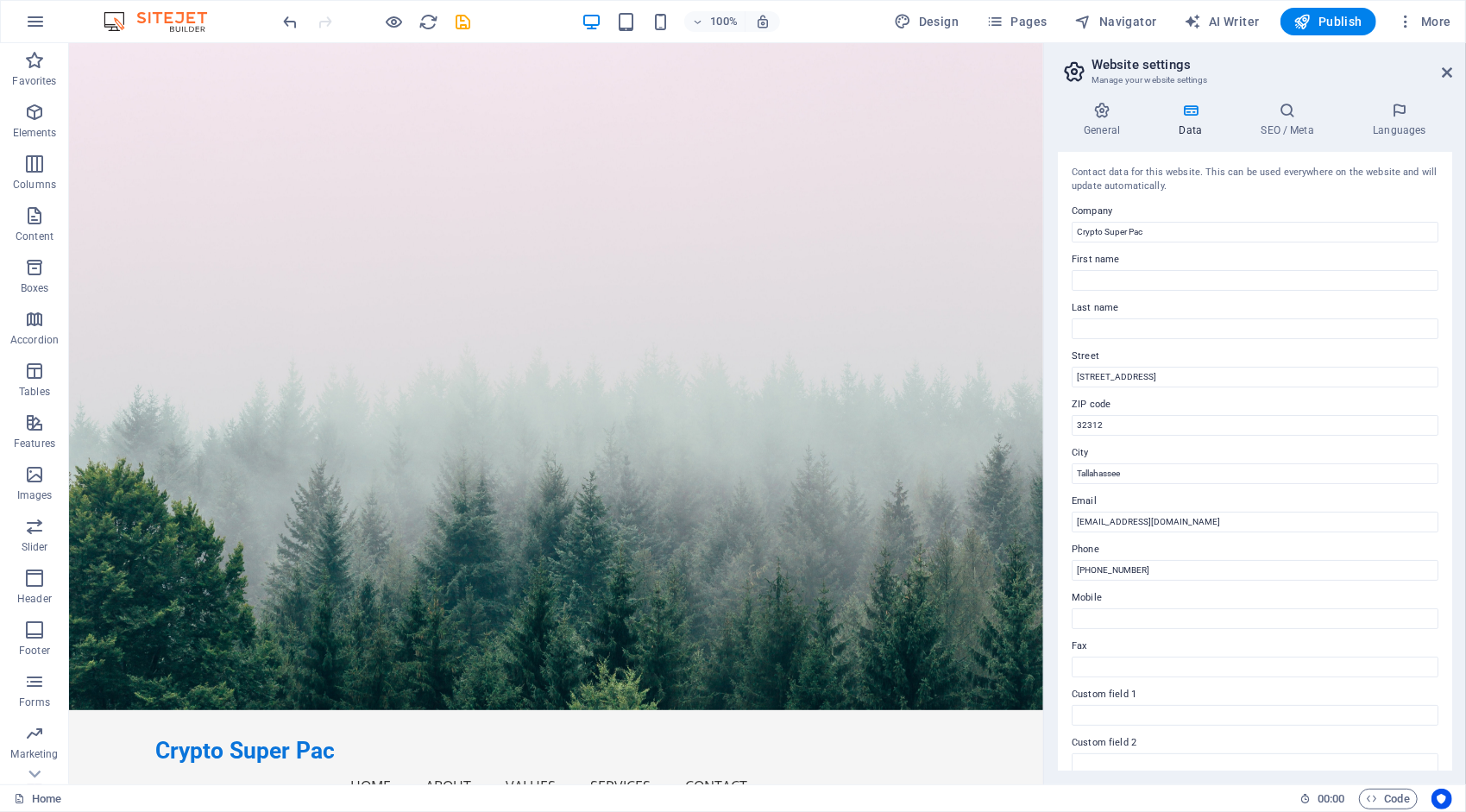
drag, startPoint x: 979, startPoint y: 205, endPoint x: 1034, endPoint y: 123, distance: 98.7
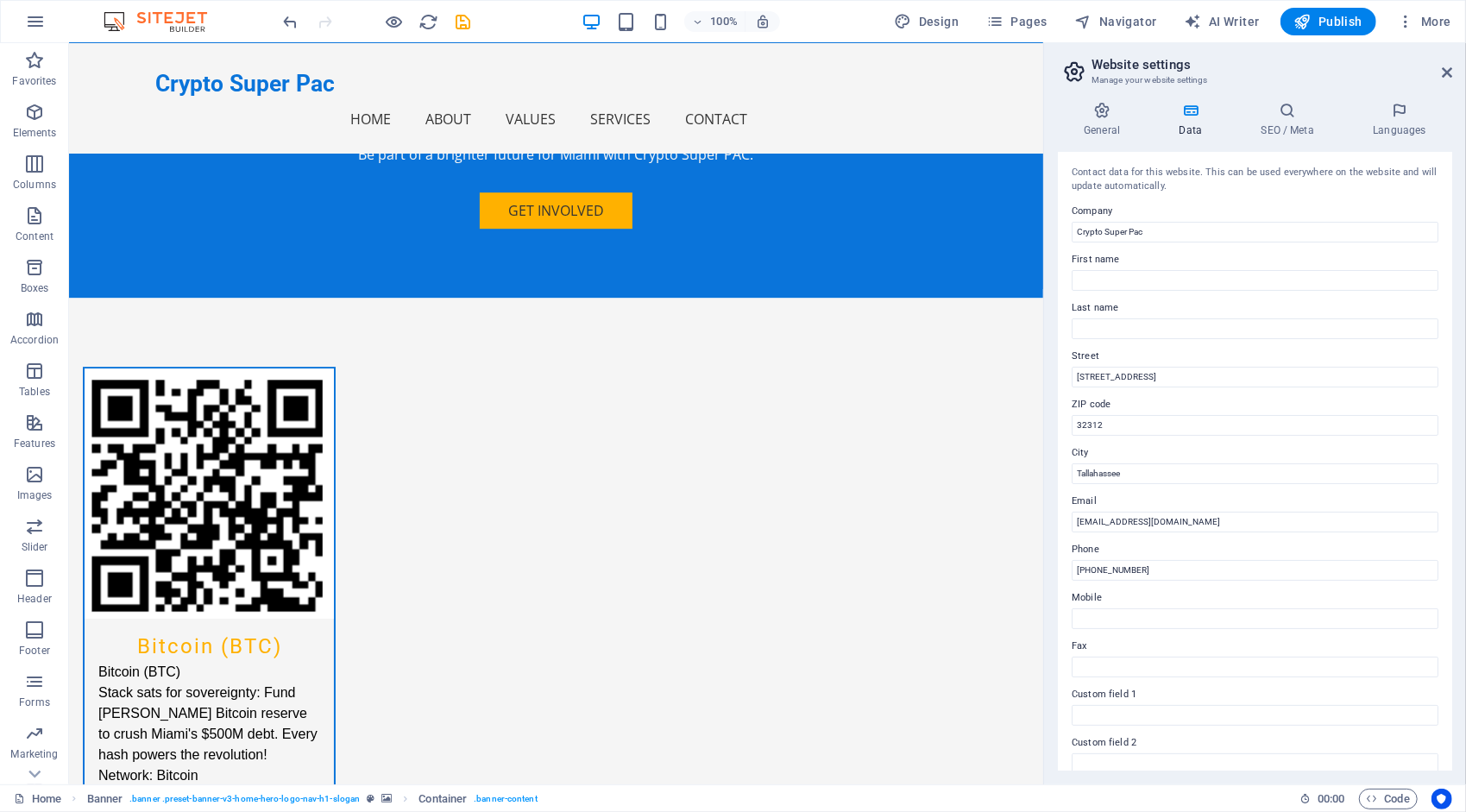
scroll to position [3692, 0]
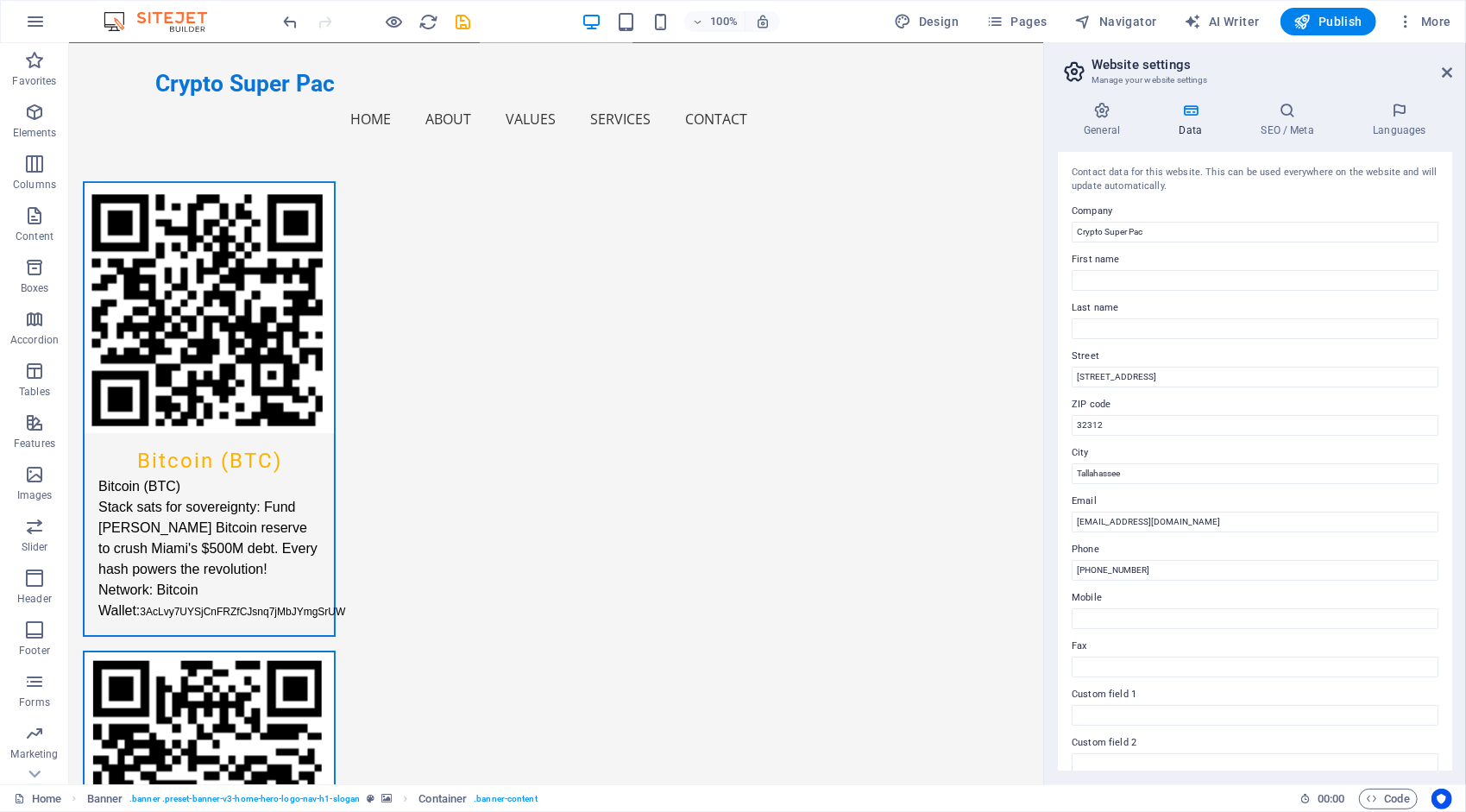
drag, startPoint x: 1038, startPoint y: 97, endPoint x: 1112, endPoint y: 729, distance: 636.3
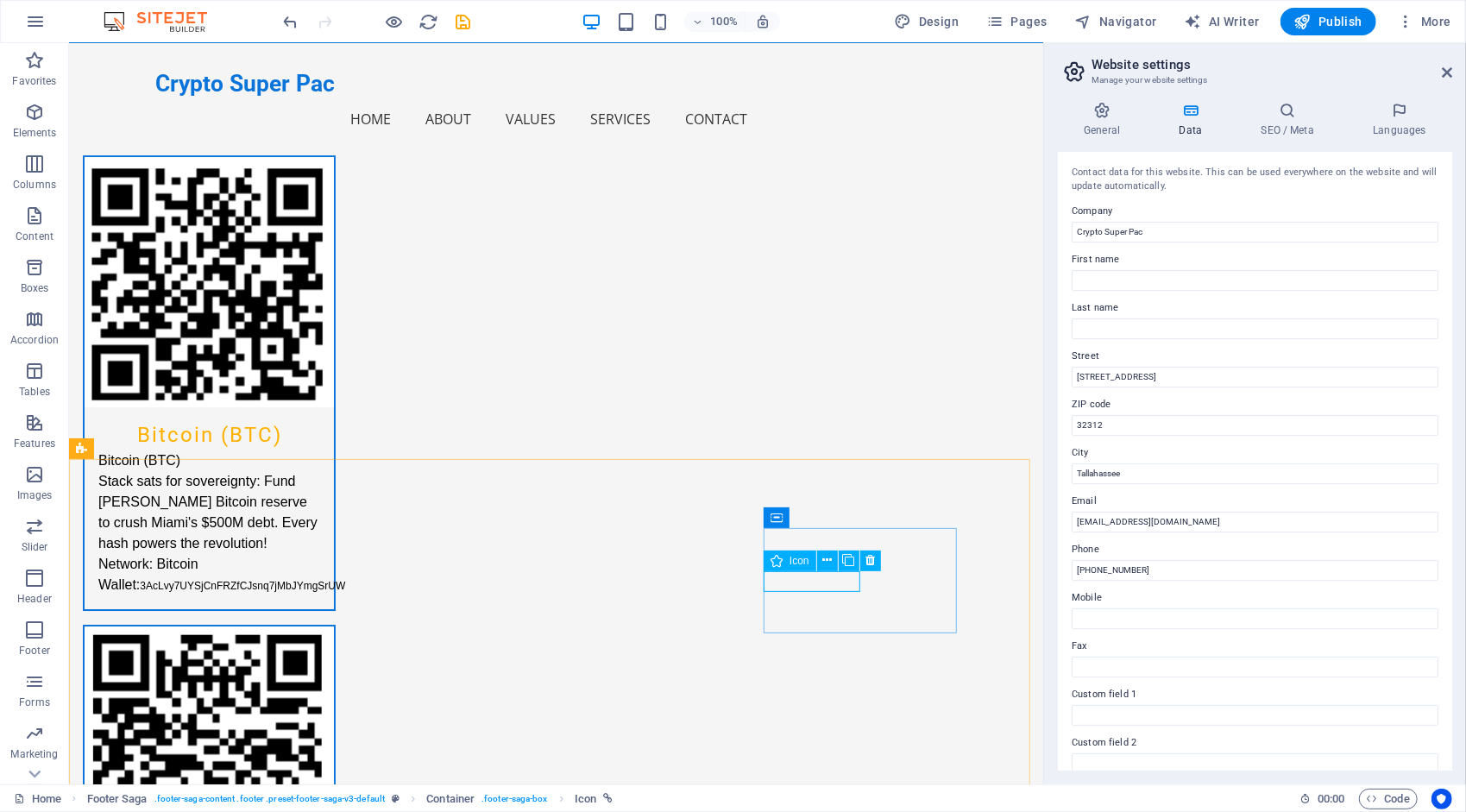
click at [776, 562] on icon at bounding box center [776, 560] width 12 height 21
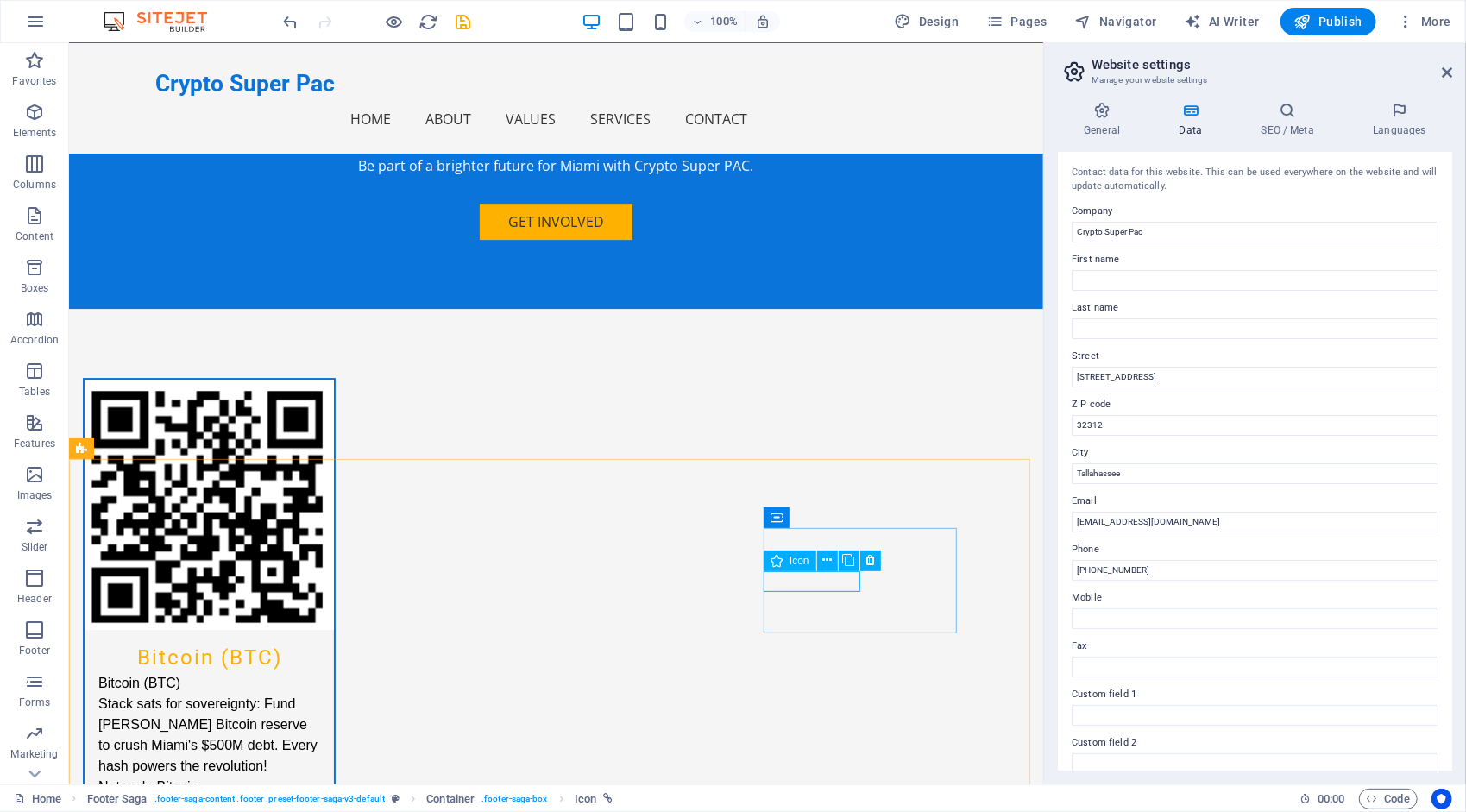
select select "xMidYMid"
select select "px"
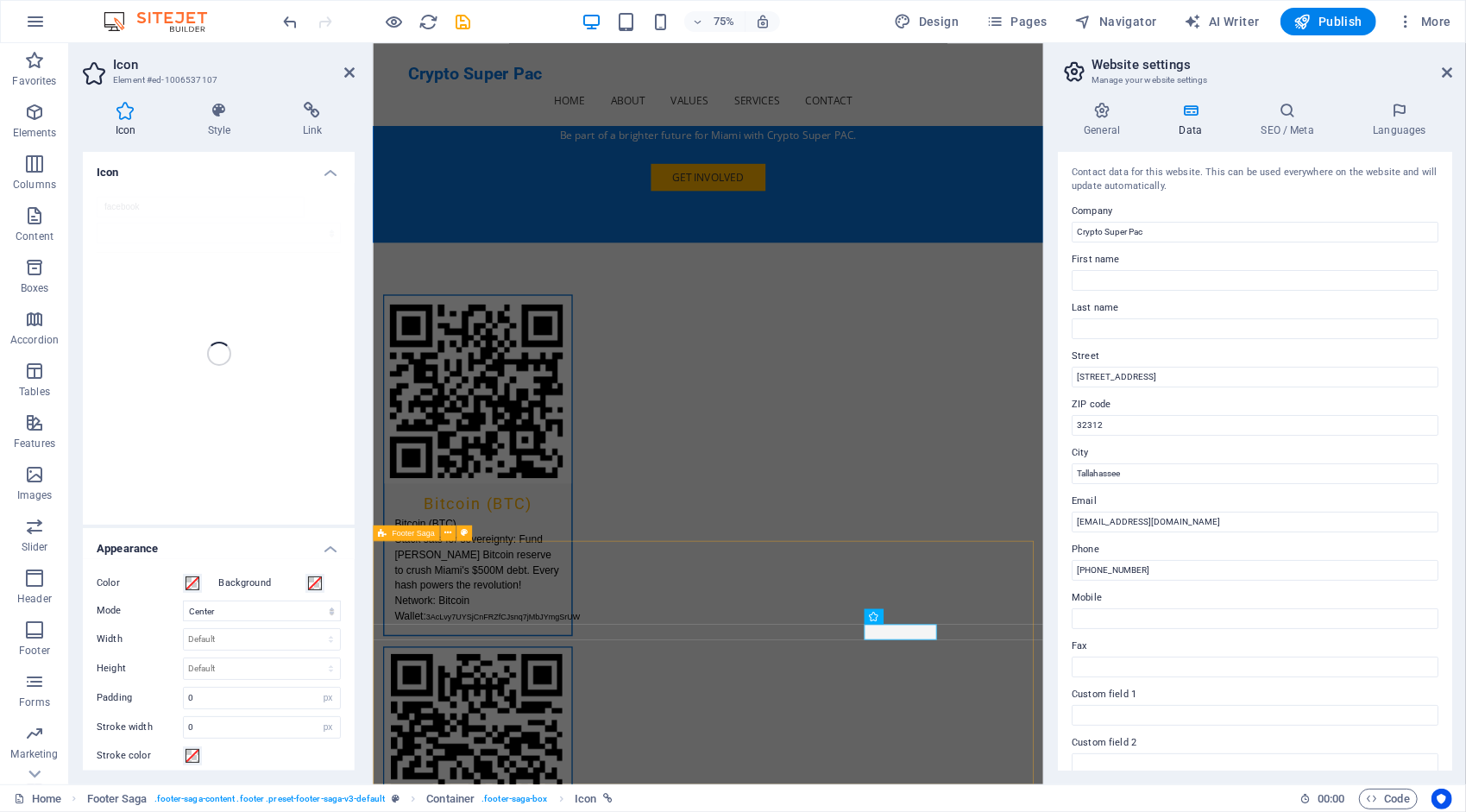
scroll to position [3667, 0]
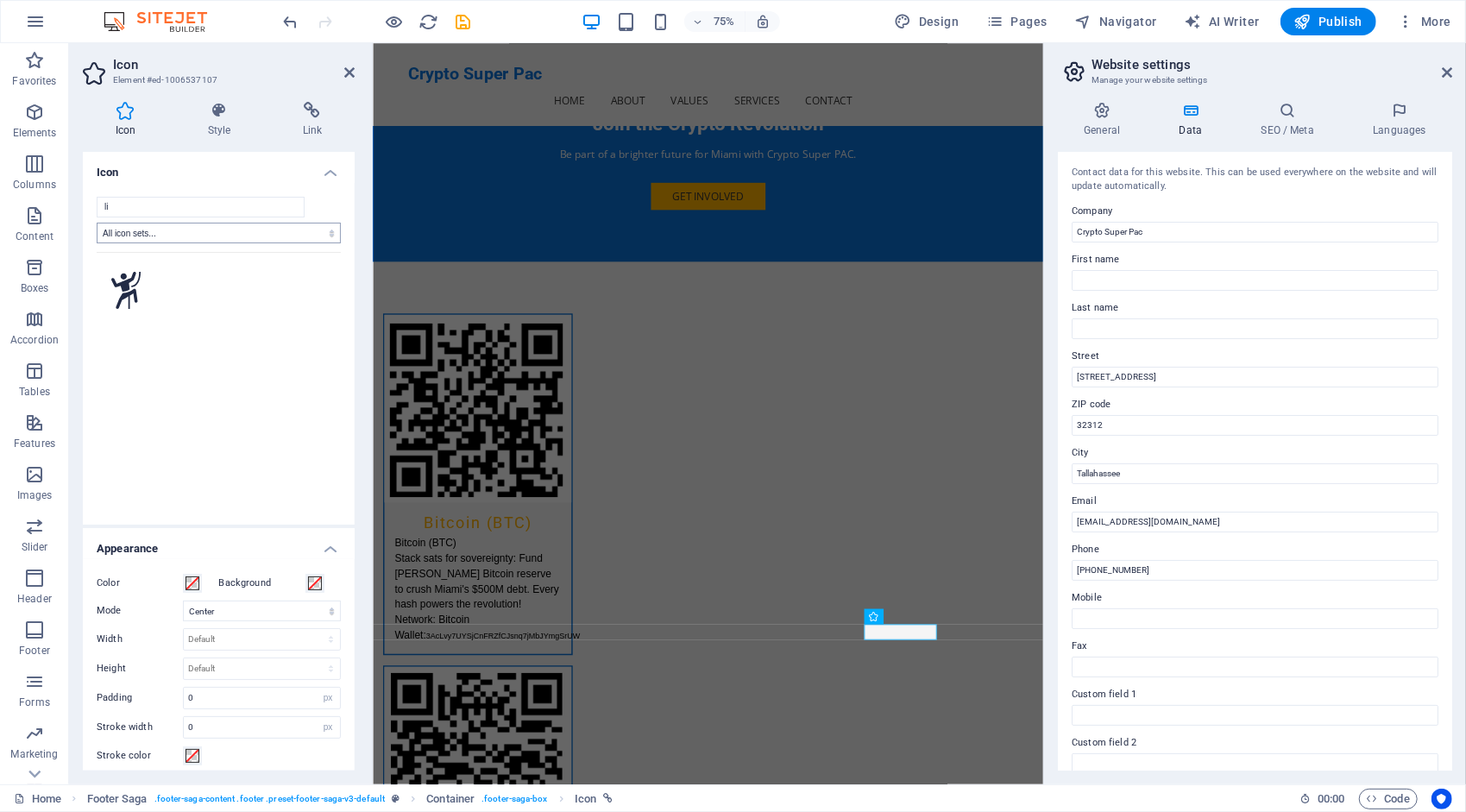
type input "l"
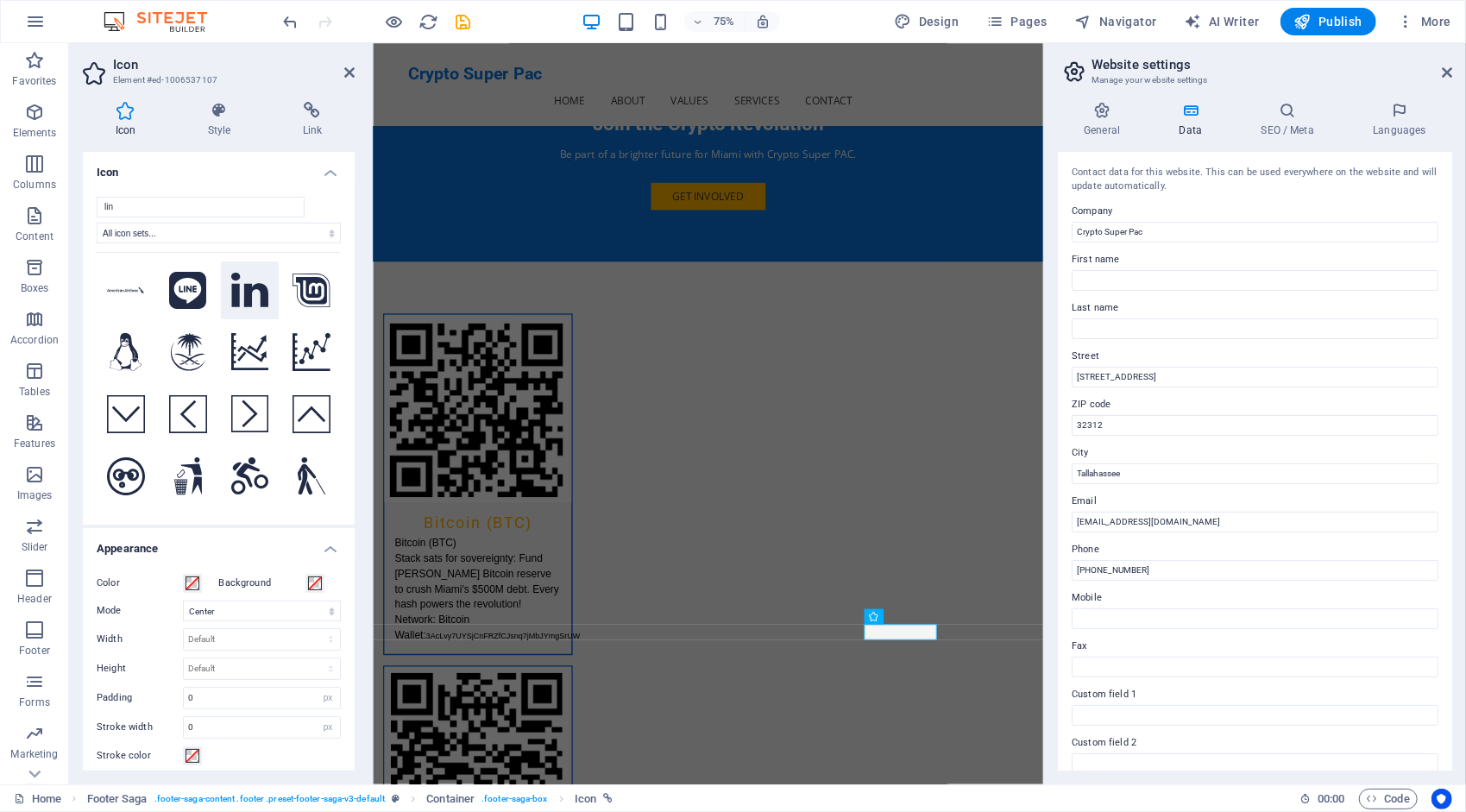
type input "lin"
click at [239, 280] on icon at bounding box center [250, 290] width 38 height 34
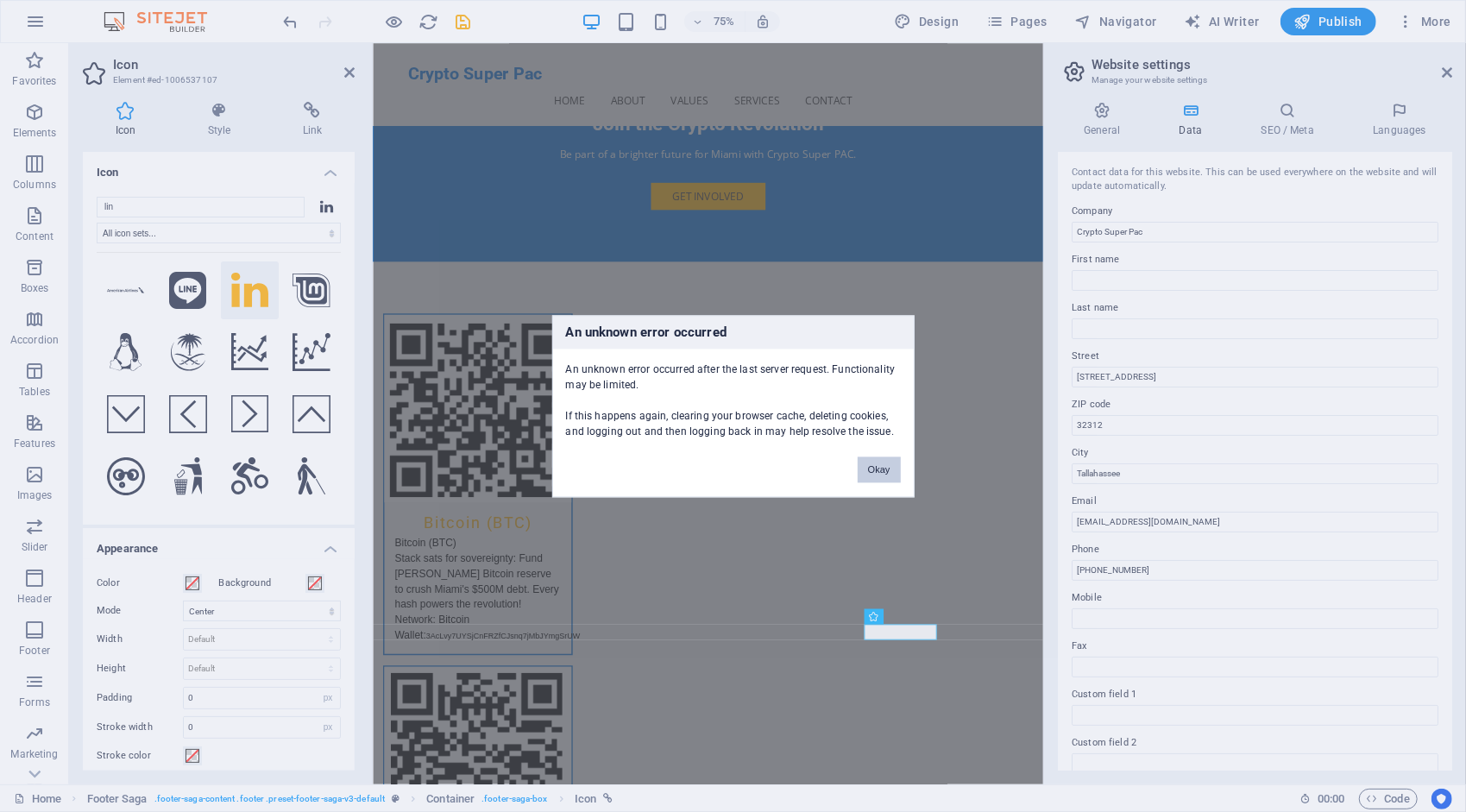
click at [873, 469] on button "Okay" at bounding box center [880, 469] width 43 height 26
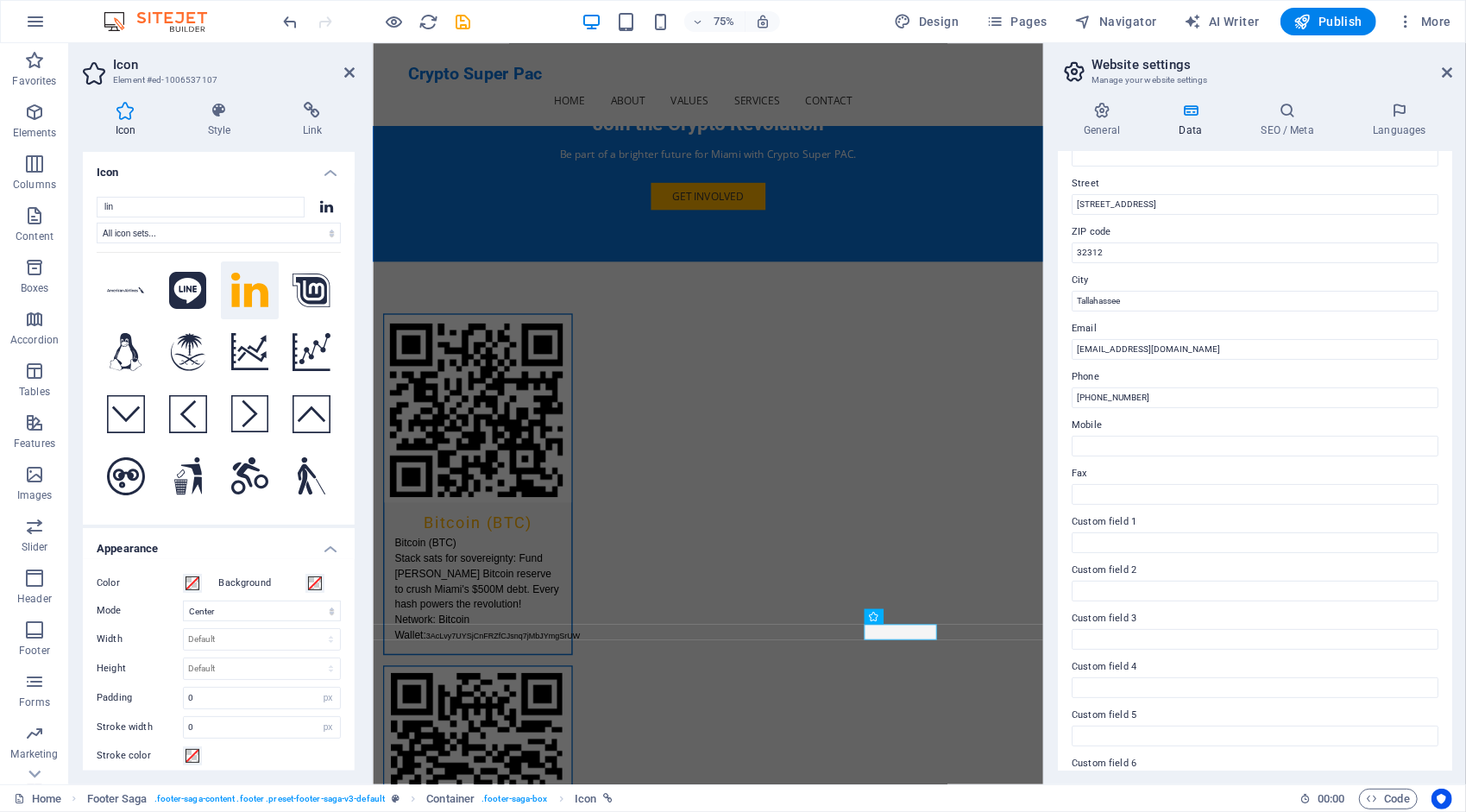
scroll to position [210, 0]
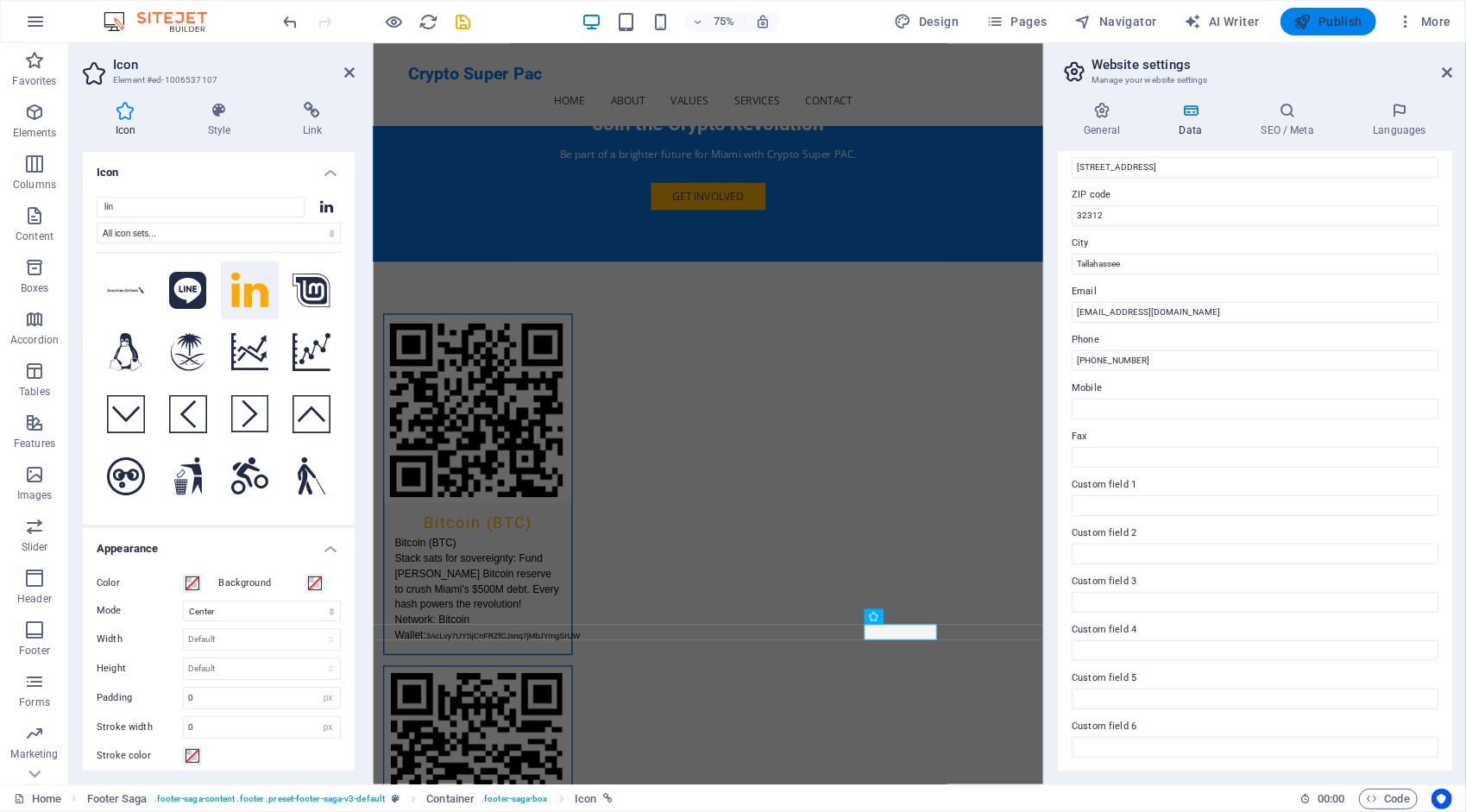
click at [1330, 13] on span "Publish" at bounding box center [1329, 21] width 68 height 17
checkbox input "false"
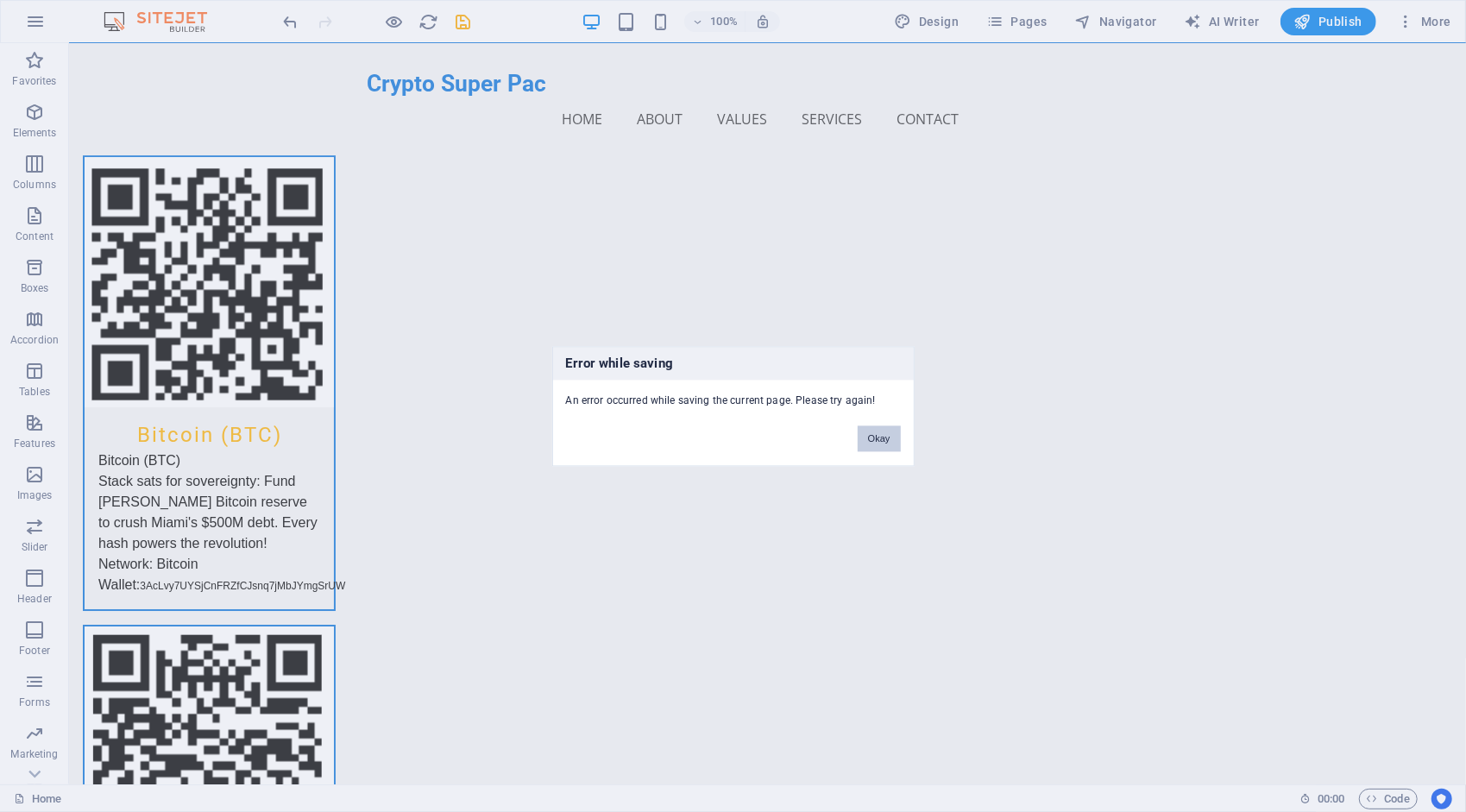
click at [877, 435] on button "Okay" at bounding box center [880, 438] width 43 height 26
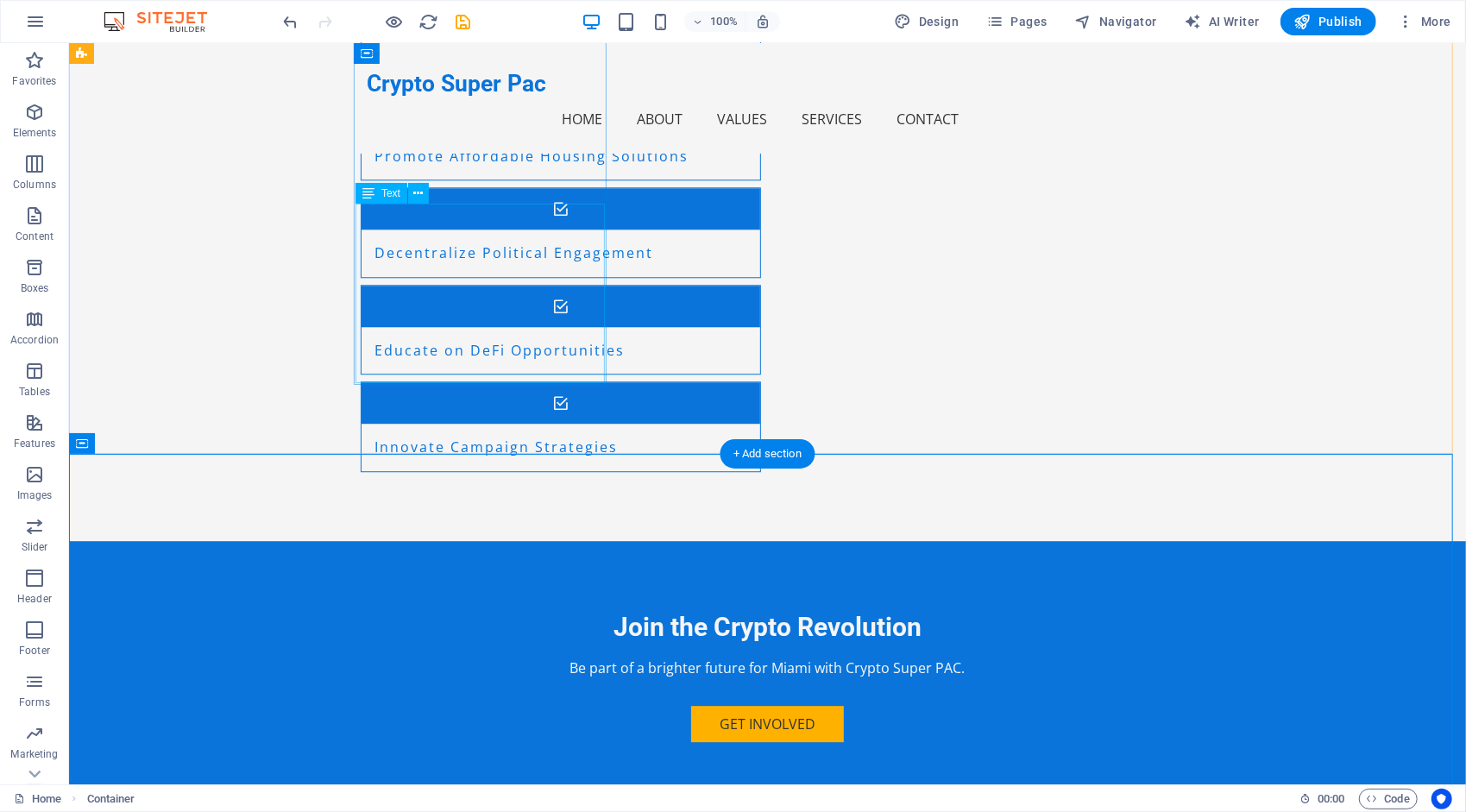
scroll to position [2965, 0]
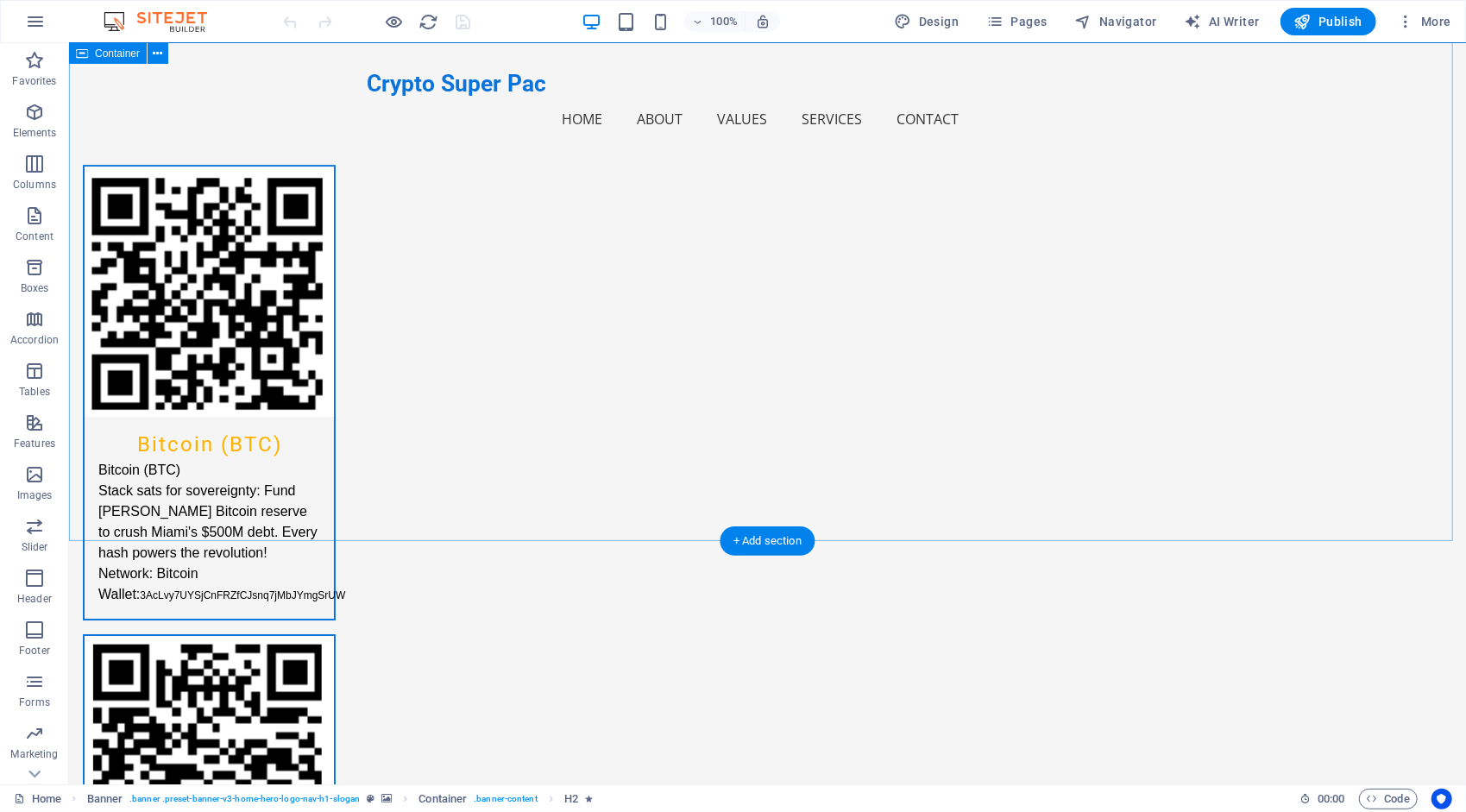
scroll to position [3692, 0]
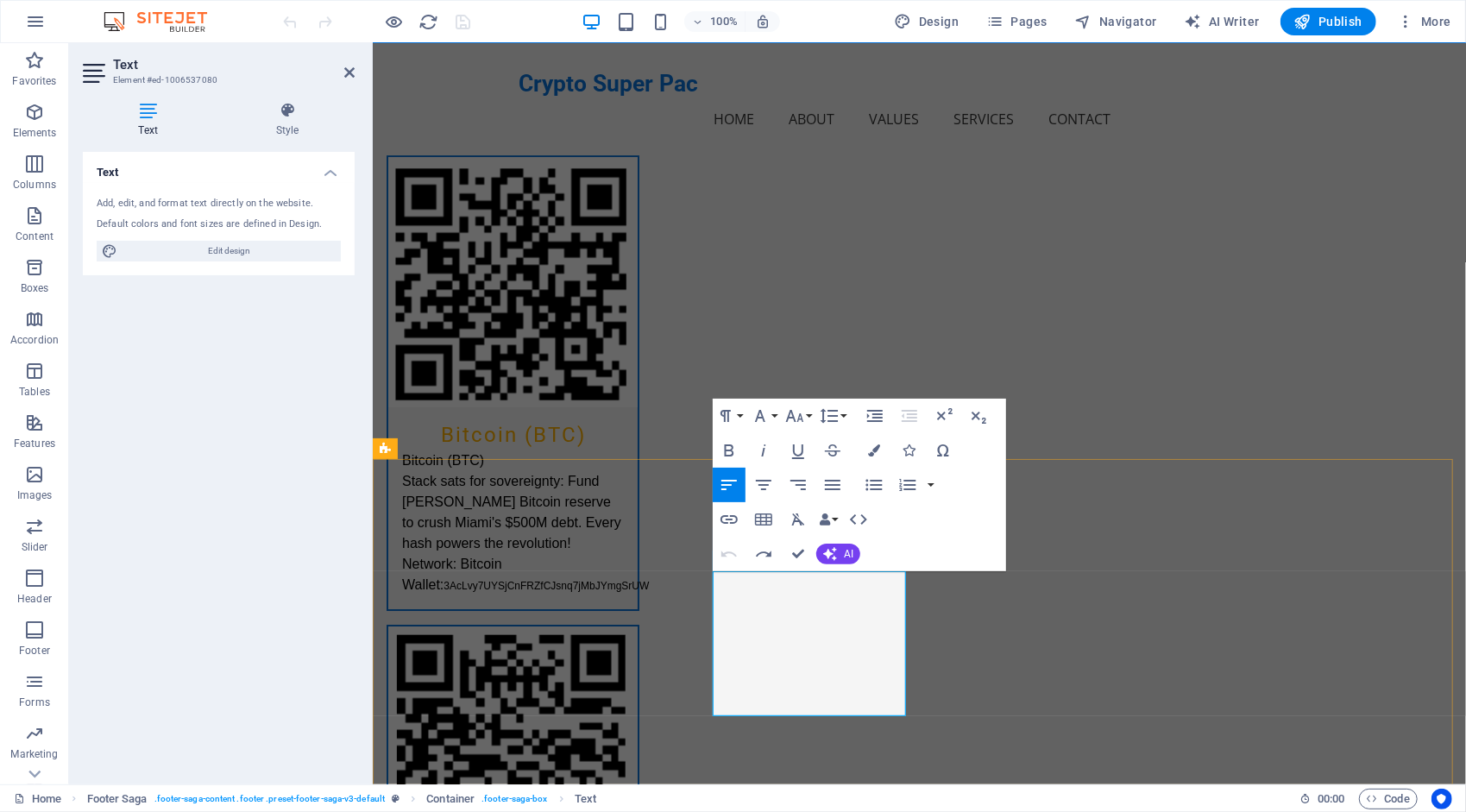
click at [881, 442] on button "Colors" at bounding box center [874, 450] width 33 height 34
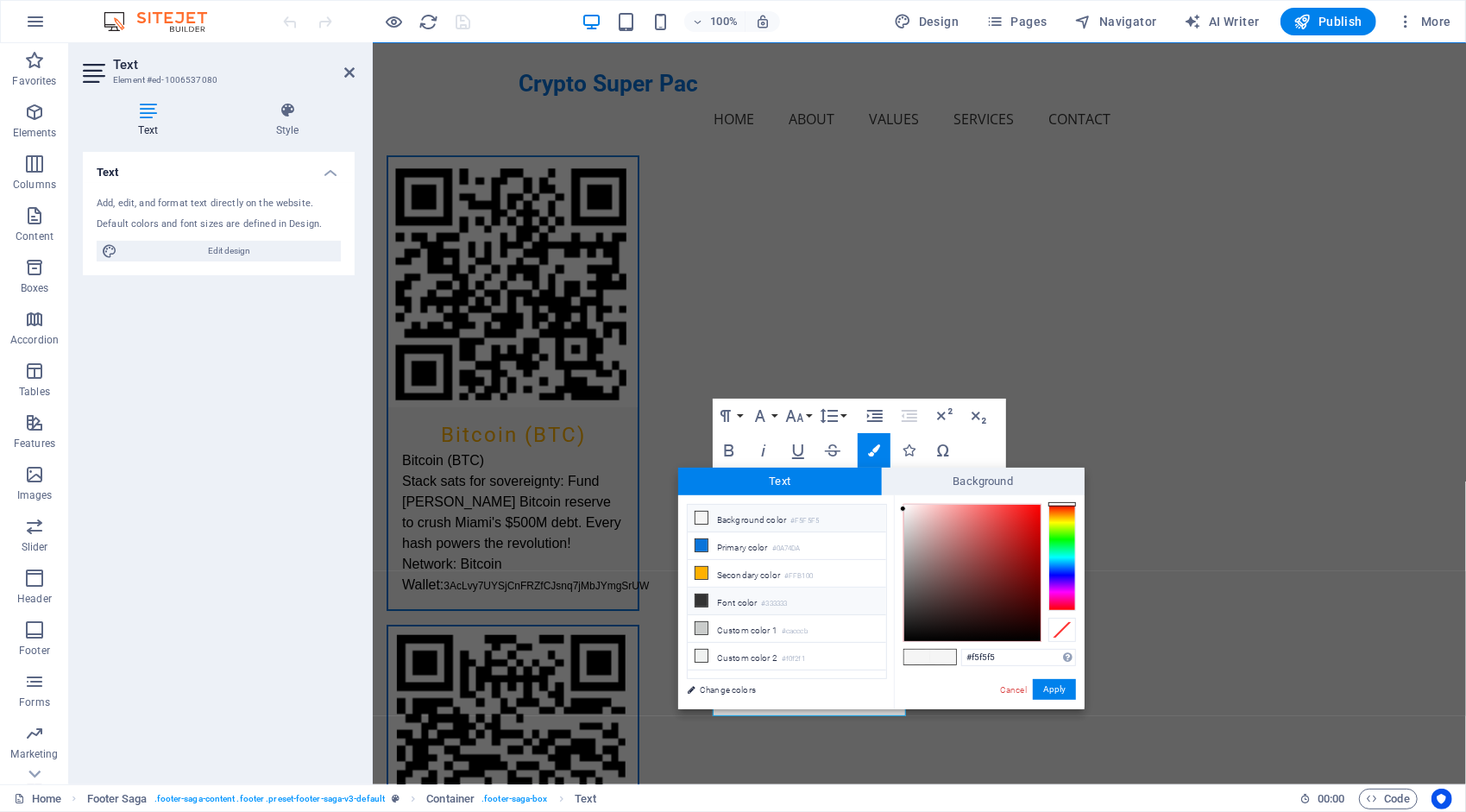
click at [767, 598] on small "#333333" at bounding box center [774, 603] width 26 height 12
type input "#333333"
click at [1058, 686] on button "Apply" at bounding box center [1055, 689] width 43 height 21
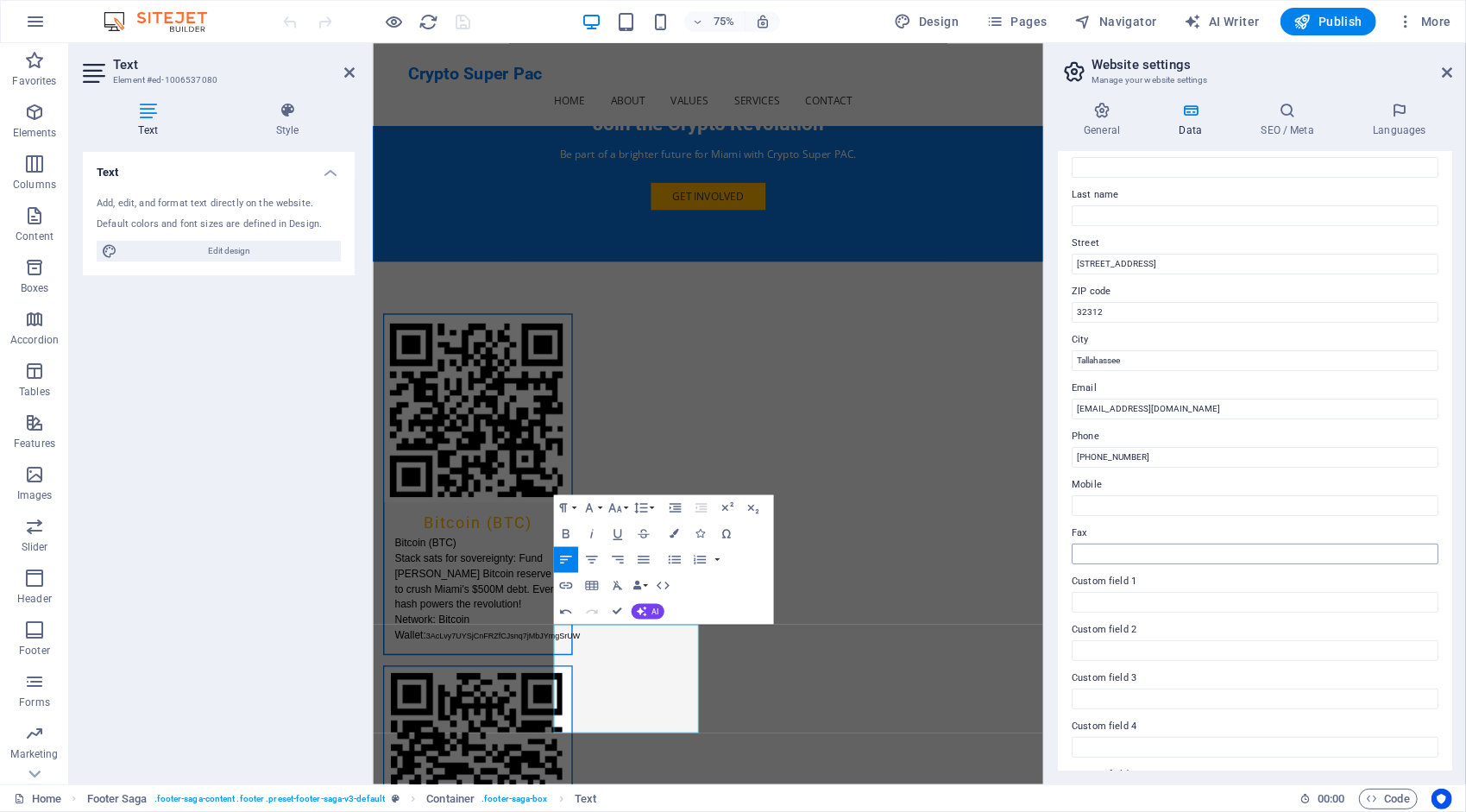
scroll to position [0, 0]
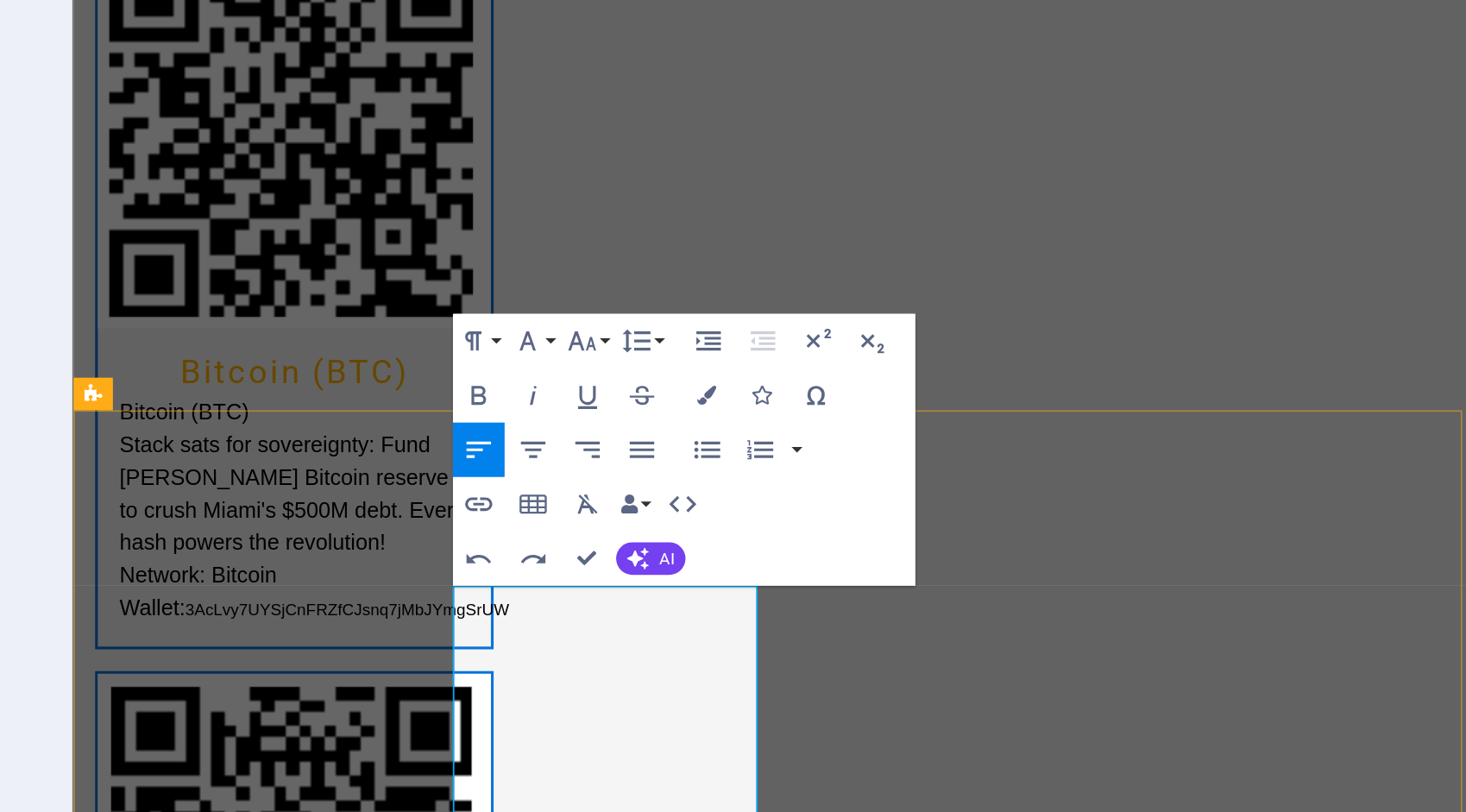
drag, startPoint x: 374, startPoint y: 210, endPoint x: 366, endPoint y: 190, distance: 21.5
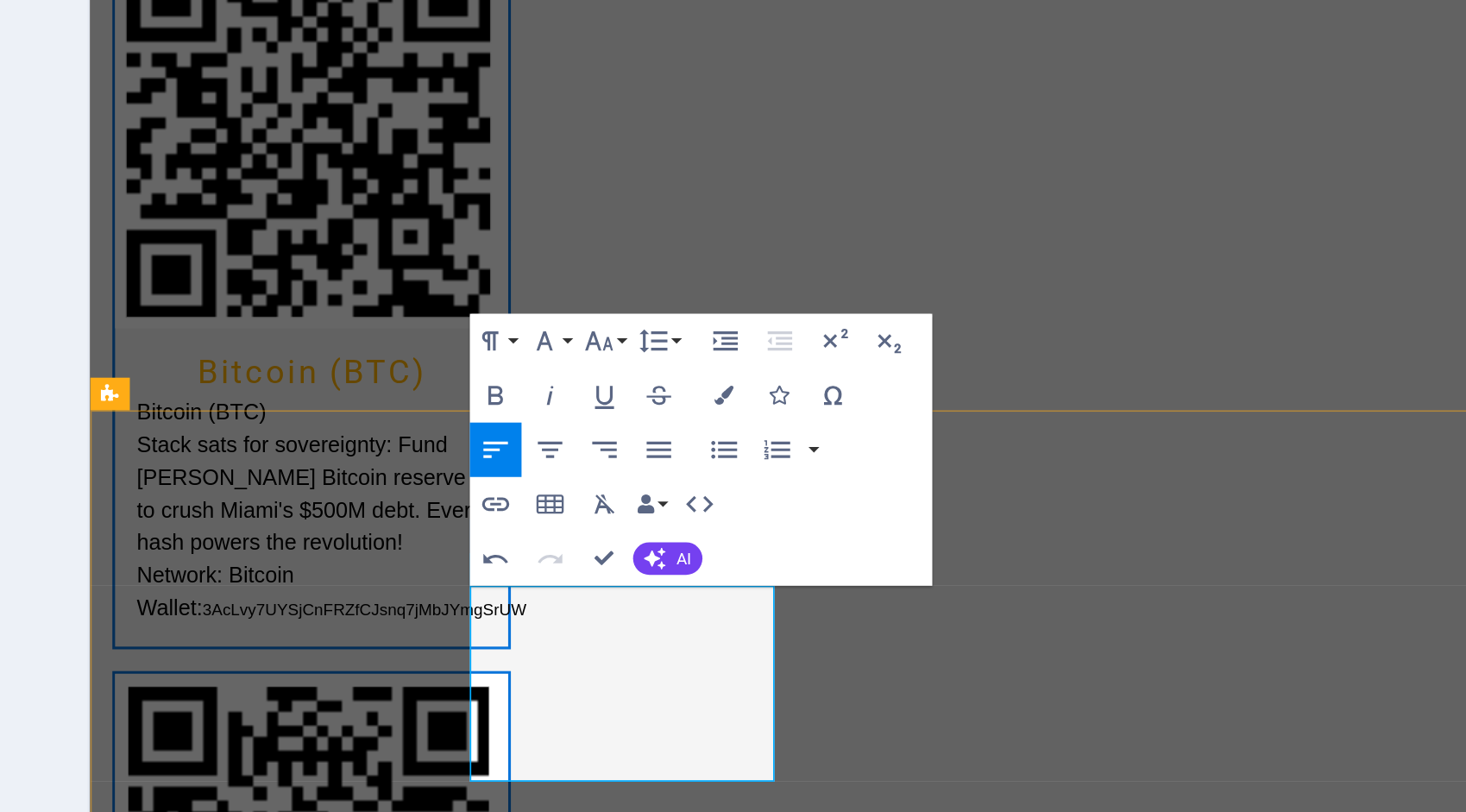
drag, startPoint x: 382, startPoint y: 190, endPoint x: 391, endPoint y: 157, distance: 34.2
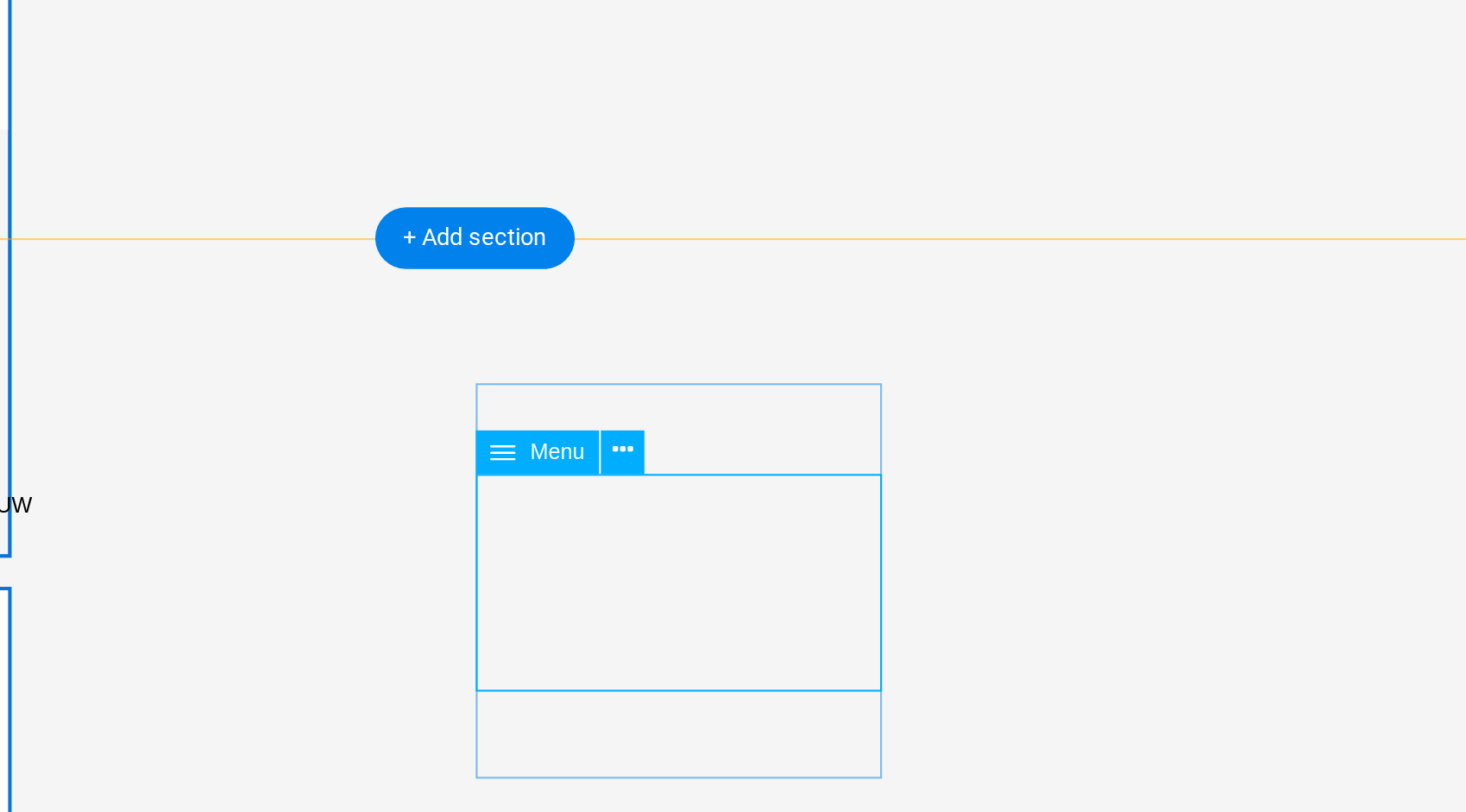
select select
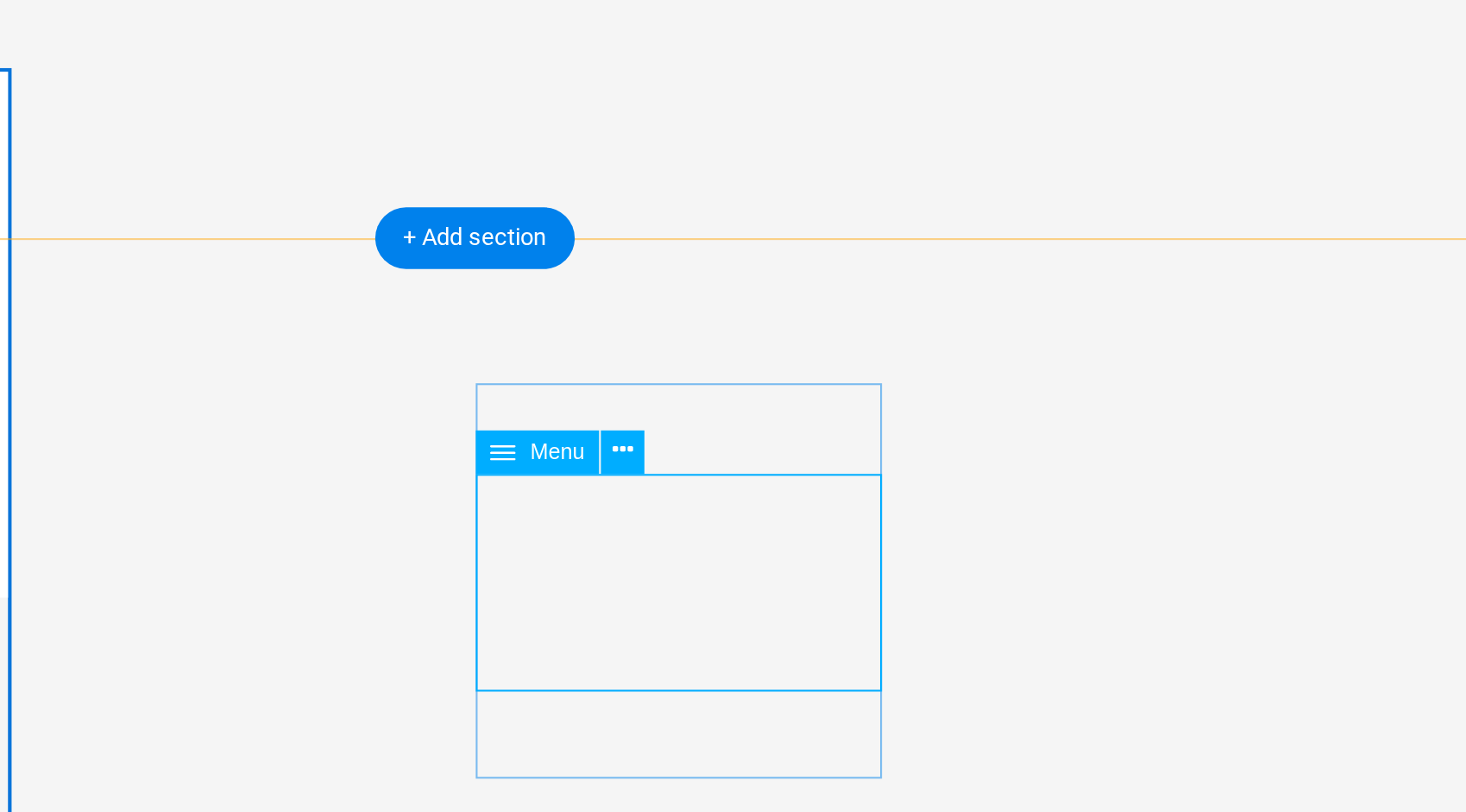
select select
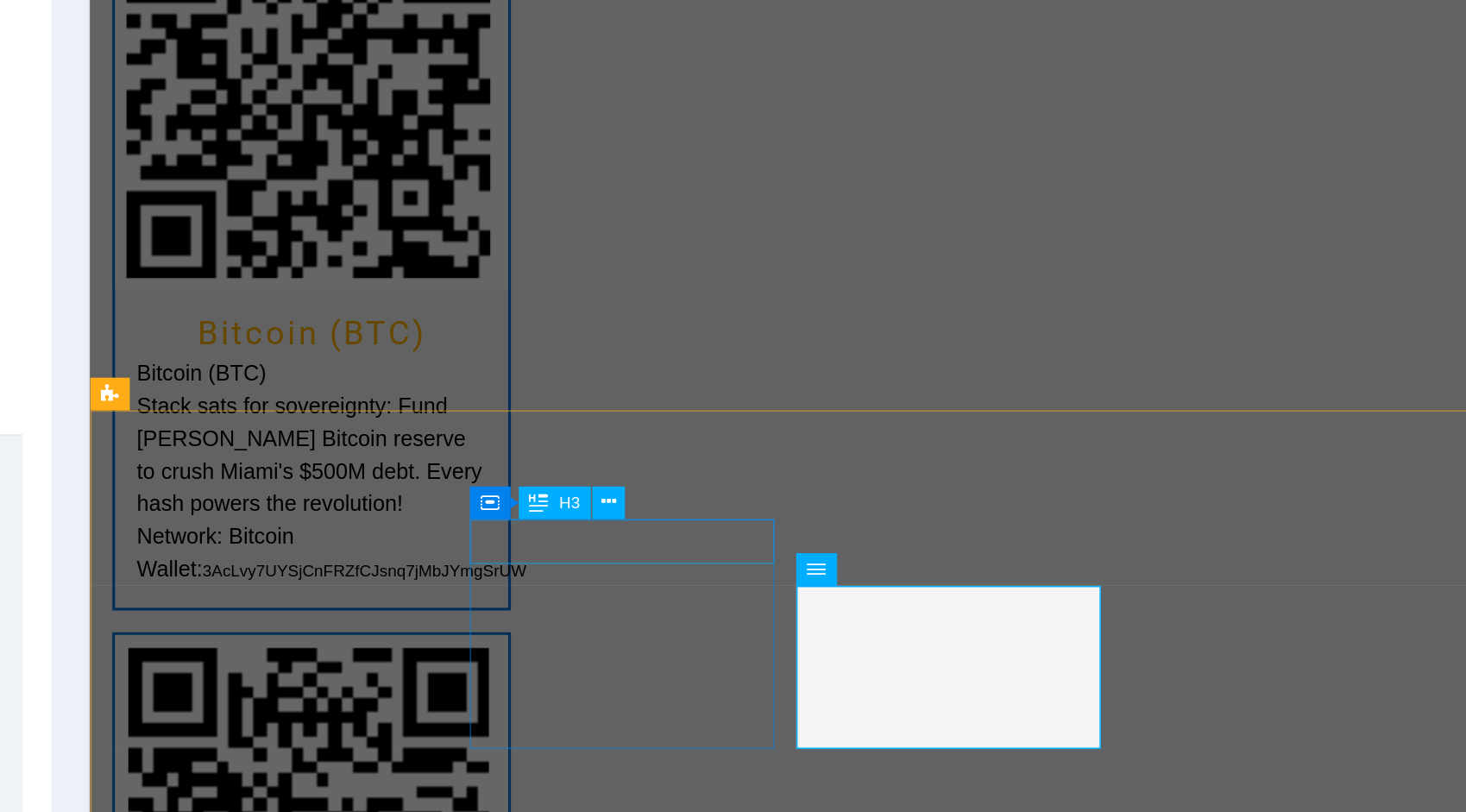
scroll to position [3667, 0]
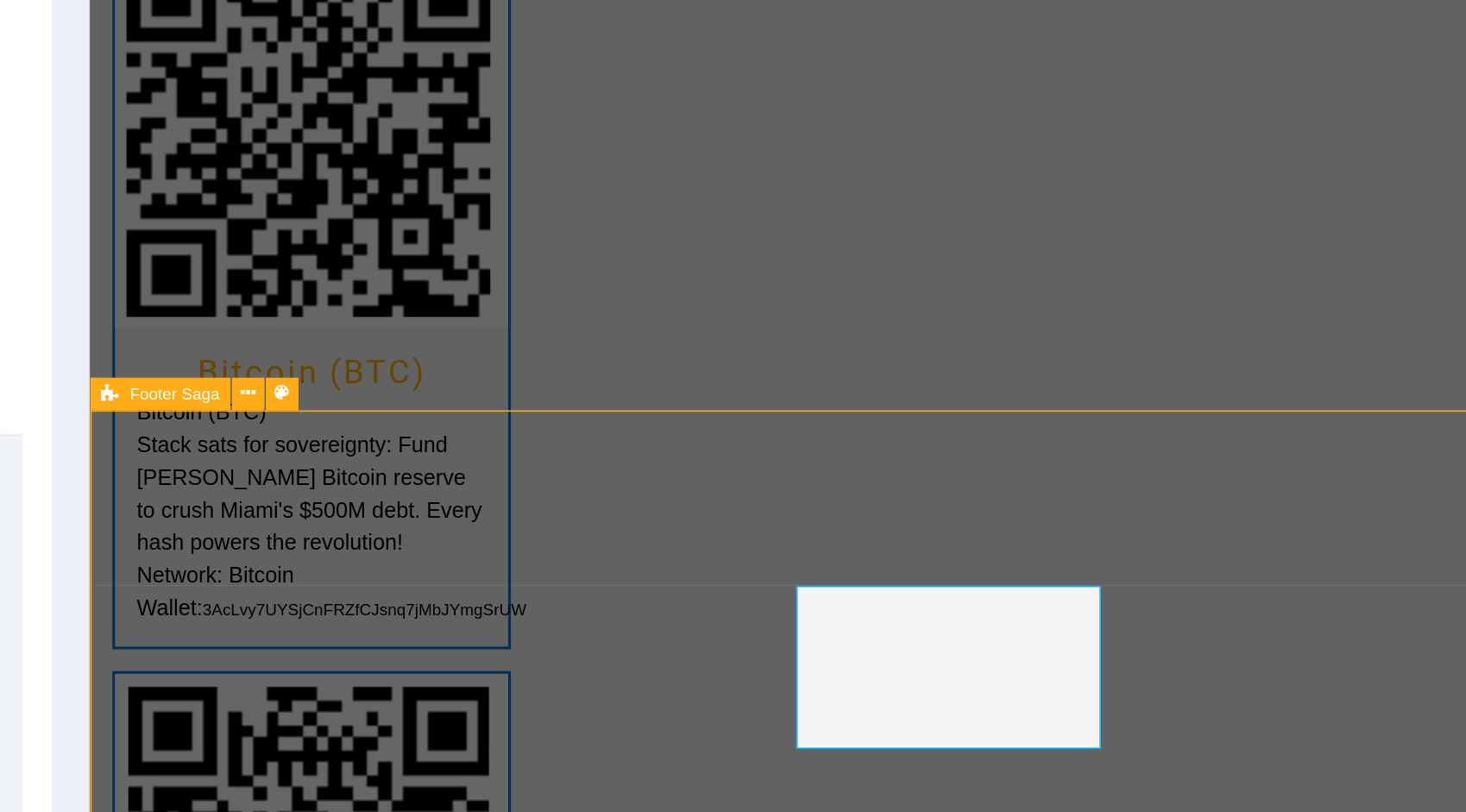
scroll to position [3692, 0]
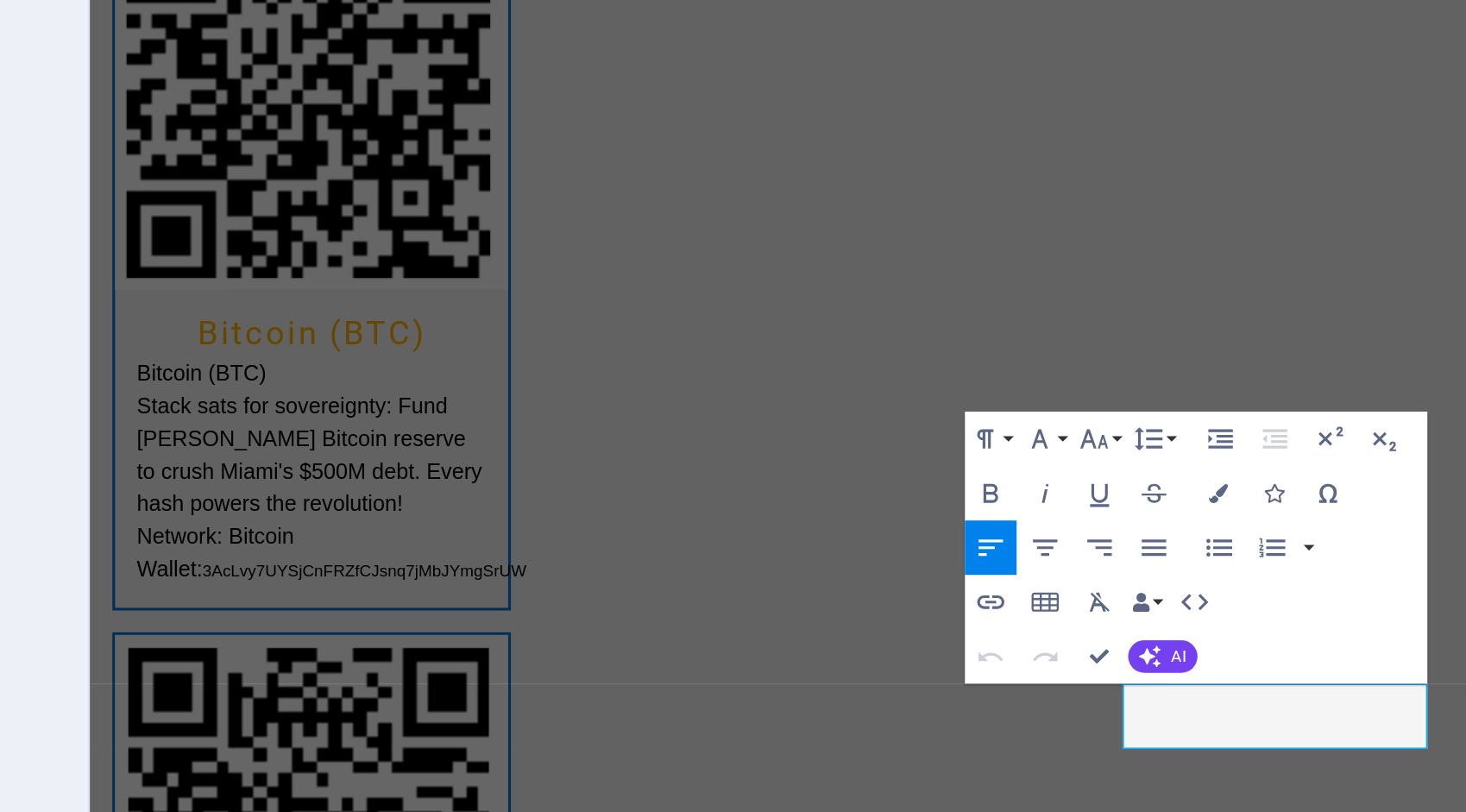
scroll to position [3667, 0]
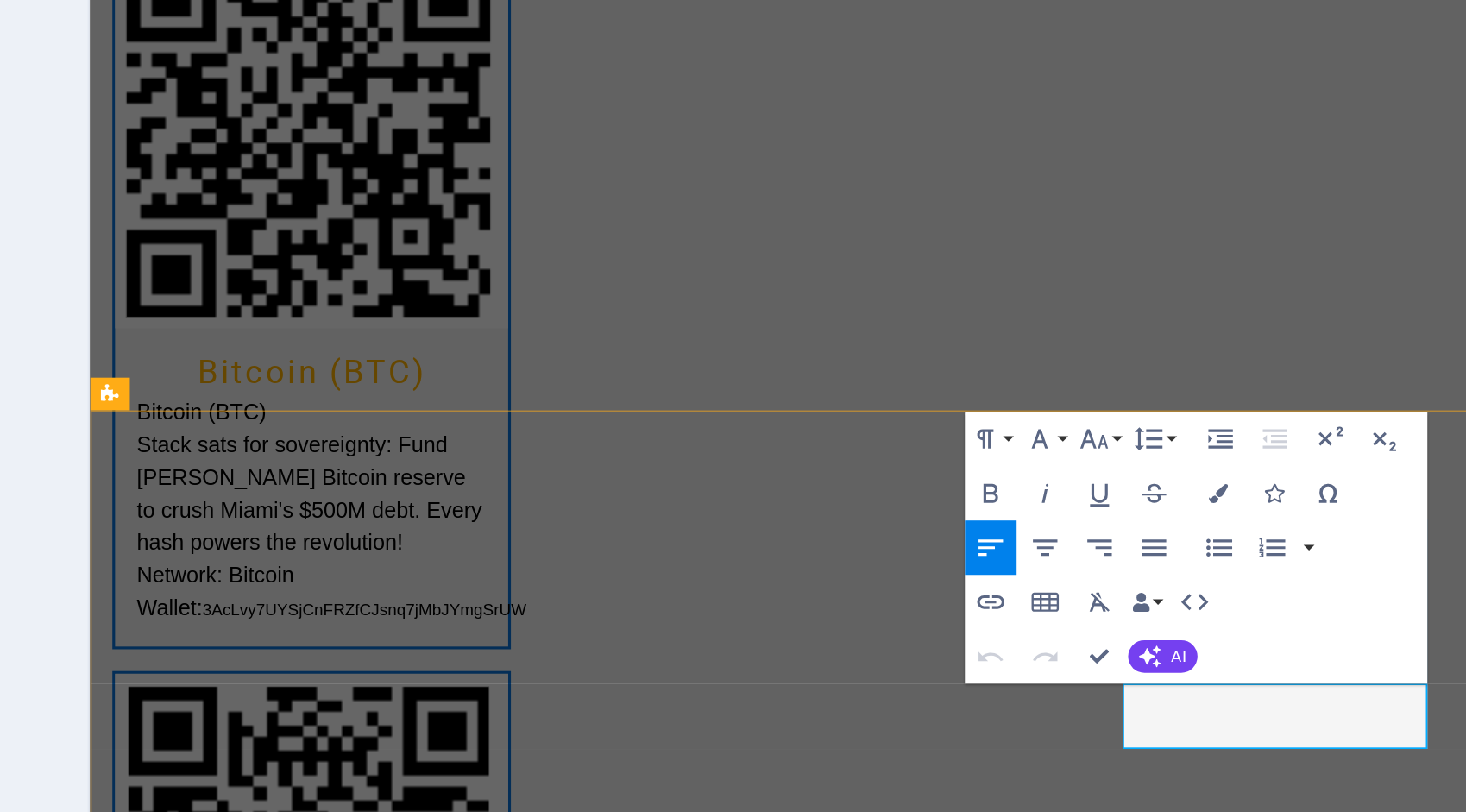
drag, startPoint x: 764, startPoint y: 231, endPoint x: 738, endPoint y: 214, distance: 31.1
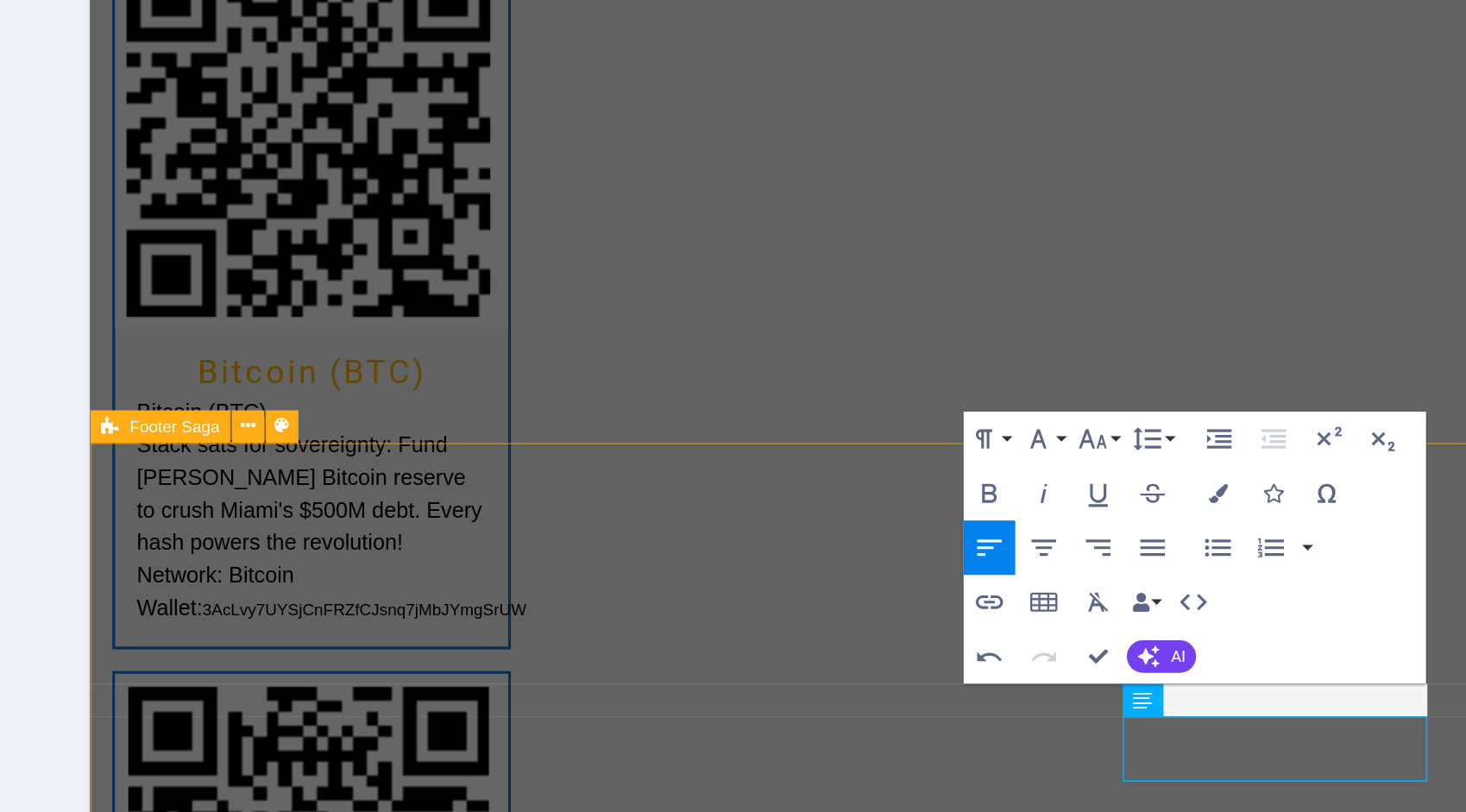
scroll to position [3646, 0]
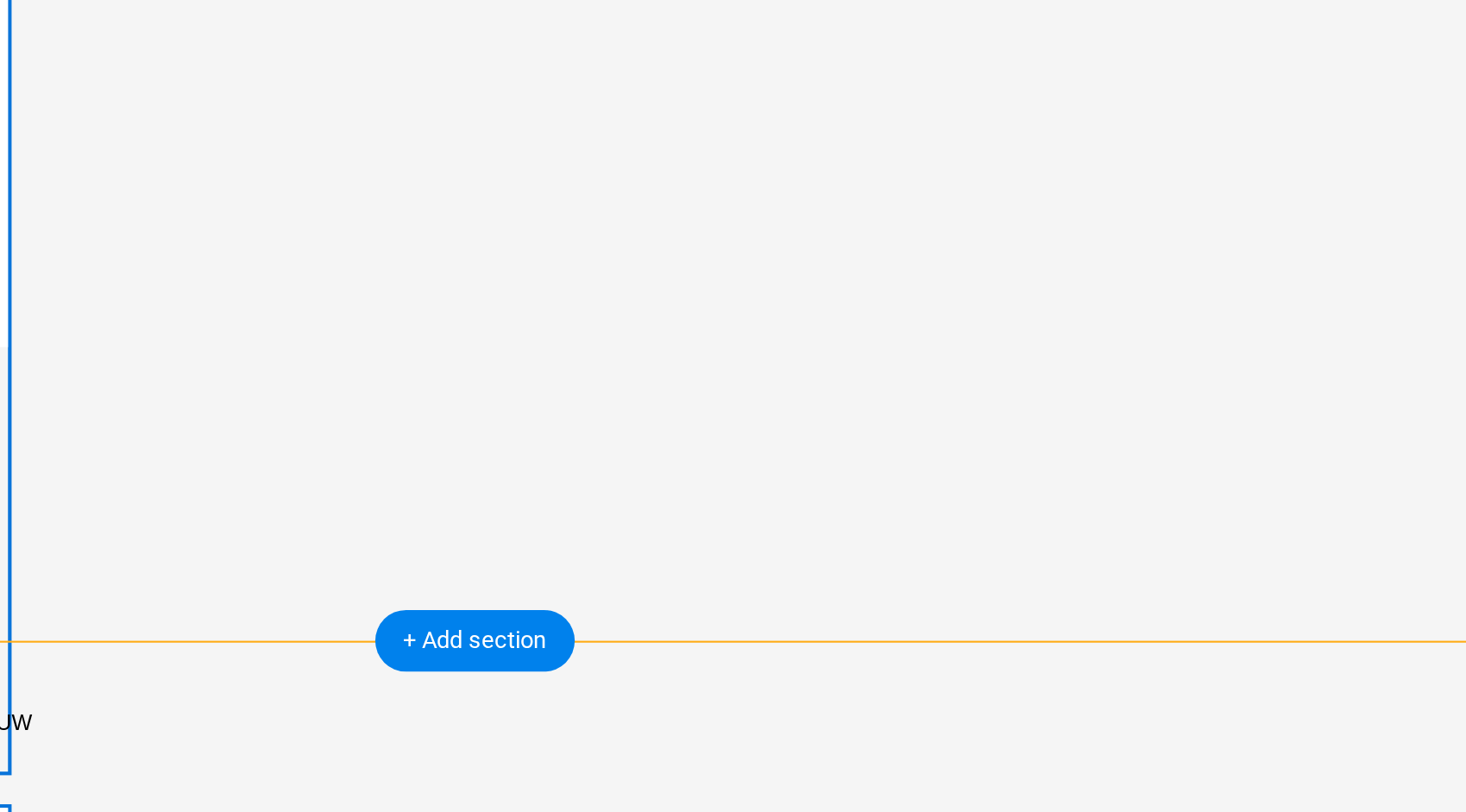
scroll to position [3692, 0]
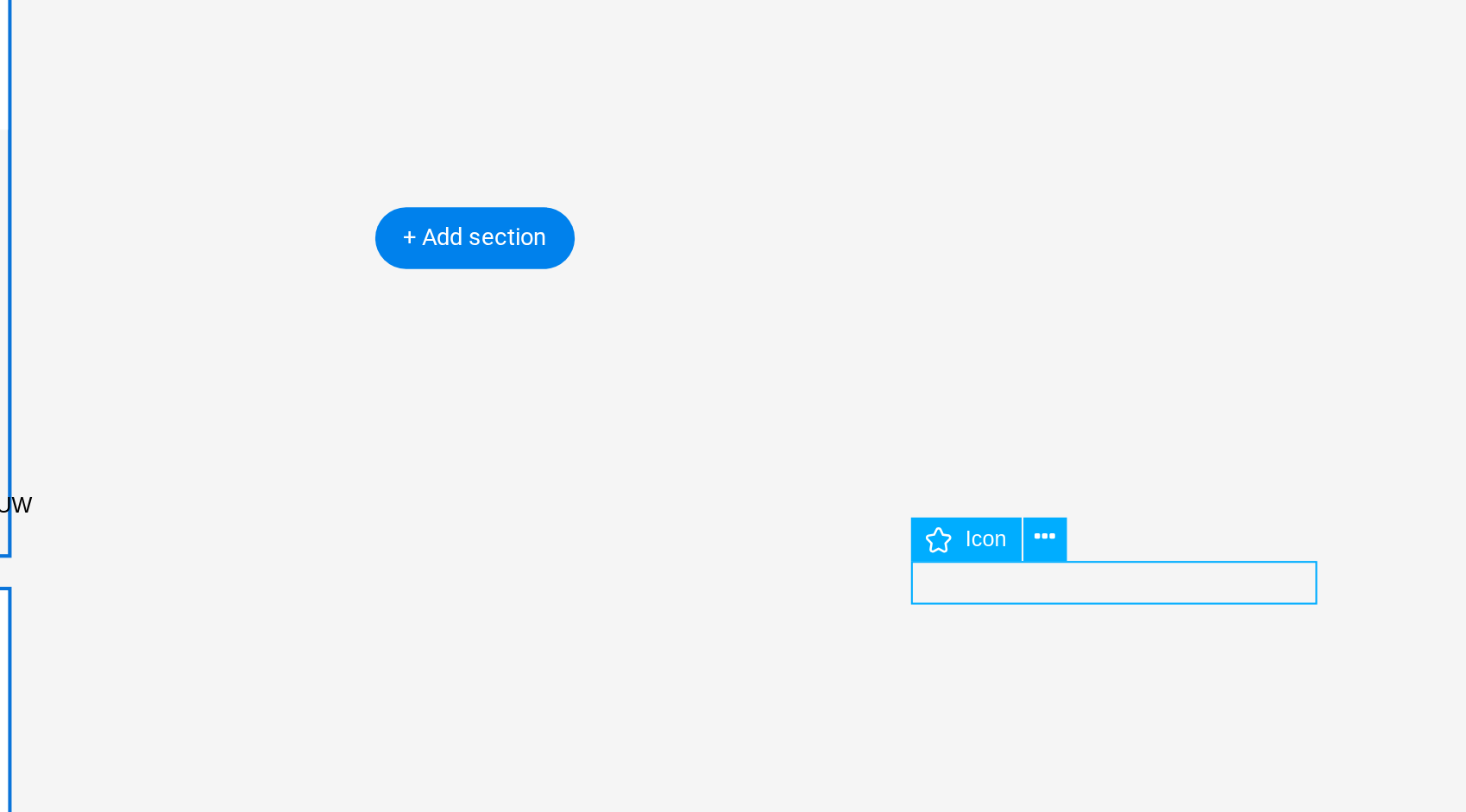
select select "xMidYMid"
select select "px"
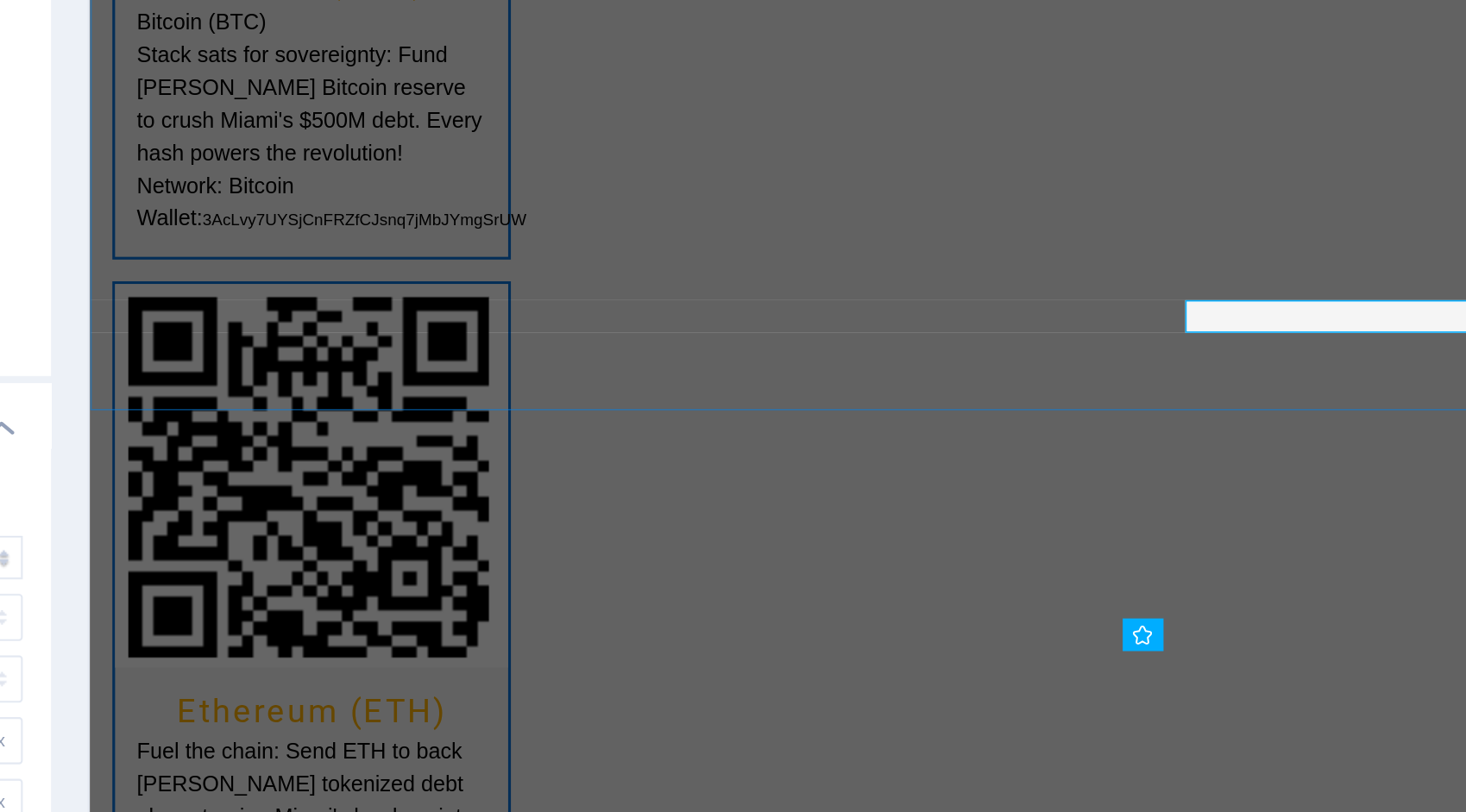
scroll to position [3667, 0]
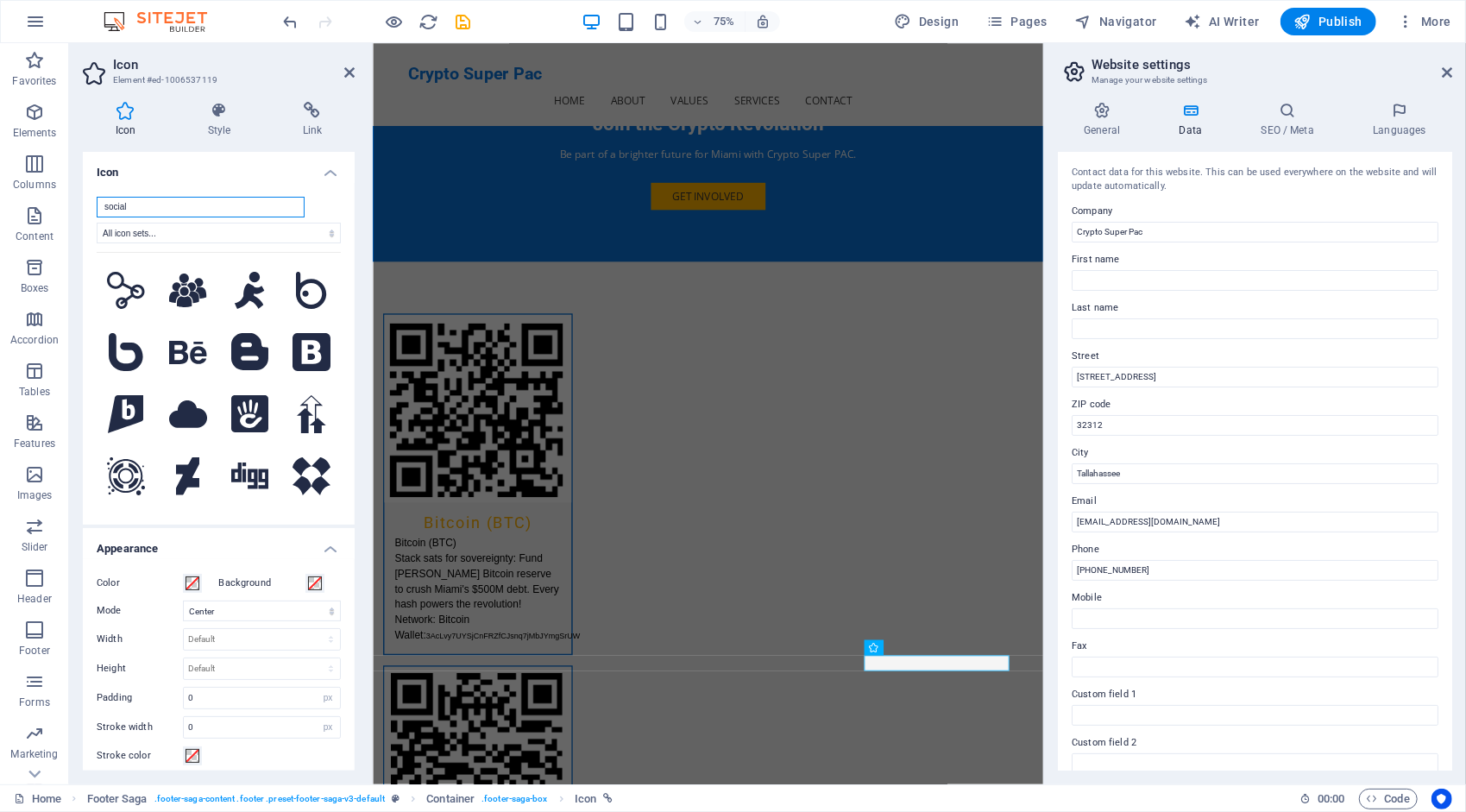
click at [189, 214] on input "social" at bounding box center [201, 206] width 208 height 21
type input "s"
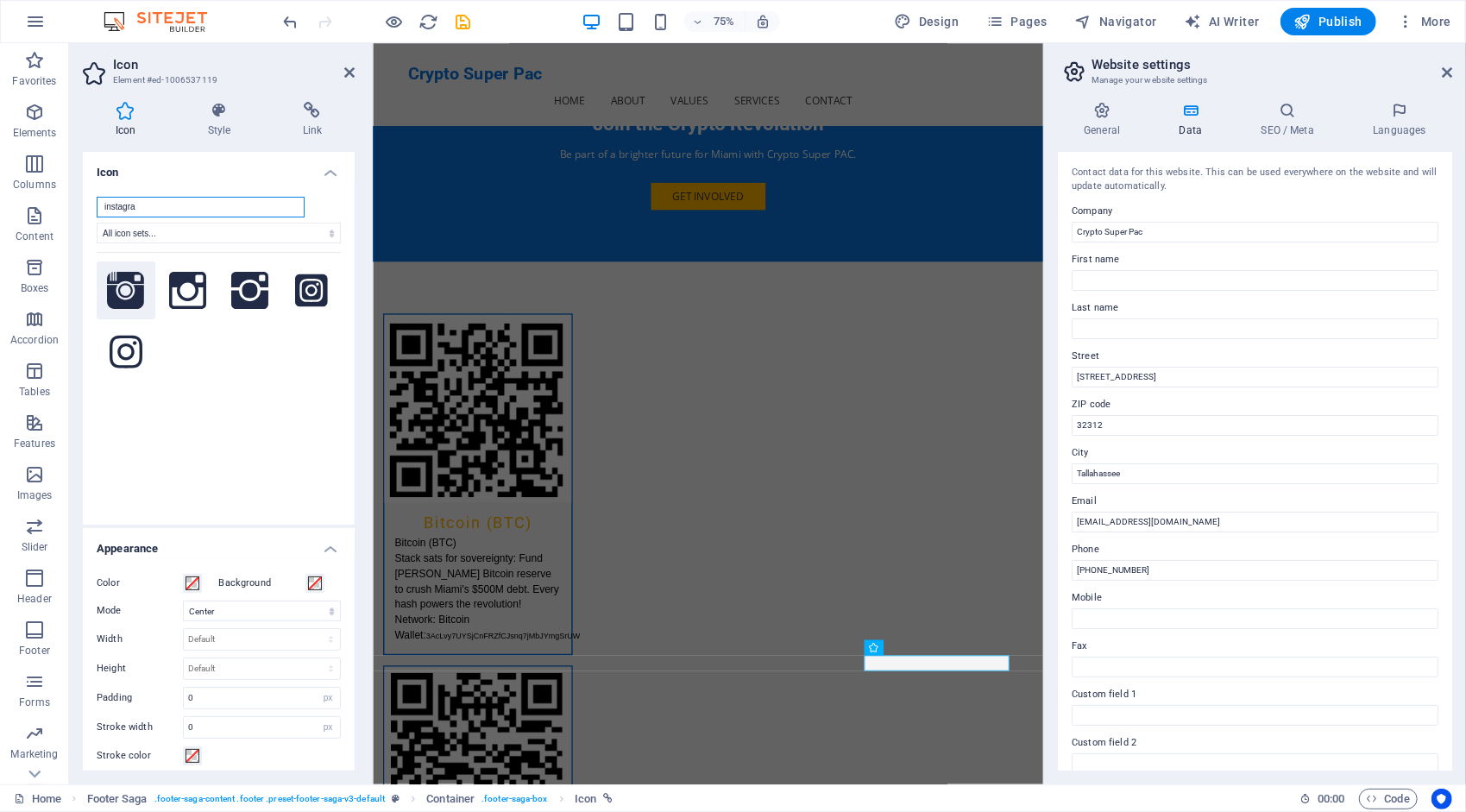
type input "instagra"
click at [119, 291] on icon at bounding box center [126, 291] width 38 height 38
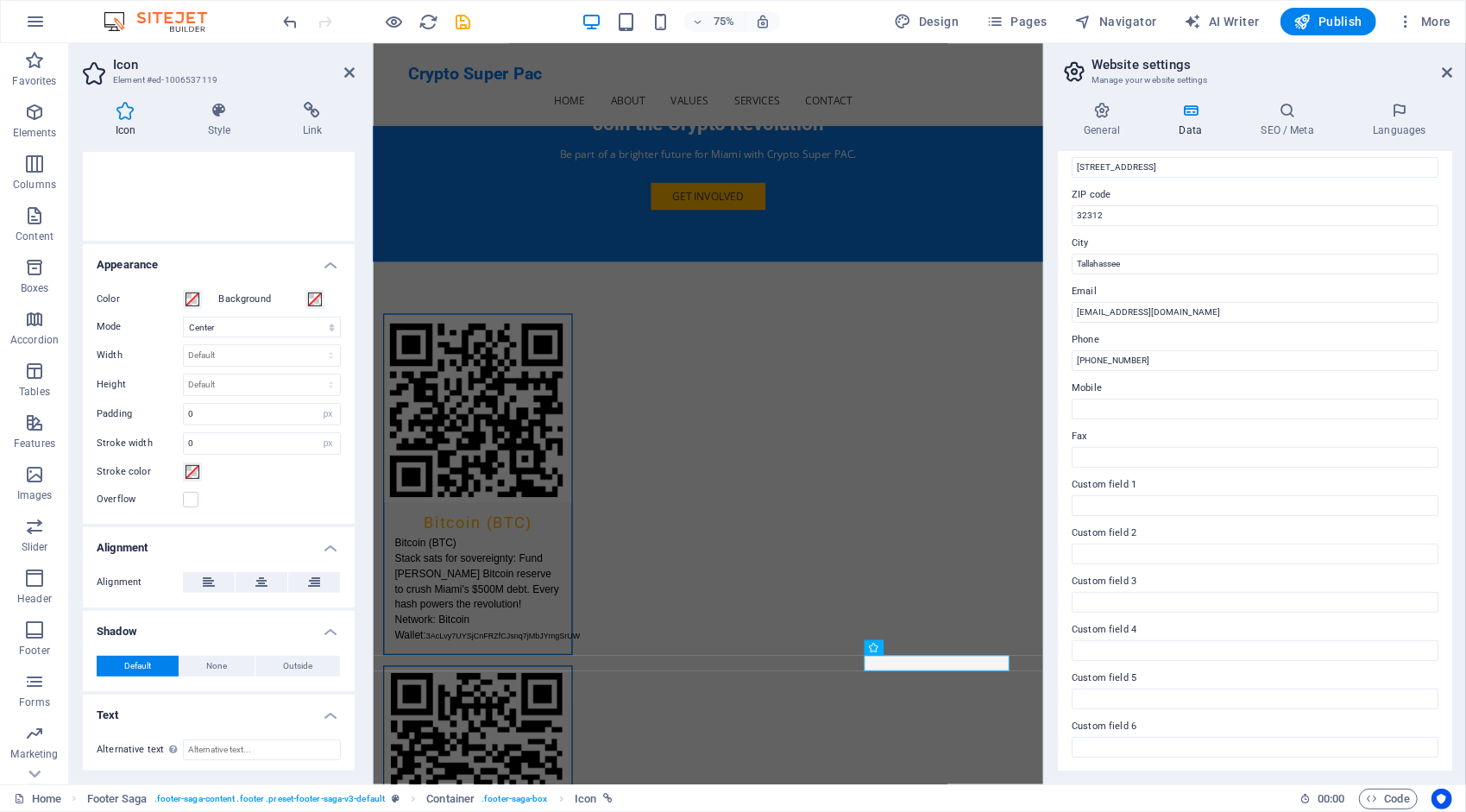
scroll to position [0, 0]
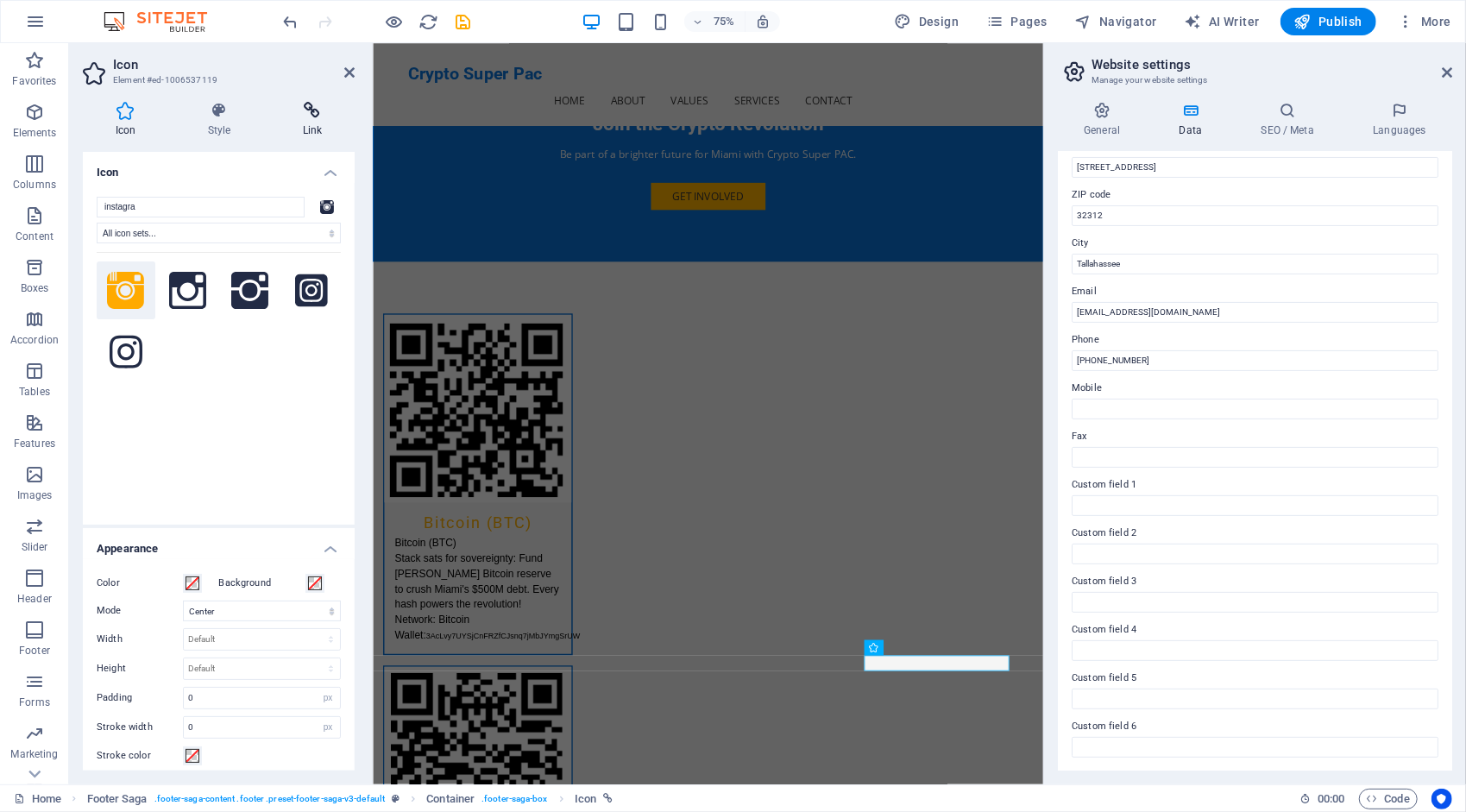
click at [310, 107] on icon at bounding box center [312, 109] width 84 height 17
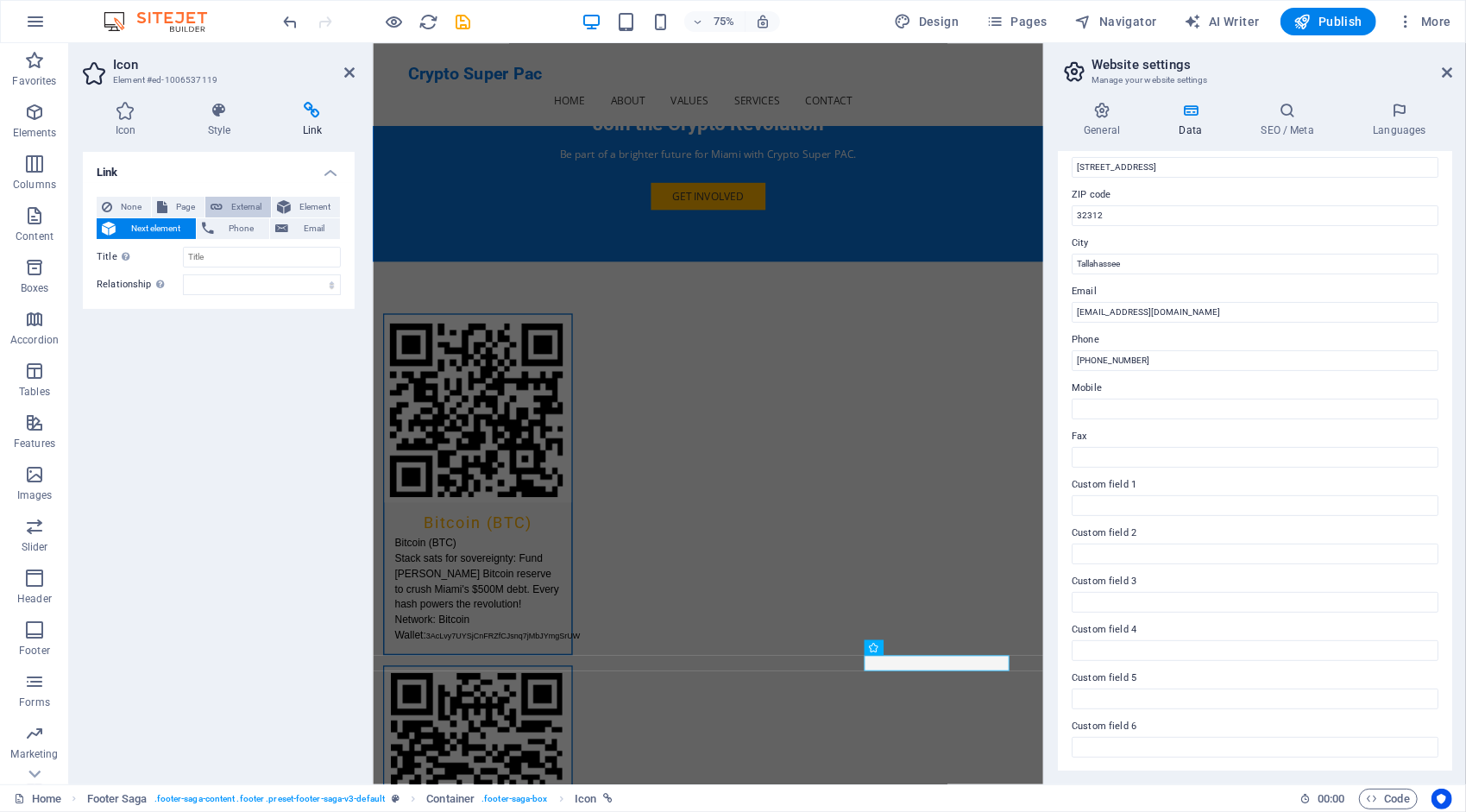
click at [235, 202] on span "External" at bounding box center [247, 206] width 38 height 21
select select "blank"
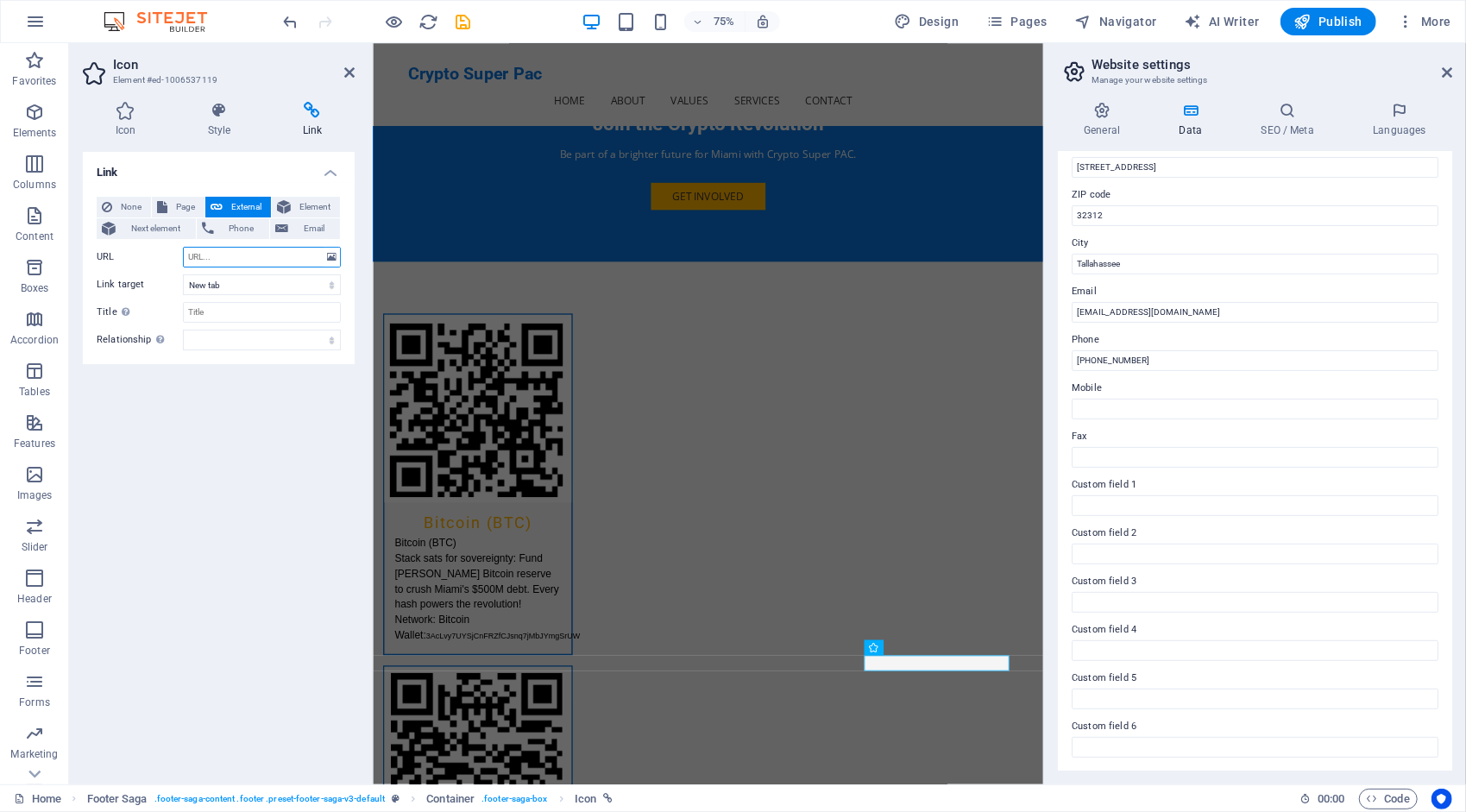
paste input "[DOMAIN_NAME][URL]"
type input "[DOMAIN_NAME][URL]"
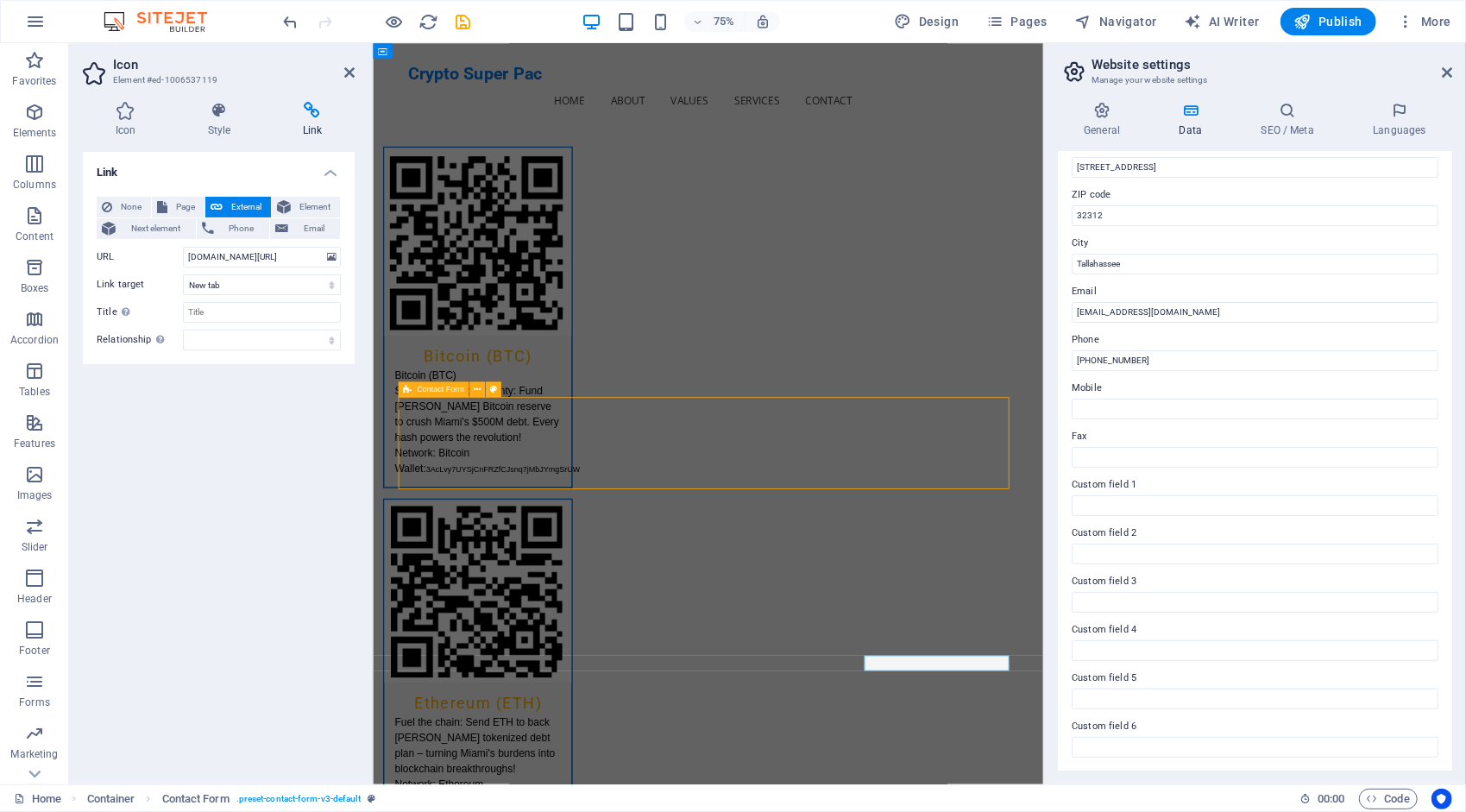
scroll to position [3692, 0]
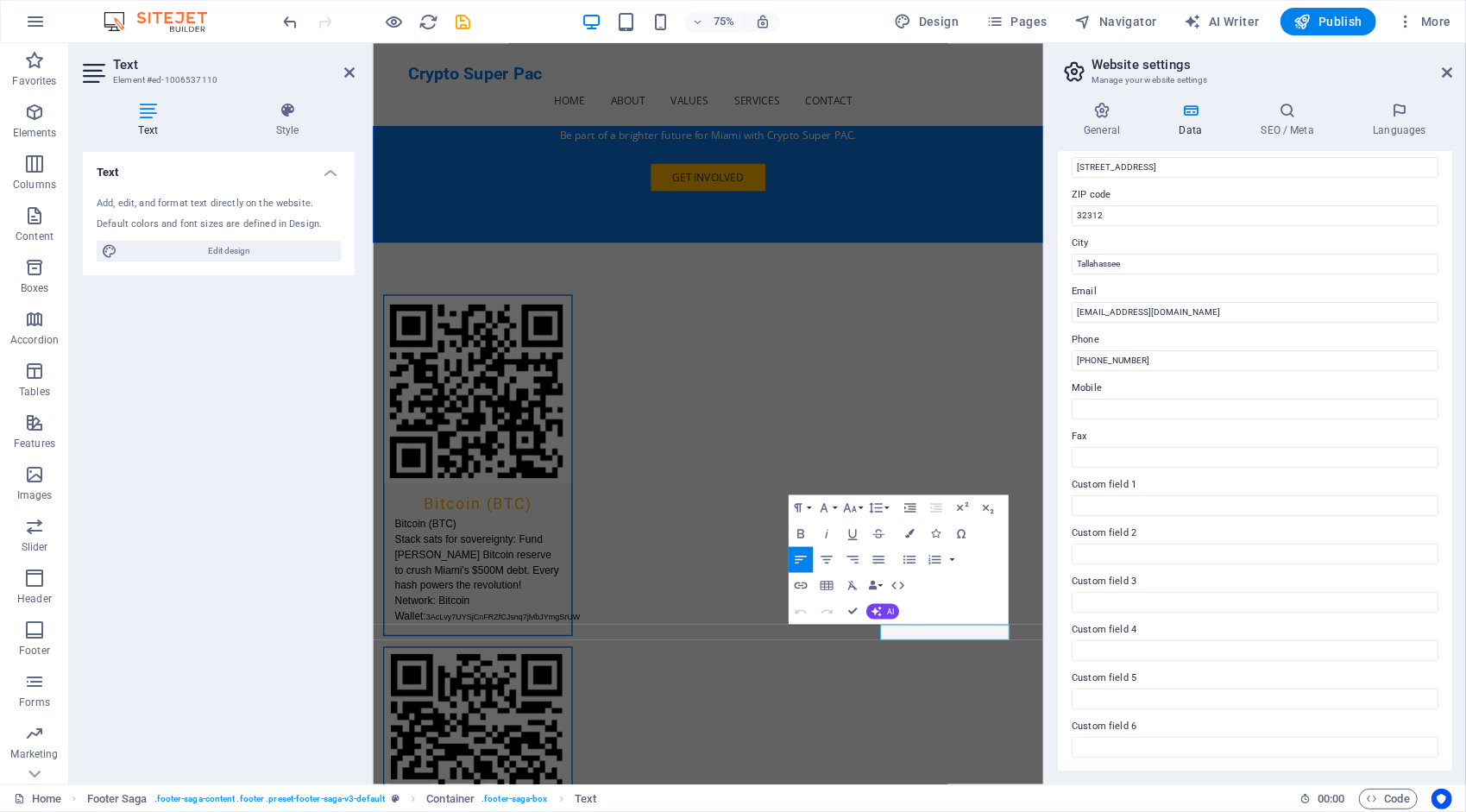
scroll to position [3667, 0]
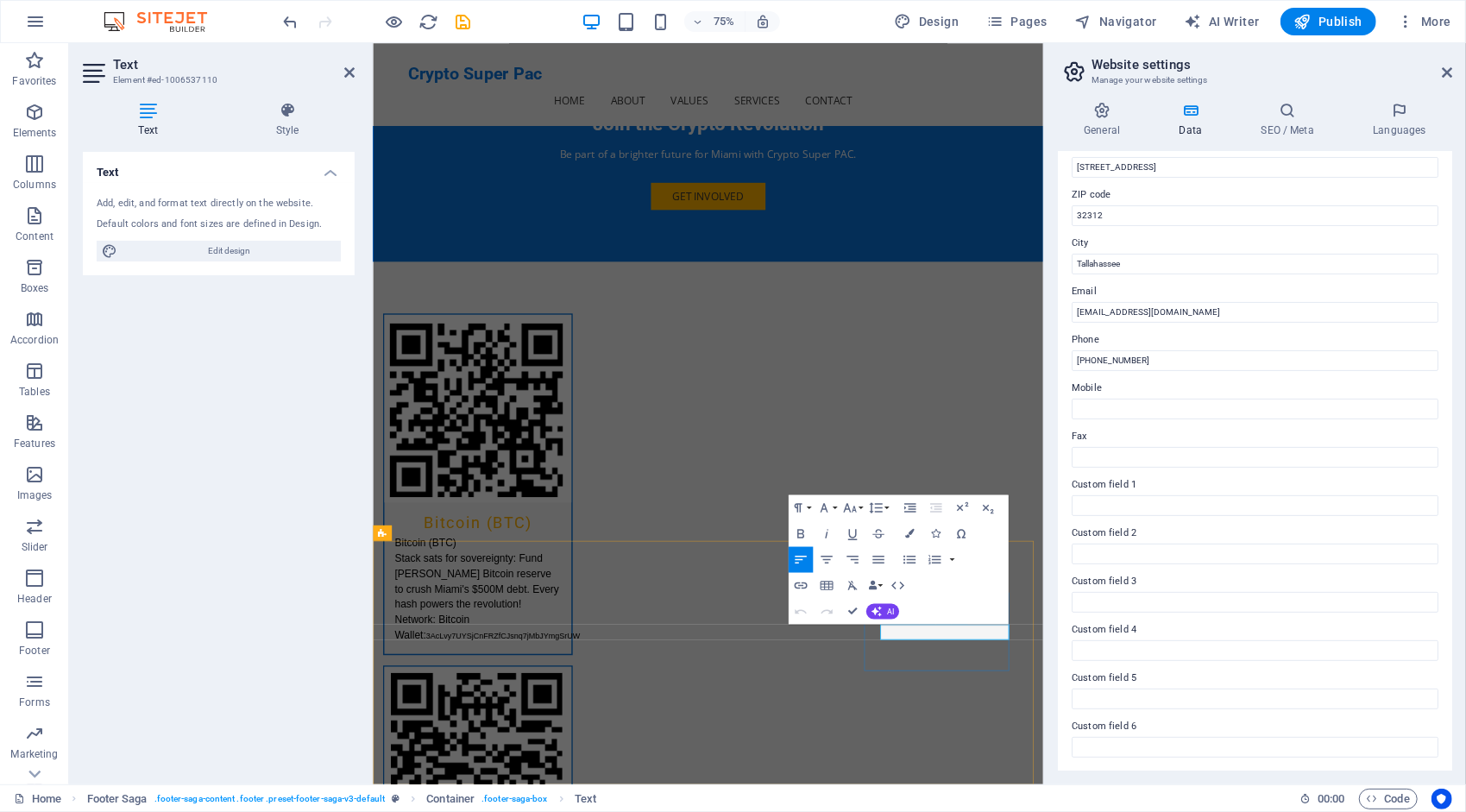
click at [911, 604] on icon "button" at bounding box center [913, 605] width 10 height 10
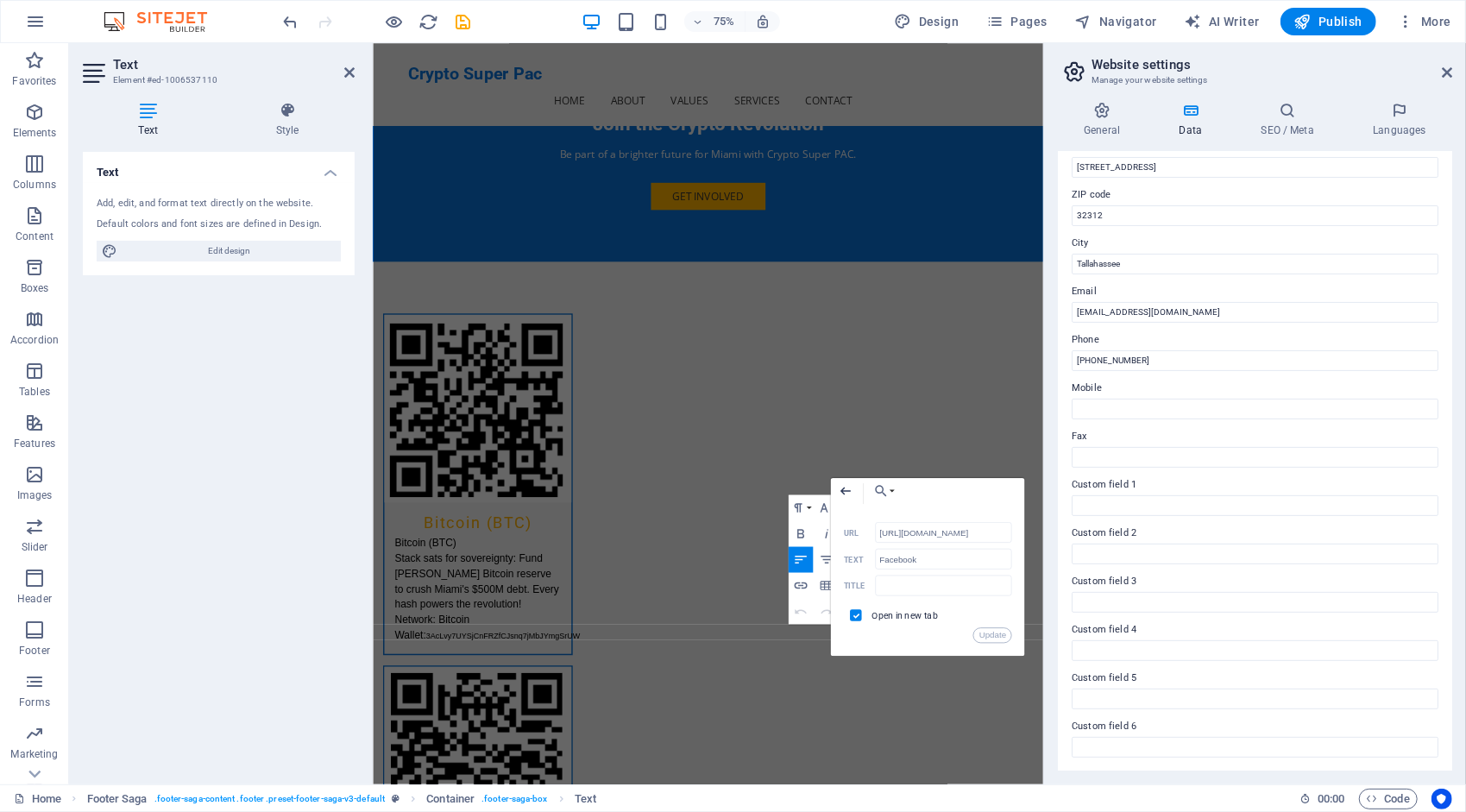
click at [840, 483] on icon "button" at bounding box center [845, 490] width 15 height 15
click at [937, 576] on input "text" at bounding box center [944, 585] width 137 height 21
click at [939, 656] on div "Back Choose Link Home Subpage Legal Notice Privacy Get Involved Choose file ...…" at bounding box center [928, 567] width 194 height 178
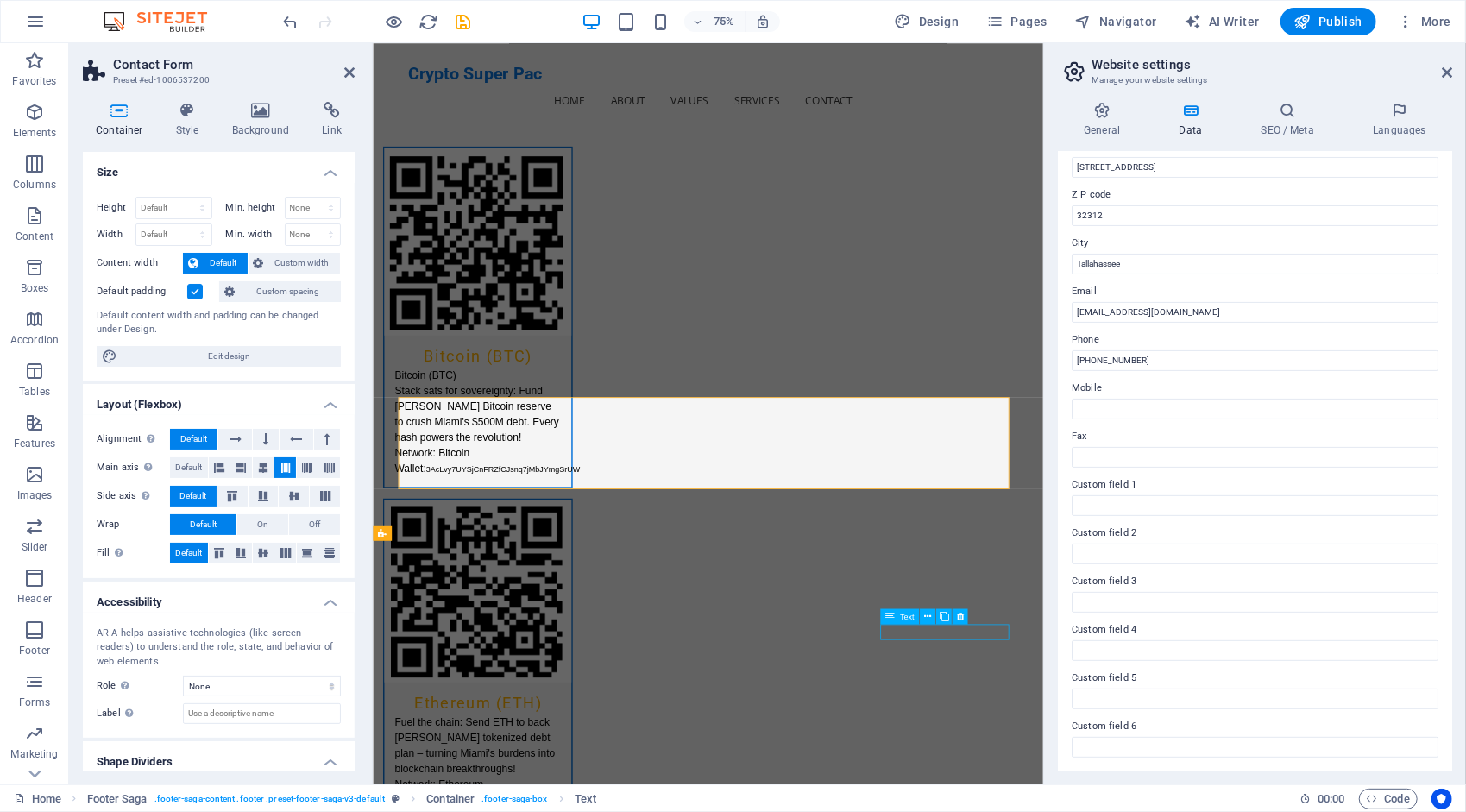
scroll to position [3692, 0]
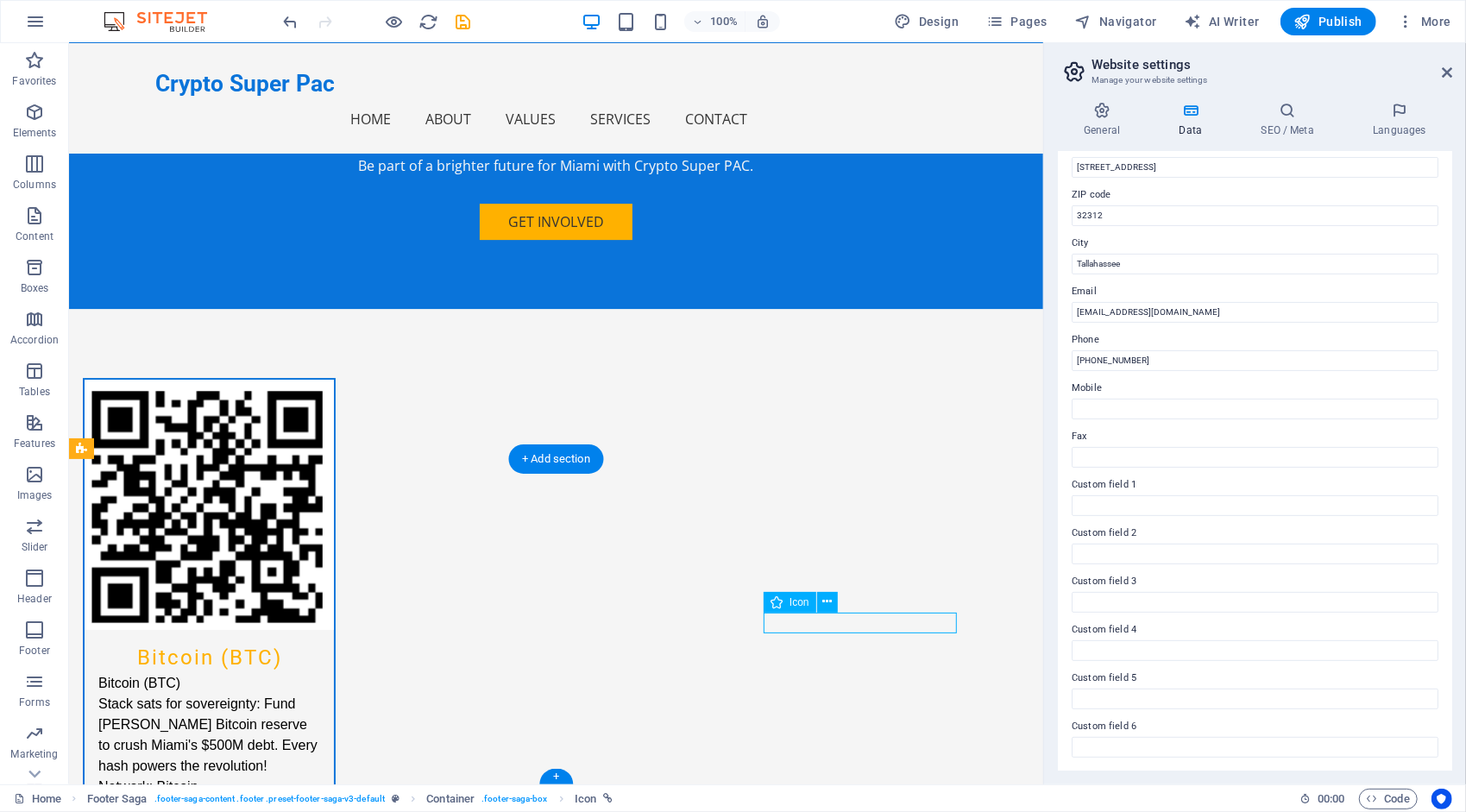
scroll to position [3667, 0]
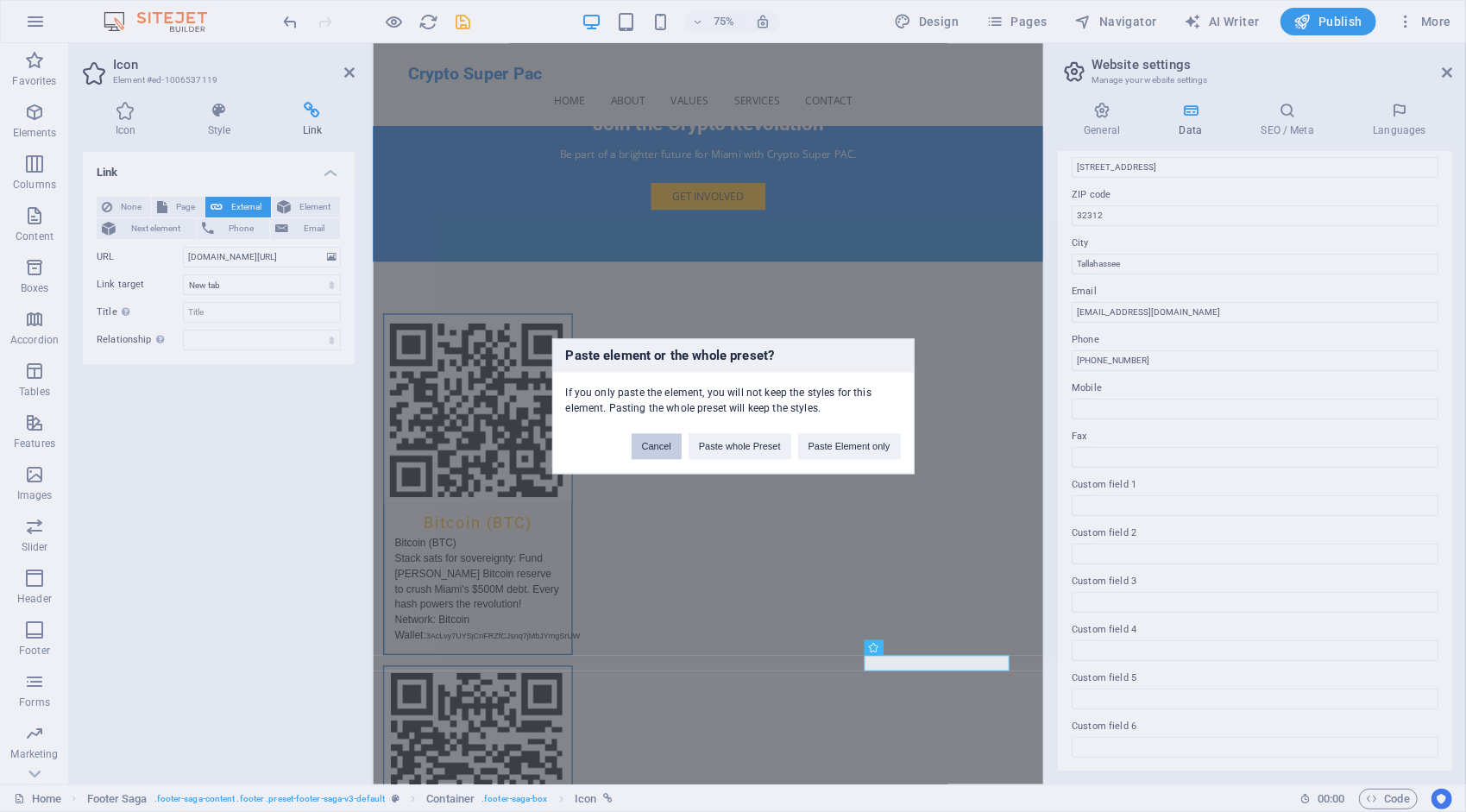
click at [653, 446] on button "Cancel" at bounding box center [657, 446] width 50 height 26
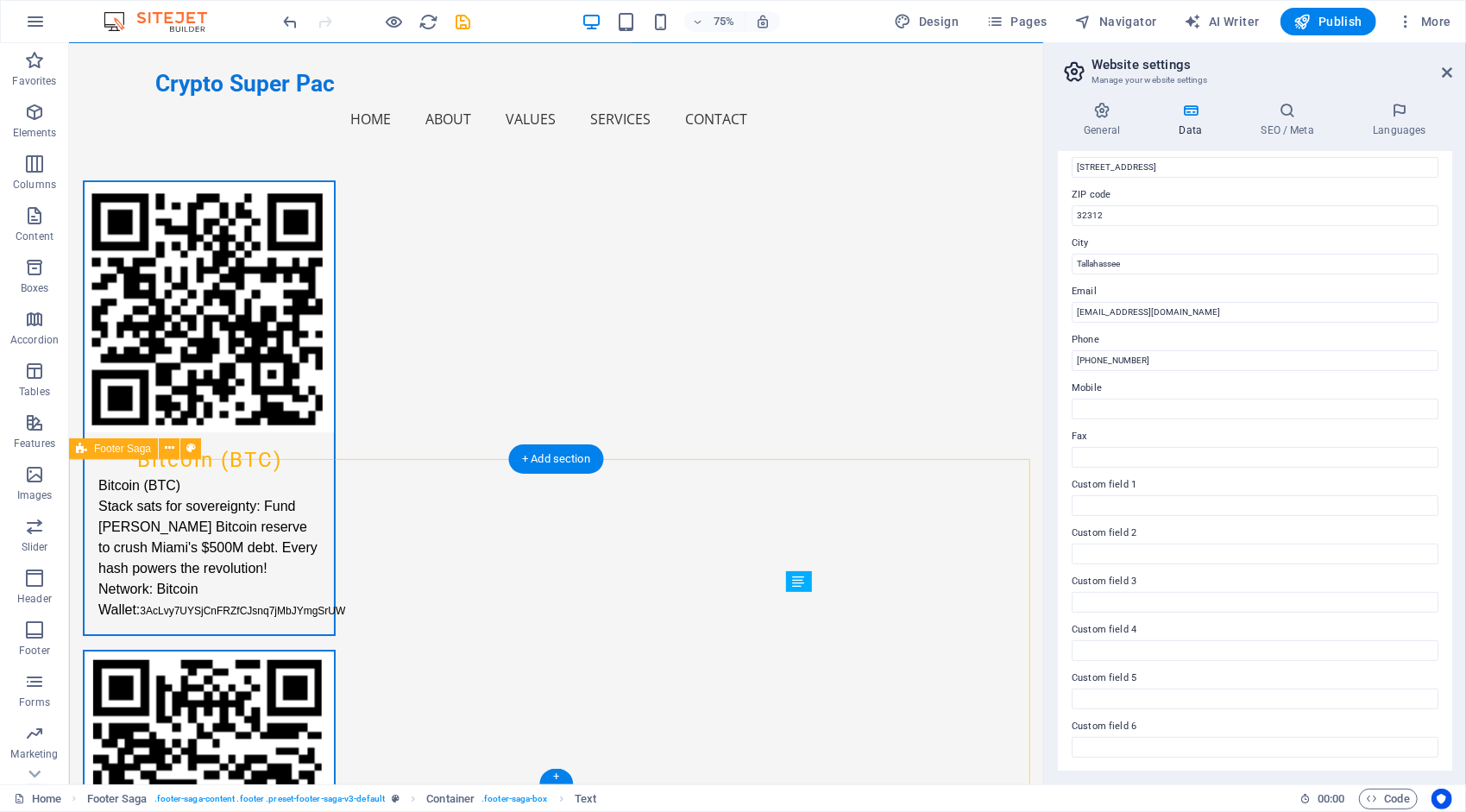
scroll to position [3692, 0]
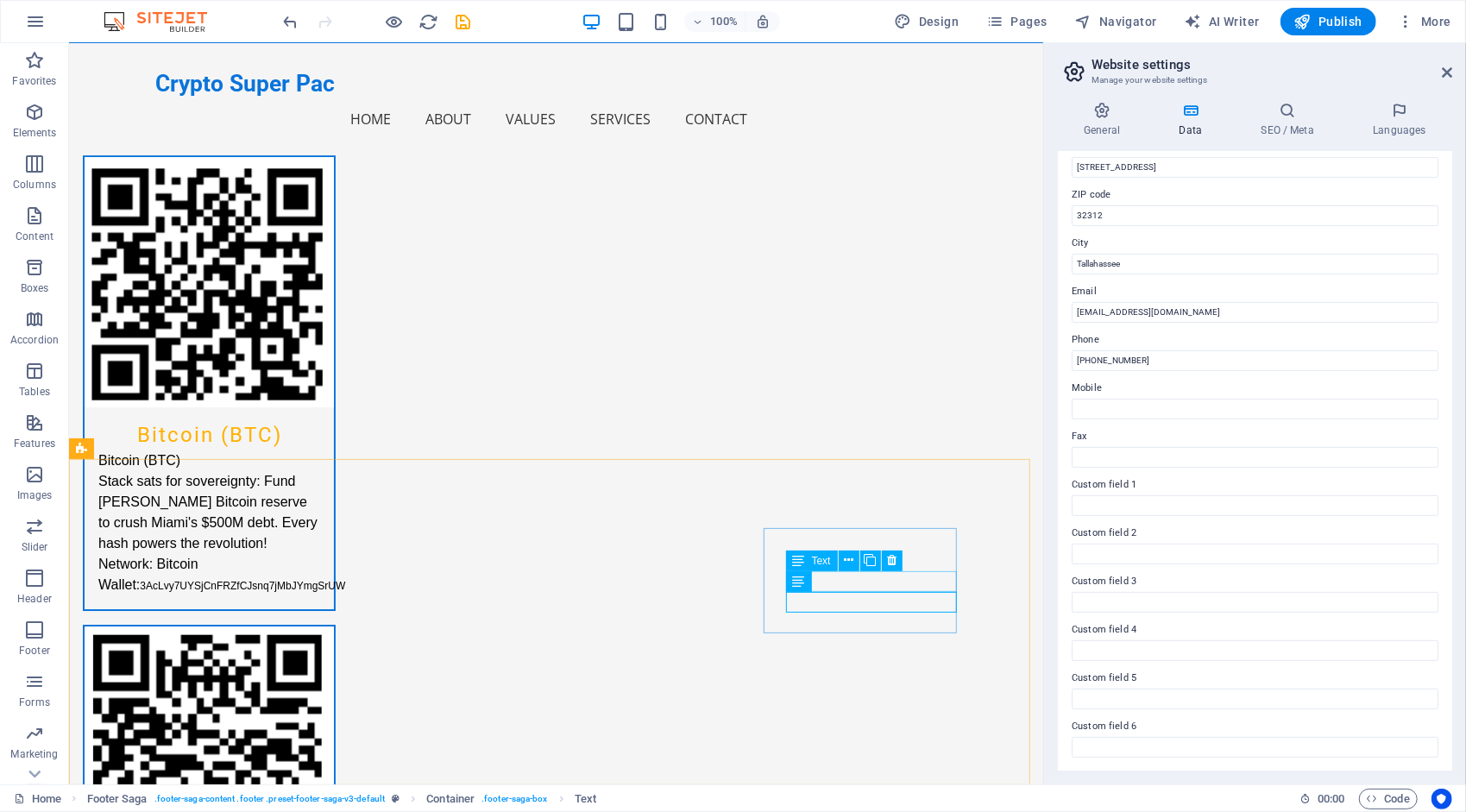
click at [825, 562] on span "Text" at bounding box center [821, 561] width 19 height 11
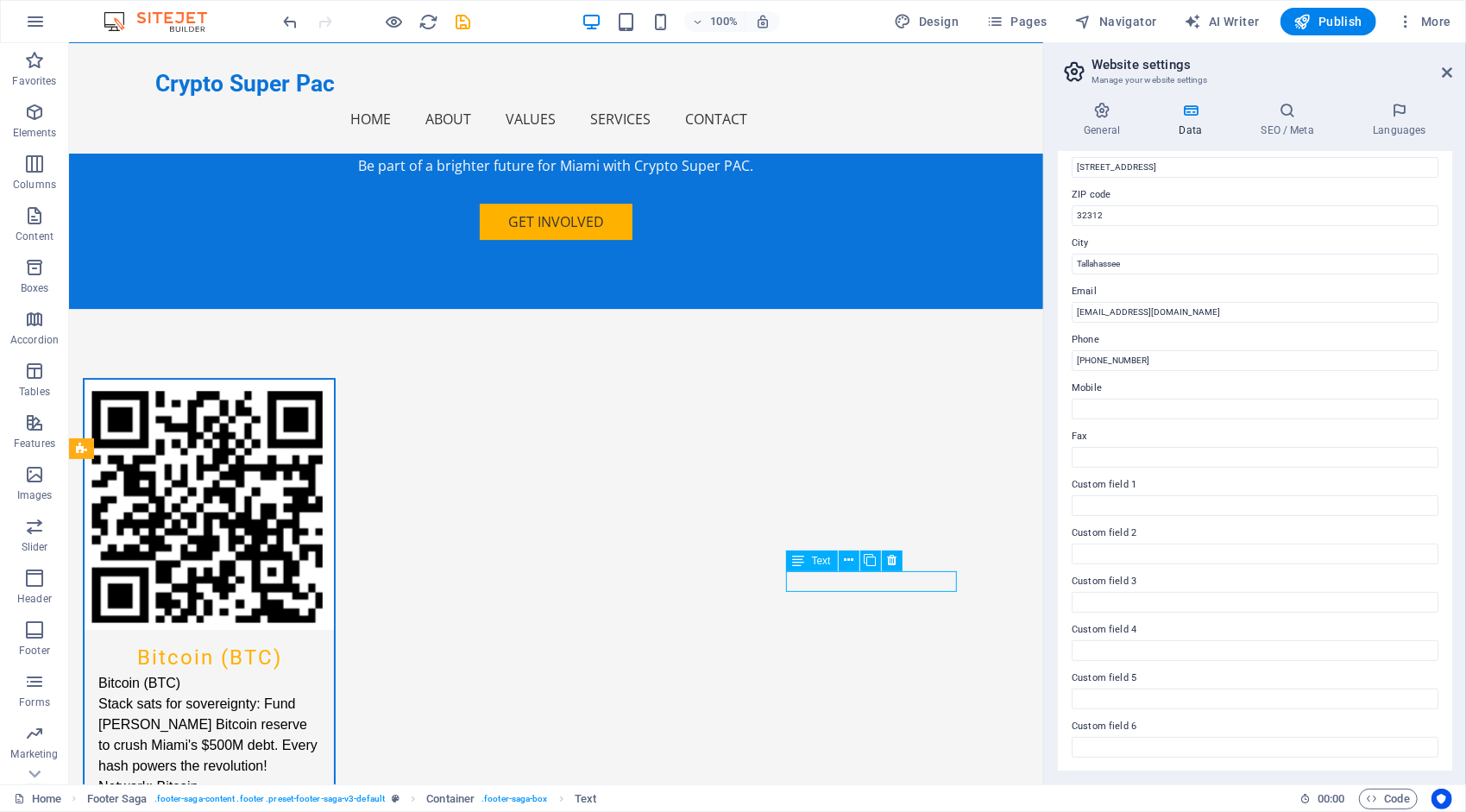
scroll to position [3667, 0]
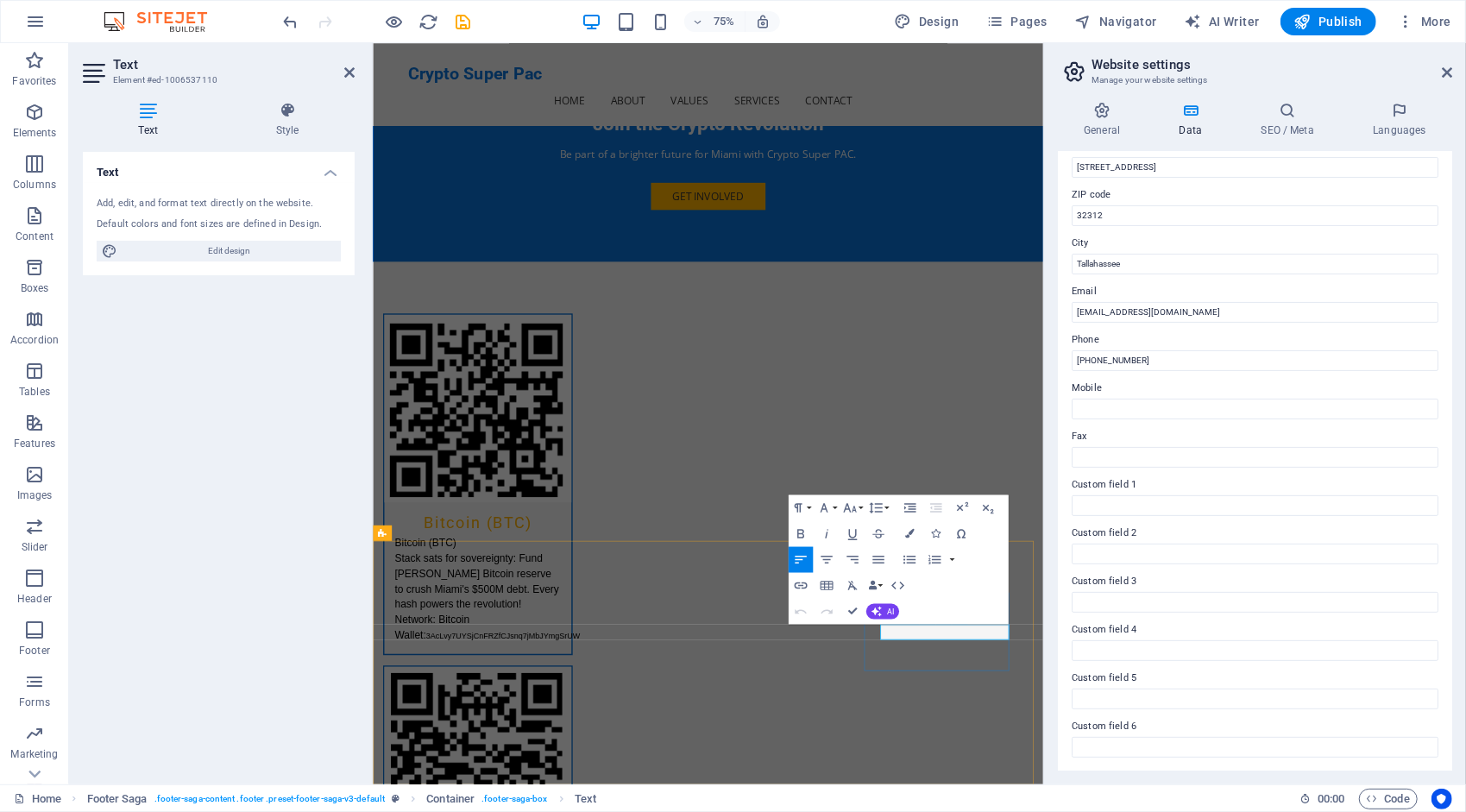
click at [911, 605] on icon "button" at bounding box center [913, 605] width 10 height 10
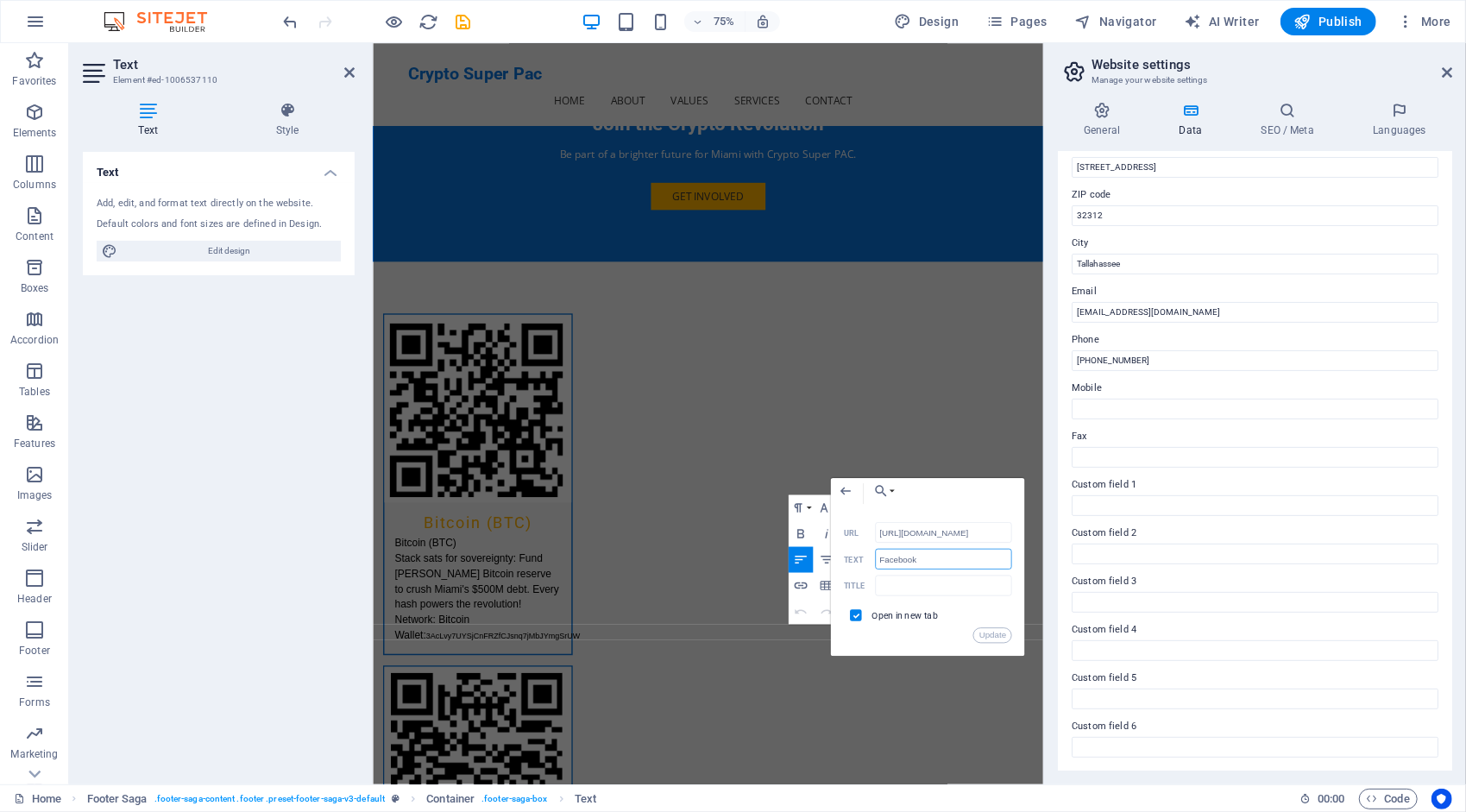
click at [941, 559] on input "Facebook" at bounding box center [944, 558] width 137 height 21
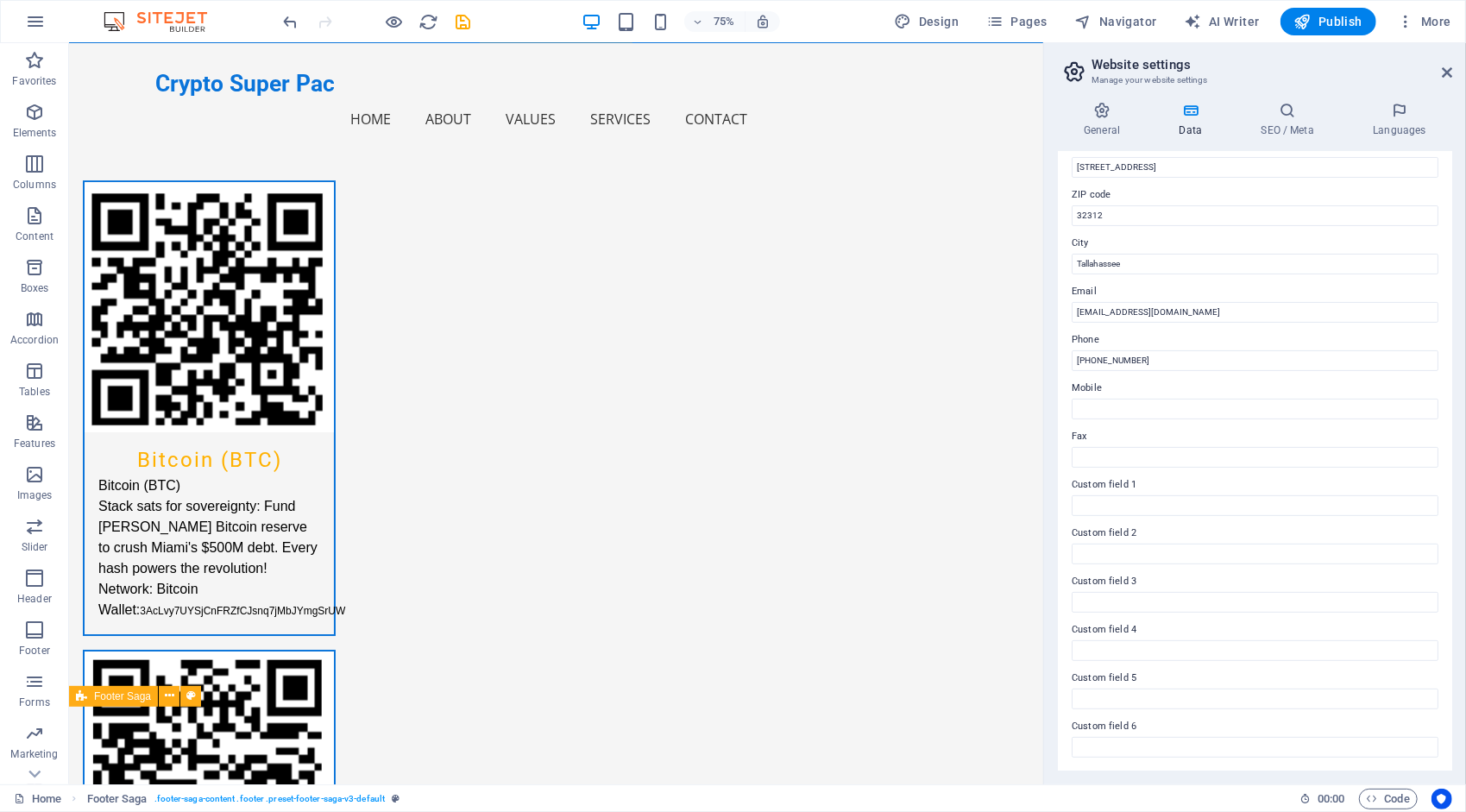
scroll to position [3444, 0]
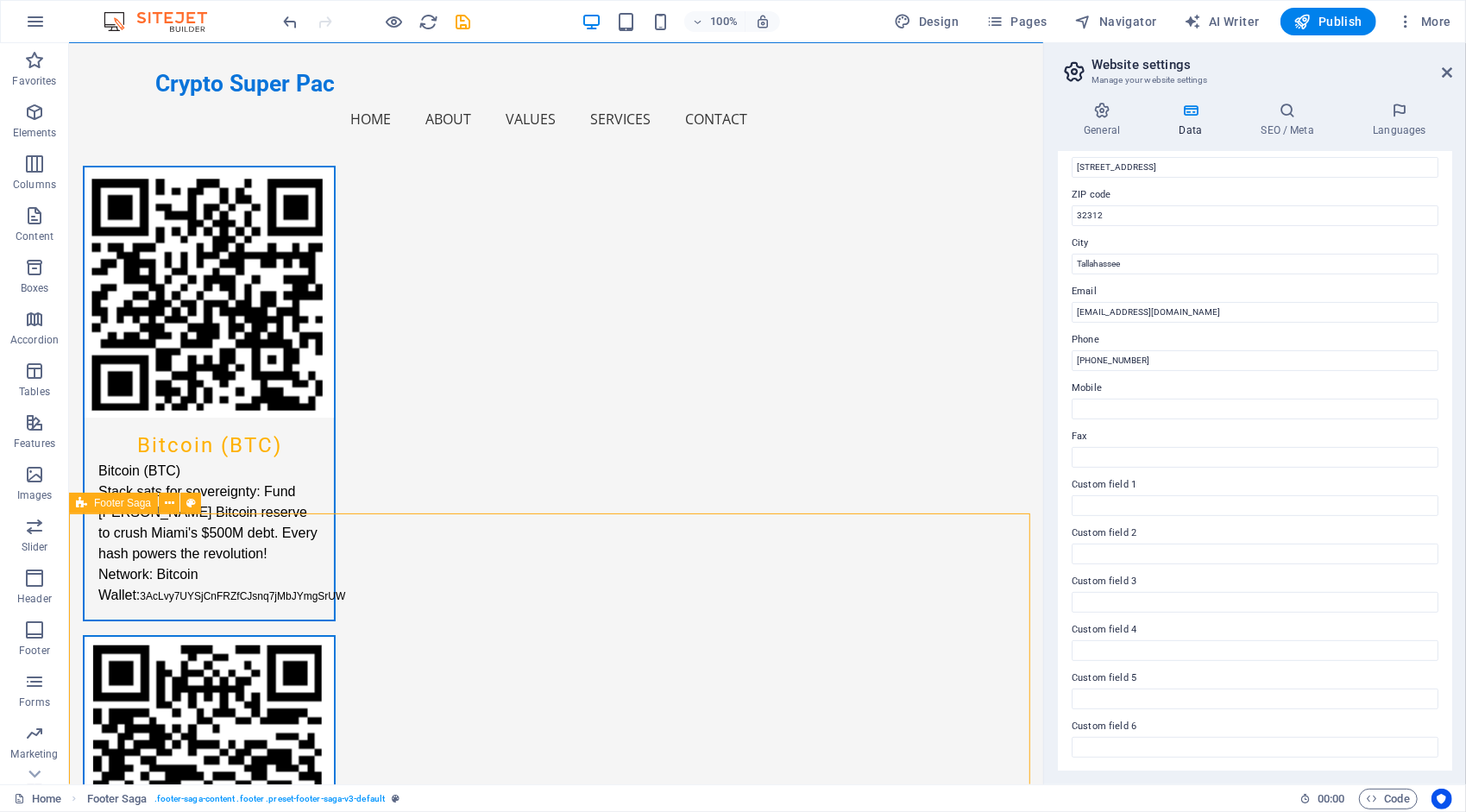
scroll to position [3692, 0]
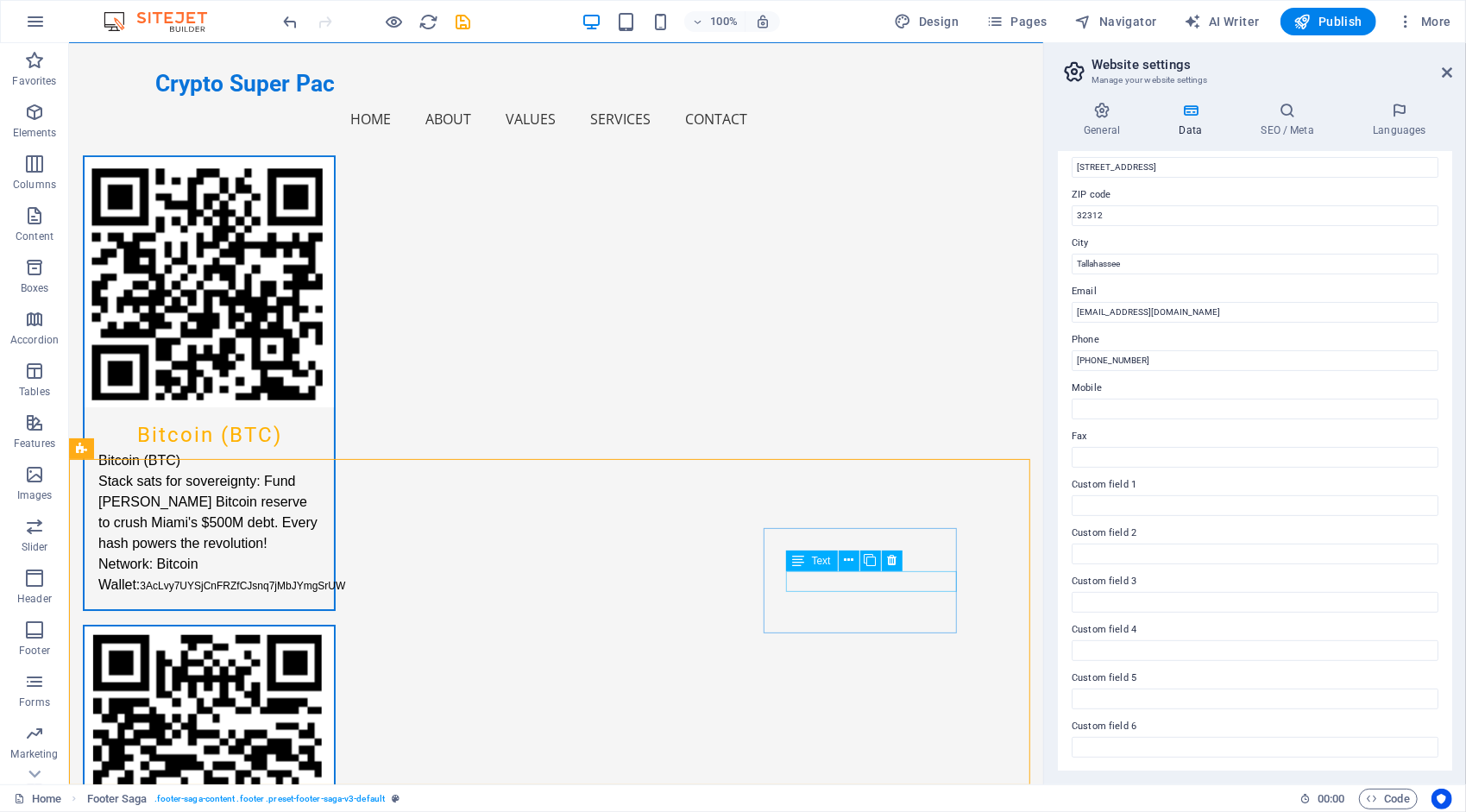
click at [795, 559] on icon at bounding box center [798, 560] width 12 height 21
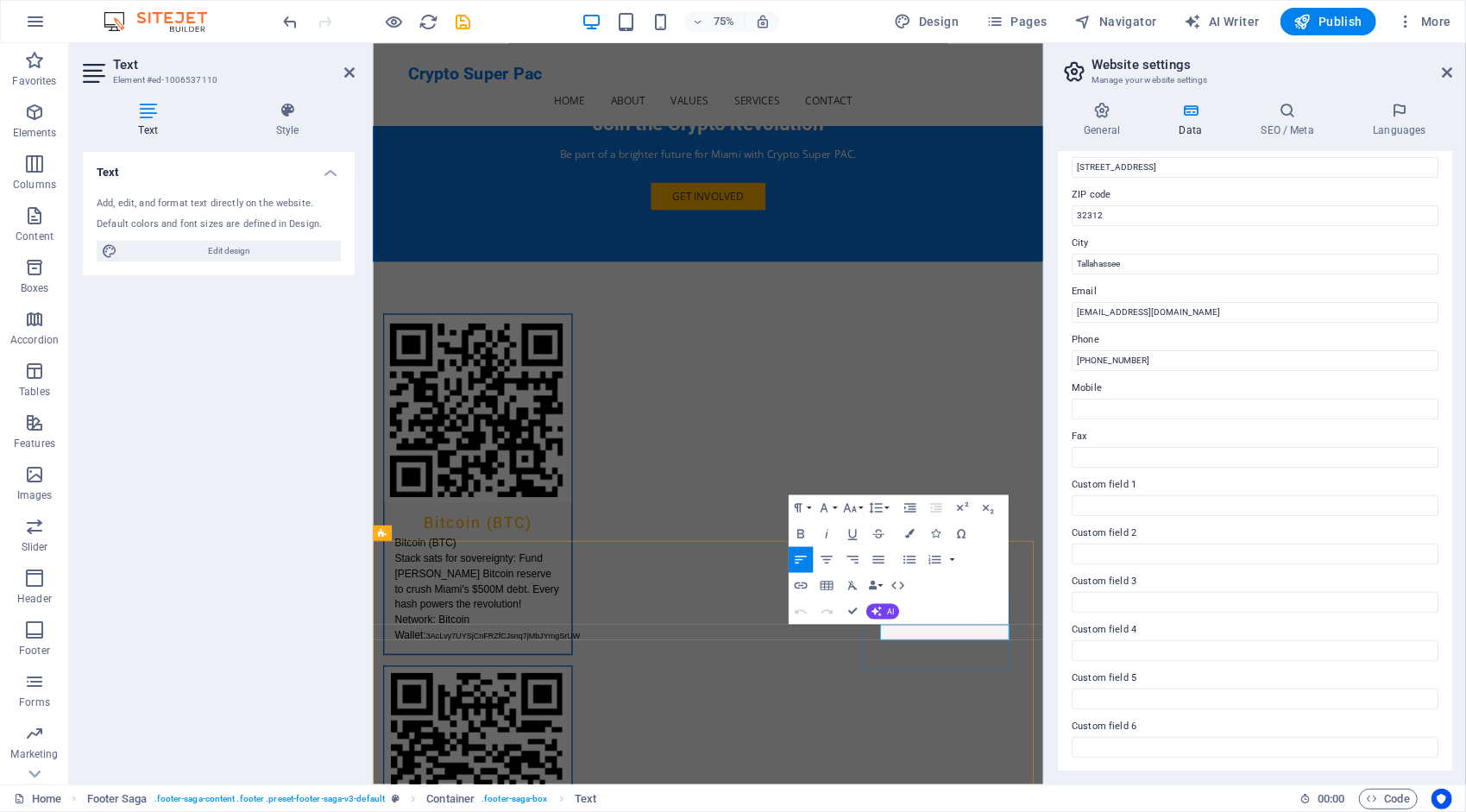
click at [879, 598] on div "Undo Redo Confirm (Ctrl+⏎) AI Improve Make shorter Make longer Fix spelling & g…" at bounding box center [845, 611] width 111 height 26
click at [909, 532] on icon "button" at bounding box center [909, 533] width 10 height 10
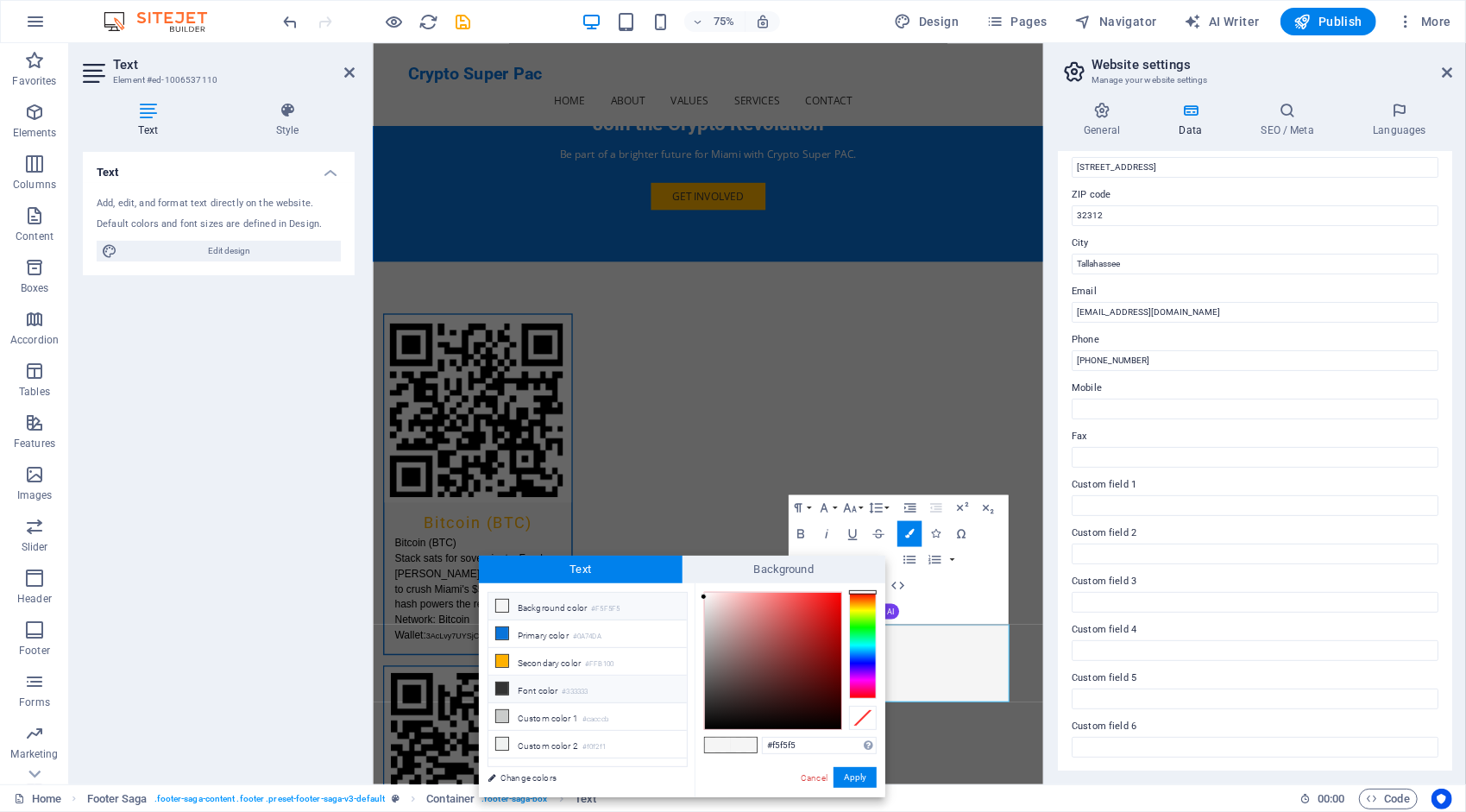
click at [552, 680] on li "Font color #333333" at bounding box center [587, 689] width 198 height 28
type input "#333333"
click at [851, 776] on button "Apply" at bounding box center [856, 777] width 43 height 21
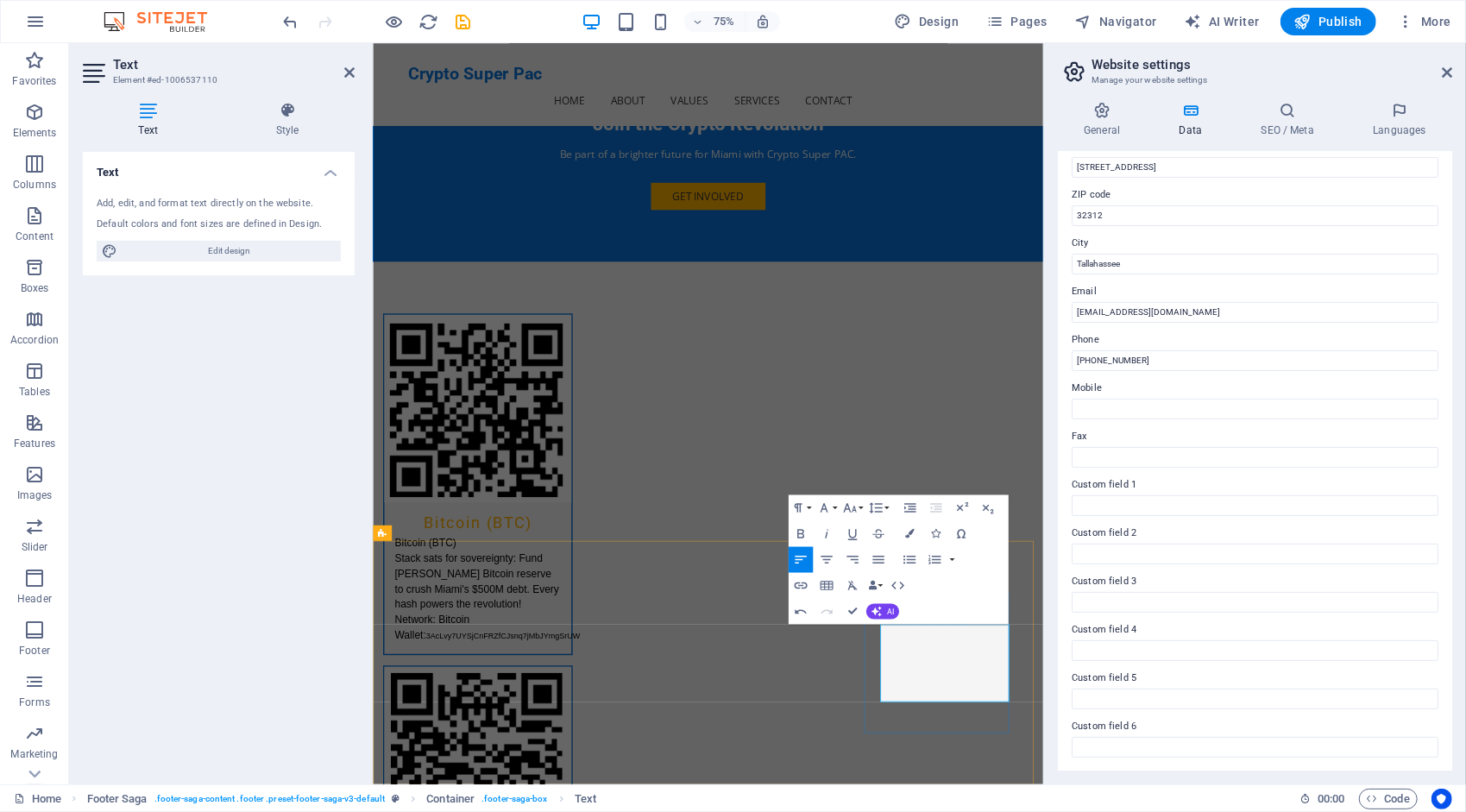
click at [794, 584] on icon "button" at bounding box center [800, 585] width 15 height 15
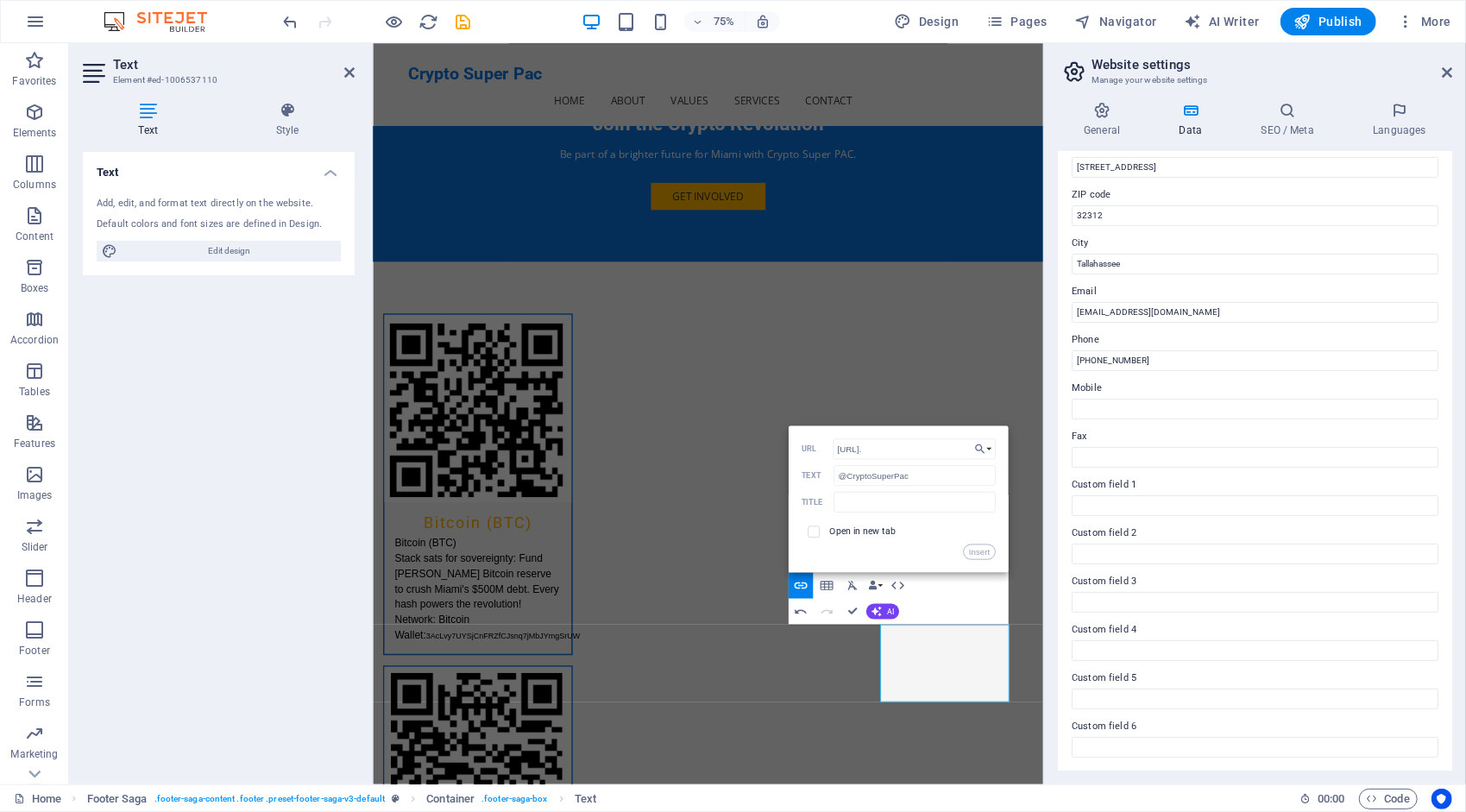
type input "[URL]."
click at [847, 546] on div "Insert" at bounding box center [899, 552] width 194 height 15
click at [977, 554] on button "Insert" at bounding box center [979, 552] width 33 height 15
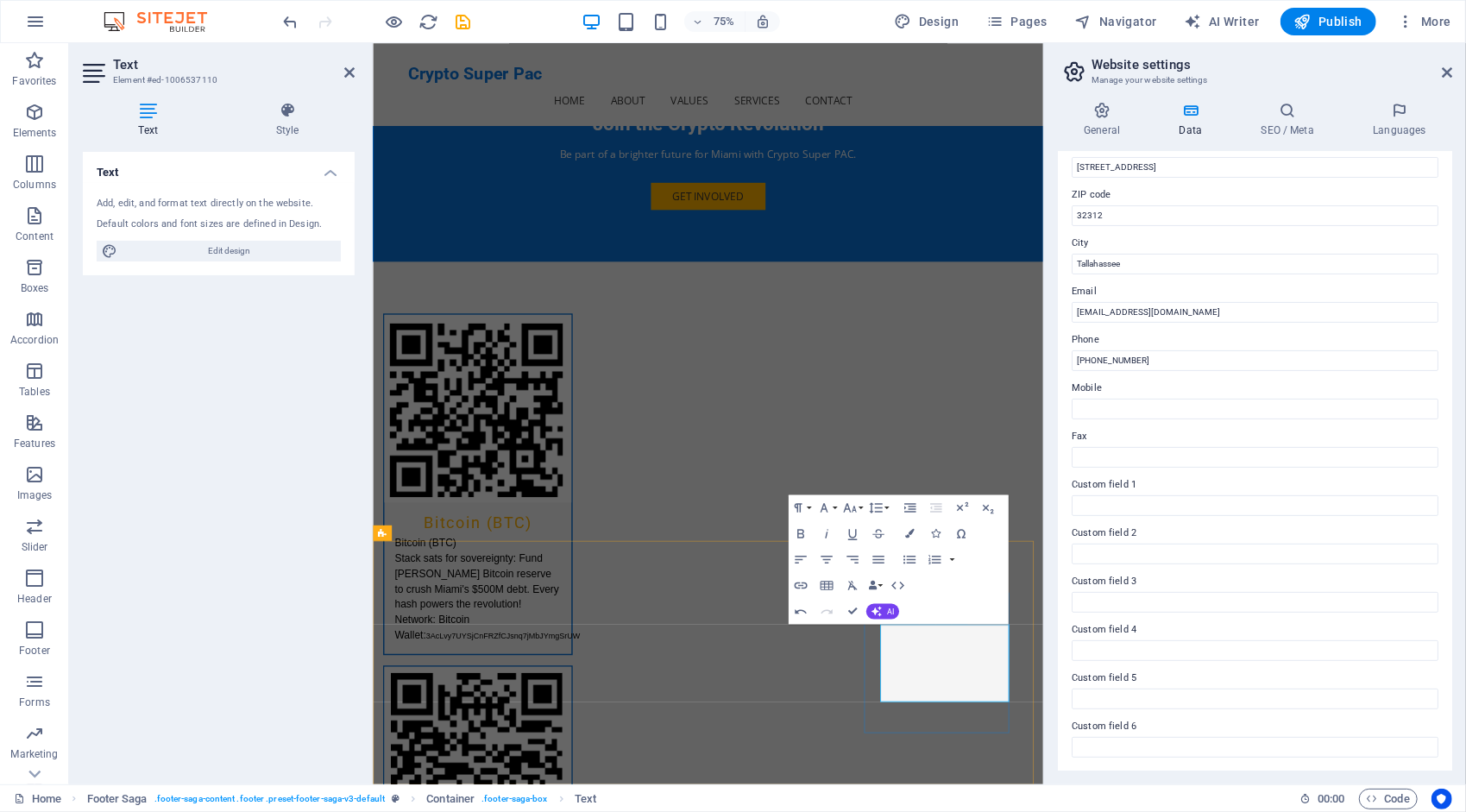
drag, startPoint x: 1193, startPoint y: 862, endPoint x: 1064, endPoint y: 869, distance: 129.2
click at [917, 527] on button "Colors" at bounding box center [910, 534] width 25 height 26
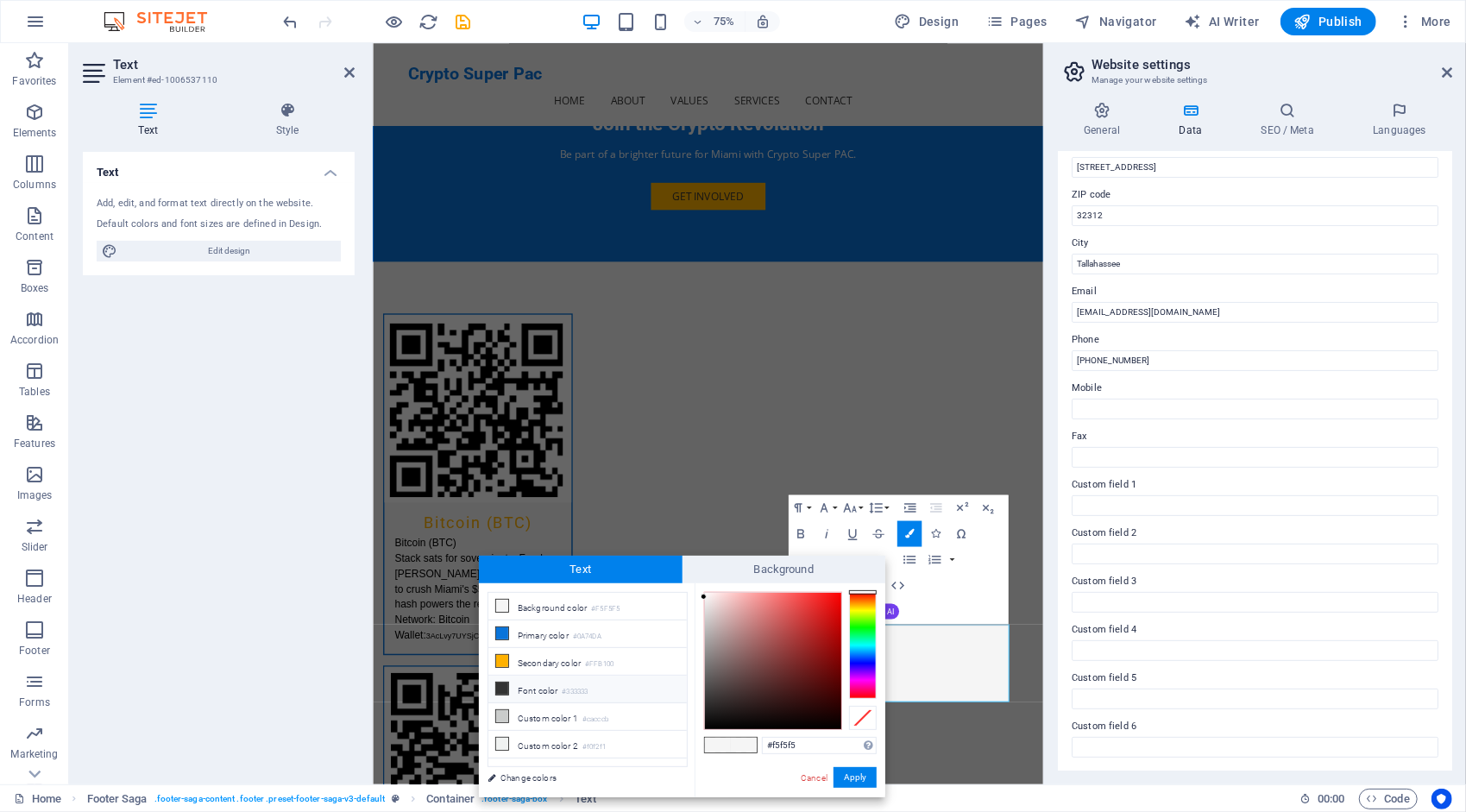
click at [618, 676] on li "Font color #333333" at bounding box center [587, 689] width 198 height 28
type input "#333333"
click at [855, 774] on button "Apply" at bounding box center [856, 777] width 43 height 21
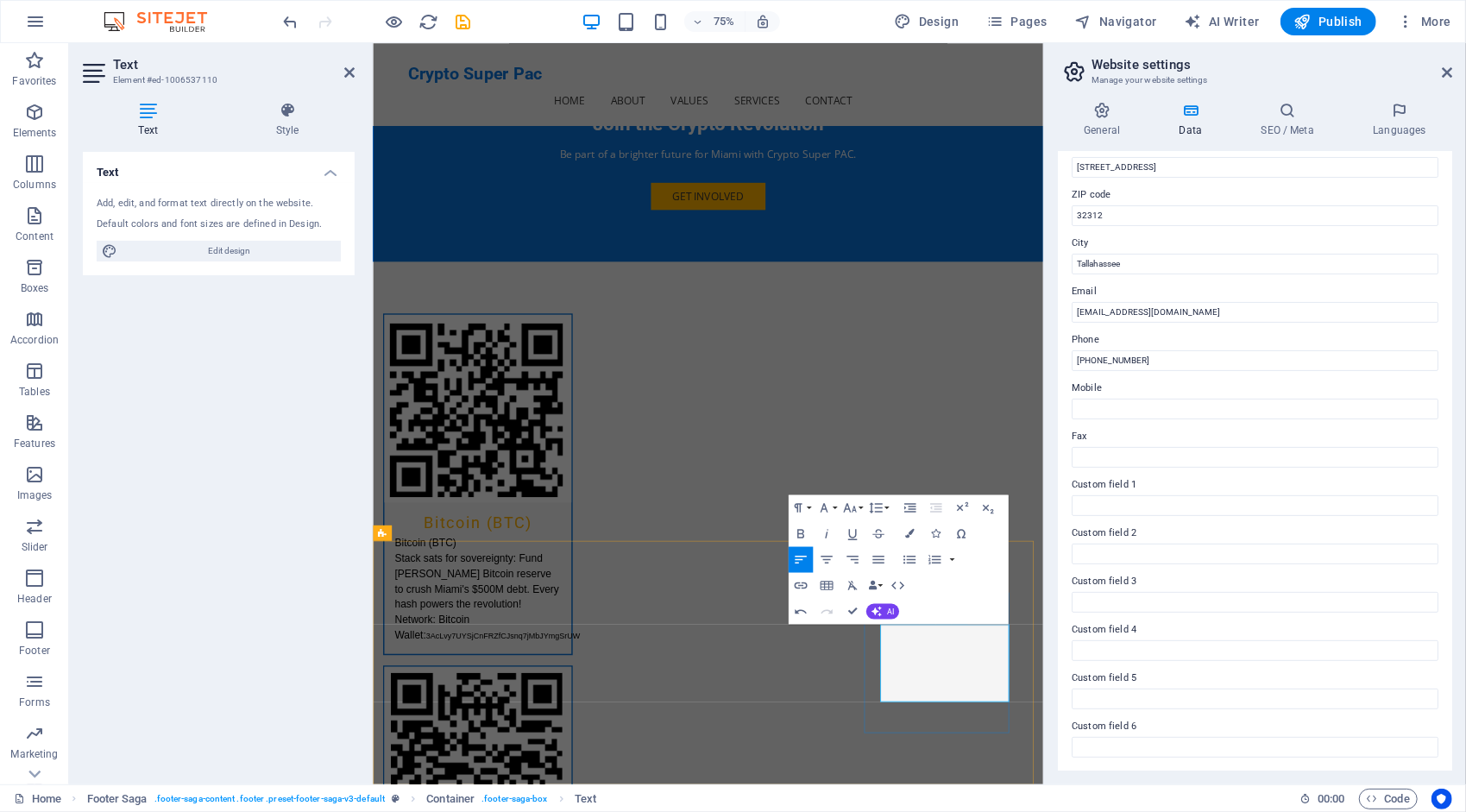
copy span "X:"
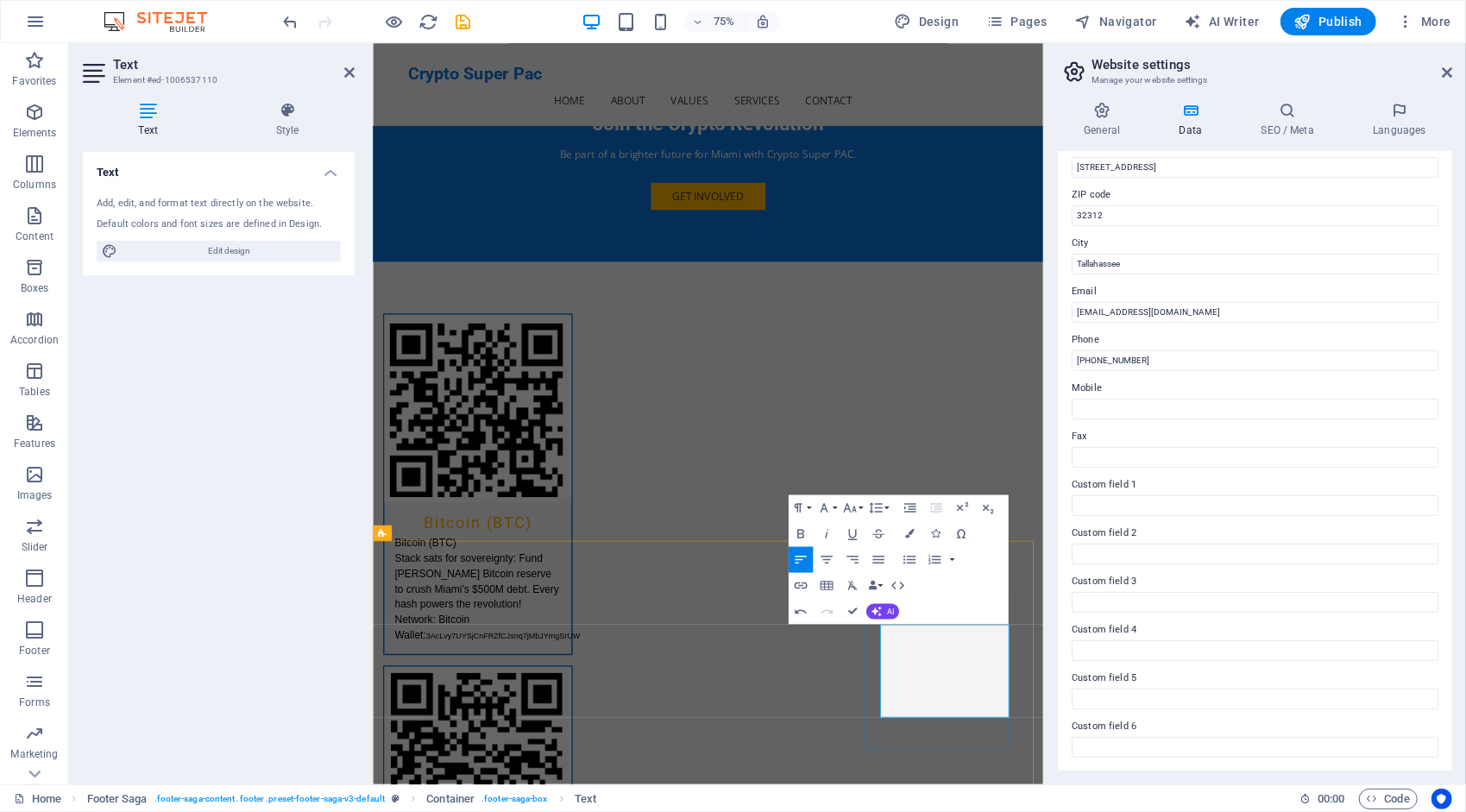
drag, startPoint x: 1167, startPoint y: 913, endPoint x: 1048, endPoint y: 916, distance: 119.0
click at [803, 583] on icon "button" at bounding box center [800, 586] width 13 height 7
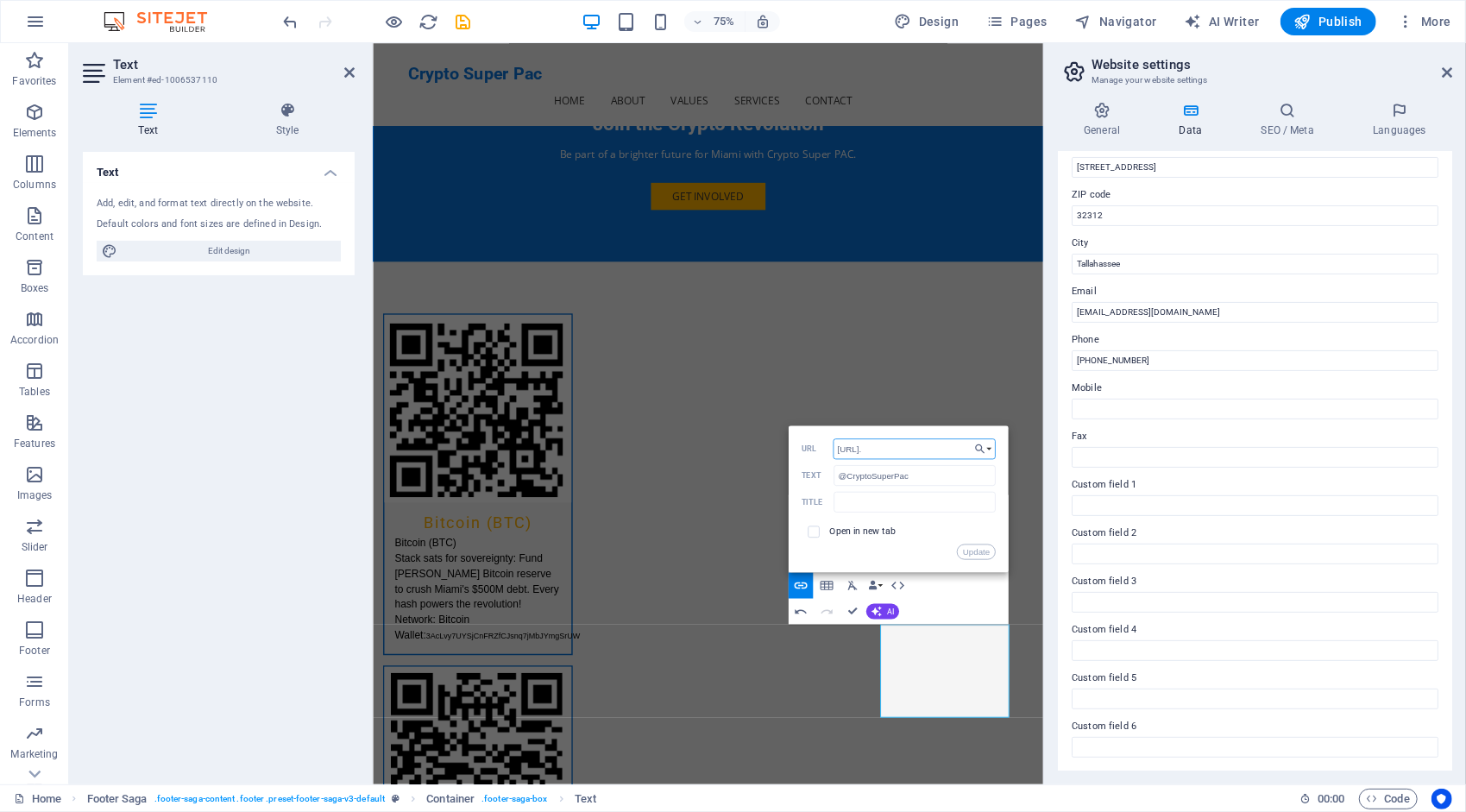
click at [889, 444] on input "[URL]." at bounding box center [915, 448] width 163 height 21
type input "[URL][DOMAIN_NAME]"
click at [991, 547] on button "Update" at bounding box center [976, 552] width 39 height 15
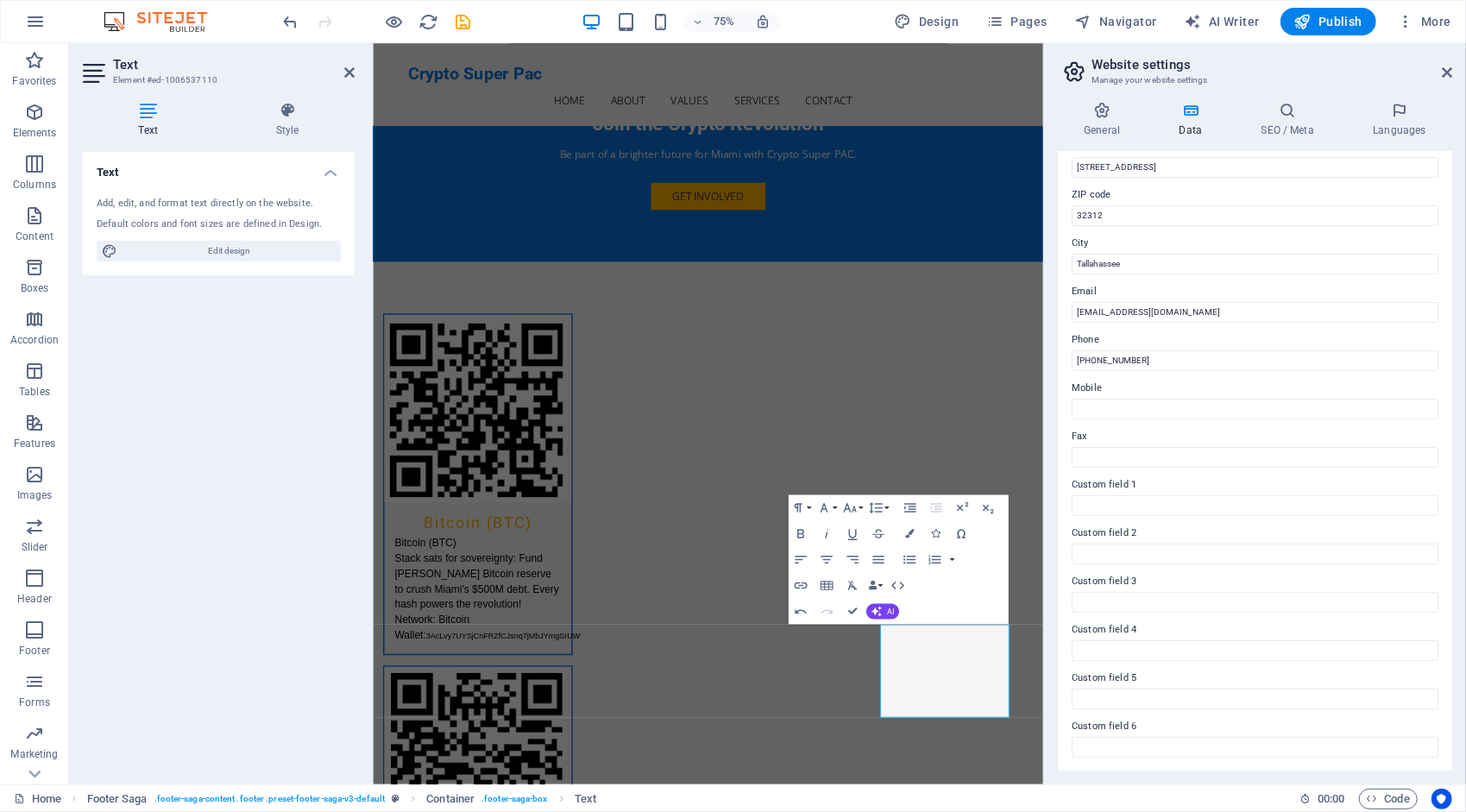
scroll to position [0, 0]
click at [908, 528] on icon "button" at bounding box center [909, 533] width 10 height 10
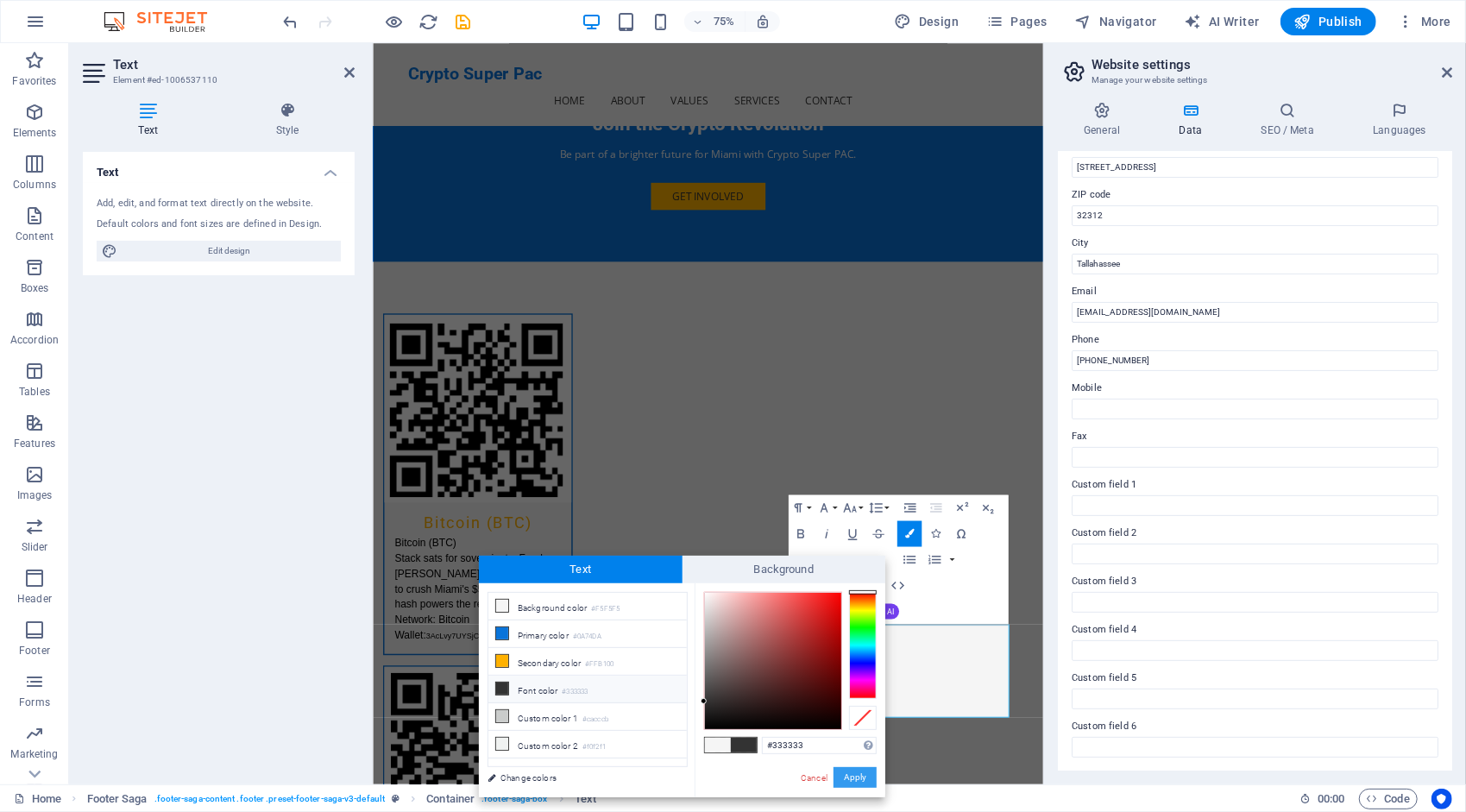
click at [862, 774] on button "Apply" at bounding box center [856, 777] width 43 height 21
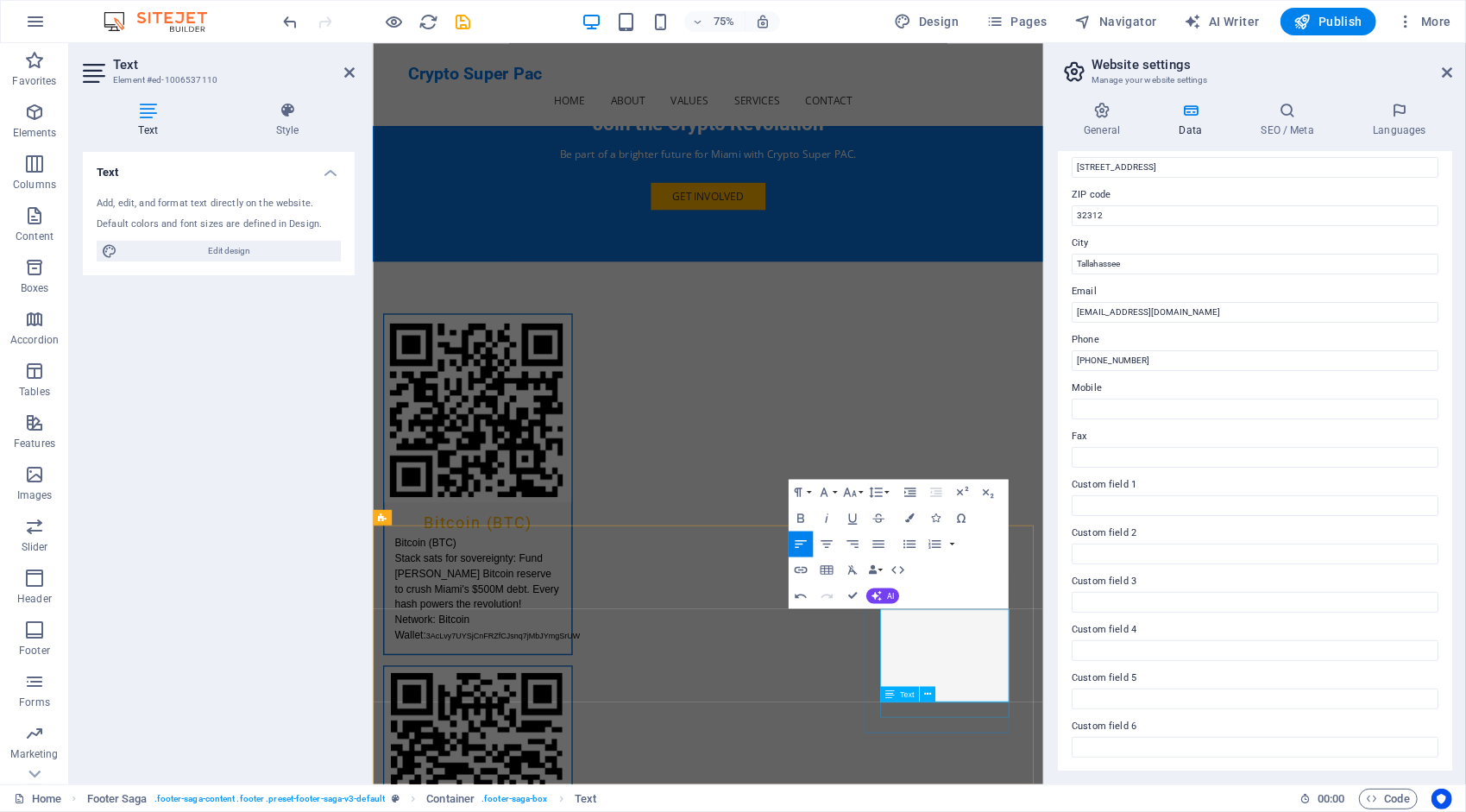
scroll to position [3688, 0]
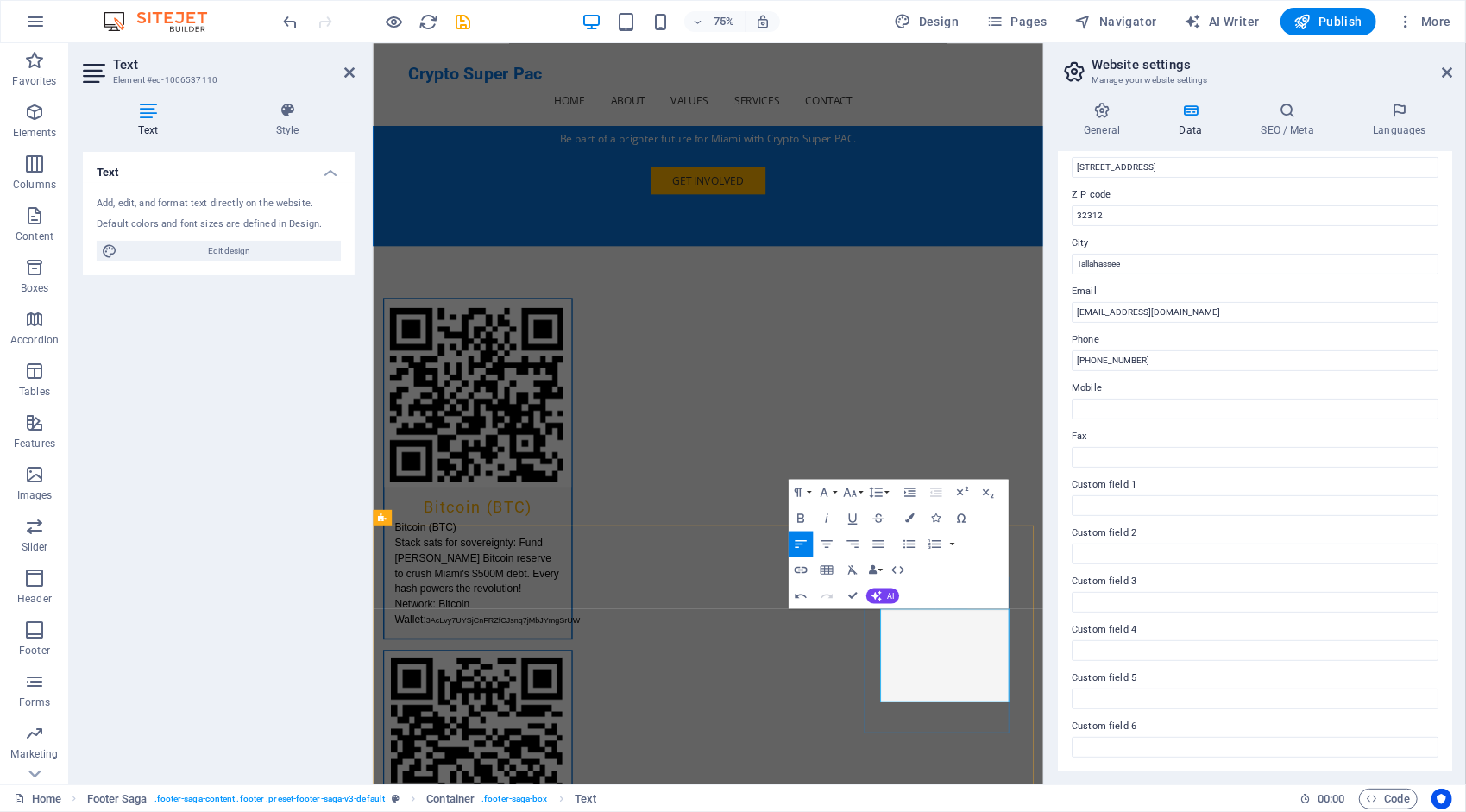
type input "@Crypto Super Pac"
click at [799, 568] on icon "button" at bounding box center [800, 571] width 13 height 7
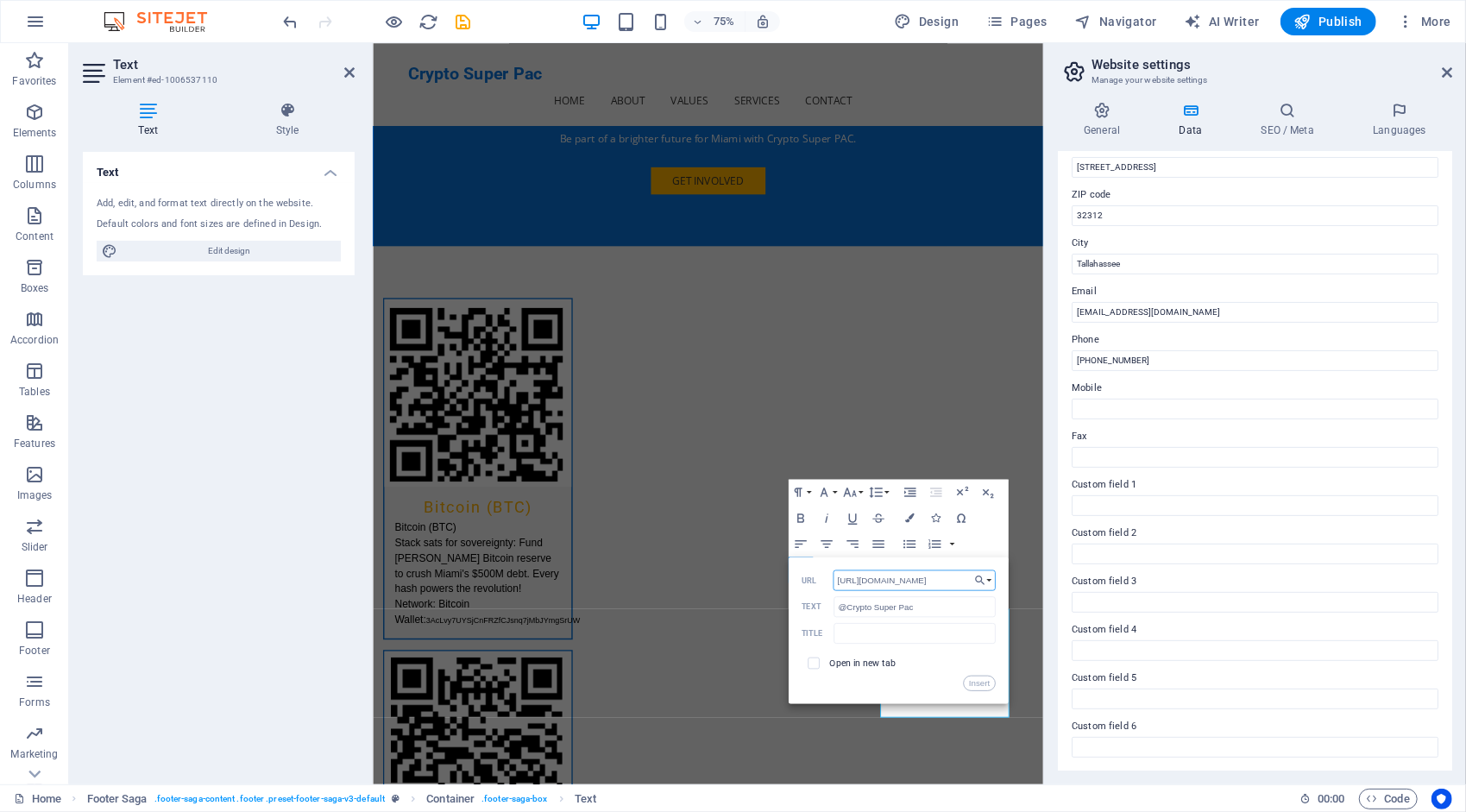
type input "[URL][DOMAIN_NAME]"
click at [978, 680] on button "Insert" at bounding box center [979, 683] width 33 height 15
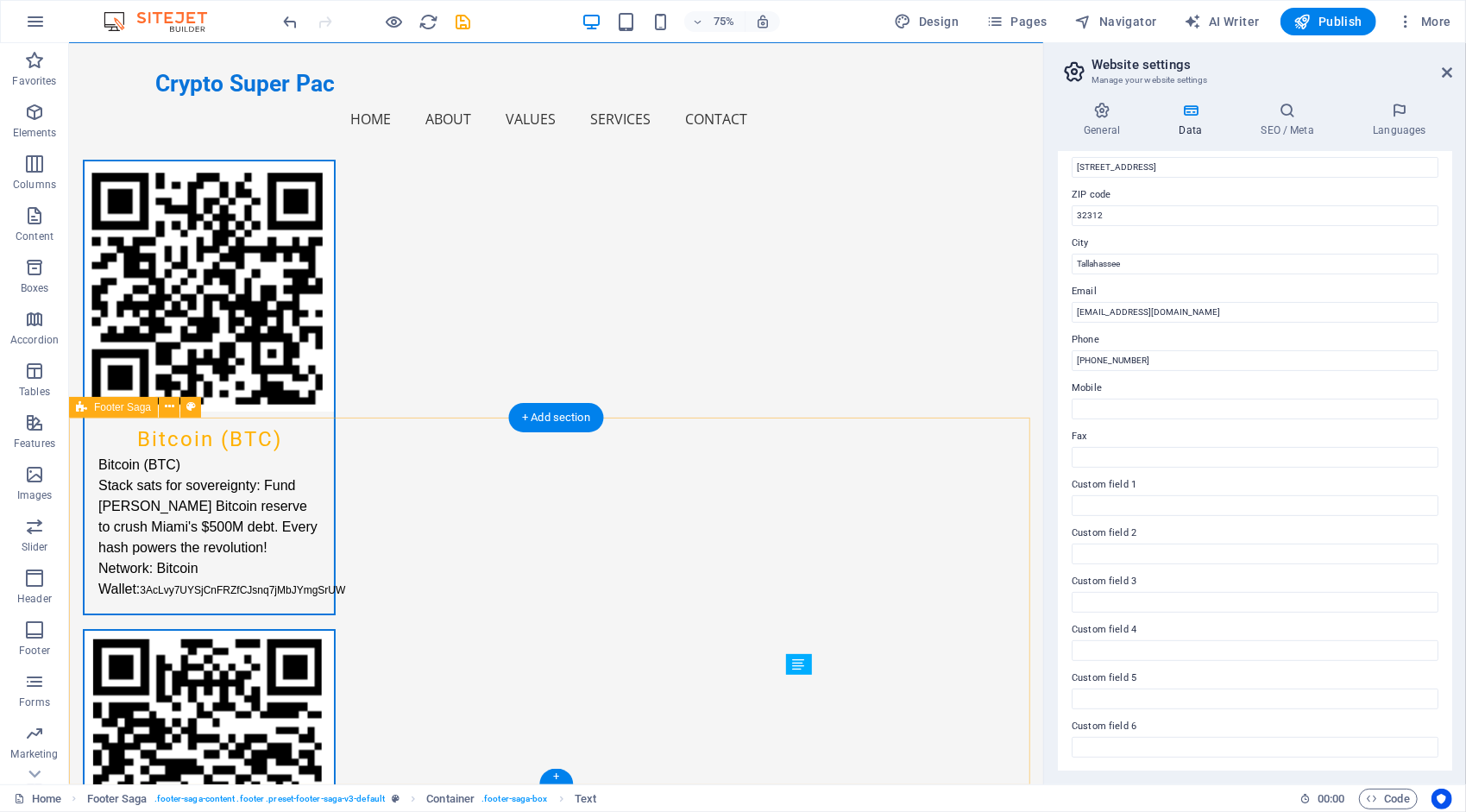
scroll to position [3733, 0]
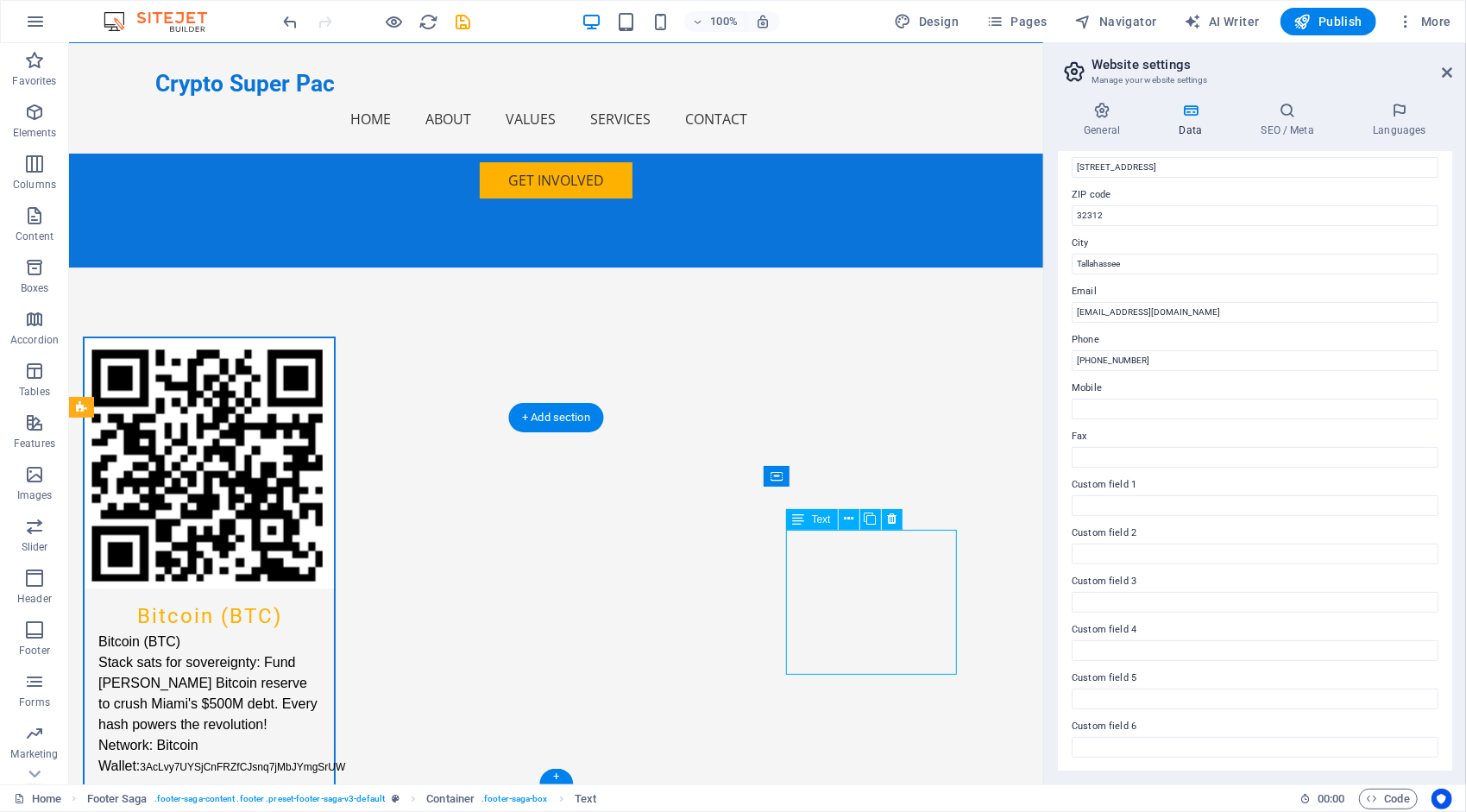
scroll to position [3708, 0]
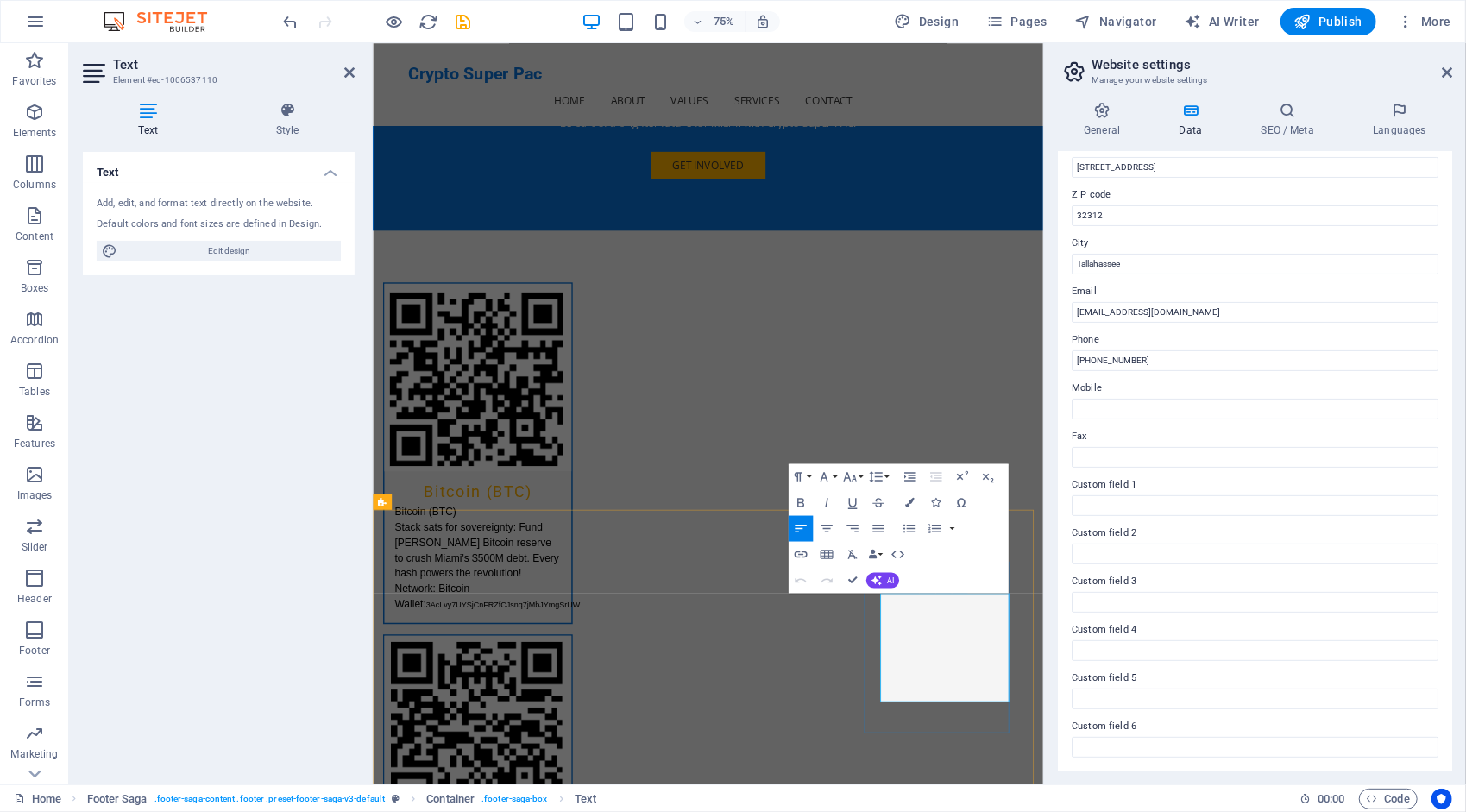
drag, startPoint x: 1103, startPoint y: 892, endPoint x: 1198, endPoint y: 900, distance: 95.3
click at [909, 502] on icon "button" at bounding box center [909, 502] width 10 height 10
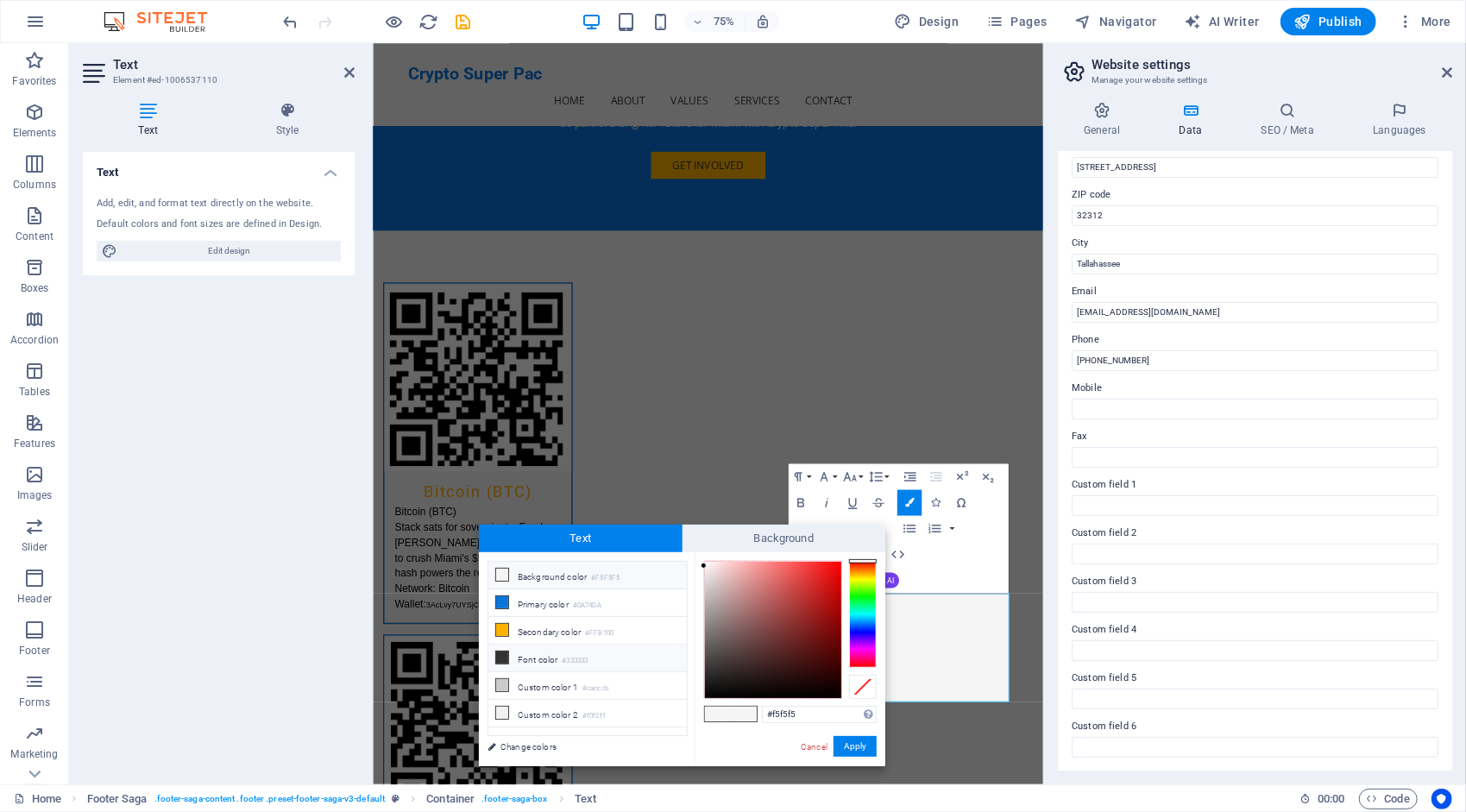
click at [559, 656] on li "Font color #333333" at bounding box center [587, 658] width 198 height 28
type input "#333333"
click at [860, 750] on button "Apply" at bounding box center [856, 746] width 43 height 21
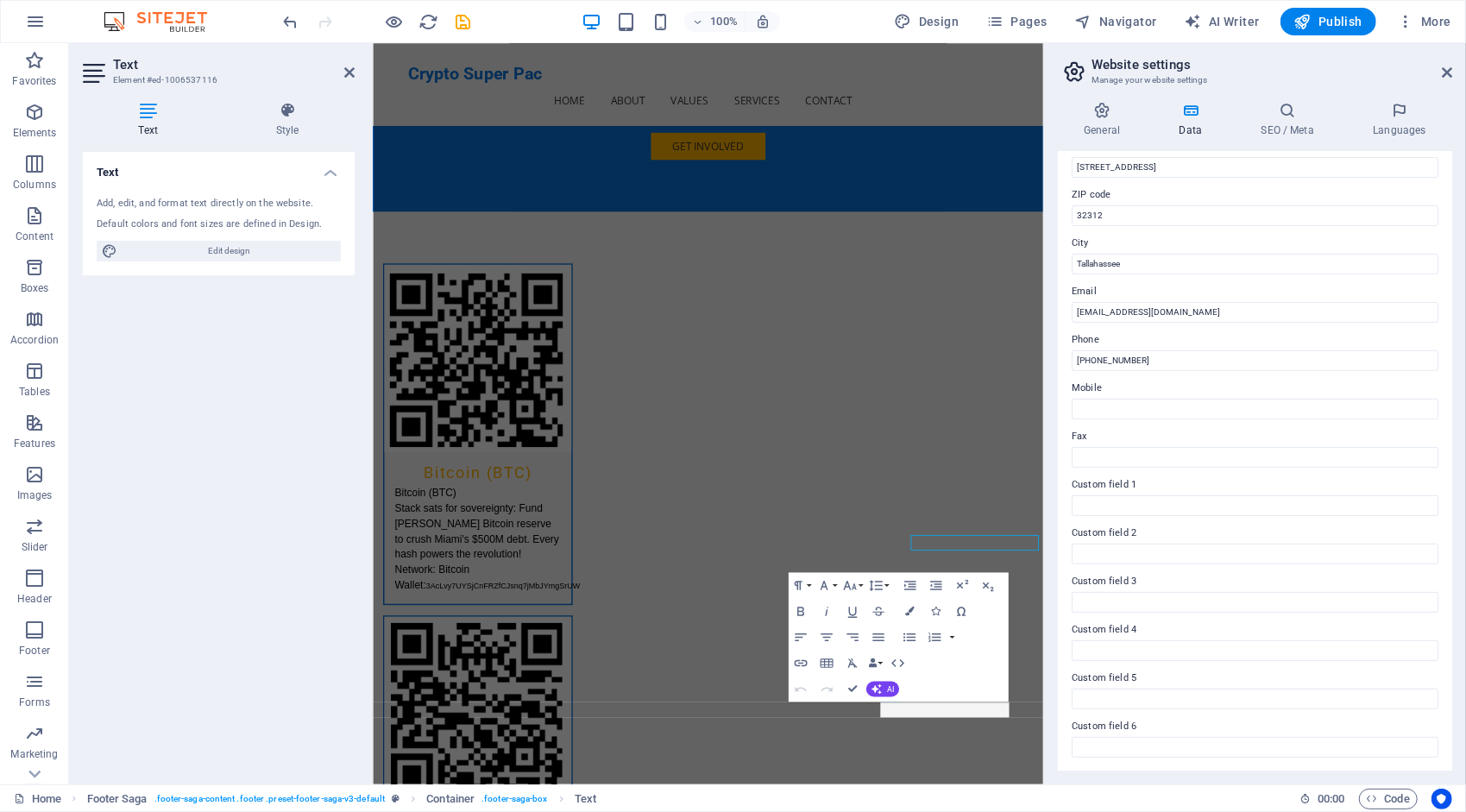
scroll to position [3708, 0]
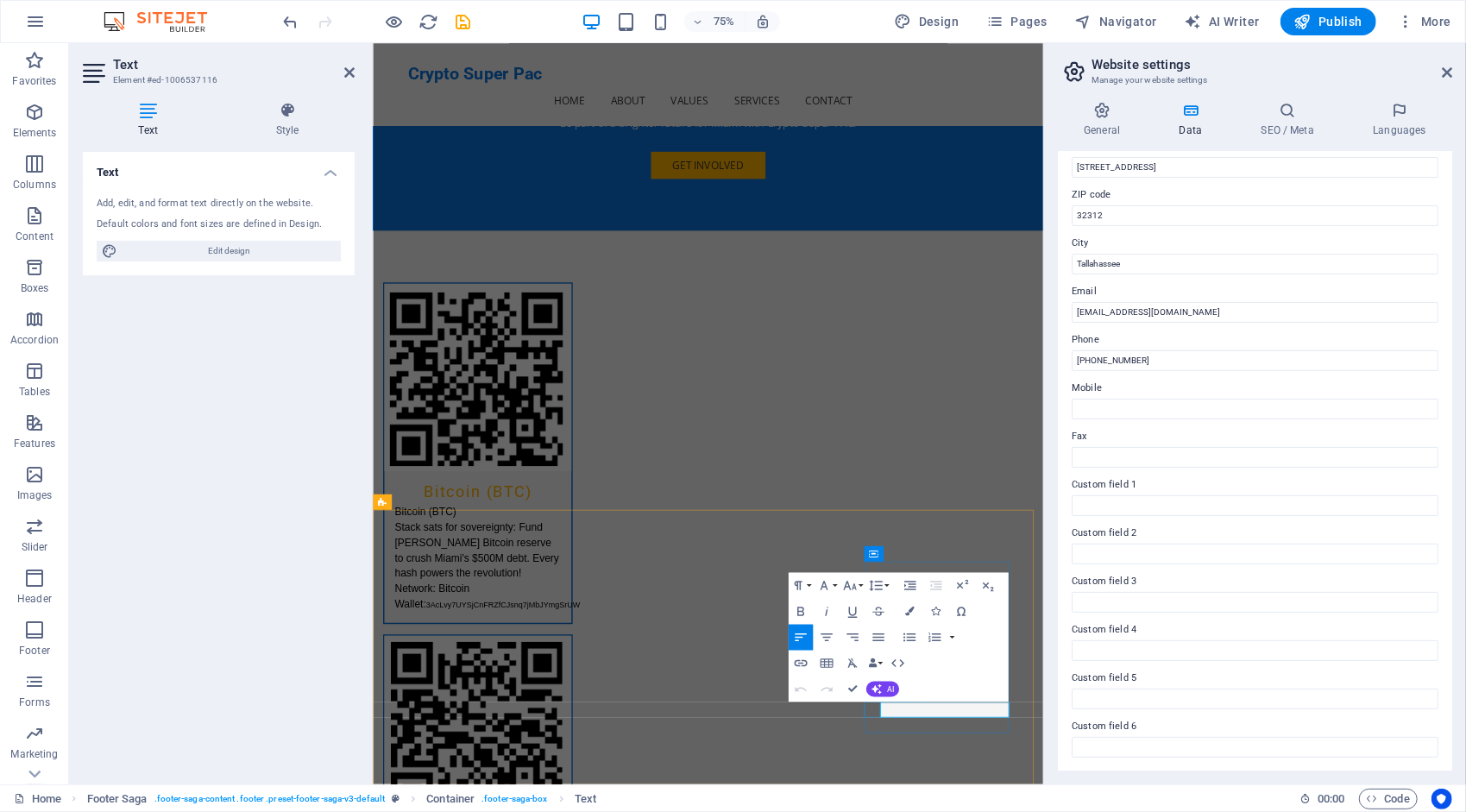
drag, startPoint x: 1202, startPoint y: 931, endPoint x: 1039, endPoint y: 922, distance: 163.2
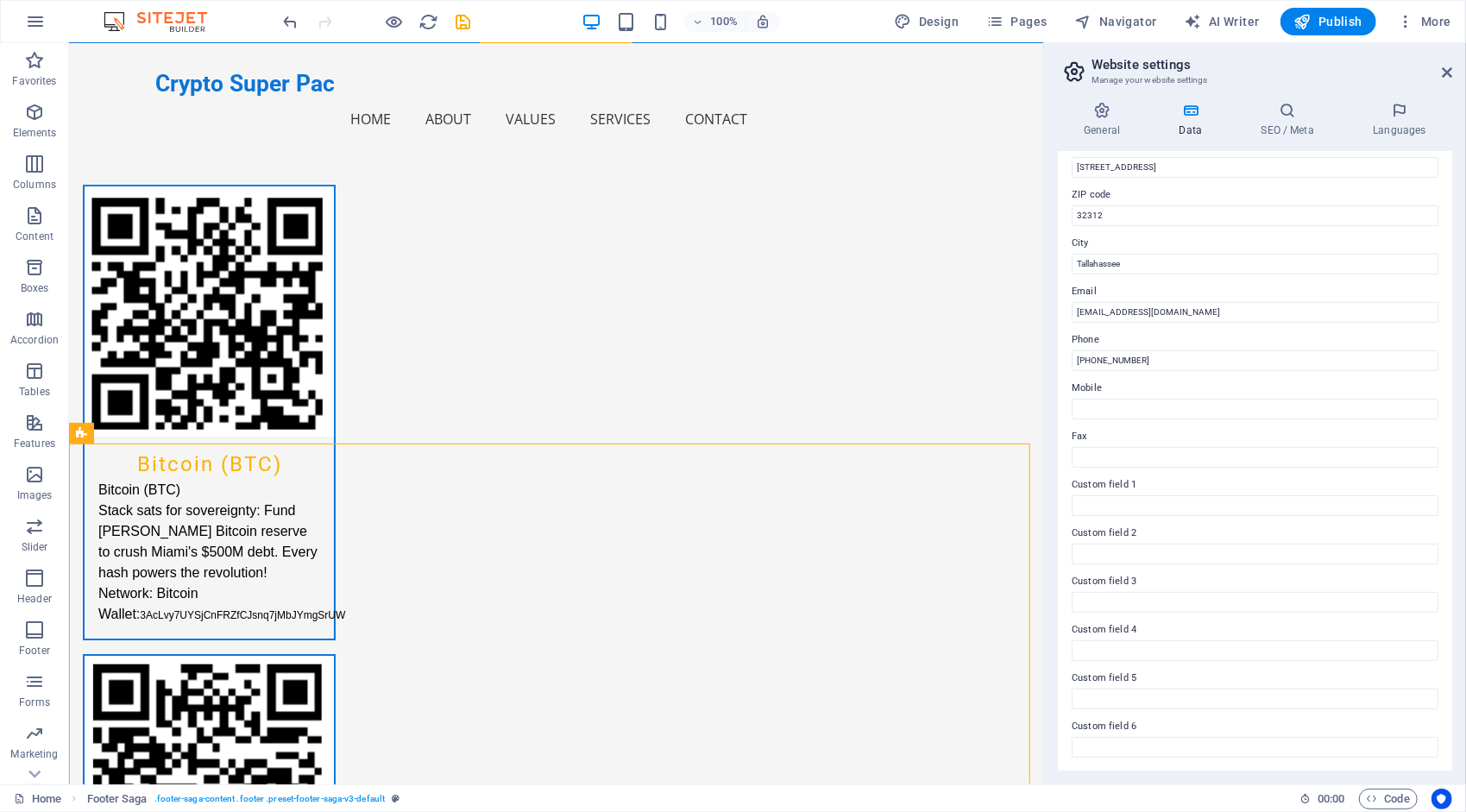
scroll to position [3713, 0]
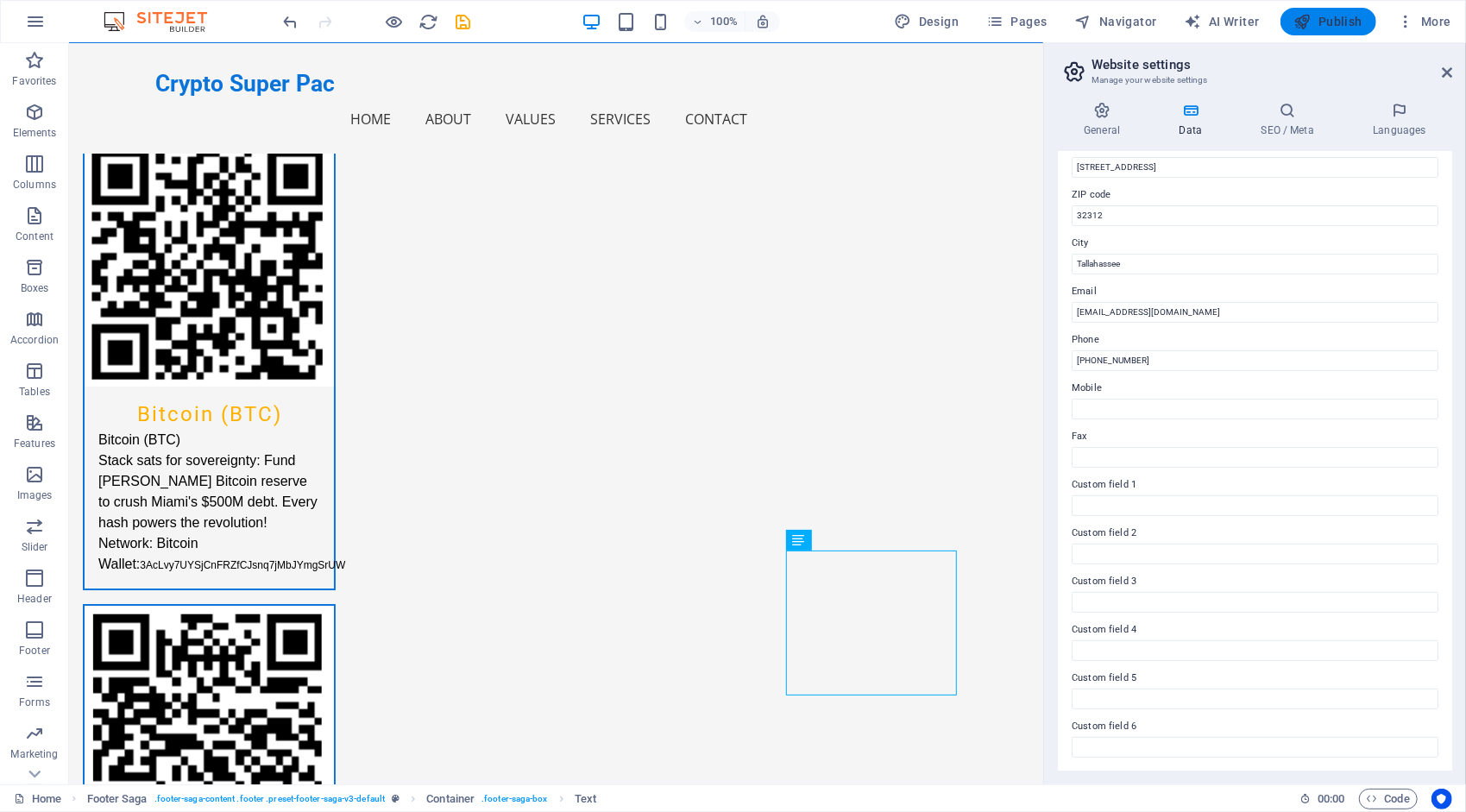
click at [1320, 22] on span "Publish" at bounding box center [1329, 21] width 68 height 17
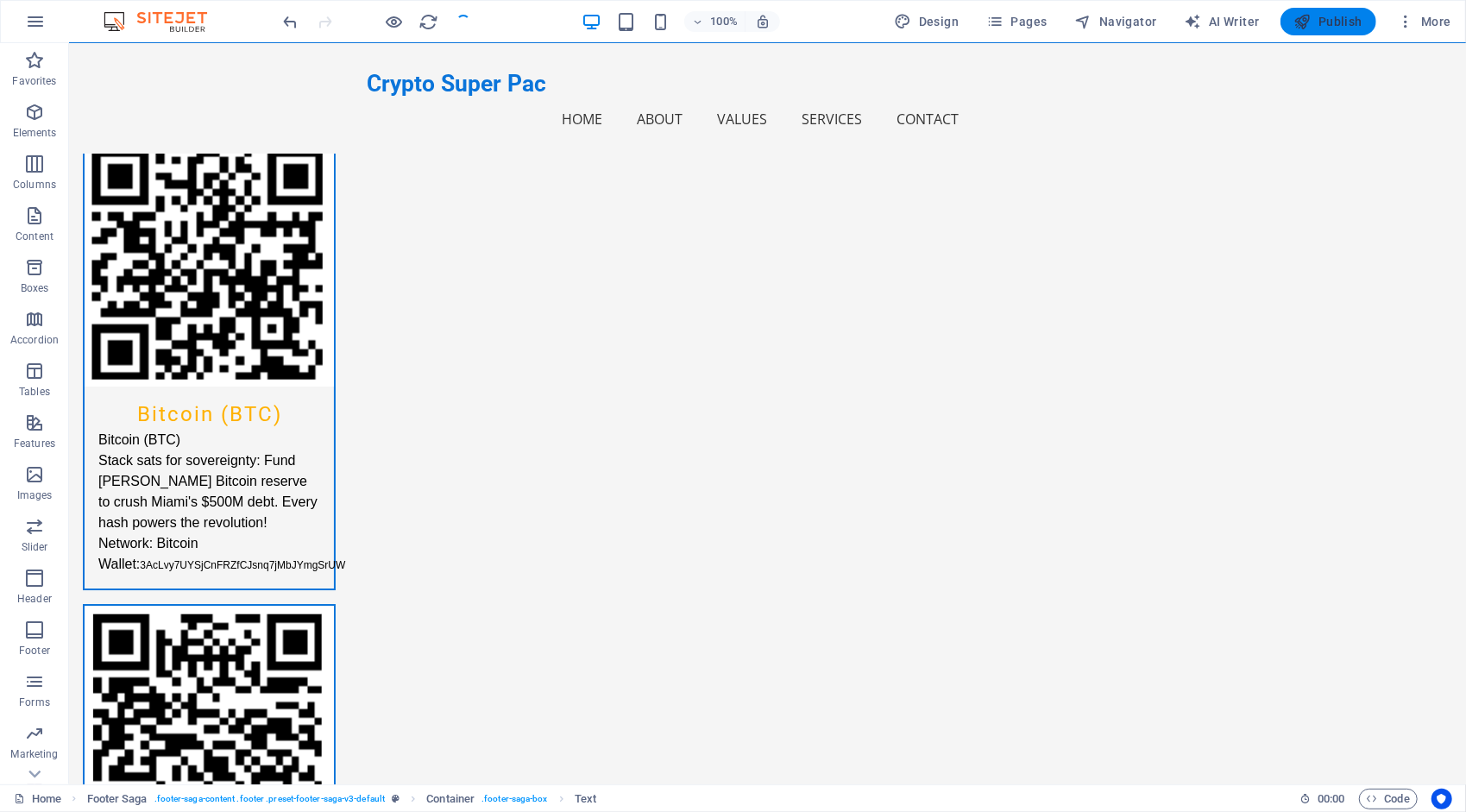
checkbox input "false"
